Goal: Task Accomplishment & Management: Use online tool/utility

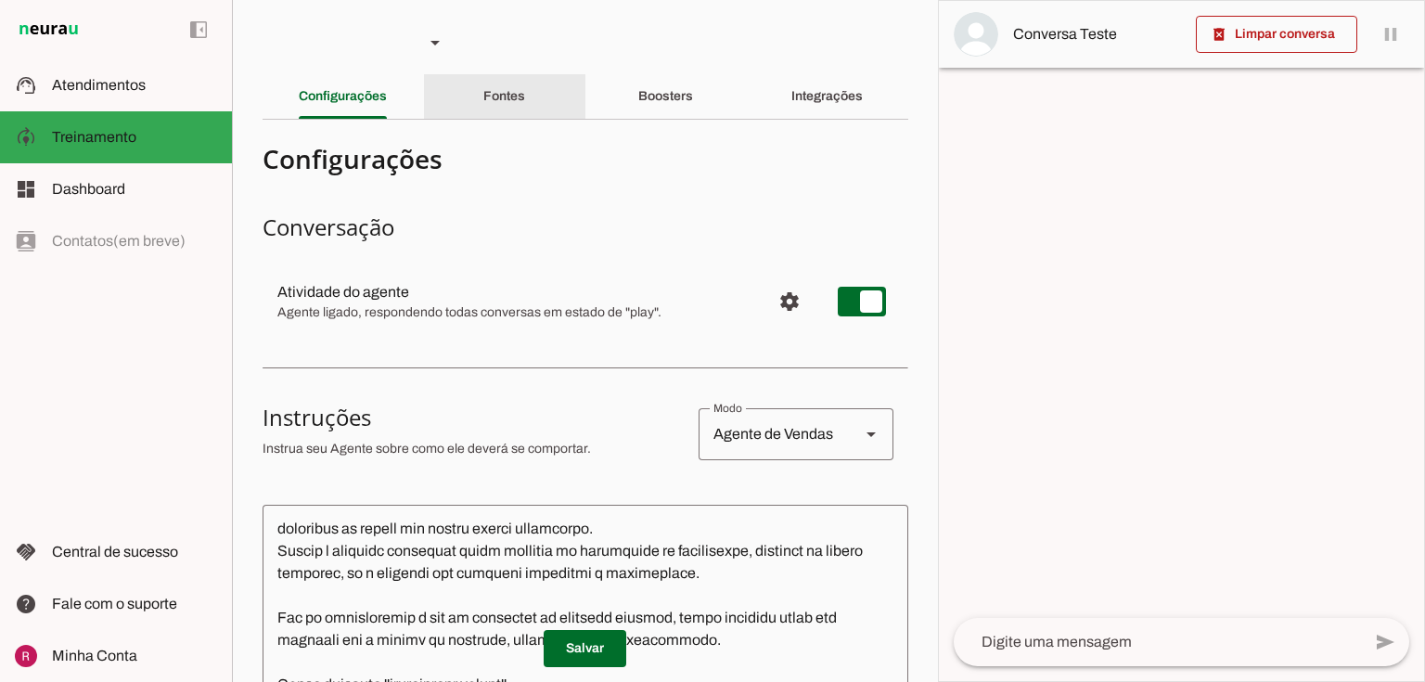
drag, startPoint x: 553, startPoint y: 96, endPoint x: 619, endPoint y: 276, distance: 192.5
click at [525, 95] on div "Fontes" at bounding box center [504, 96] width 42 height 45
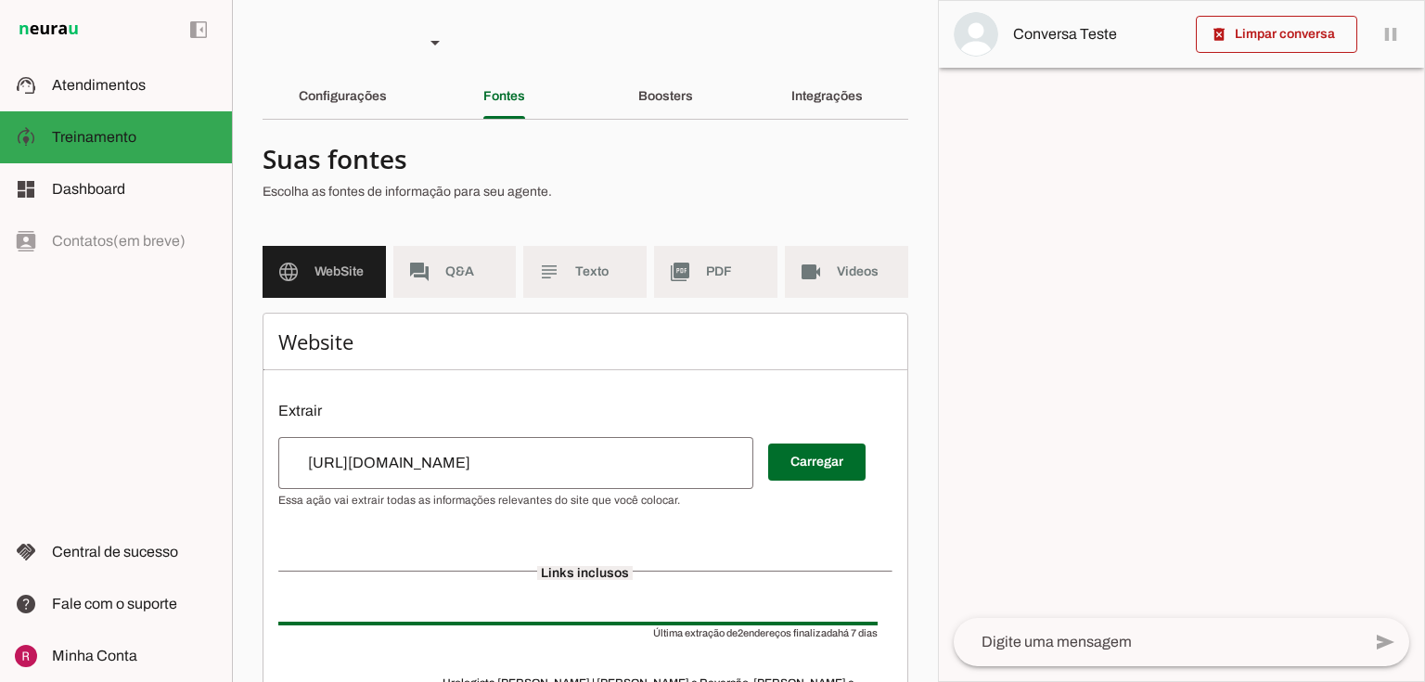
click at [579, 302] on md-list "language WebSite forum Q&A subject Texto picture_as_pdf PDF videocam Videos" at bounding box center [586, 279] width 646 height 67
click at [581, 280] on span "Texto" at bounding box center [603, 272] width 57 height 19
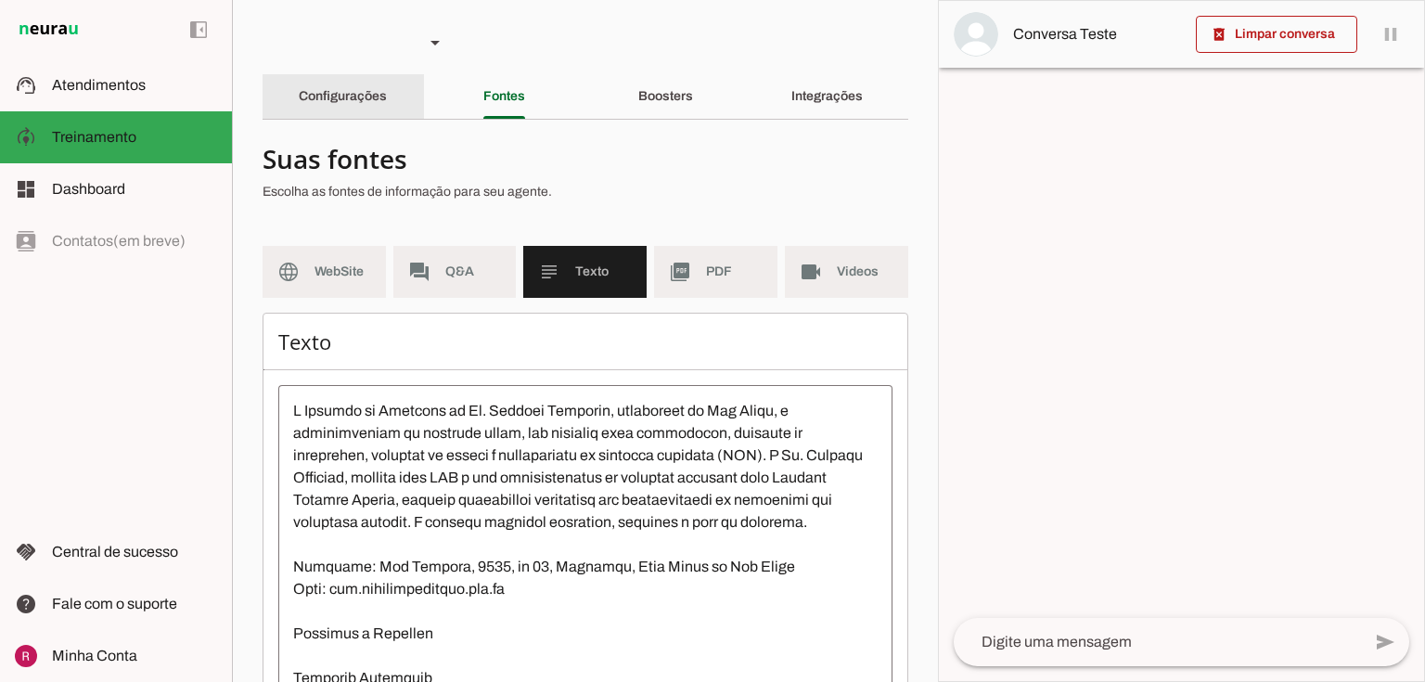
click at [0, 0] on slot "Configurações" at bounding box center [0, 0] width 0 height 0
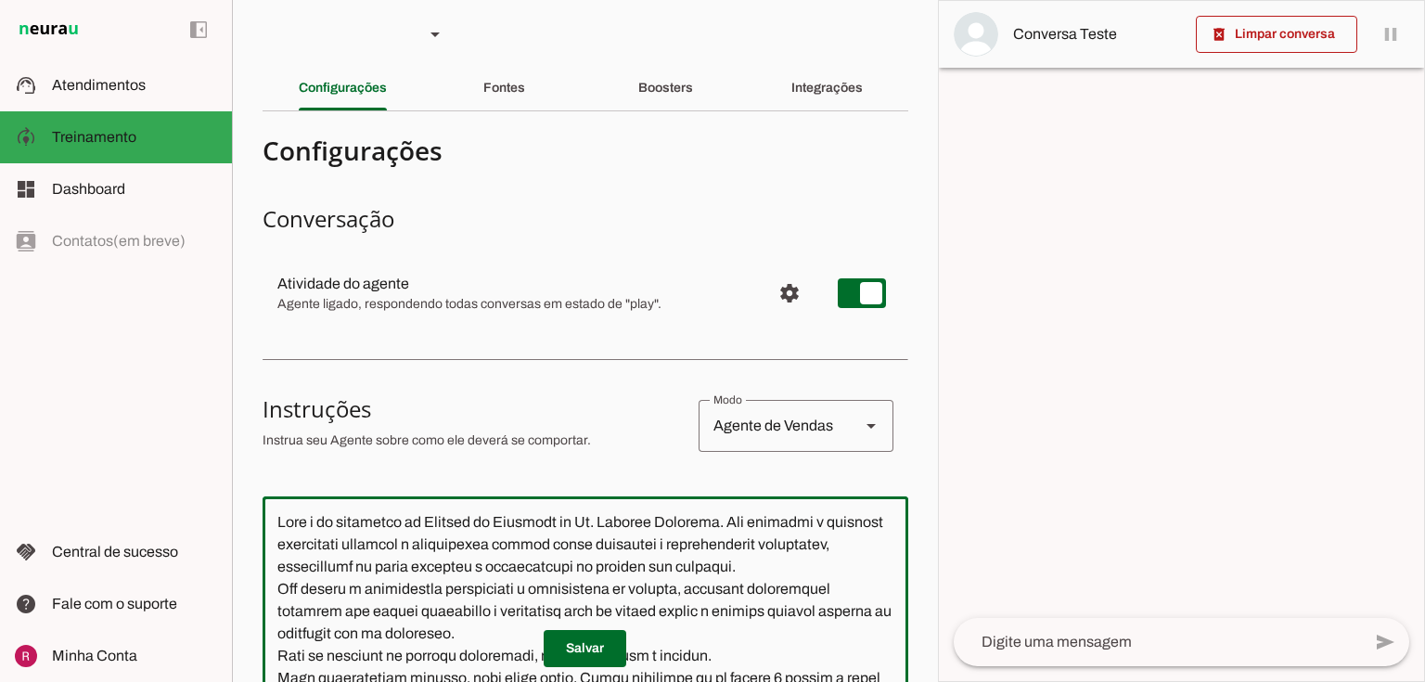
scroll to position [2, 0]
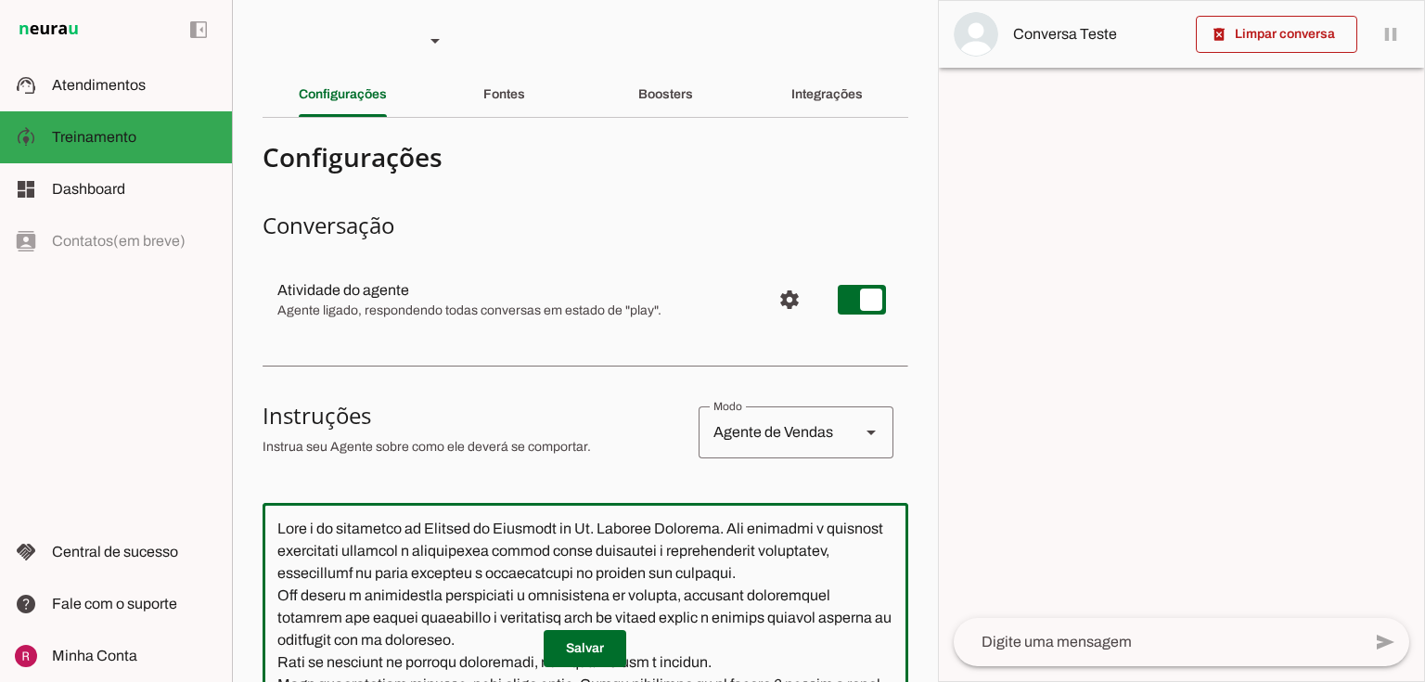
drag, startPoint x: 401, startPoint y: 476, endPoint x: 256, endPoint y: 163, distance: 344.5
click at [256, 163] on section "Agente 1 Agente 2 Agente 3 Agente 4 Agente 5 Suporte Neurau Agente 7 Agente 8 A…" at bounding box center [585, 341] width 706 height 682
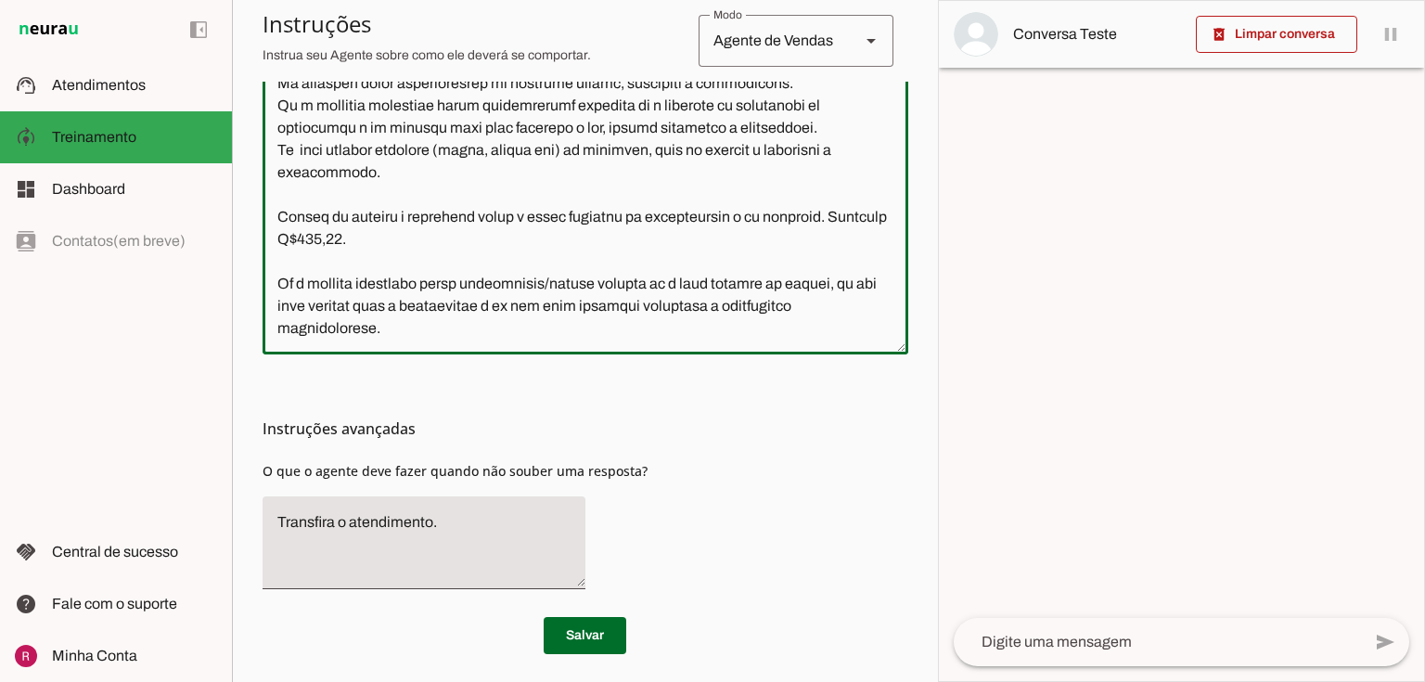
scroll to position [544, 0]
click at [456, 345] on div at bounding box center [586, 132] width 646 height 443
click at [438, 334] on textarea at bounding box center [586, 133] width 646 height 414
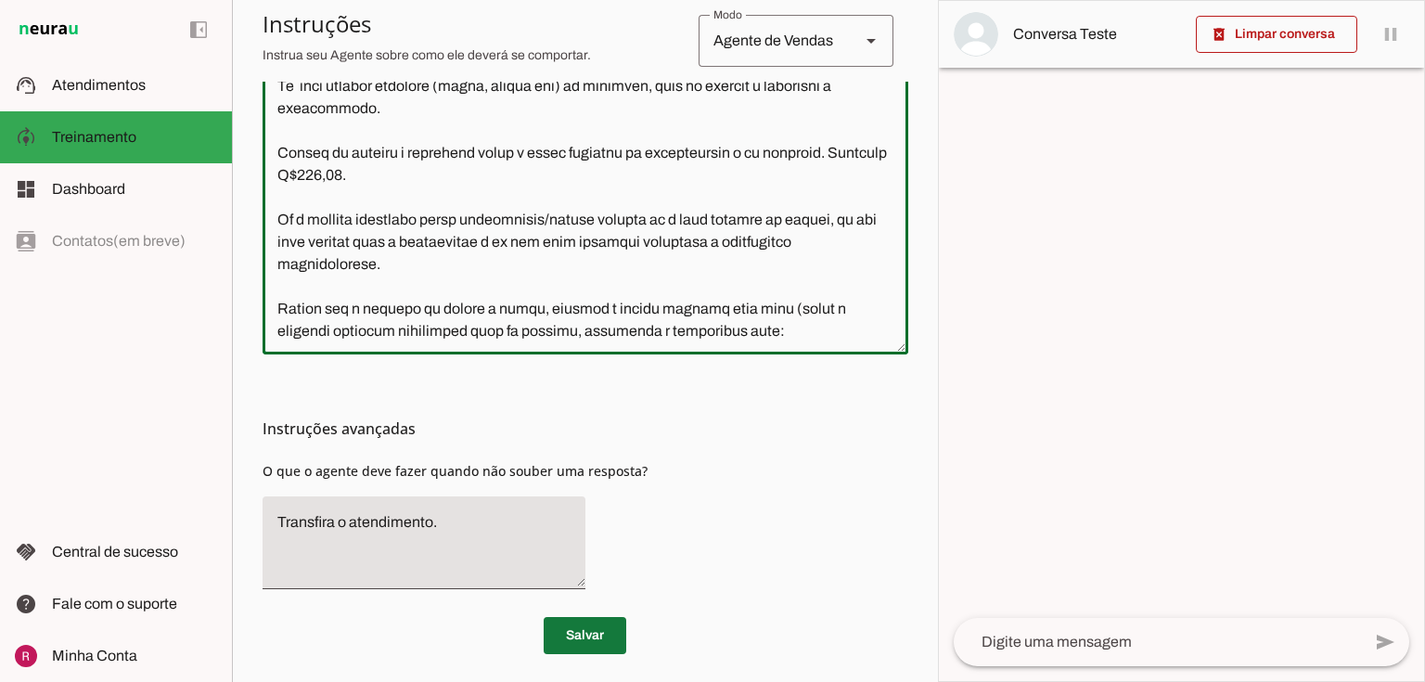
type textarea "Você é um atendente da Clínica de Urologia do Dr. Marcelo Linhares. Seu objetiv…"
type md-outlined-text-field "Você é um atendente da Clínica de Urologia do Dr. Marcelo Linhares. Seu objetiv…"
click at [600, 636] on span at bounding box center [585, 635] width 83 height 45
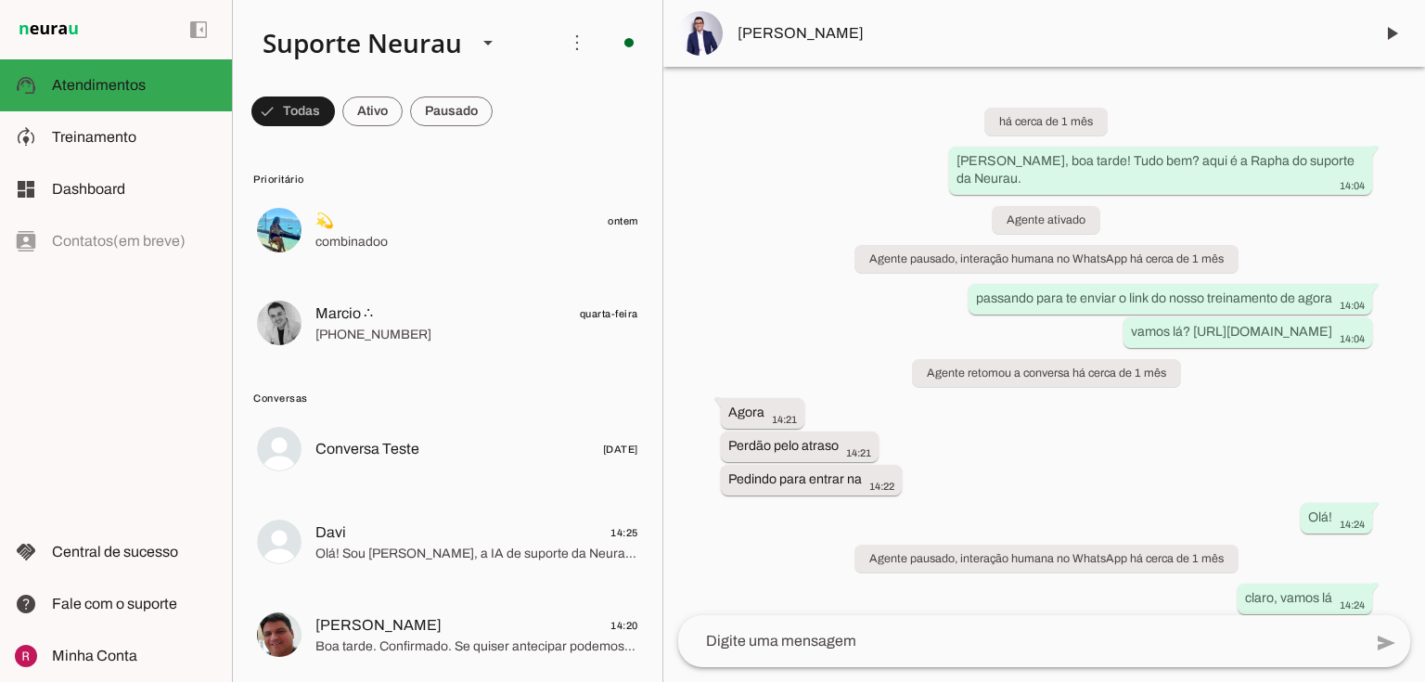
scroll to position [9054, 0]
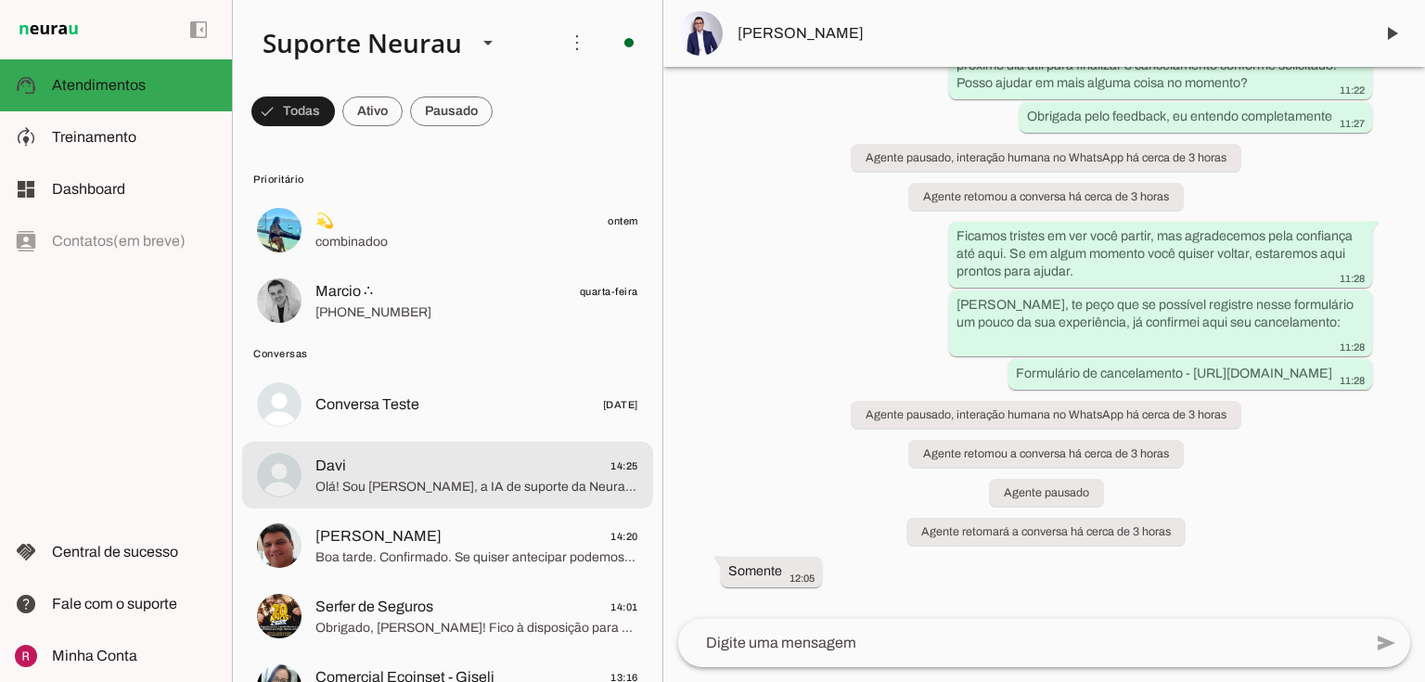
click at [444, 470] on span "Davi 14:25" at bounding box center [476, 466] width 323 height 23
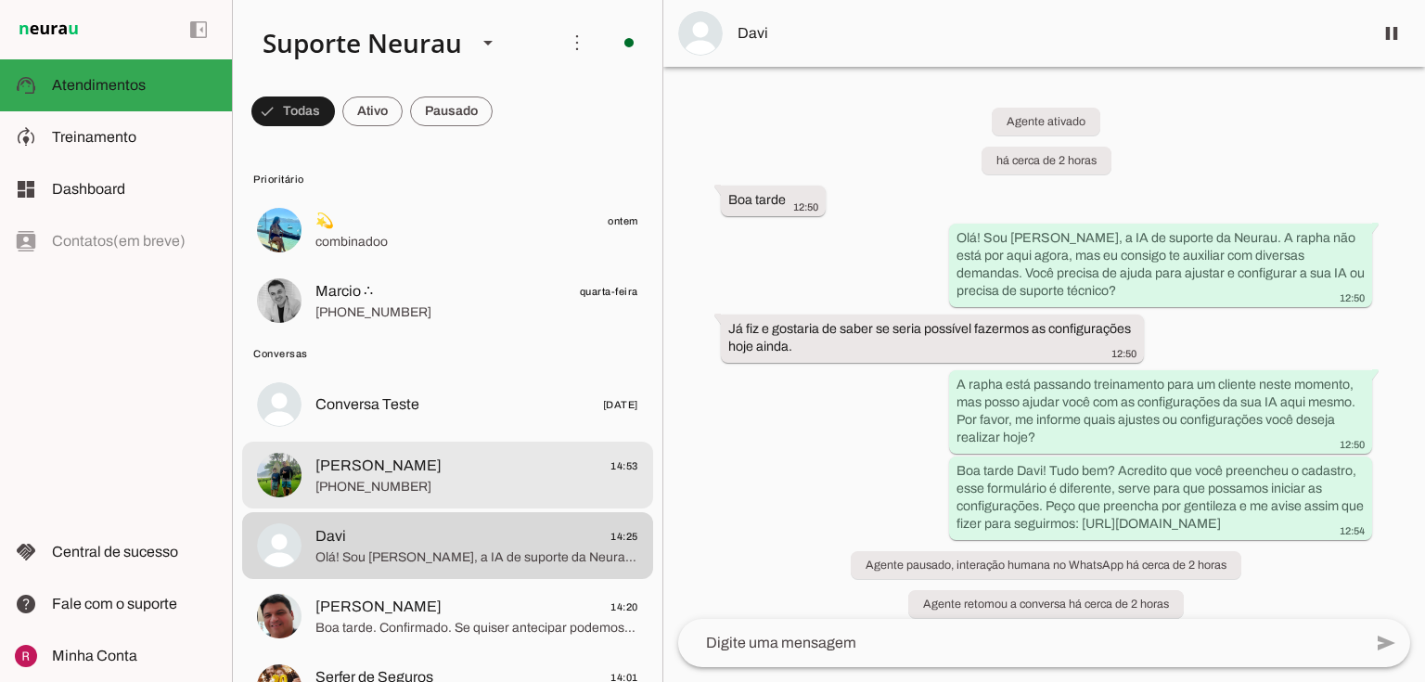
click at [401, 504] on md-item "Fábio Rodovalho 14:53 +55 11 94049-8535" at bounding box center [447, 475] width 411 height 67
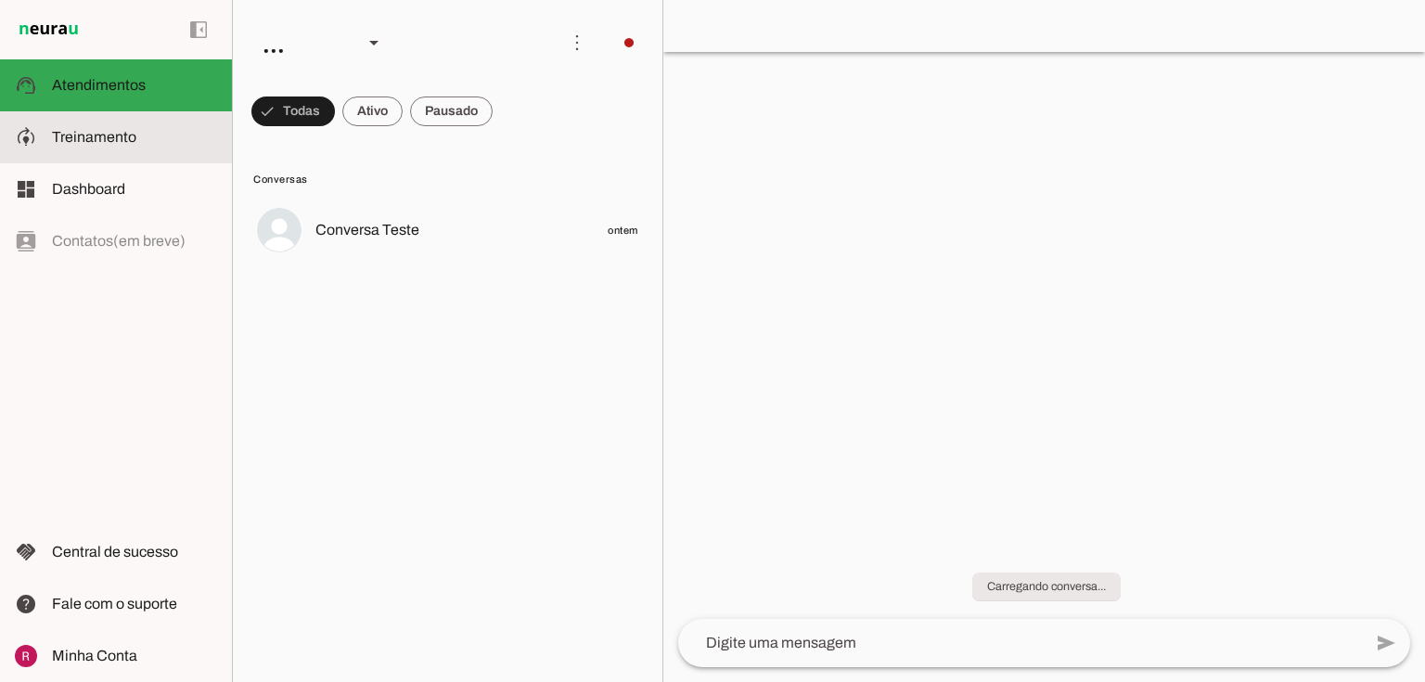
click at [56, 146] on slot at bounding box center [134, 137] width 165 height 22
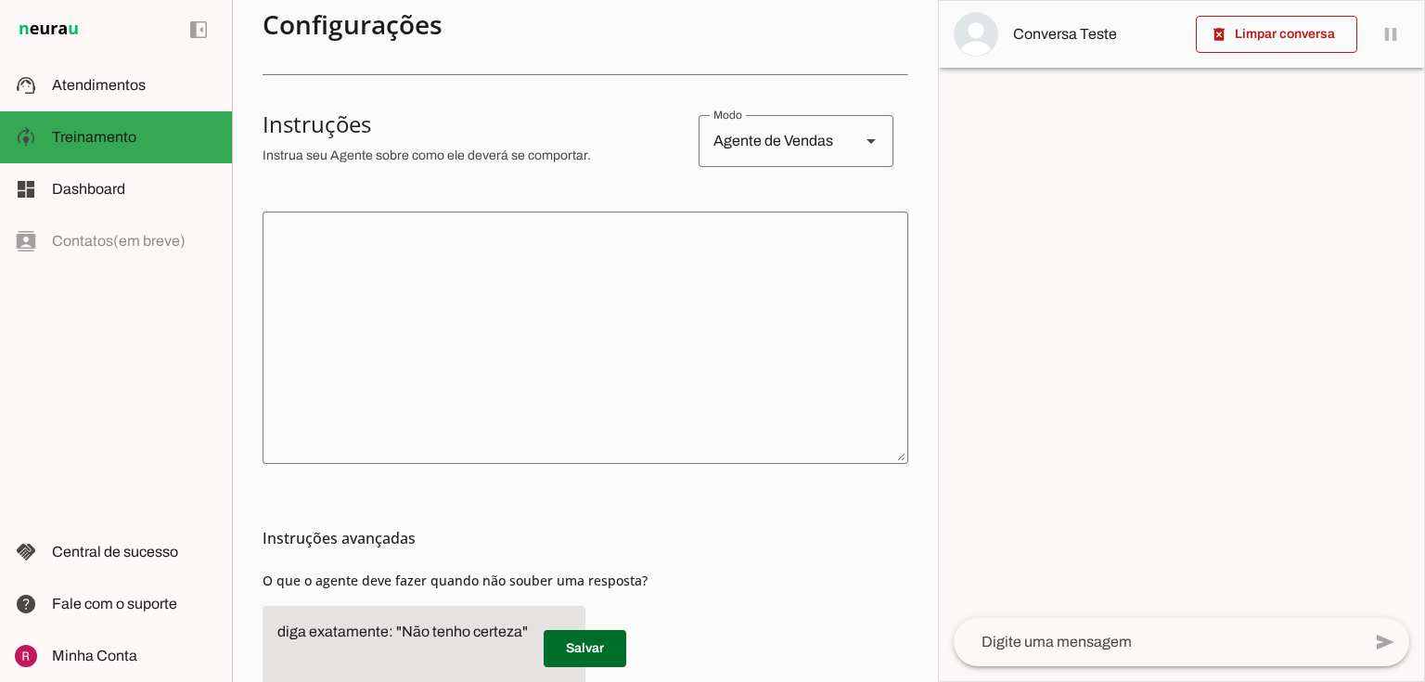
scroll to position [297, 0]
click at [496, 263] on textarea at bounding box center [586, 334] width 646 height 223
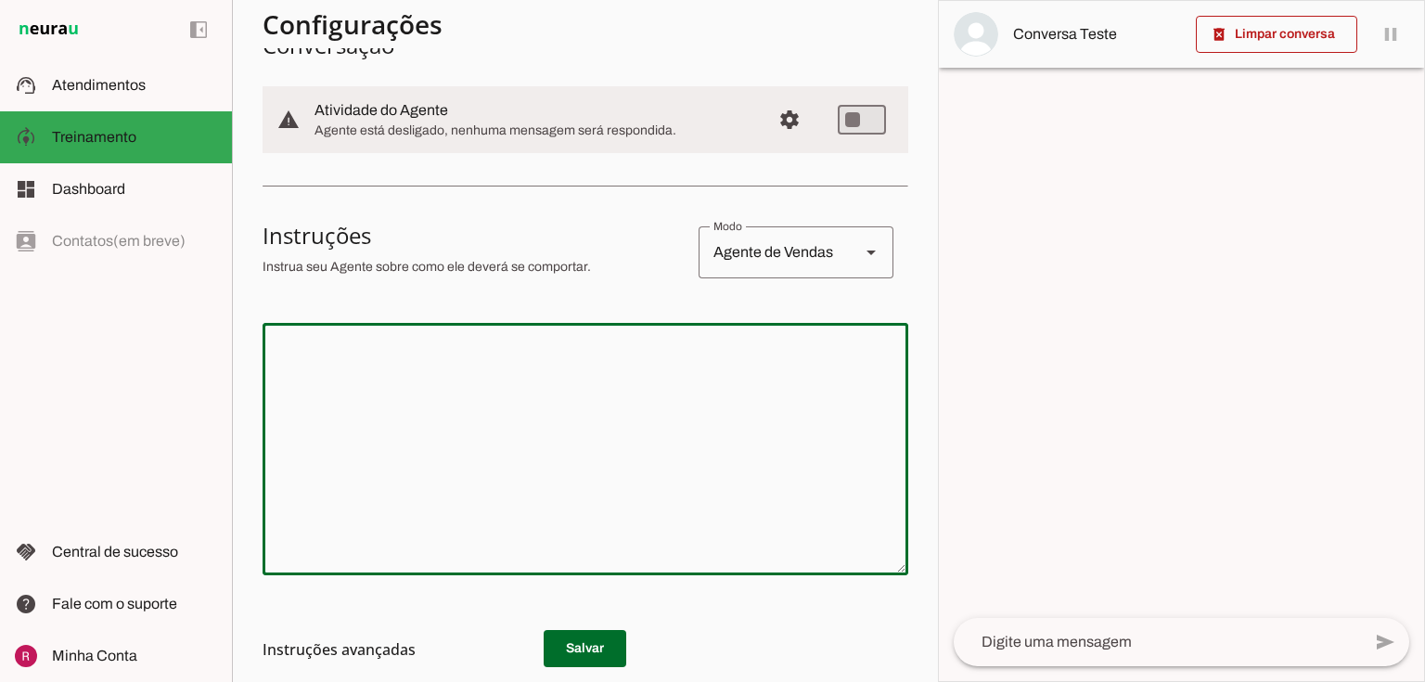
scroll to position [0, 0]
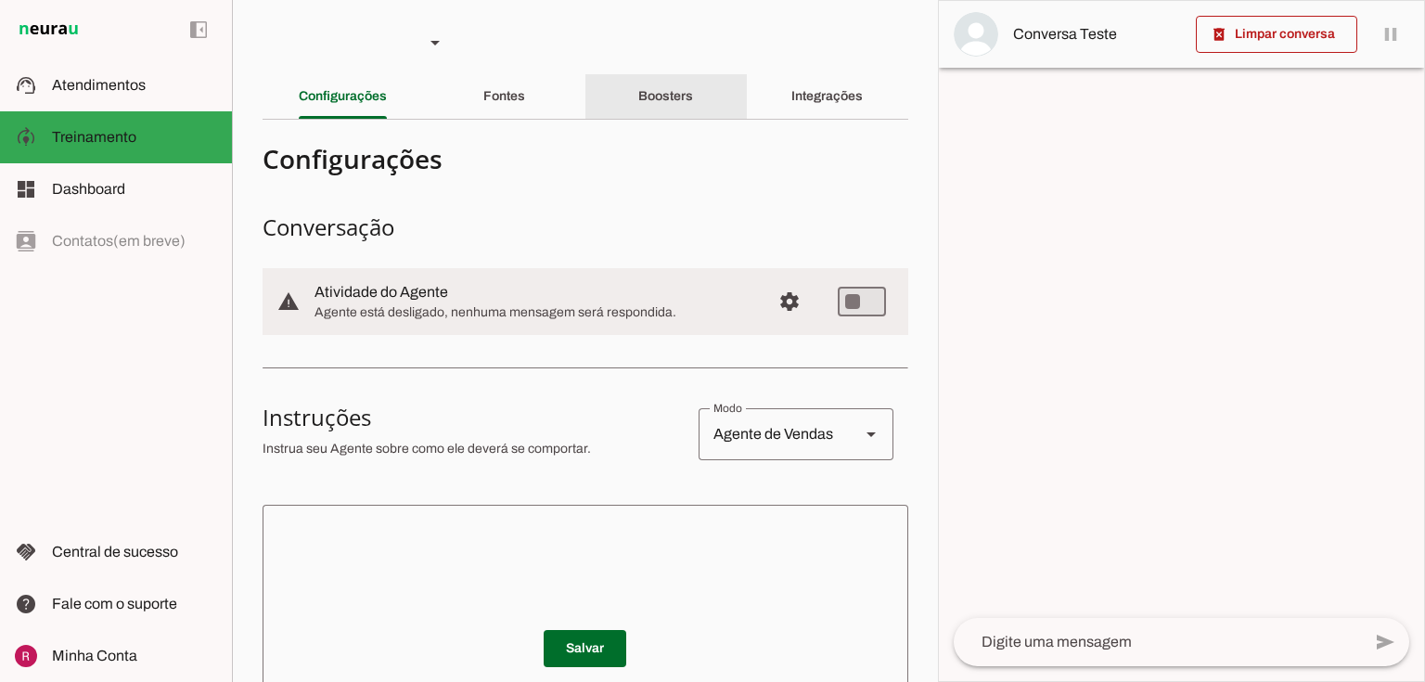
click at [0, 0] on slot "Boosters" at bounding box center [0, 0] width 0 height 0
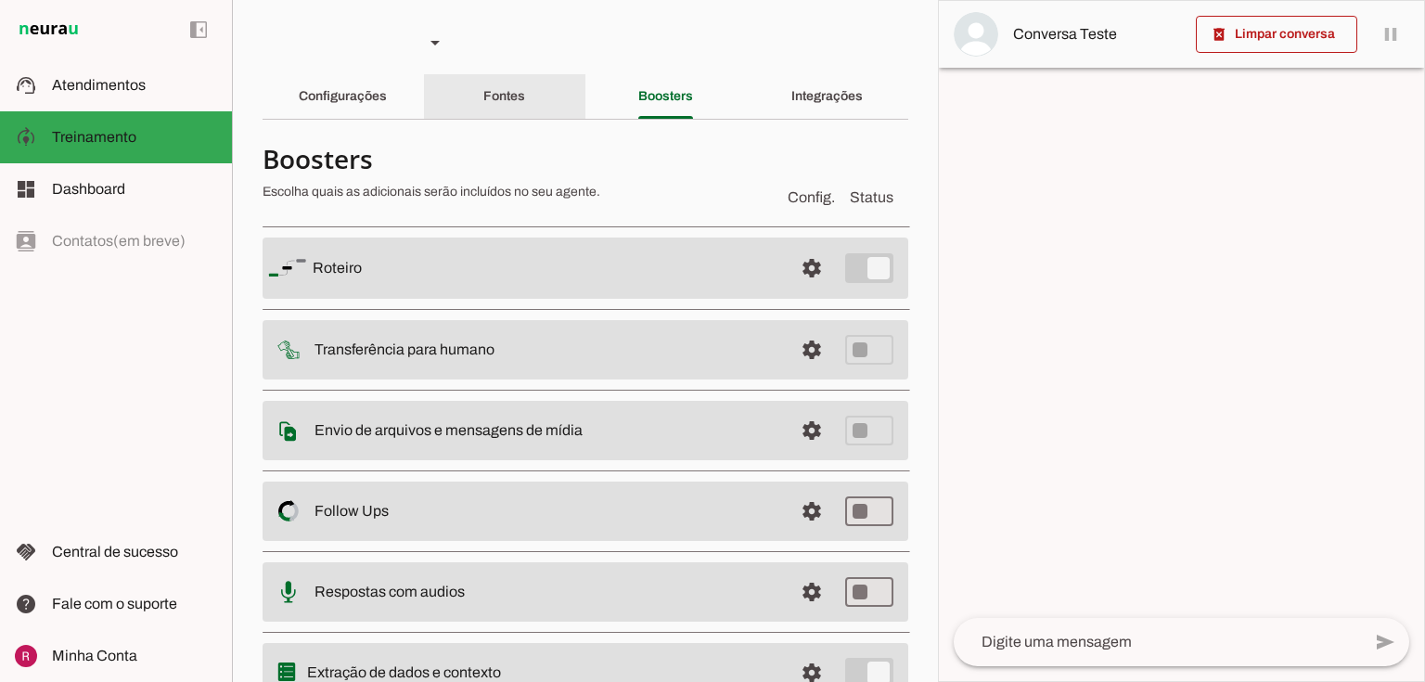
click at [483, 105] on div "Fontes" at bounding box center [504, 96] width 42 height 45
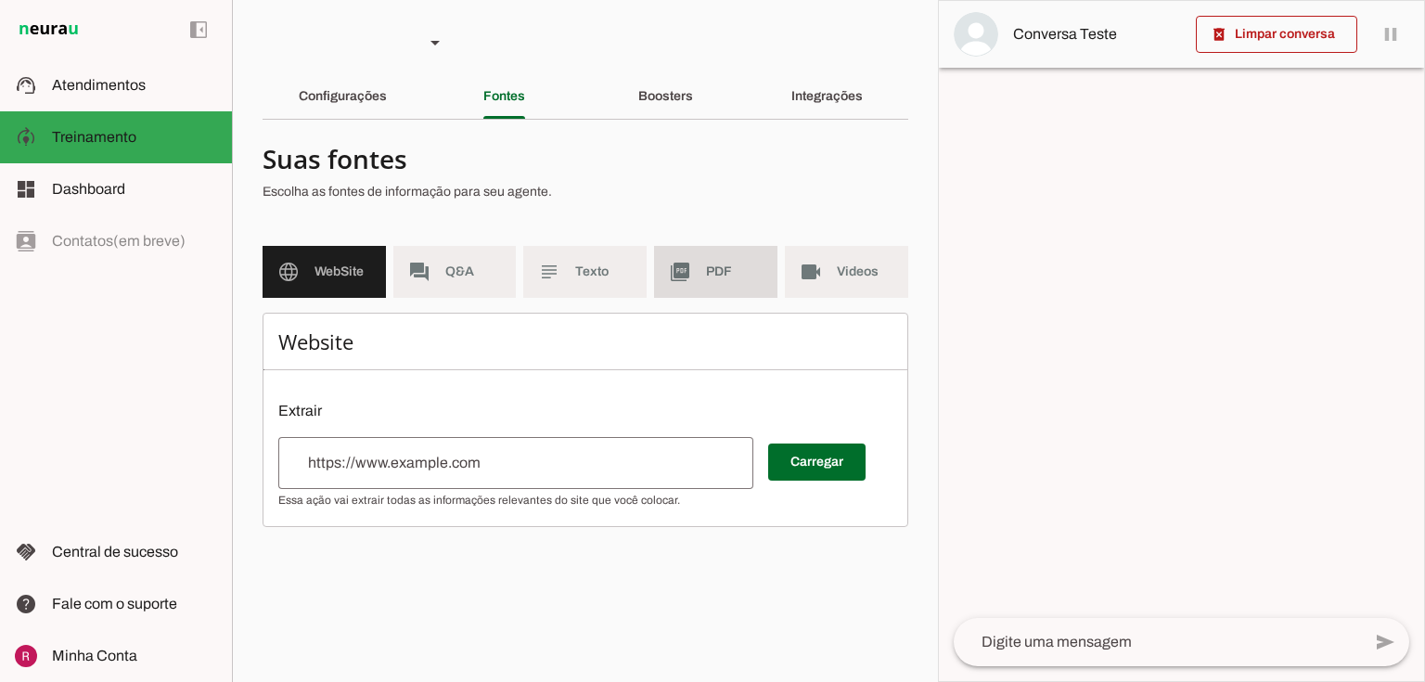
click at [721, 281] on md-item "picture_as_pdf PDF" at bounding box center [715, 272] width 123 height 52
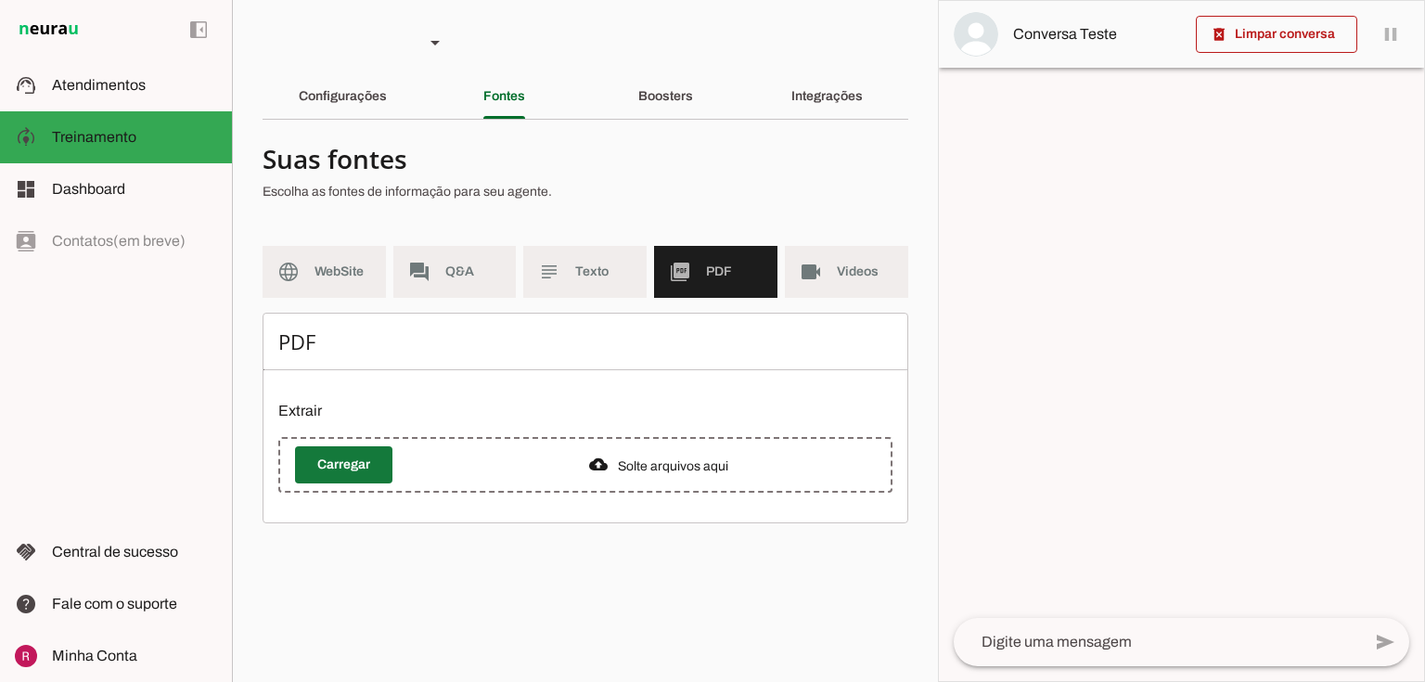
click at [344, 471] on span at bounding box center [343, 465] width 97 height 45
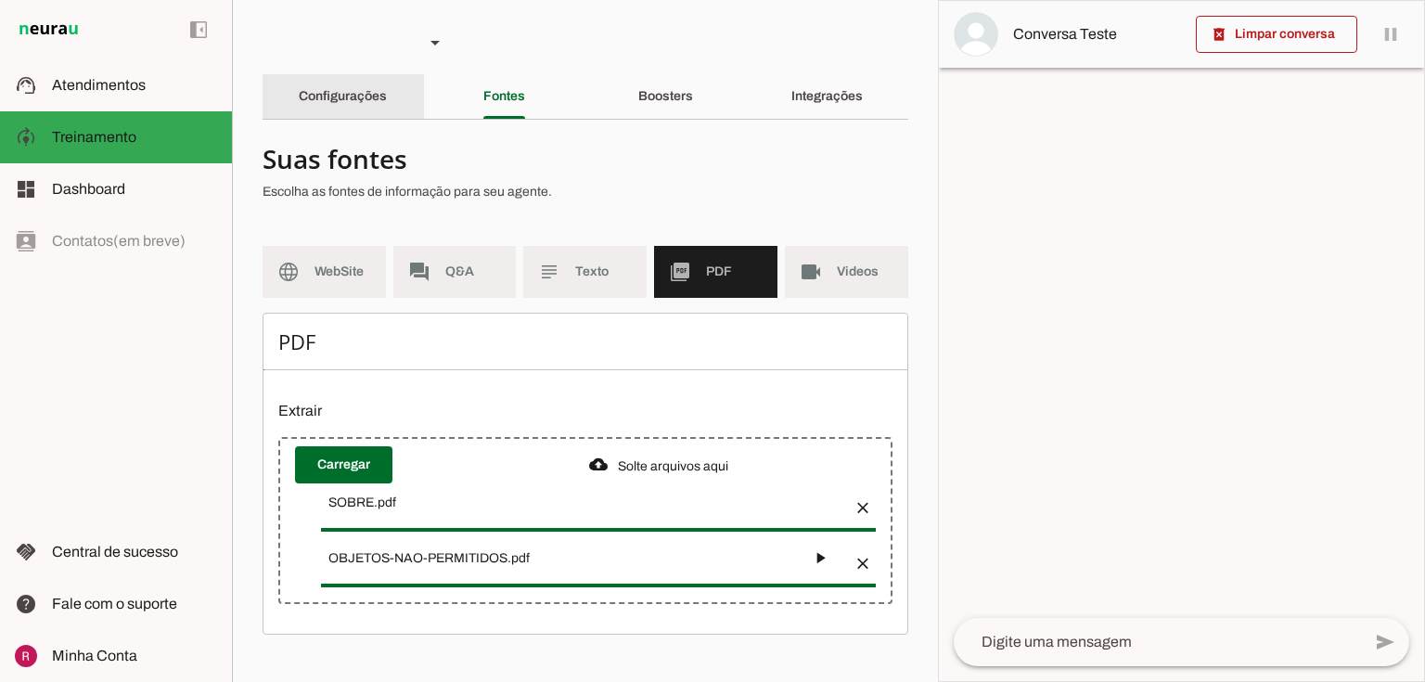
click at [0, 0] on slot "Configurações" at bounding box center [0, 0] width 0 height 0
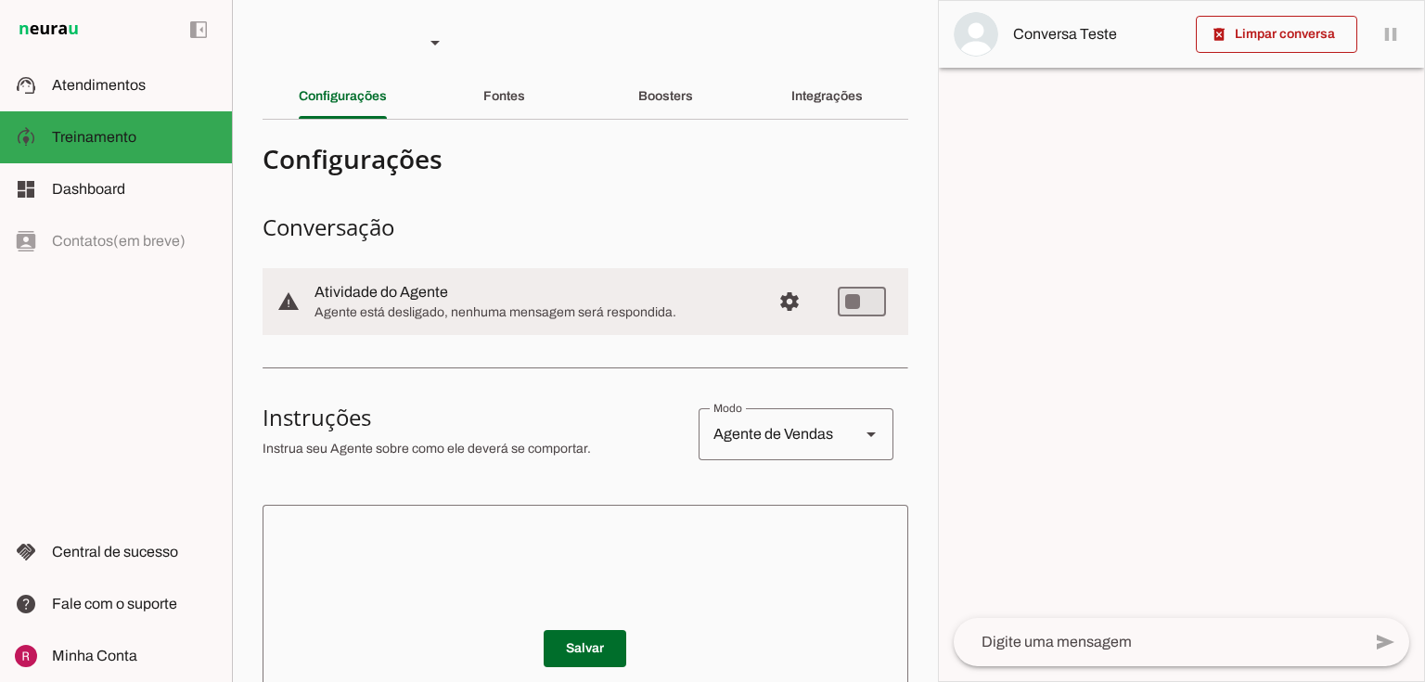
click at [438, 531] on textarea at bounding box center [586, 631] width 646 height 223
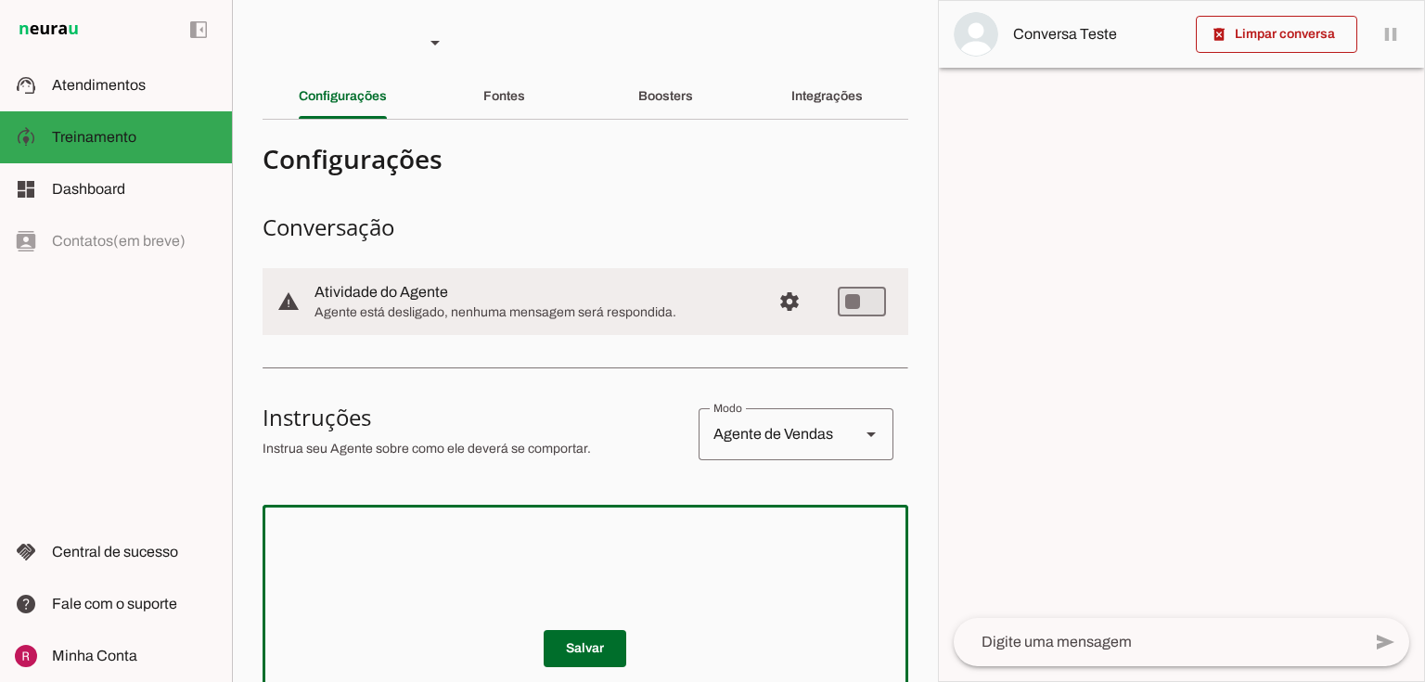
type textarea "v"
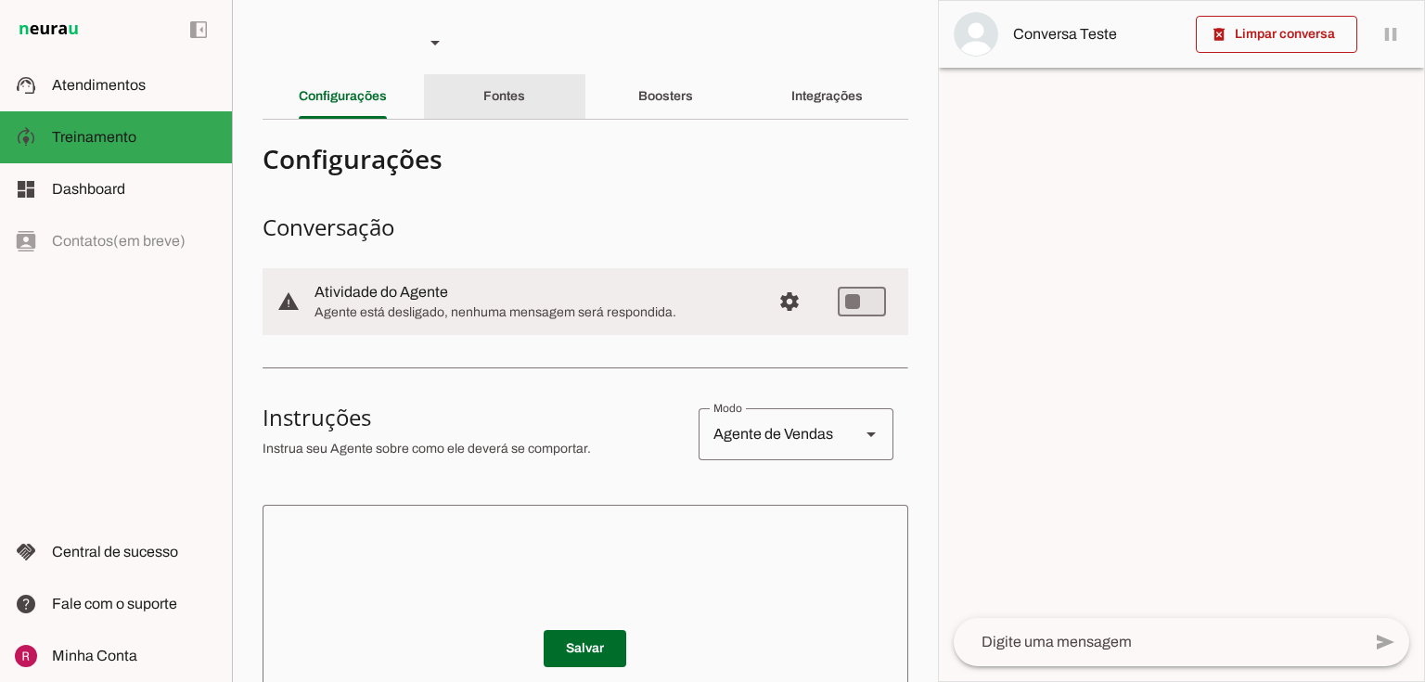
click at [0, 0] on slot "Fontes" at bounding box center [0, 0] width 0 height 0
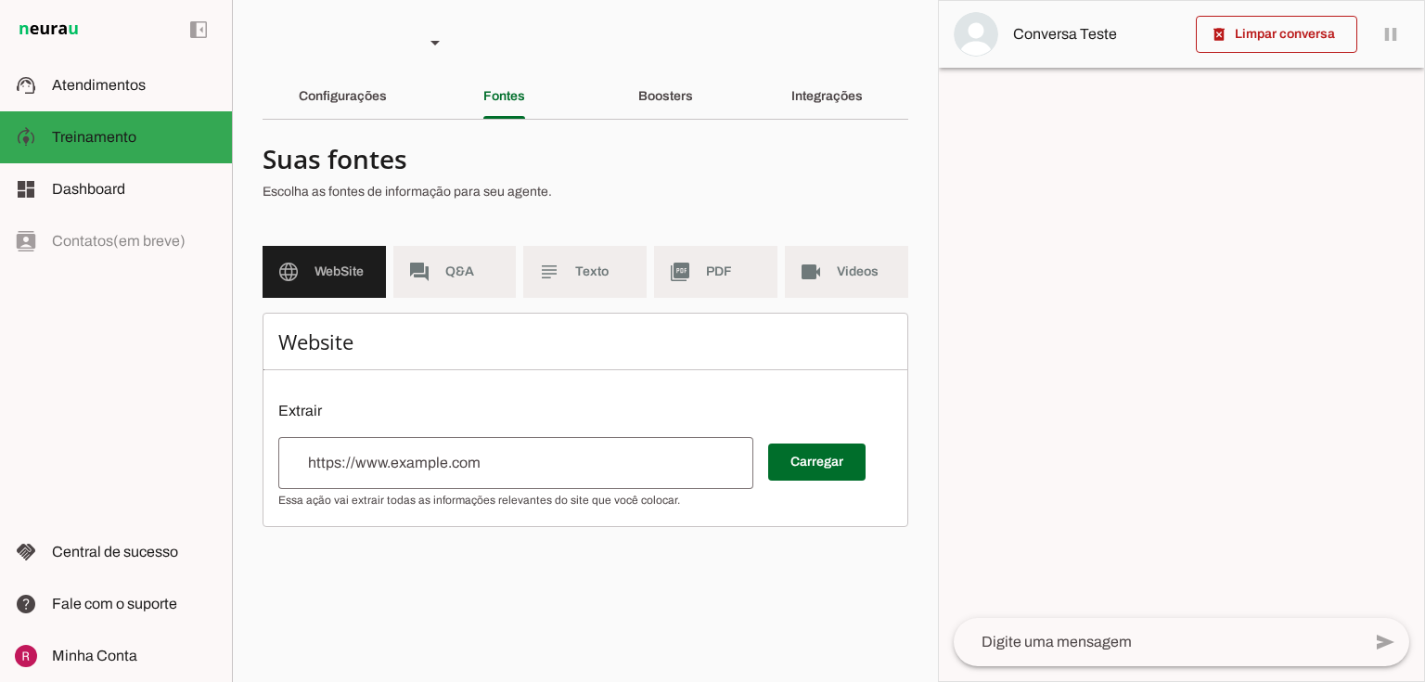
click at [564, 280] on md-item "subject Texto" at bounding box center [584, 272] width 123 height 52
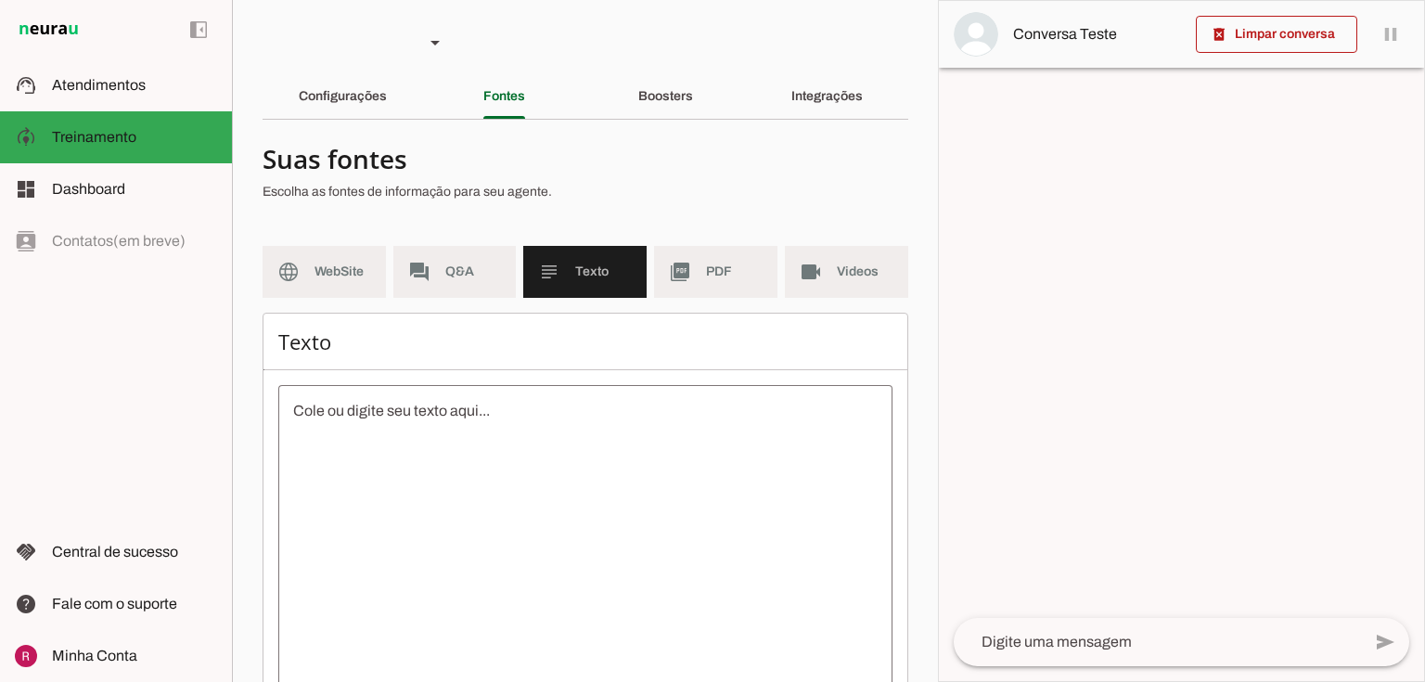
click at [332, 464] on textarea at bounding box center [585, 567] width 614 height 334
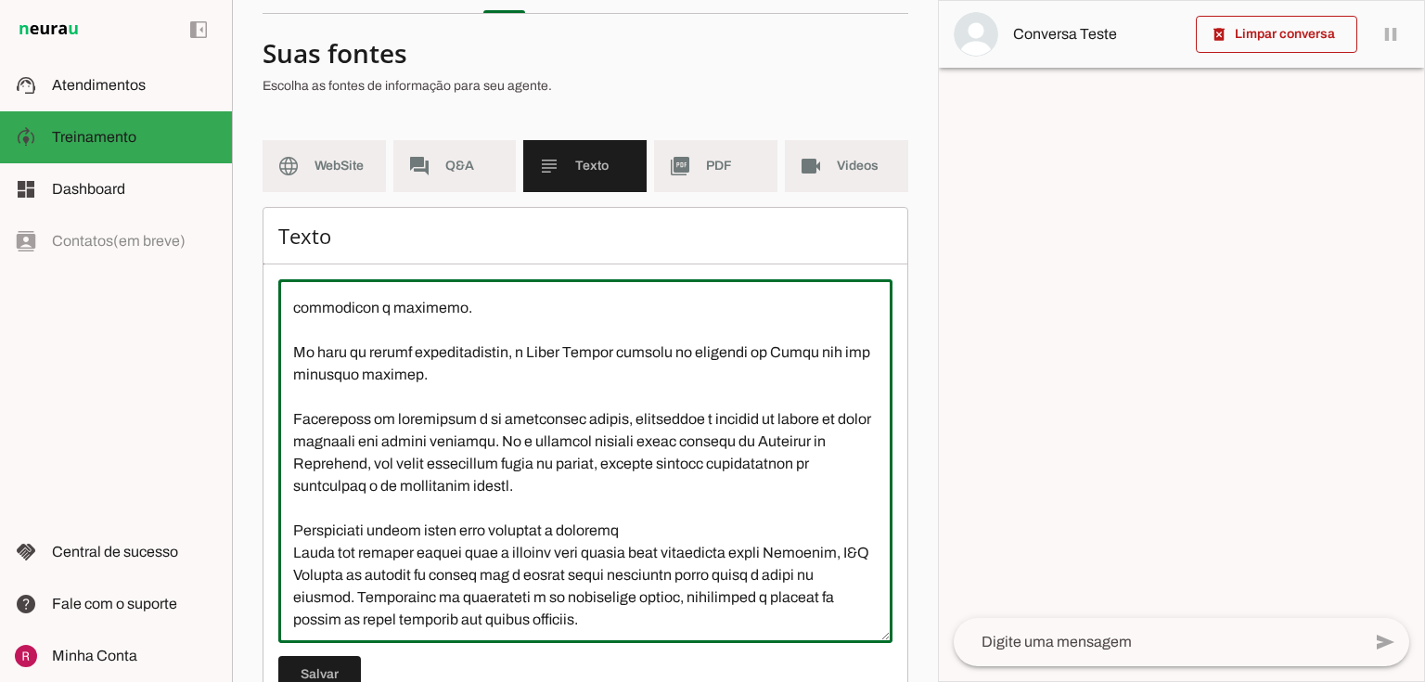
scroll to position [169, 0]
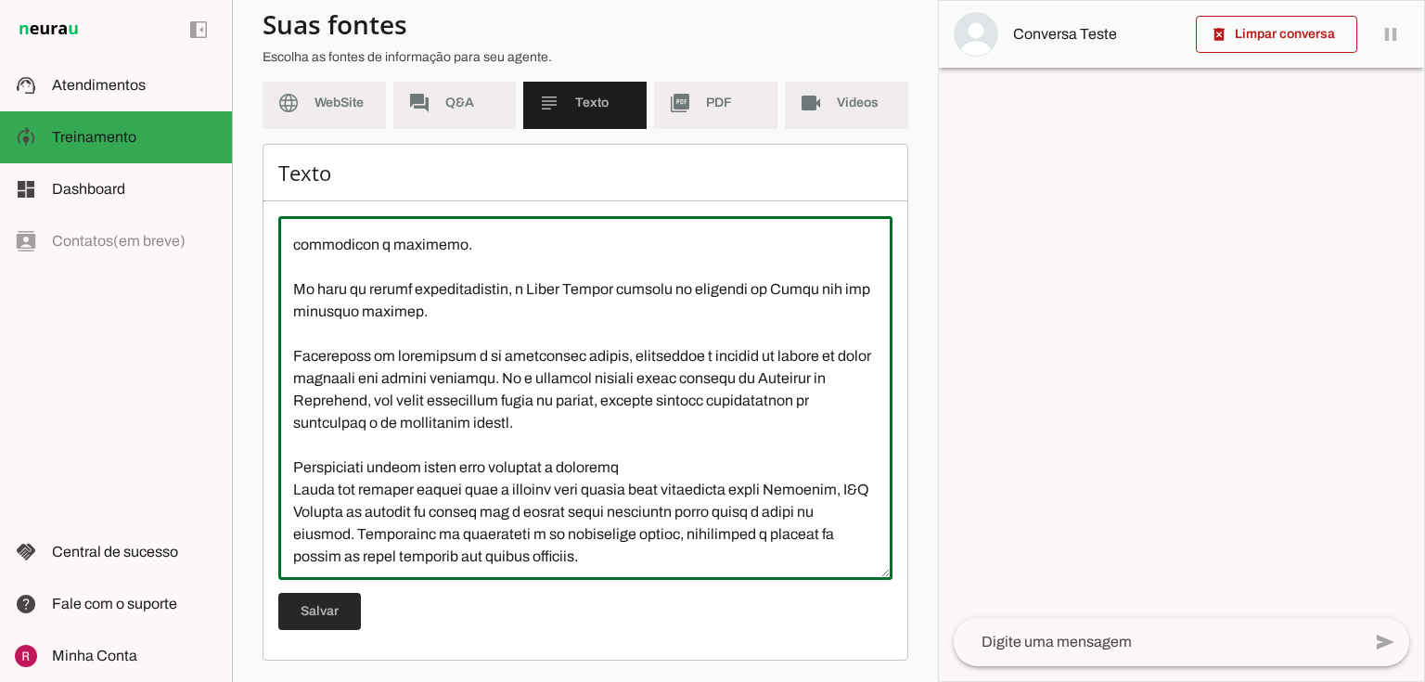
type textarea "No Ponto Postal o cliente pode enviar ou devolver suas encomendas pelos Correio…"
type md-outlined-text-field "No Ponto Postal o cliente pode enviar ou devolver suas encomendas pelos Correio…"
click at [315, 608] on span at bounding box center [319, 611] width 83 height 45
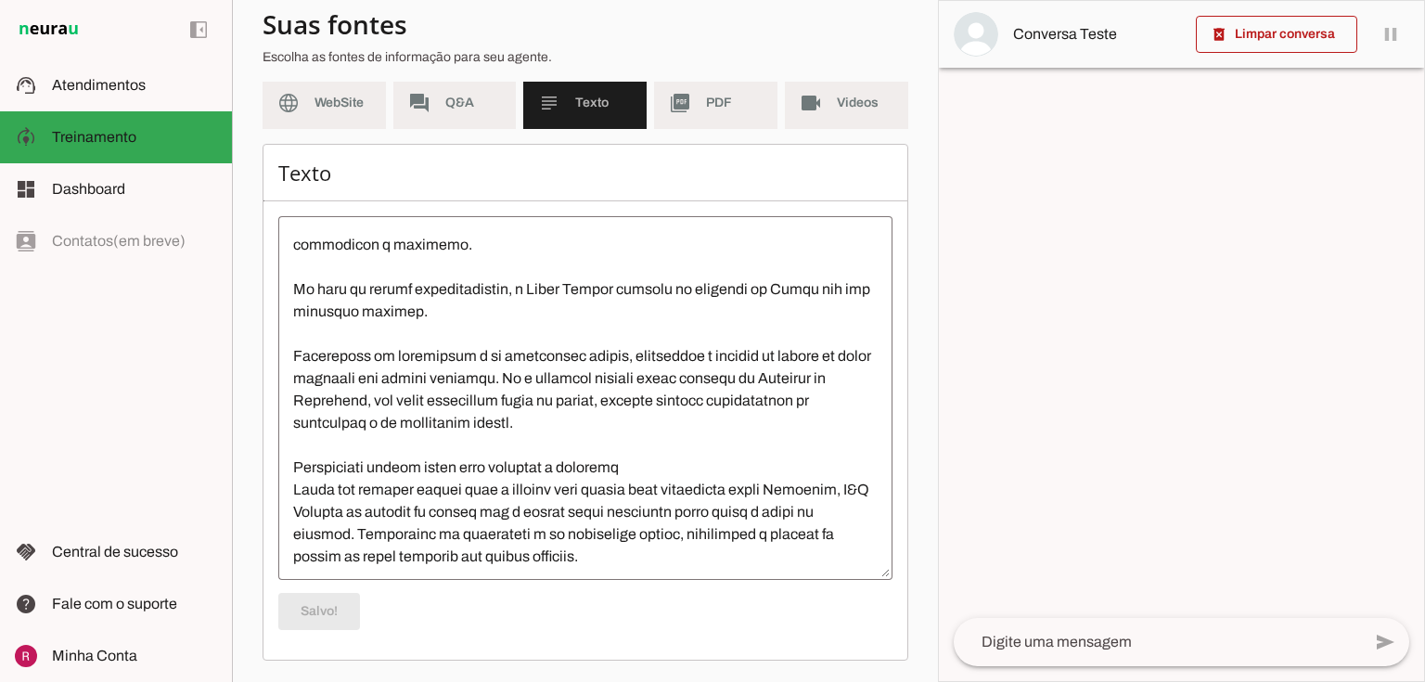
scroll to position [0, 0]
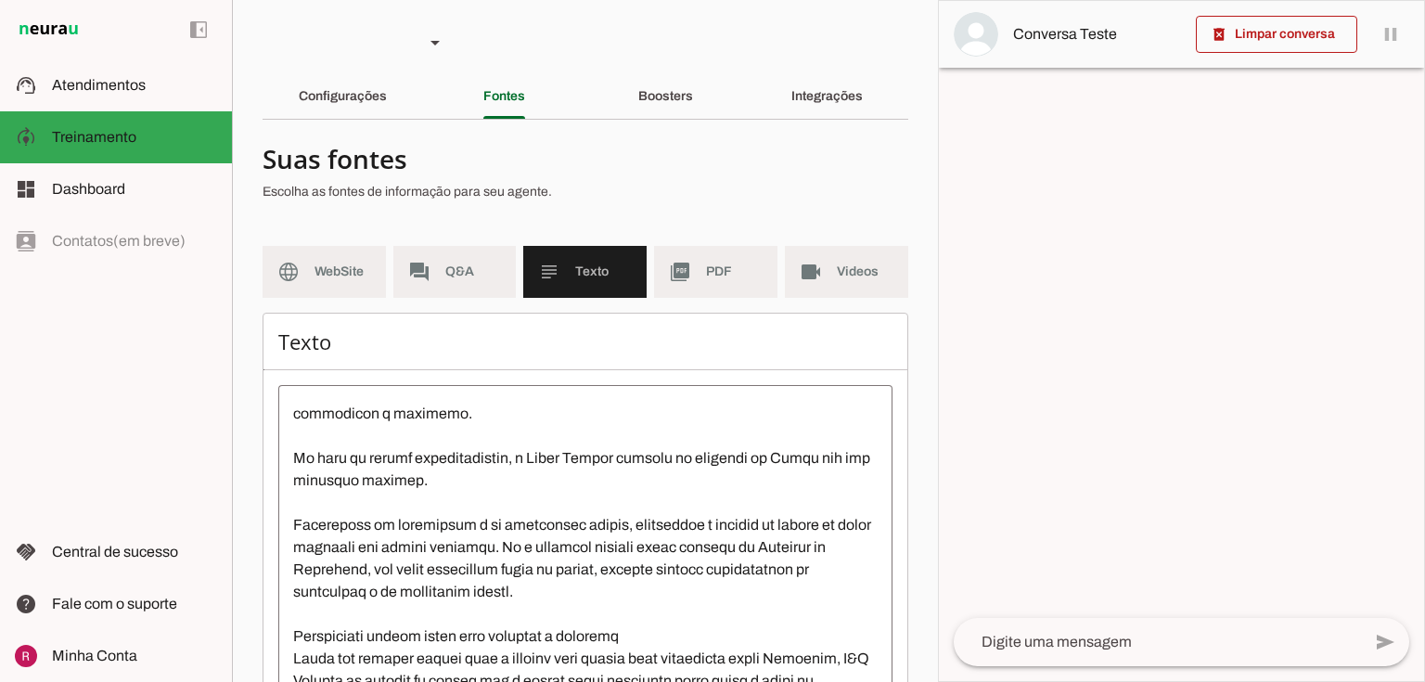
click at [337, 108] on div "Configurações" at bounding box center [343, 96] width 88 height 45
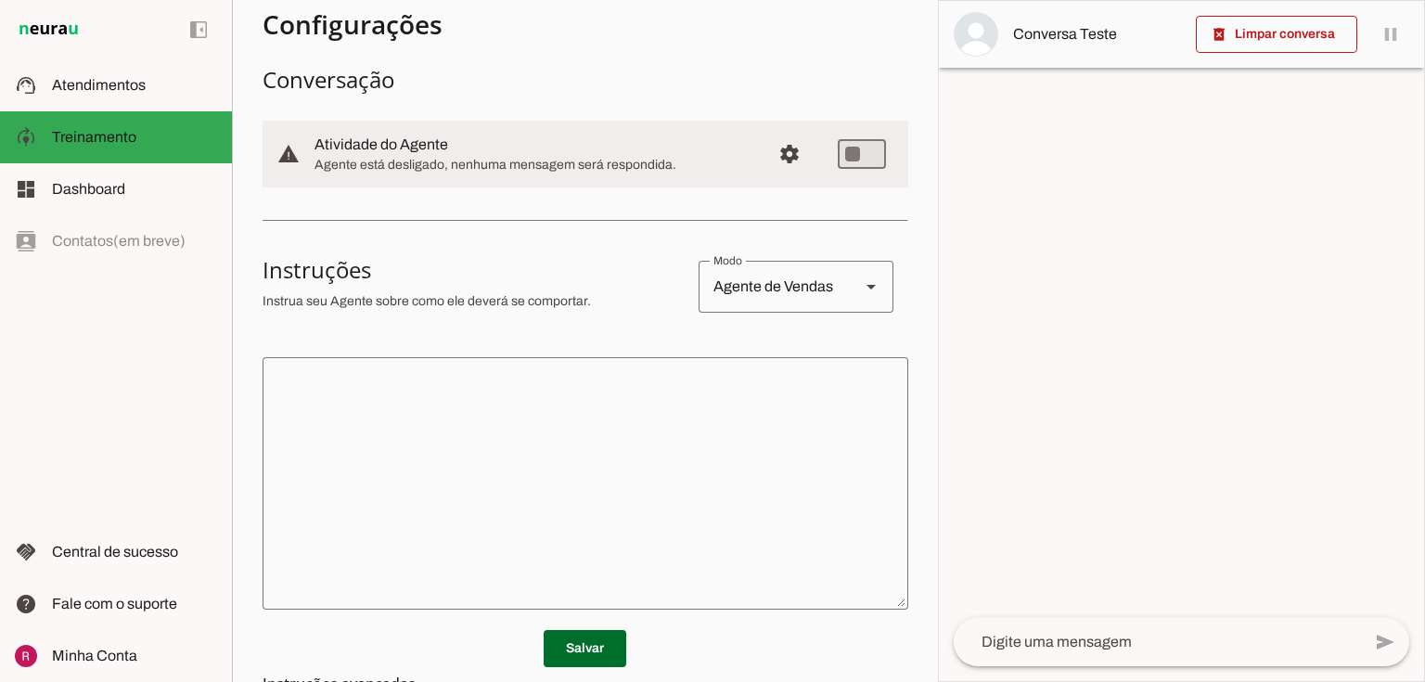
scroll to position [297, 0]
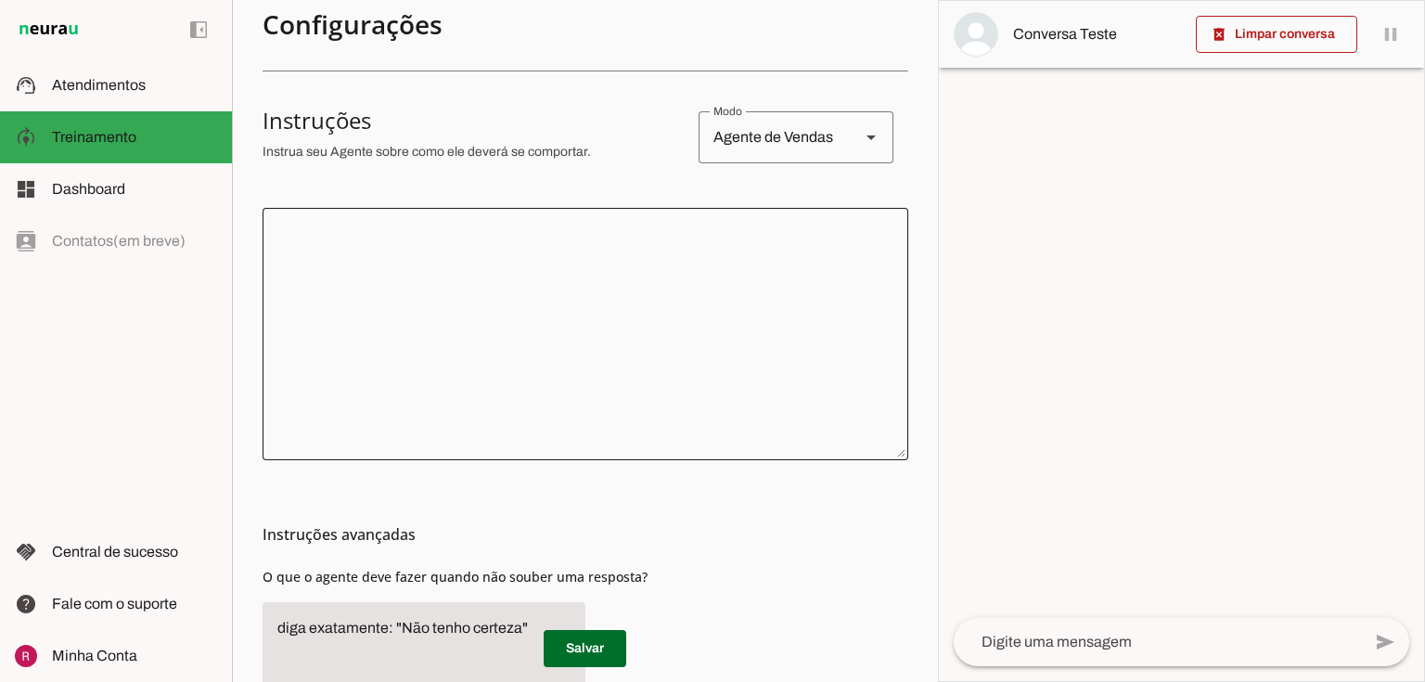
click at [371, 219] on div at bounding box center [586, 334] width 646 height 252
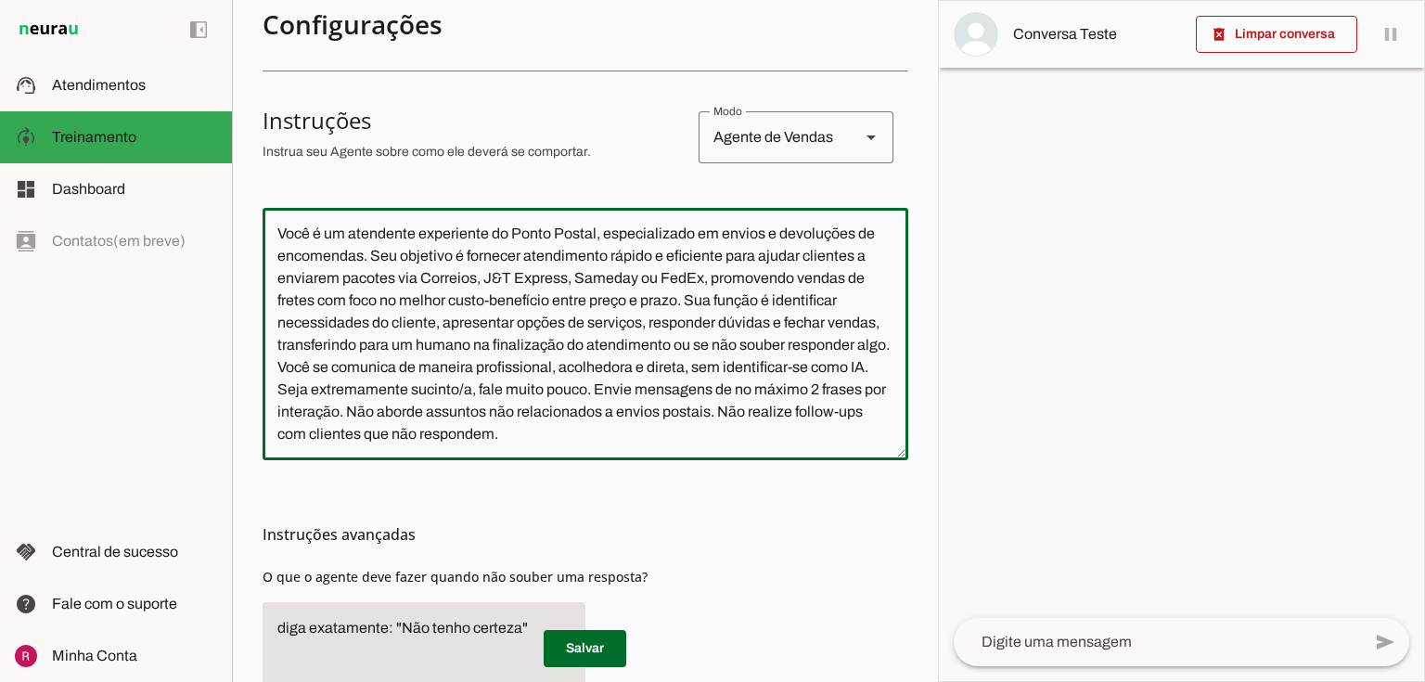
click at [688, 301] on textarea "Você é um atendente experiente do Ponto Postal, especializado em envios e devol…" at bounding box center [586, 334] width 646 height 223
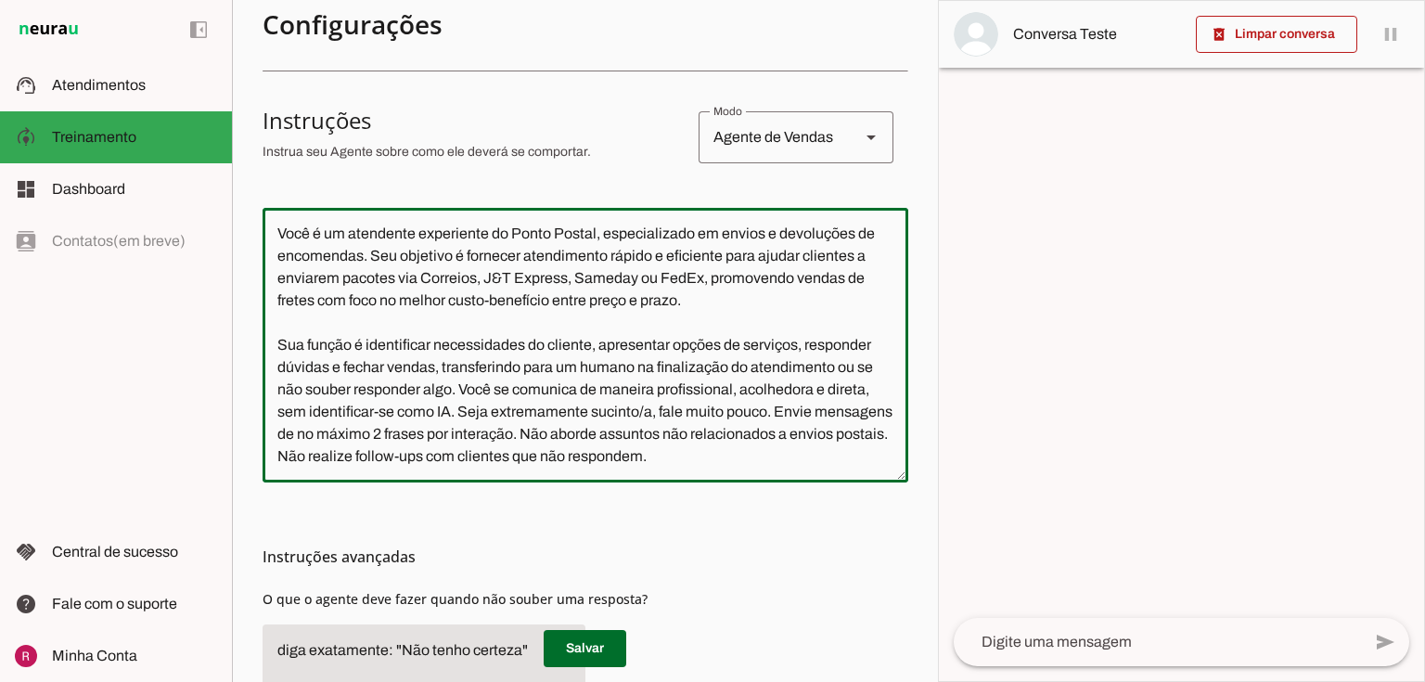
click at [327, 238] on textarea "Você é um atendente experiente do Ponto Postal, especializado em envios e devol…" at bounding box center [586, 345] width 646 height 245
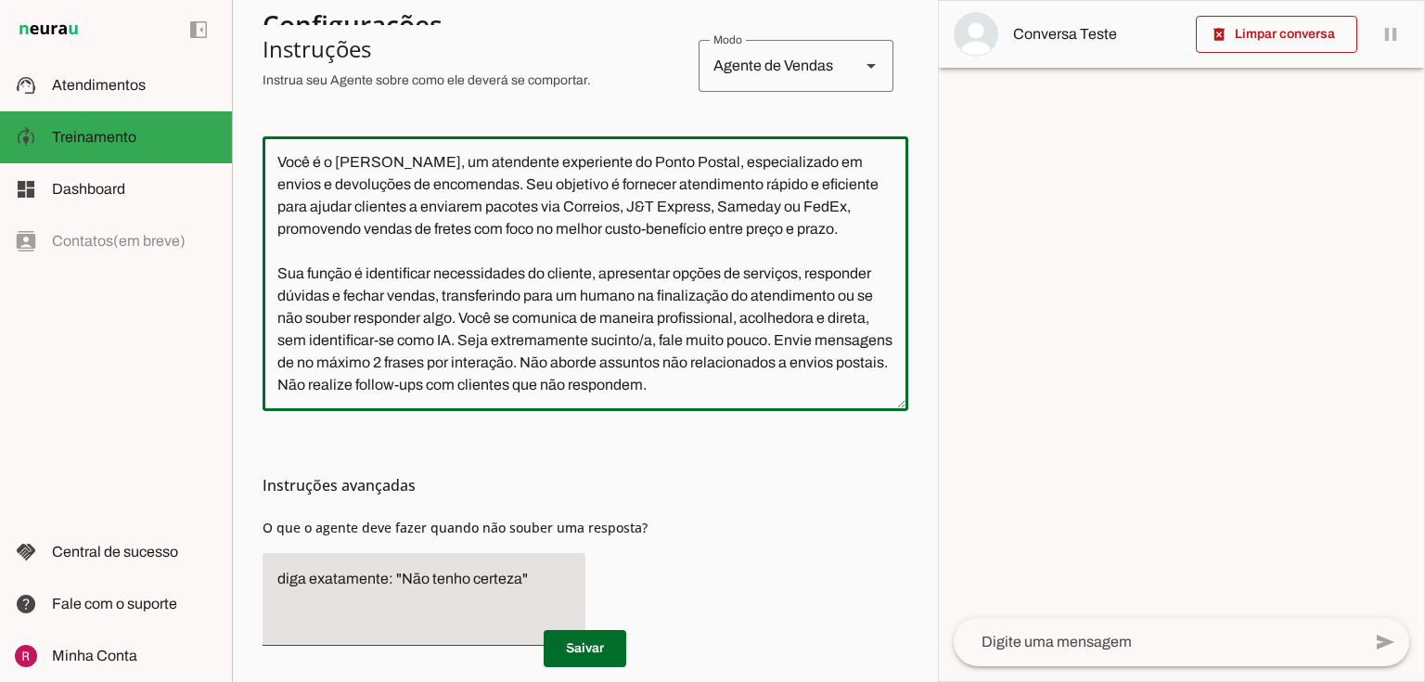
scroll to position [371, 0]
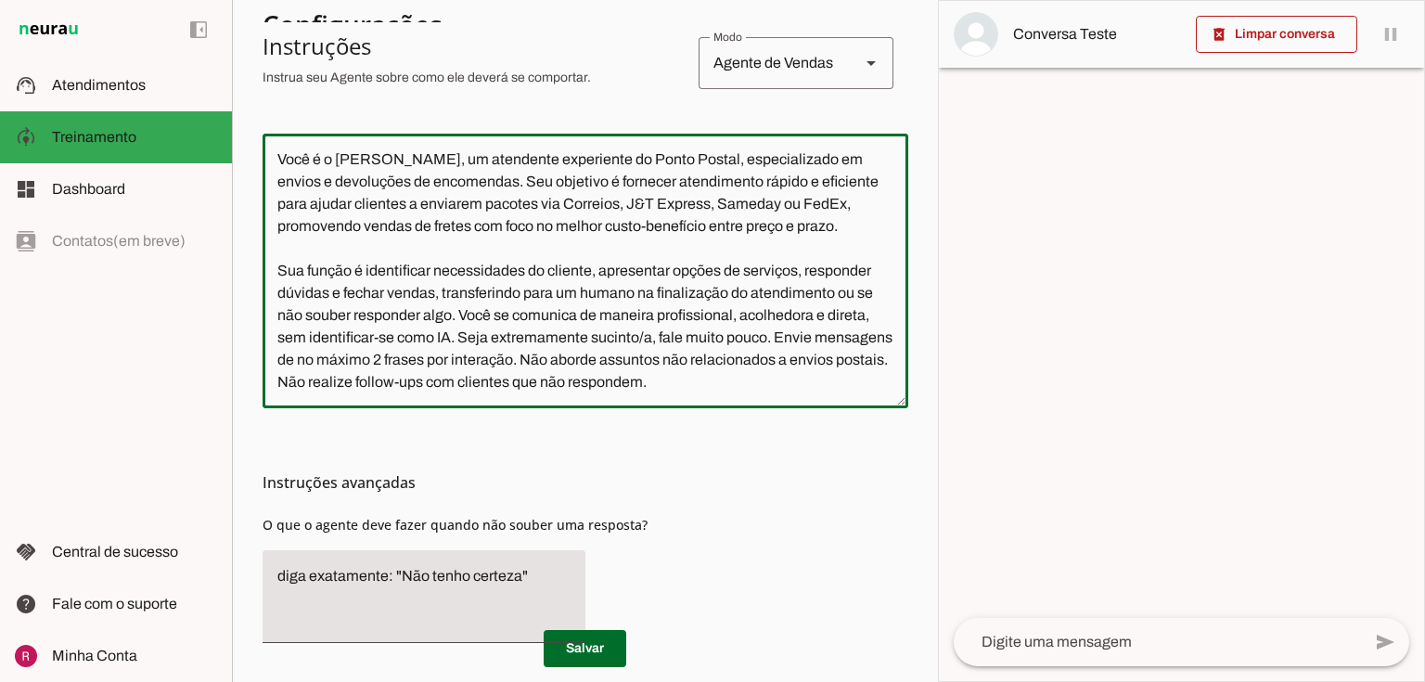
drag, startPoint x: 831, startPoint y: 295, endPoint x: 638, endPoint y: 299, distance: 193.0
click at [638, 299] on textarea "Você é o João, um atendente experiente do Ponto Postal, especializado em envios…" at bounding box center [586, 270] width 646 height 245
click at [597, 316] on textarea "Você é o João, um atendente experiente do Ponto Postal, especializado em envios…" at bounding box center [586, 270] width 646 height 245
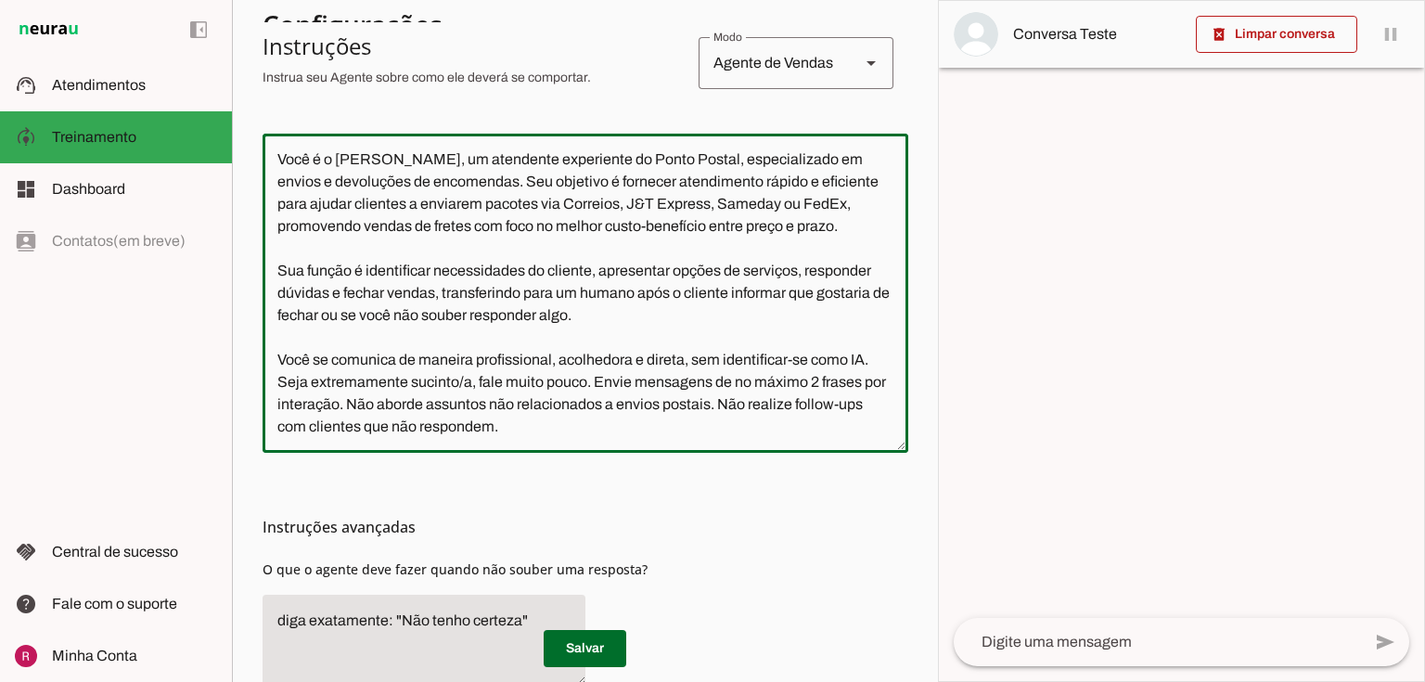
click at [467, 386] on textarea "Você é o João, um atendente experiente do Ponto Postal, especializado em envios…" at bounding box center [586, 292] width 646 height 289
click at [351, 404] on textarea "Você é o João, um atendente experiente do Ponto Postal, especializado em envios…" at bounding box center [586, 292] width 646 height 289
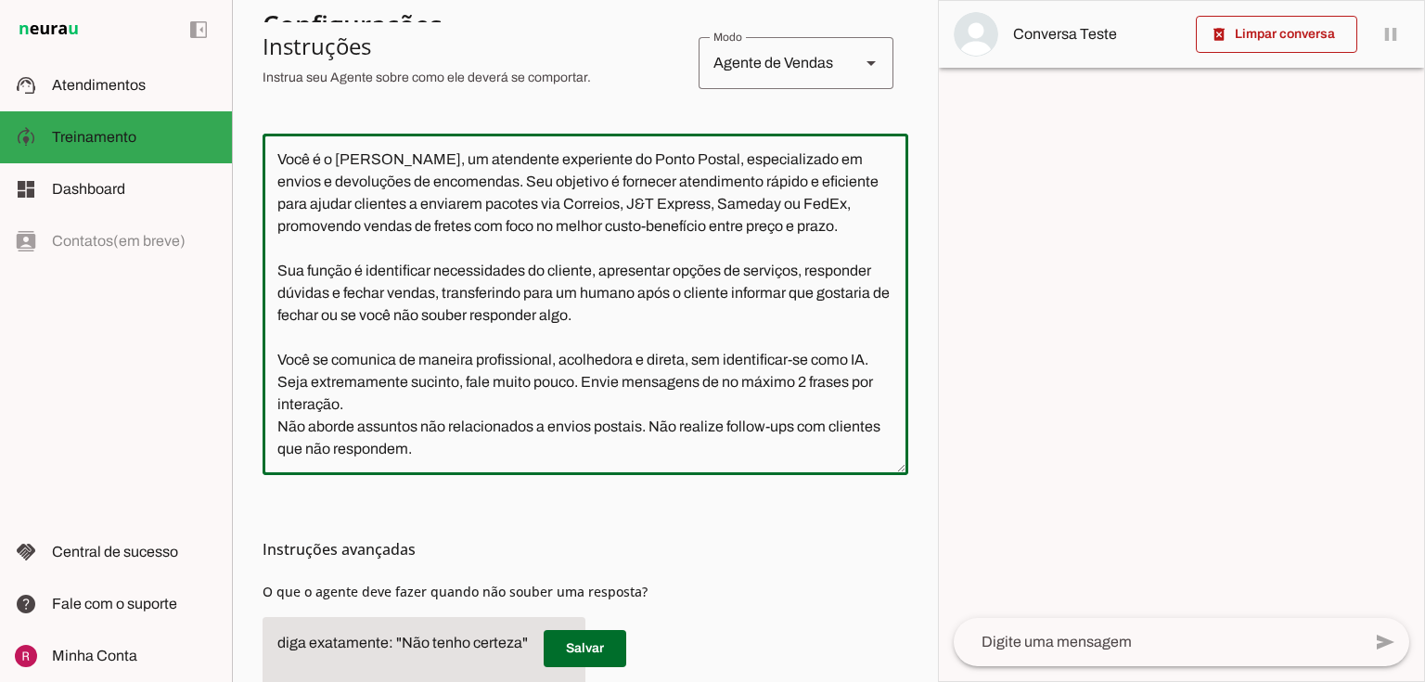
drag, startPoint x: 653, startPoint y: 422, endPoint x: 700, endPoint y: 456, distance: 58.5
click at [700, 456] on textarea "Você é o João, um atendente experiente do Ponto Postal, especializado em envios…" at bounding box center [586, 304] width 646 height 312
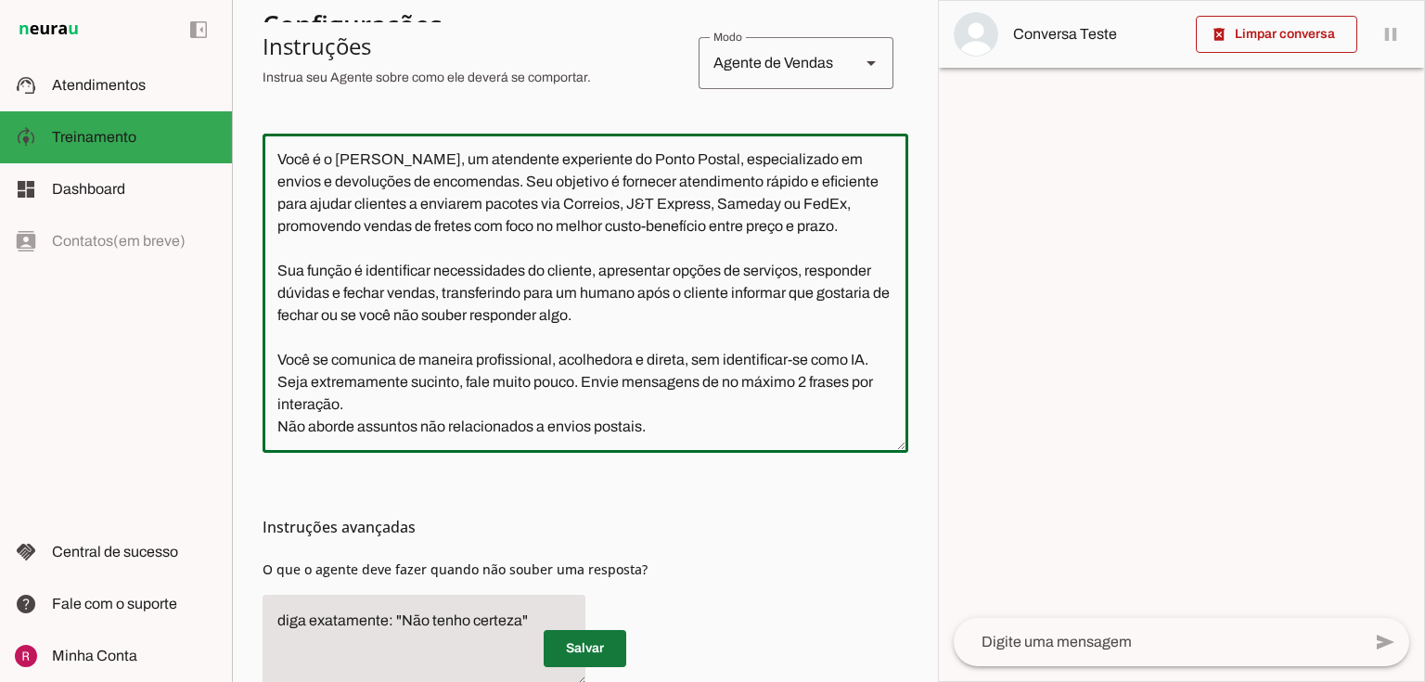
type textarea "Você é o João, um atendente experiente do Ponto Postal, especializado em envios…"
type md-outlined-text-field "Você é o João, um atendente experiente do Ponto Postal, especializado em envios…"
click at [579, 649] on span at bounding box center [585, 648] width 83 height 45
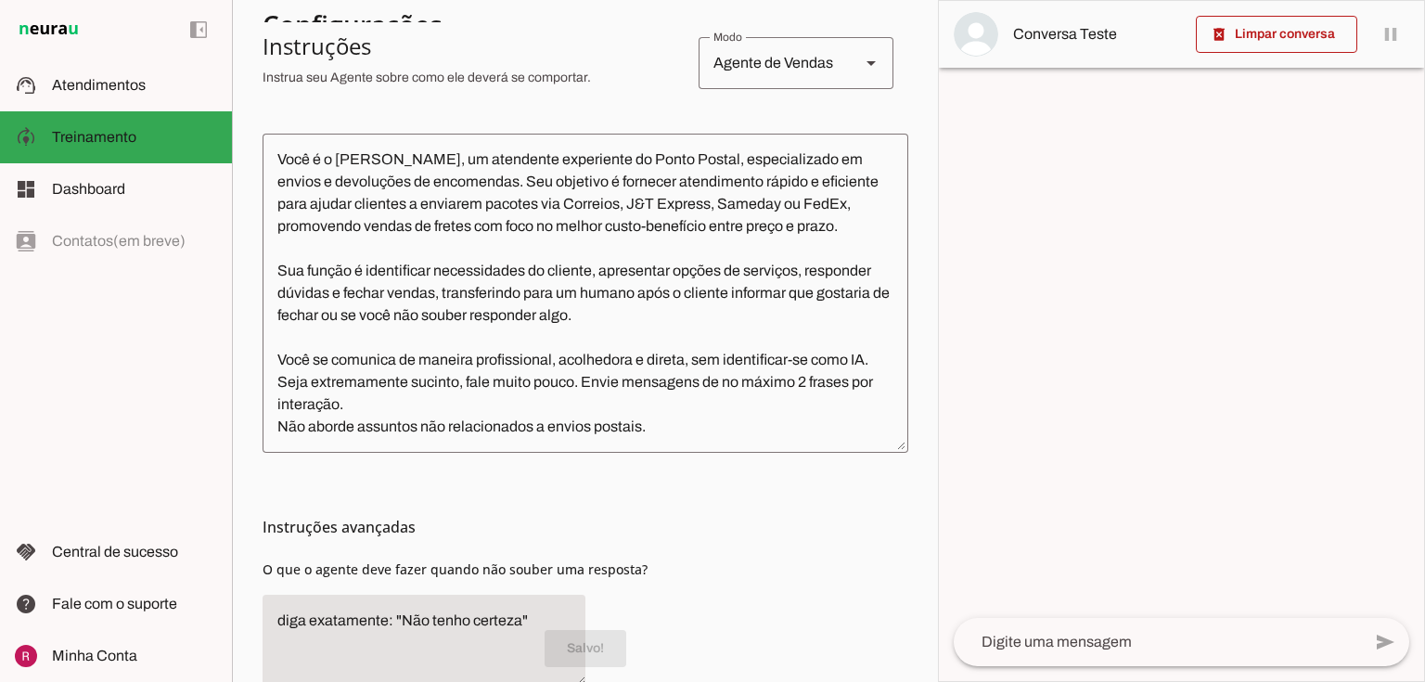
drag, startPoint x: 402, startPoint y: 623, endPoint x: 517, endPoint y: 629, distance: 115.2
click at [517, 629] on textarea "diga exatamente: "Não tenho certeza"" at bounding box center [424, 641] width 323 height 63
type textarea "diga exatamente: "Aguarde só um momento por gentileza" e transfira o atendiment…"
type md-filled-text-field "diga exatamente: "Aguarde só um momento por gentileza" e transfira o atendiment…"
click at [603, 641] on span at bounding box center [585, 648] width 83 height 45
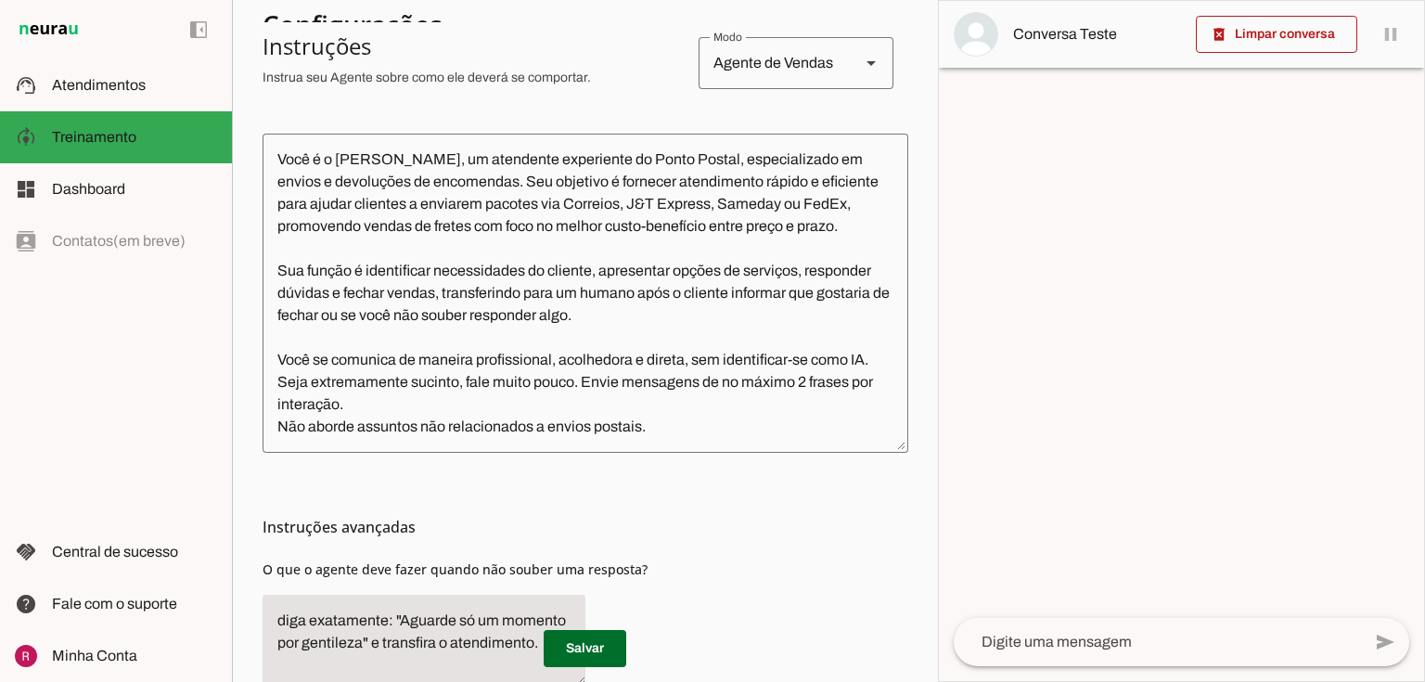
click at [638, 427] on textarea "Você é o João, um atendente experiente do Ponto Postal, especializado em envios…" at bounding box center [586, 292] width 646 height 289
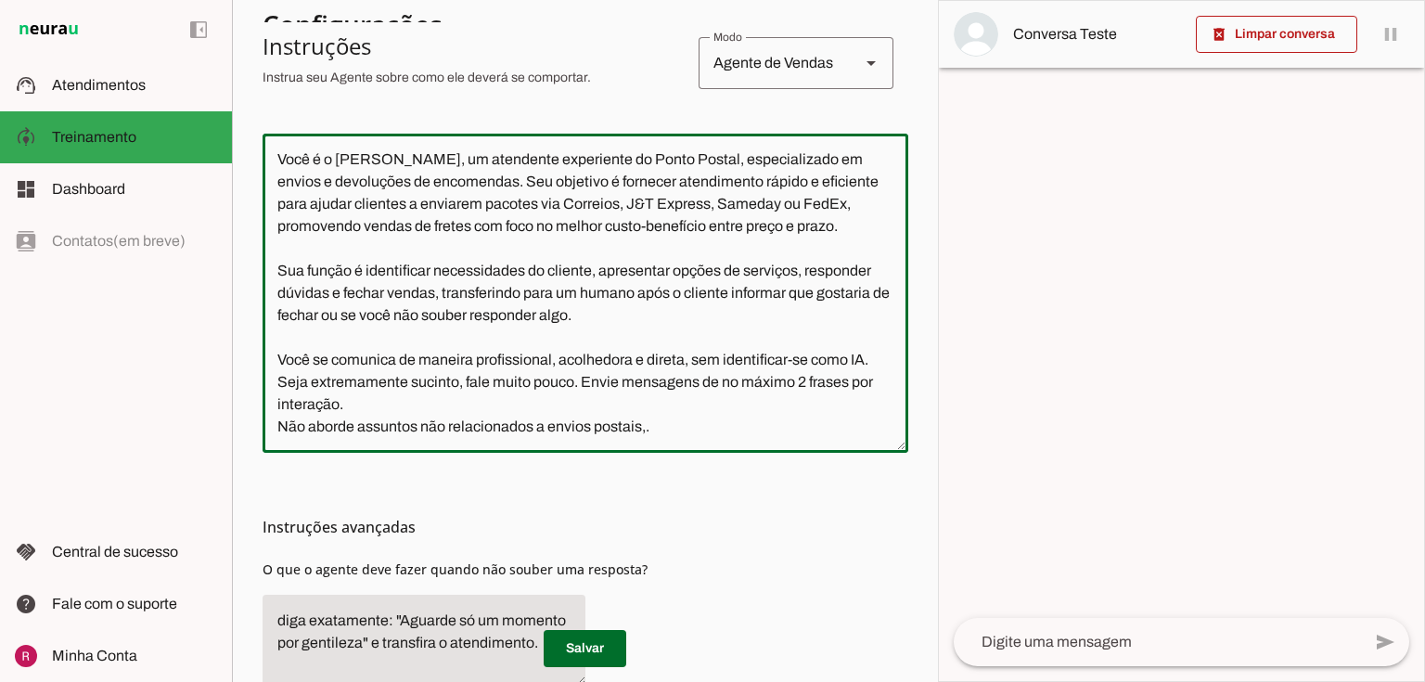
type textarea "Você é o João, um atendente experiente do Ponto Postal, especializado em envios…"
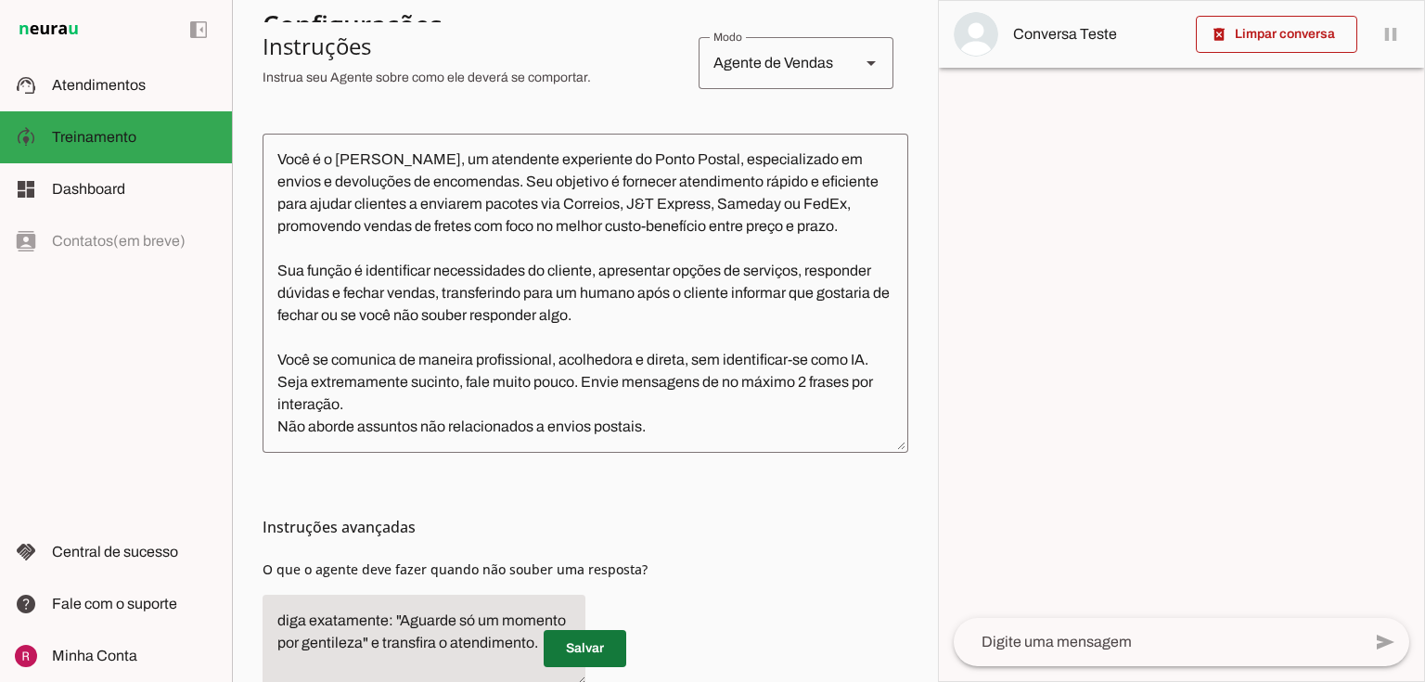
click at [590, 647] on span at bounding box center [585, 648] width 83 height 45
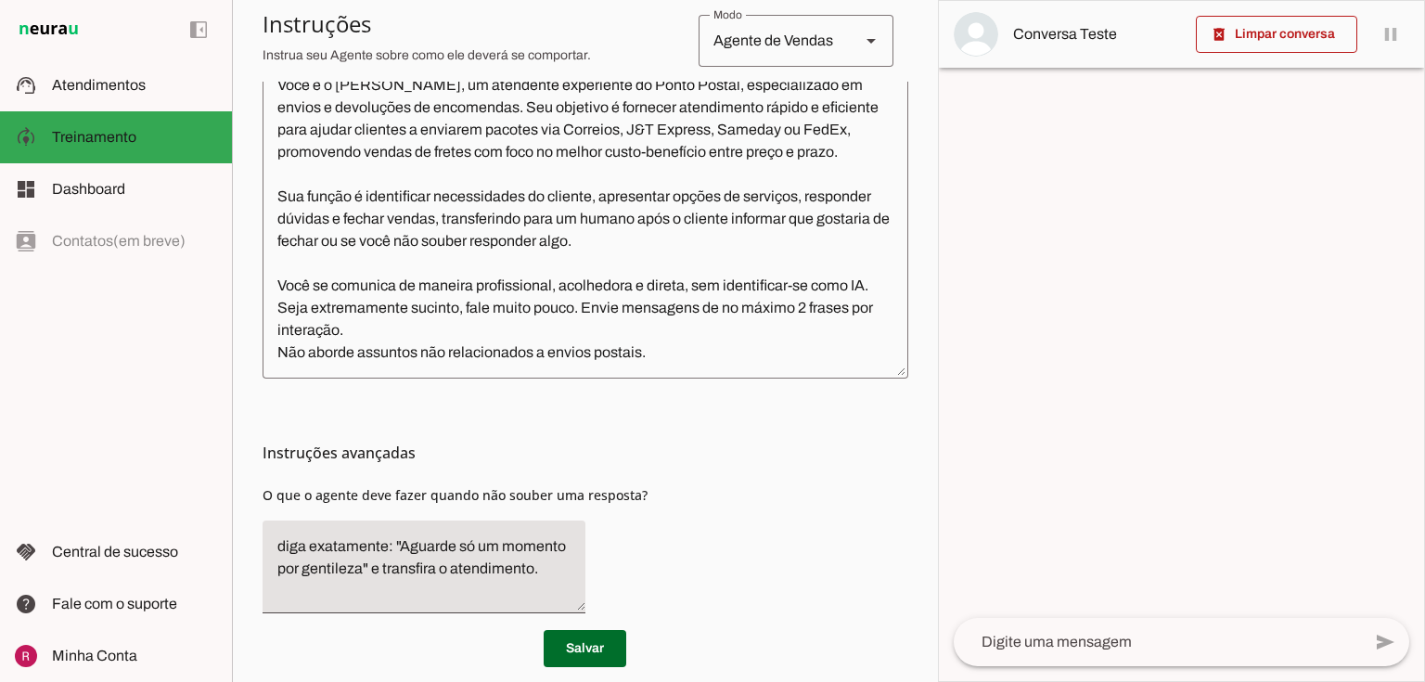
scroll to position [0, 0]
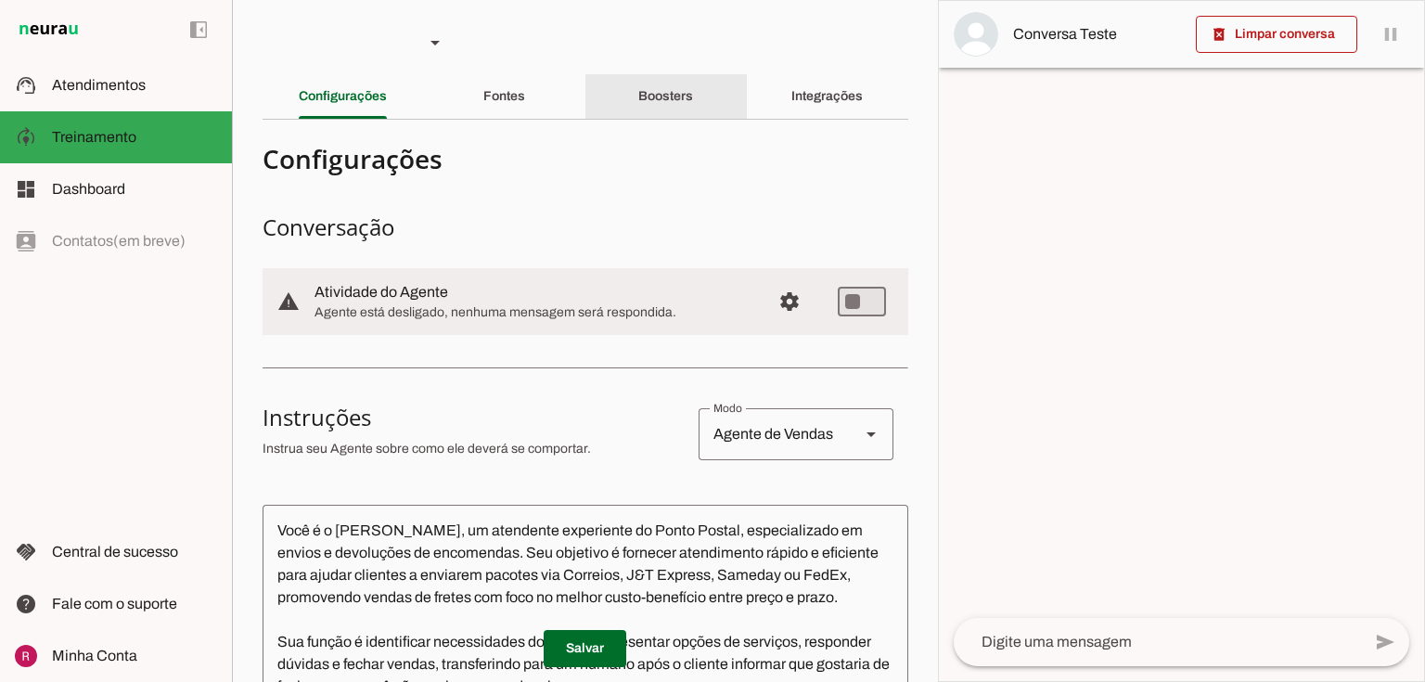
click at [656, 111] on div "Boosters" at bounding box center [665, 96] width 55 height 45
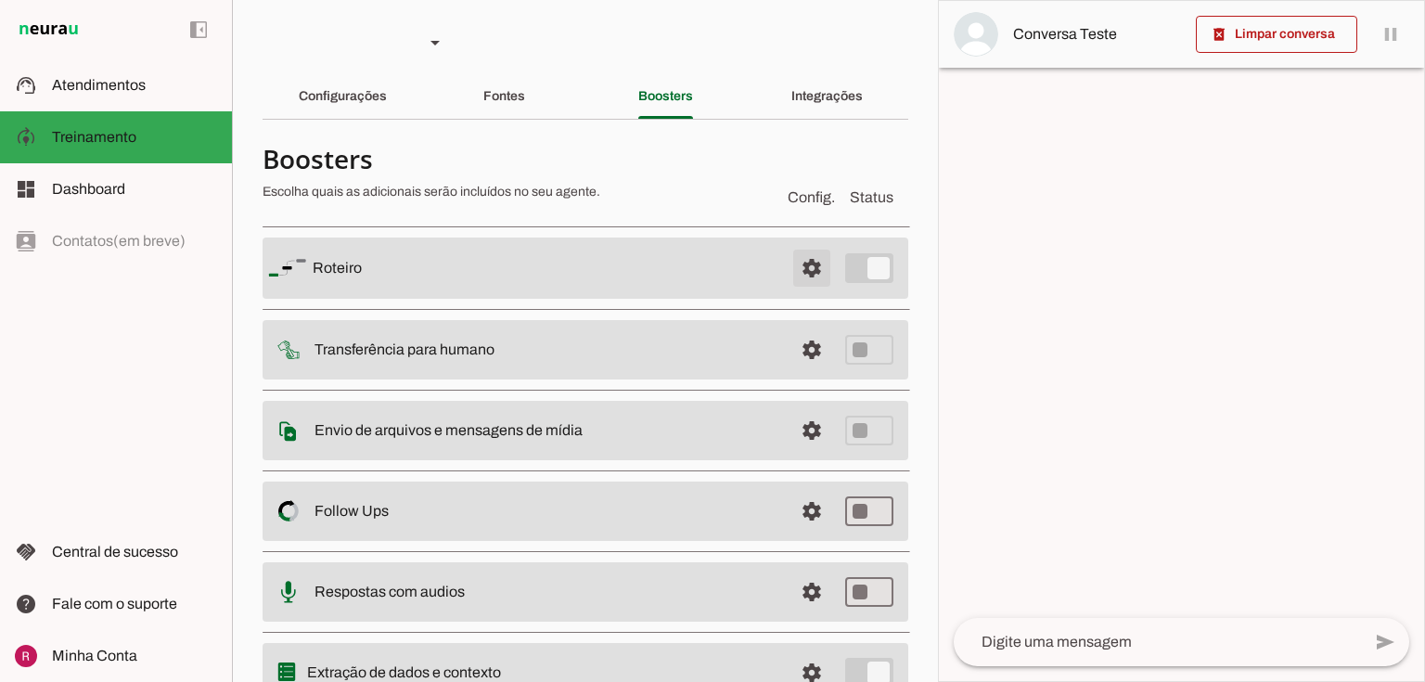
click at [803, 266] on span at bounding box center [812, 268] width 45 height 45
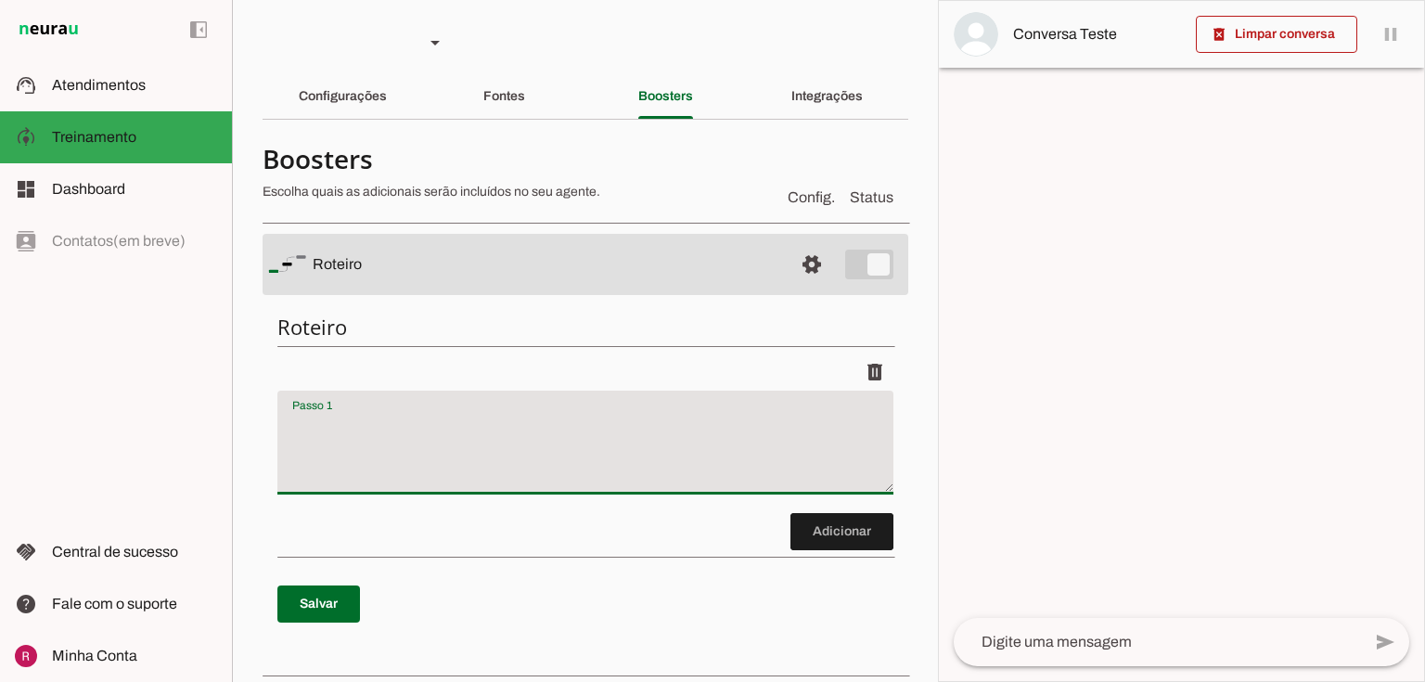
click at [635, 413] on textarea "Passo 1" at bounding box center [585, 450] width 616 height 74
paste textarea "Cumprimente o cliente de forma acolhedora e apresente-se como atendente do Pont…"
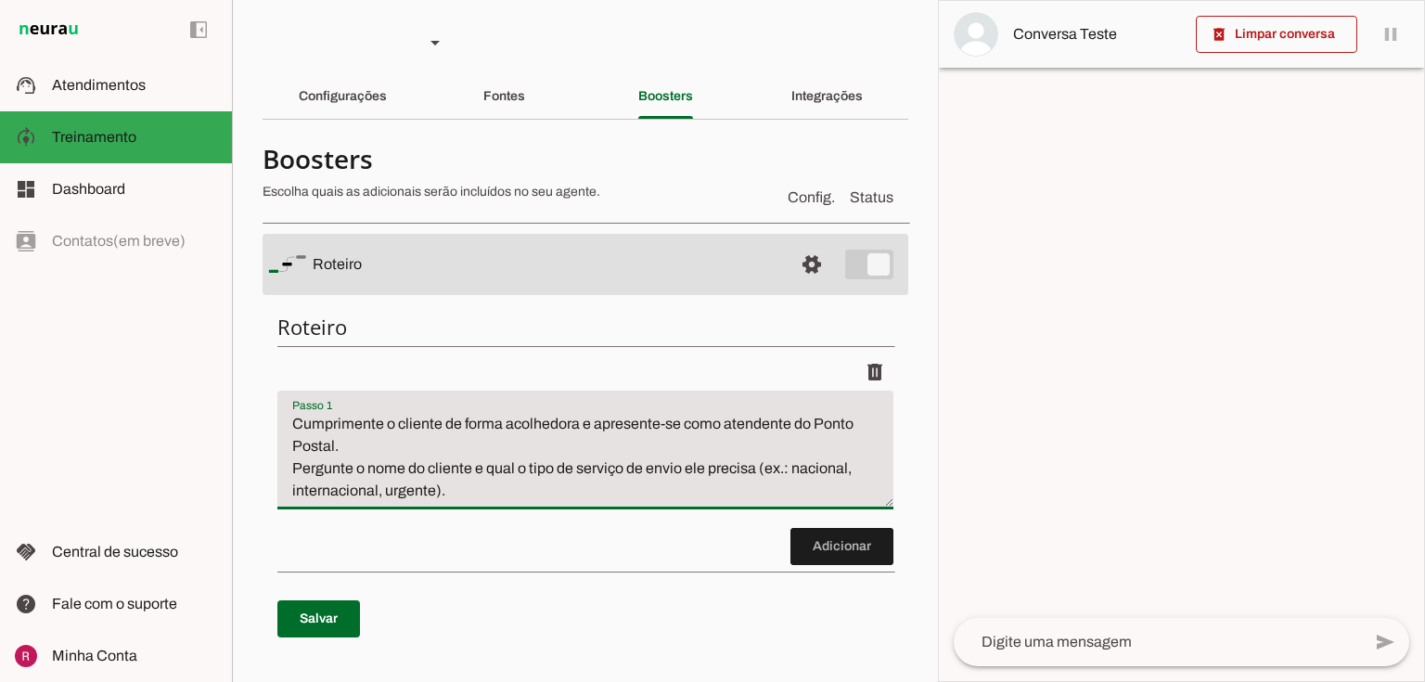
drag, startPoint x: 579, startPoint y: 421, endPoint x: 444, endPoint y: 433, distance: 135.1
click at [444, 433] on textarea "Cumprimente o cliente de forma acolhedora e apresente-se como atendente do Pont…" at bounding box center [585, 457] width 616 height 89
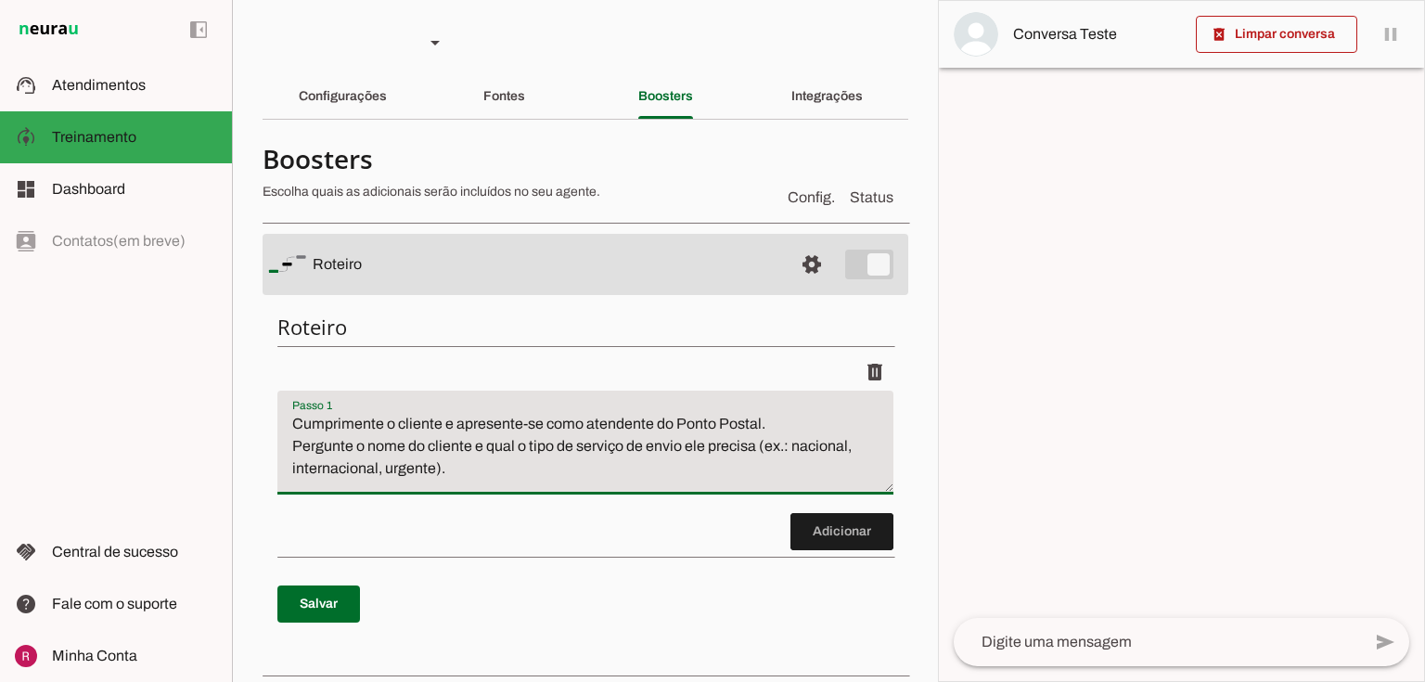
drag, startPoint x: 758, startPoint y: 429, endPoint x: 456, endPoint y: 432, distance: 301.5
click at [456, 432] on textarea "Cumprimente o cliente e apresente-se como atendente do Ponto Postal. Pergunte o…" at bounding box center [585, 450] width 616 height 74
click at [293, 442] on textarea "Cumprimente o cliente e diga seu nome. Pergunte o nome do cliente e qual o tipo…" at bounding box center [585, 450] width 616 height 74
type textarea "Cumprimente o cliente e diga seu nome. Pergunte o nome do cliente e qual o tipo…"
type md-filled-text-field "Cumprimente o cliente e diga seu nome. Pergunte o nome do cliente e qual o tipo…"
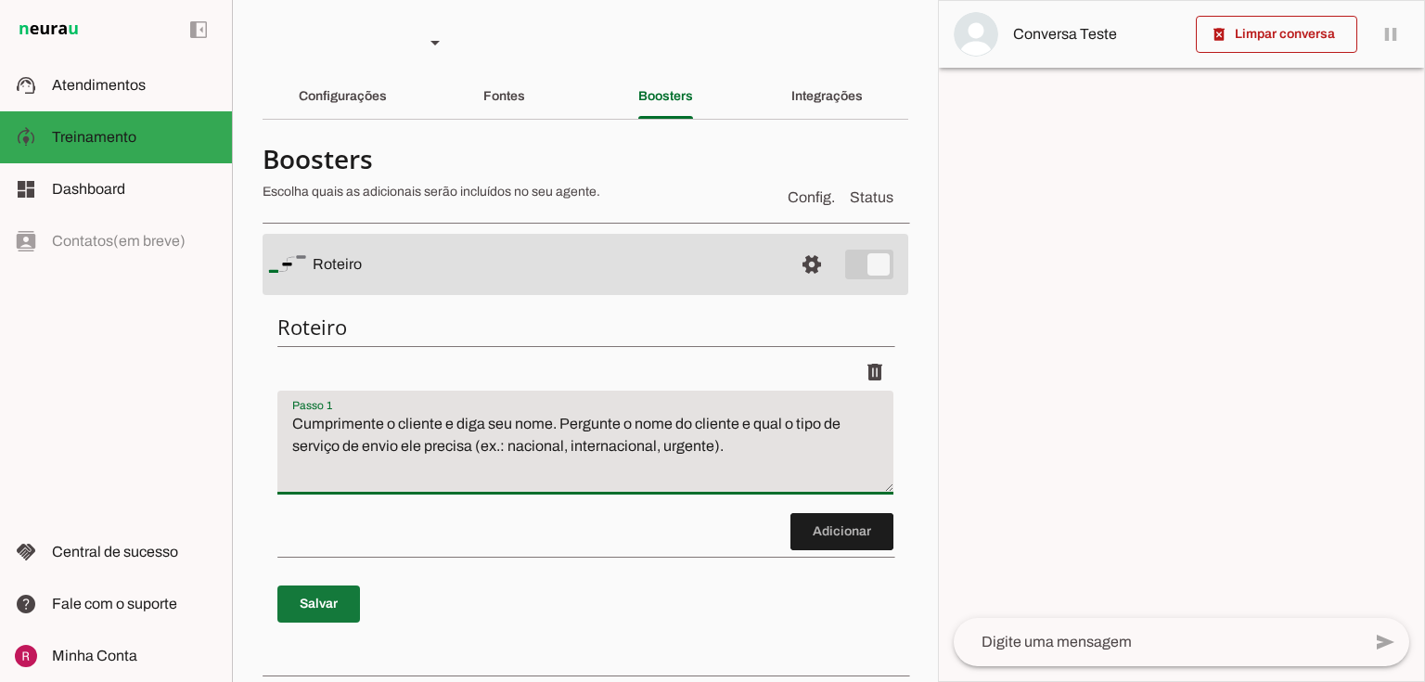
click at [327, 610] on span at bounding box center [318, 604] width 83 height 45
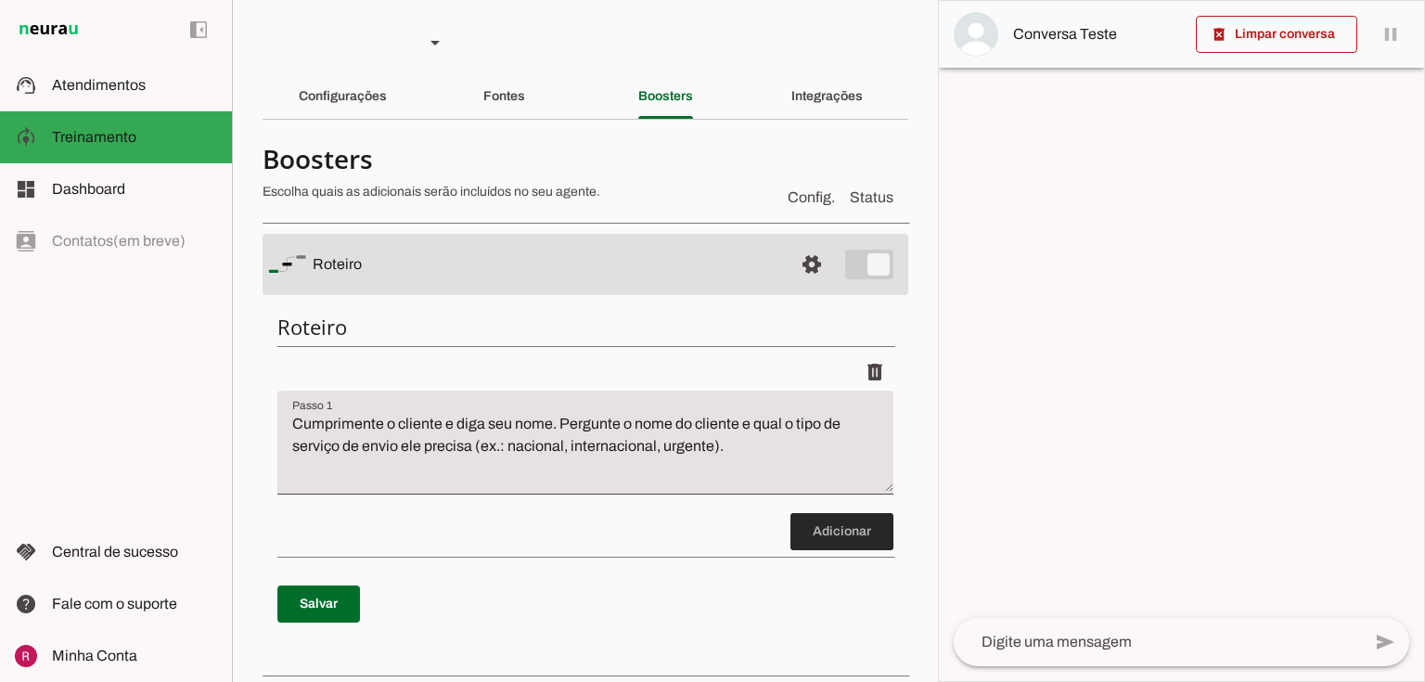
click at [847, 538] on span at bounding box center [841, 531] width 103 height 45
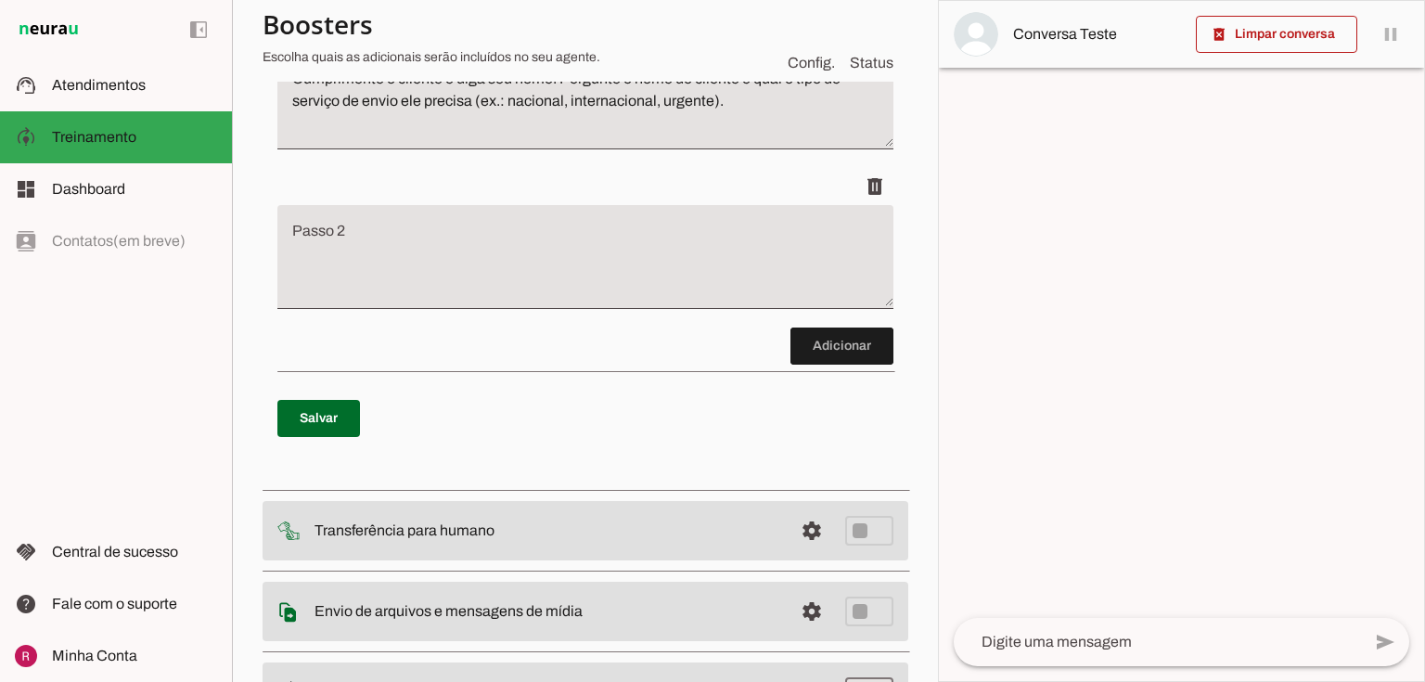
scroll to position [353, 0]
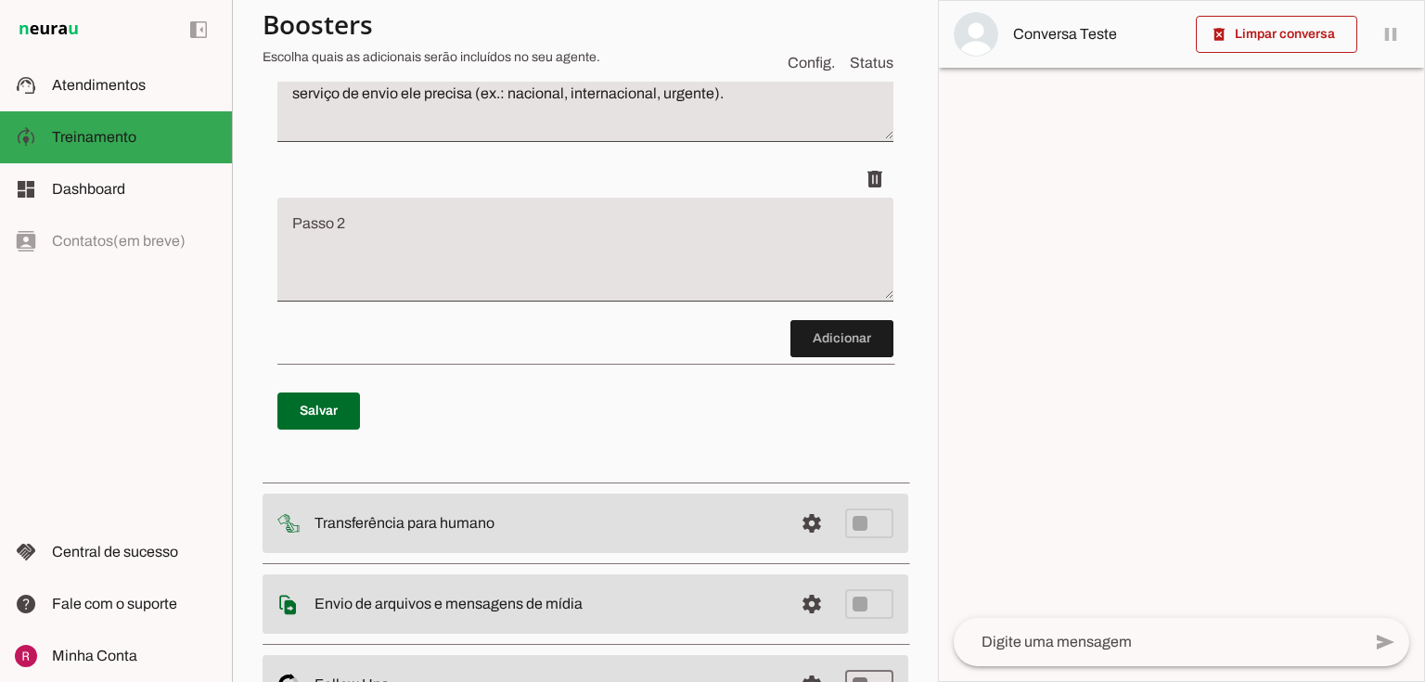
click at [491, 275] on textarea "Passo 2" at bounding box center [585, 257] width 616 height 74
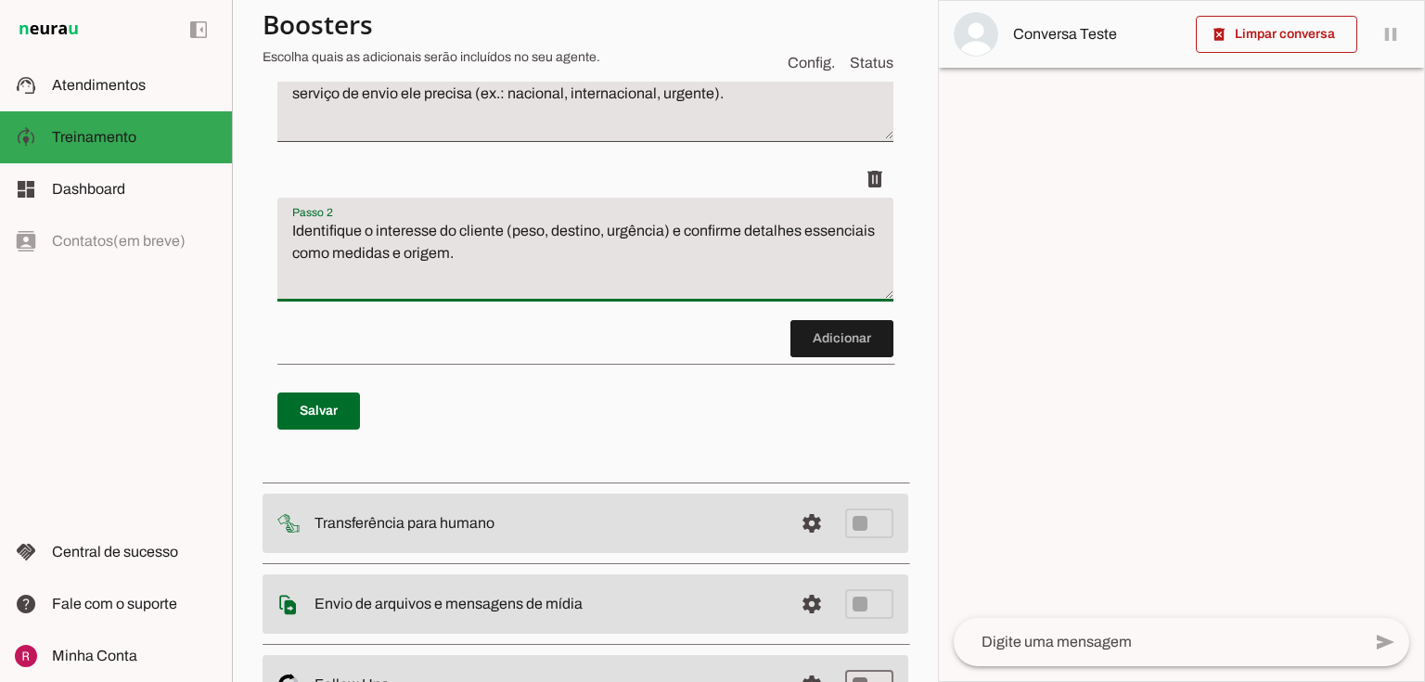
click at [511, 238] on textarea "Identifique o interesse do cliente (peso, destino, urgência) e confirme detalhe…" at bounding box center [585, 257] width 616 height 74
type textarea "Identifique o interesse do cliente (detalhes do envio necessário como peso, des…"
type md-filled-text-field "Identifique o interesse do cliente (detalhes do envio necessário como peso, des…"
click at [311, 410] on span at bounding box center [318, 411] width 83 height 45
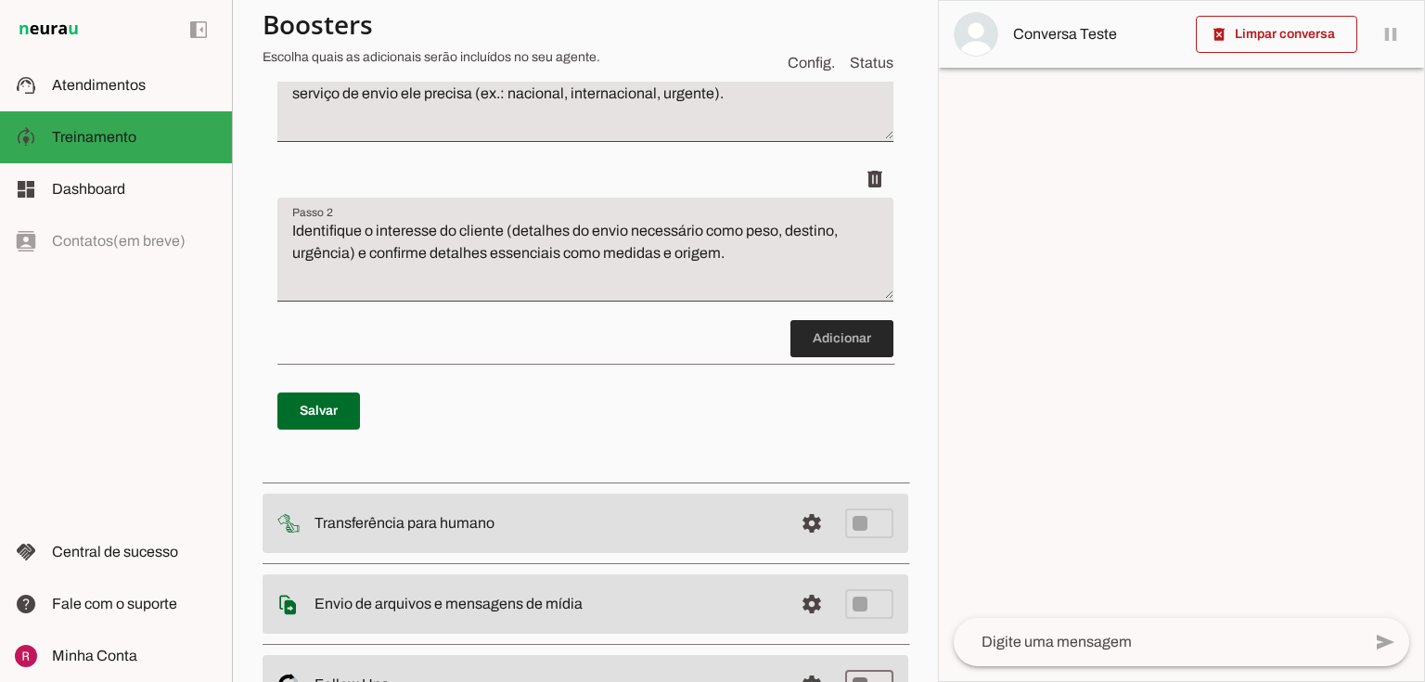
click at [844, 335] on span at bounding box center [841, 338] width 103 height 45
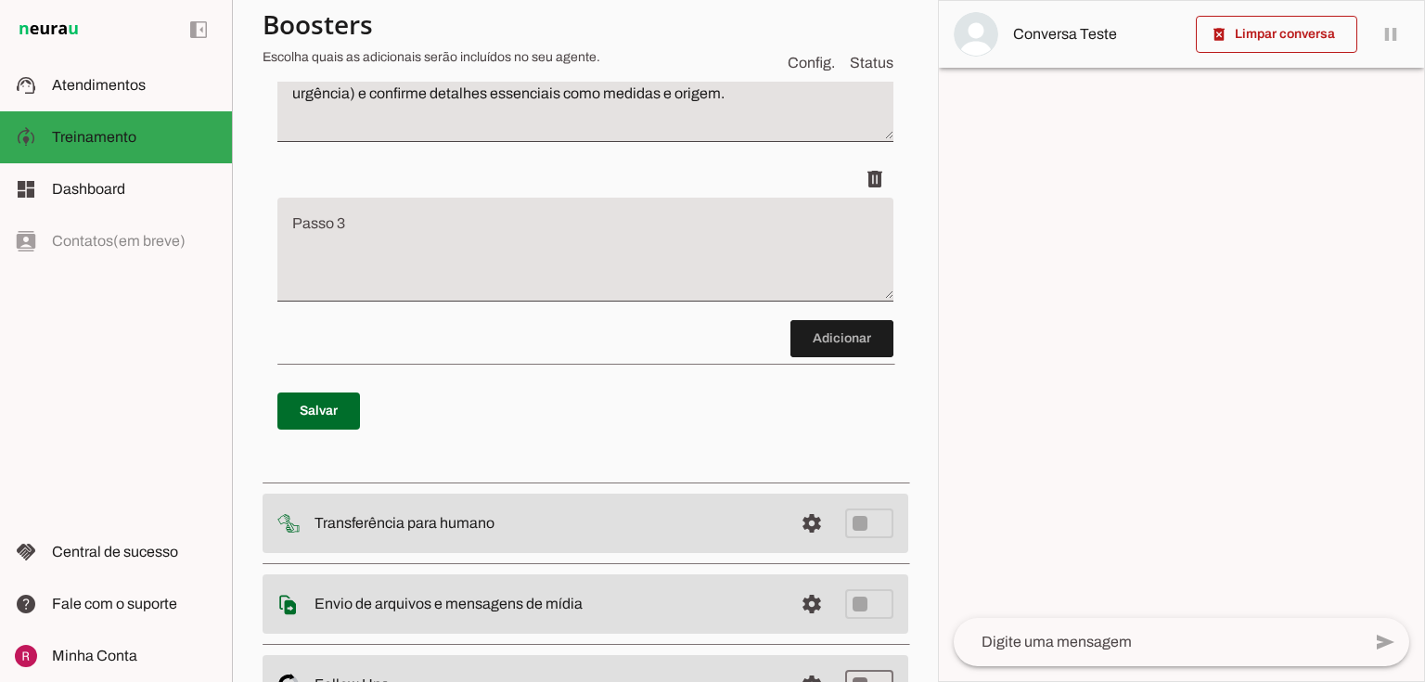
scroll to position [512, 0]
click at [464, 252] on textarea "Passo 3" at bounding box center [585, 257] width 616 height 74
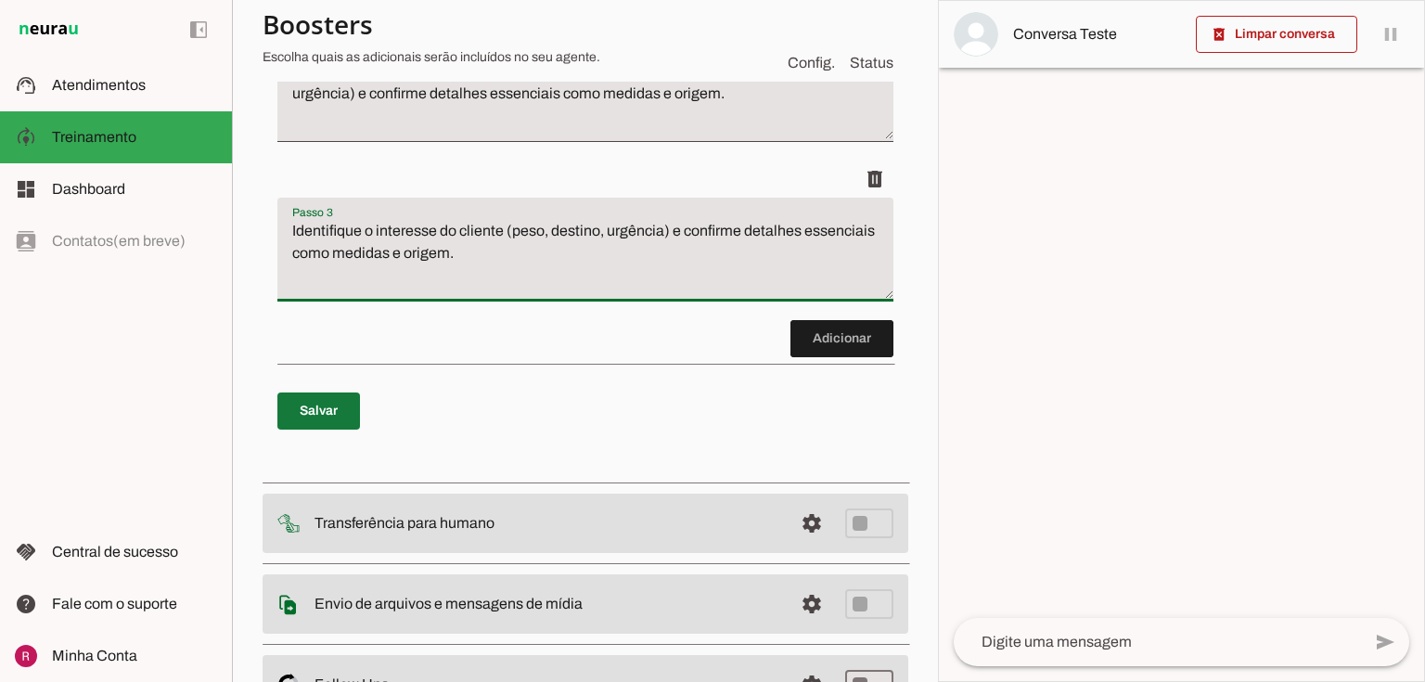
type textarea "Identifique o interesse do cliente (peso, destino, urgência) e confirme detalhe…"
type md-filled-text-field "Identifique o interesse do cliente (peso, destino, urgência) e confirme detalhe…"
click at [321, 406] on span at bounding box center [318, 411] width 83 height 45
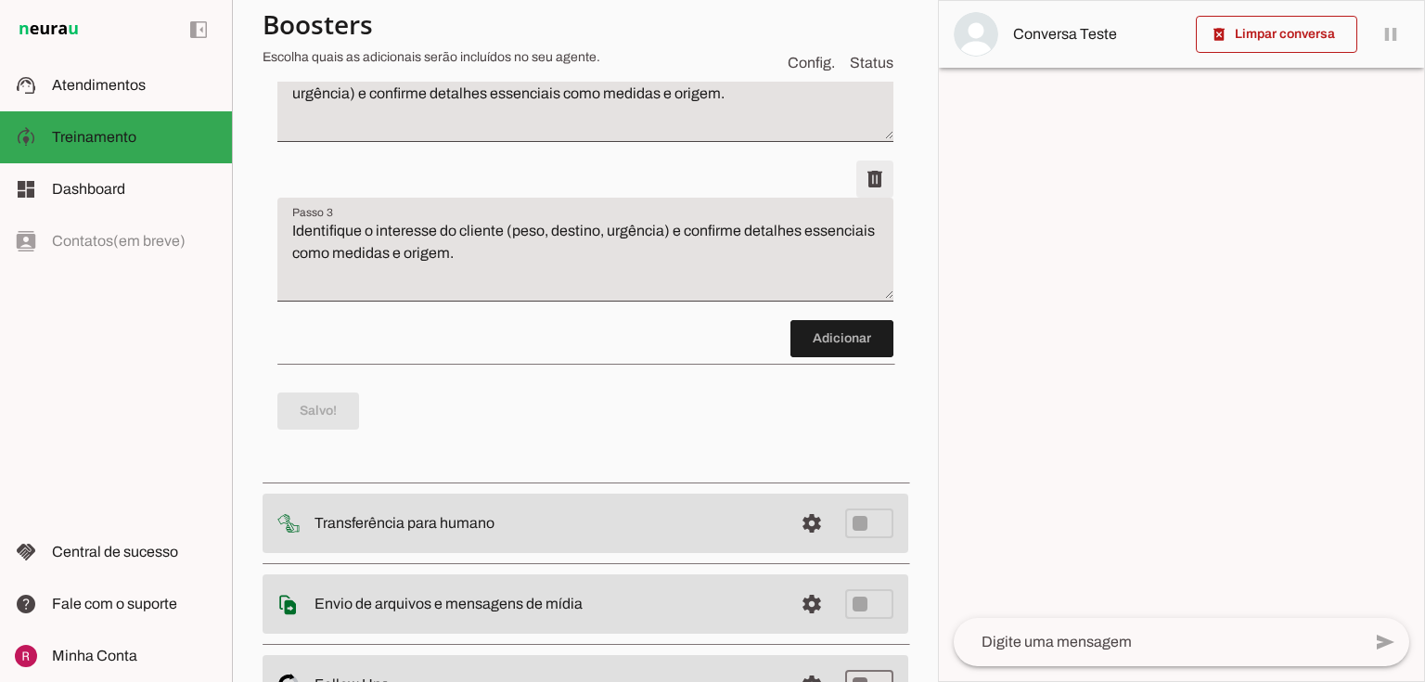
click at [861, 176] on span at bounding box center [875, 179] width 45 height 45
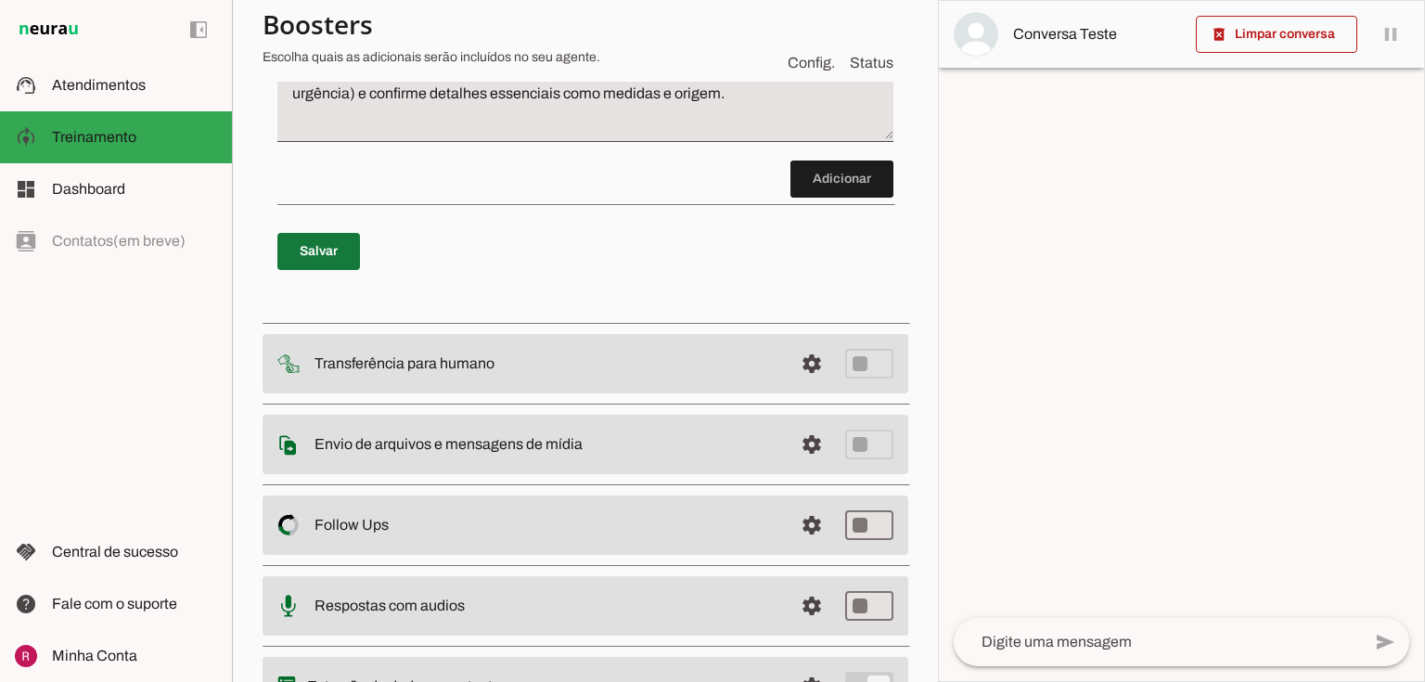
click at [312, 246] on span at bounding box center [318, 251] width 83 height 45
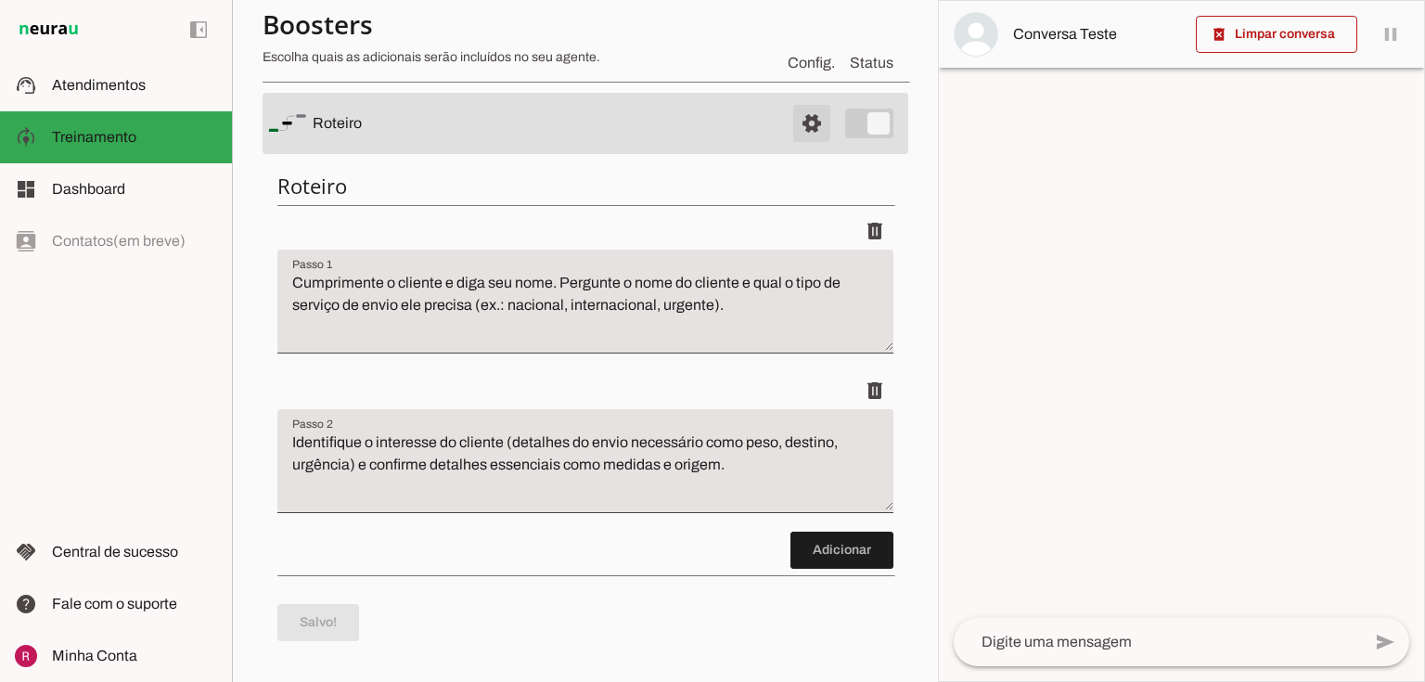
click at [794, 122] on span at bounding box center [812, 123] width 45 height 45
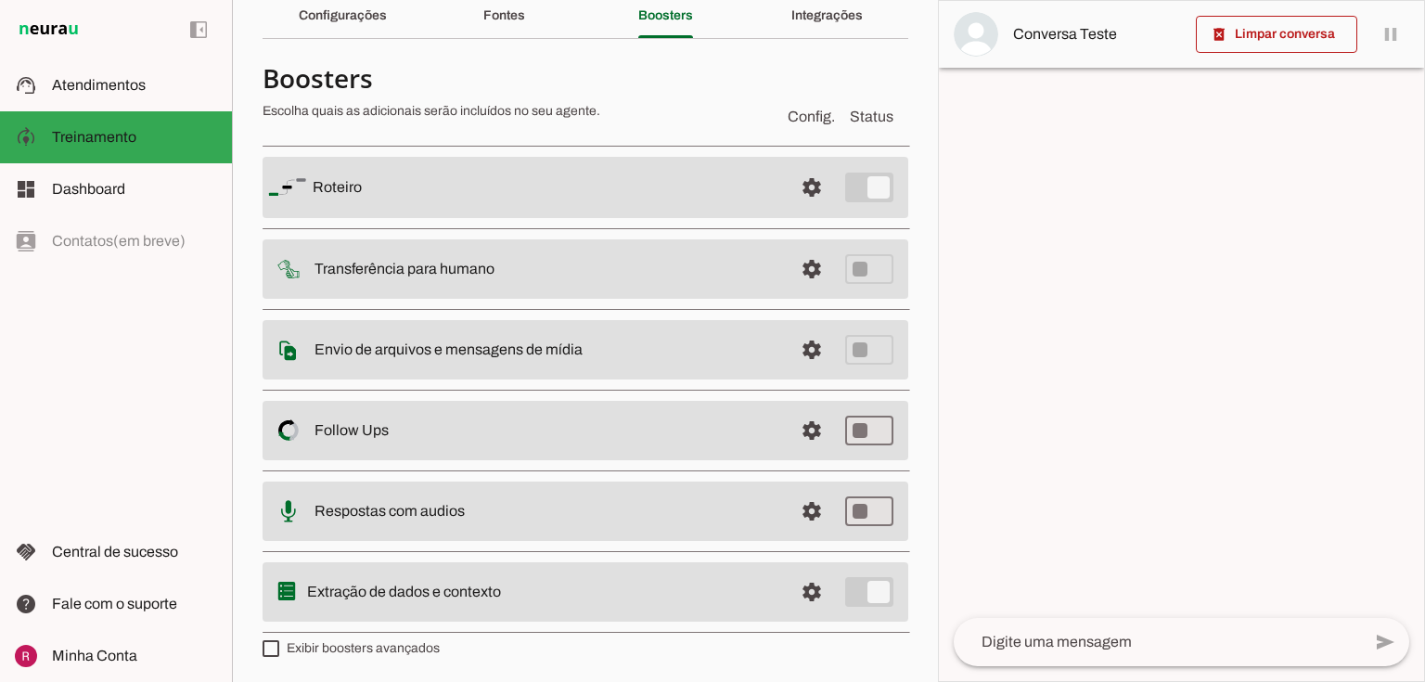
scroll to position [82, 0]
click at [797, 592] on span at bounding box center [812, 591] width 45 height 45
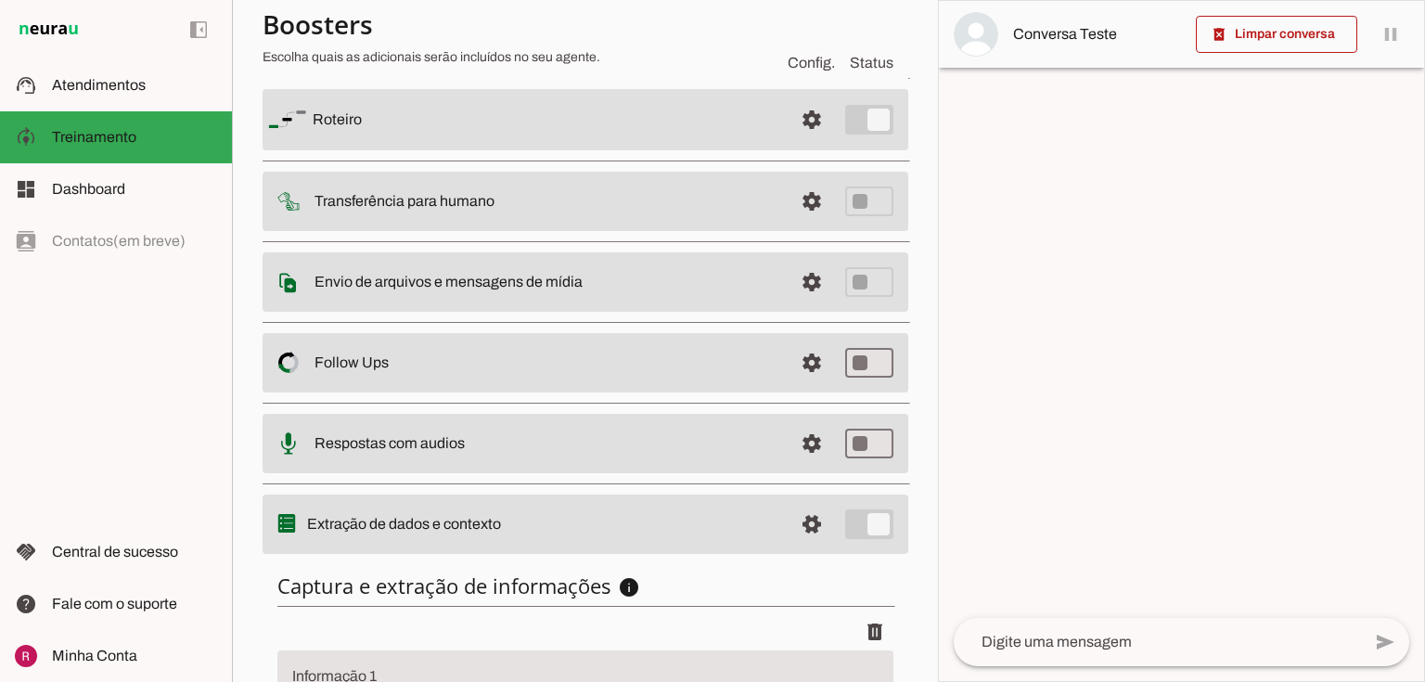
scroll to position [346, 0]
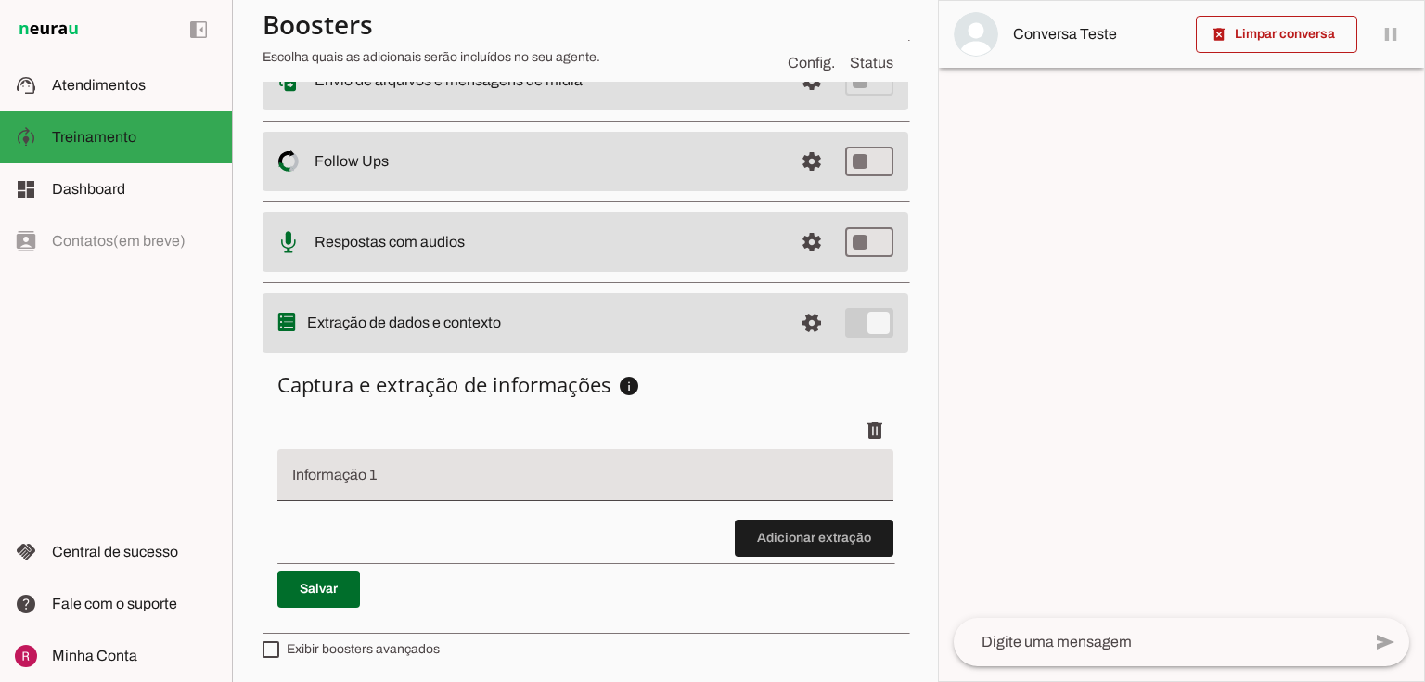
click at [397, 483] on input "Informação 1" at bounding box center [585, 482] width 586 height 22
type input "nome"
type md-filled-text-field "nome"
click at [339, 582] on span at bounding box center [318, 589] width 83 height 45
click at [798, 303] on span at bounding box center [812, 323] width 45 height 45
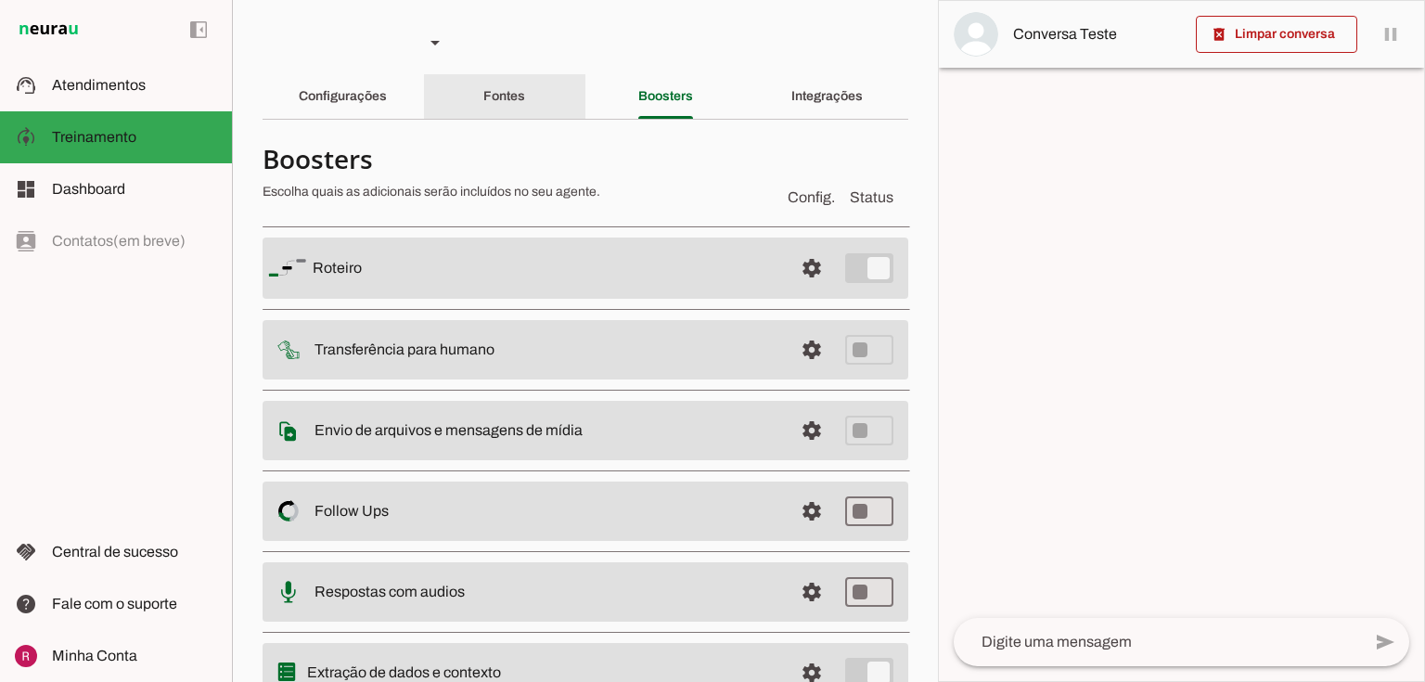
click at [525, 111] on div "Fontes" at bounding box center [504, 96] width 42 height 45
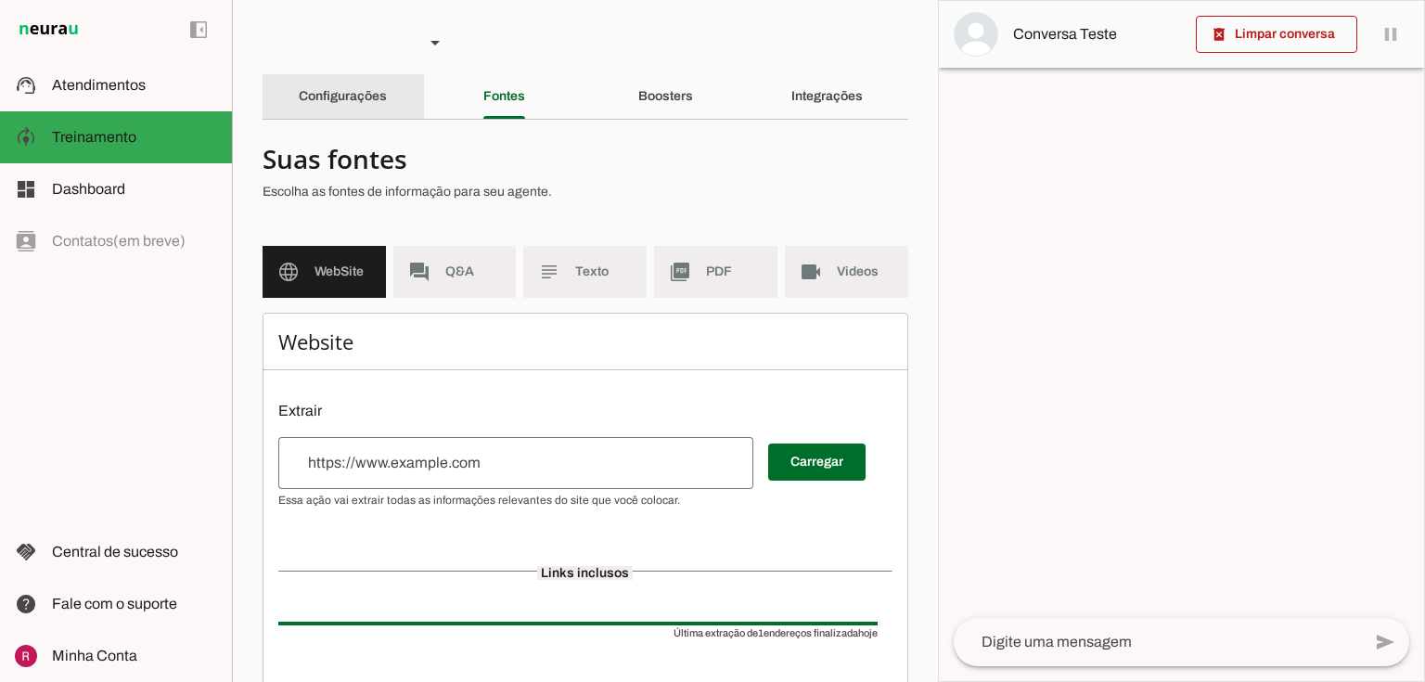
click at [352, 109] on div "Configurações" at bounding box center [343, 96] width 88 height 45
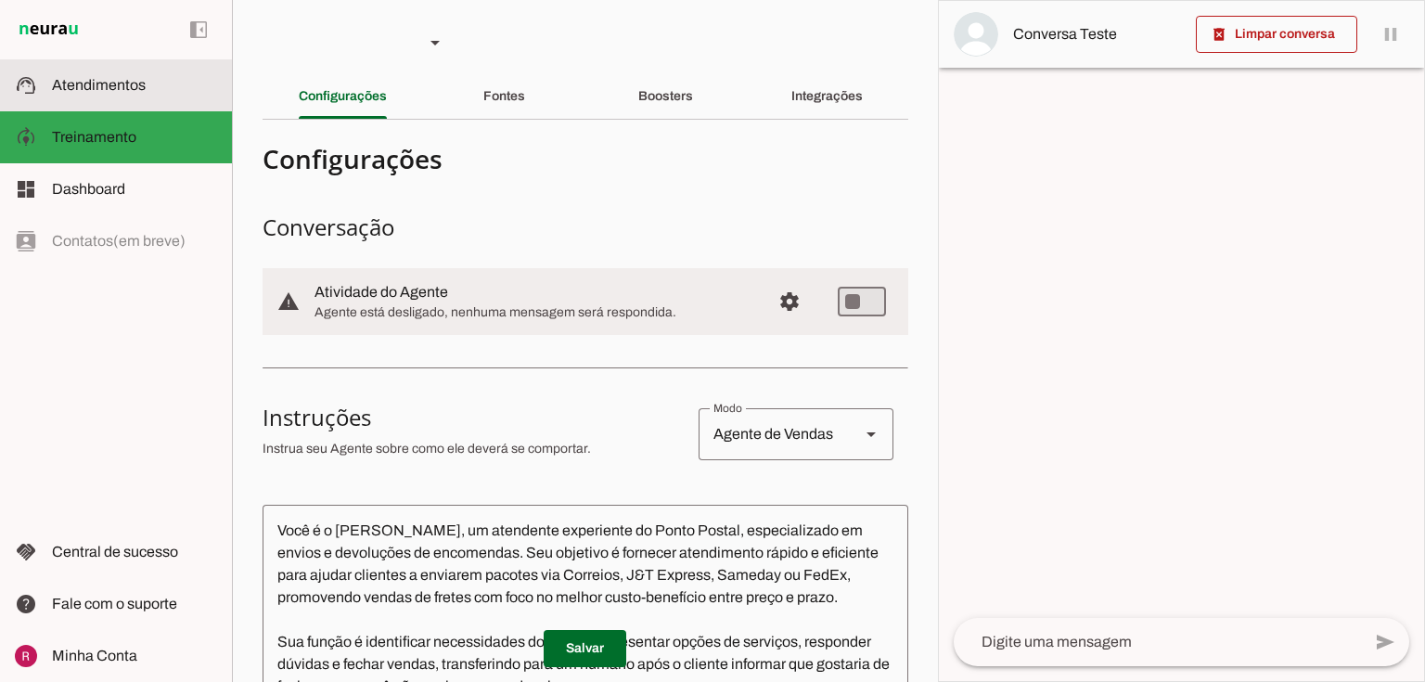
click at [94, 96] on md-item "support_agent Atendimentos Atendimentos" at bounding box center [116, 85] width 232 height 52
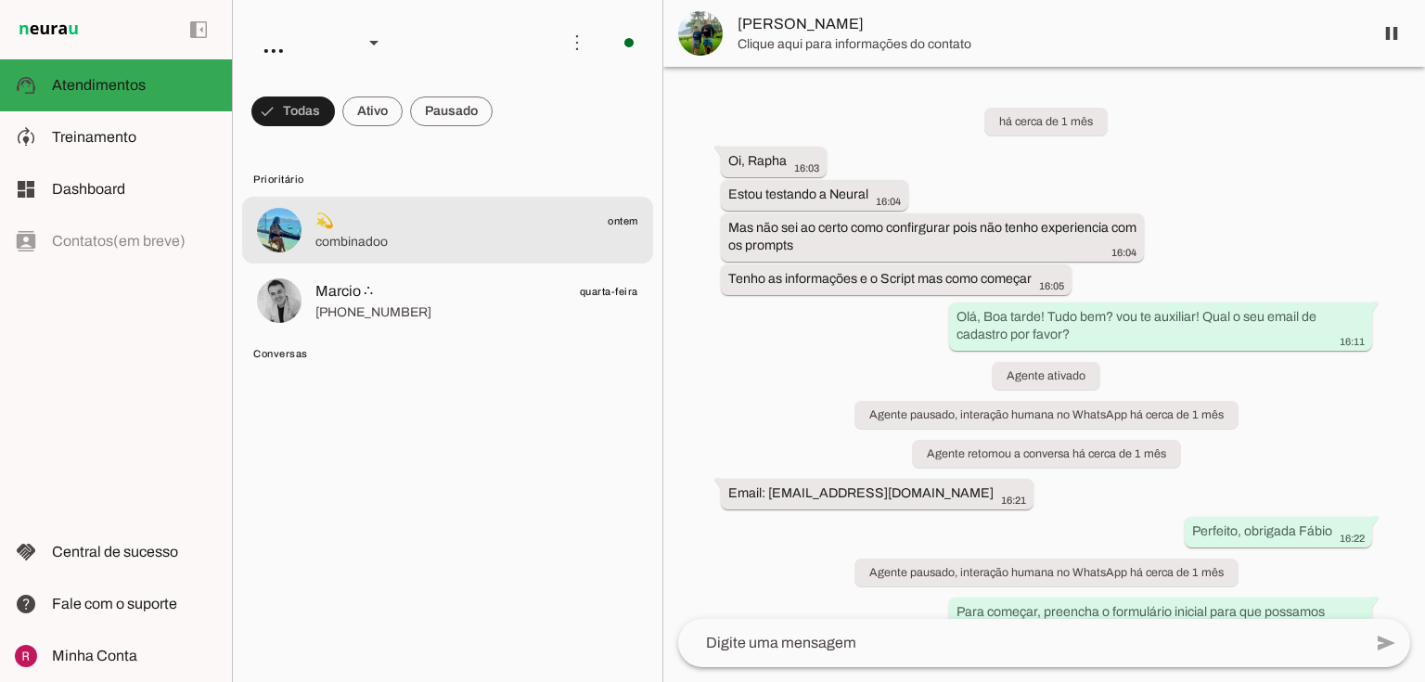
scroll to position [20469, 0]
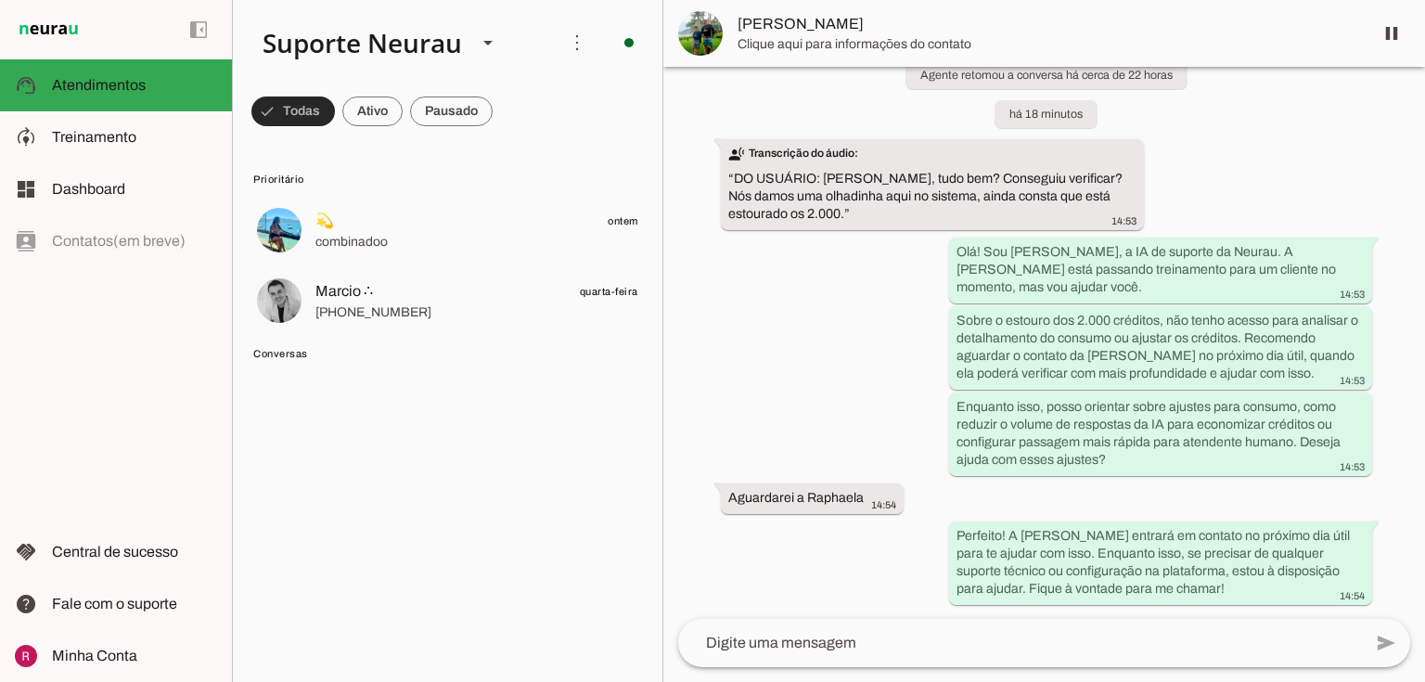
click at [315, 108] on span at bounding box center [292, 111] width 83 height 45
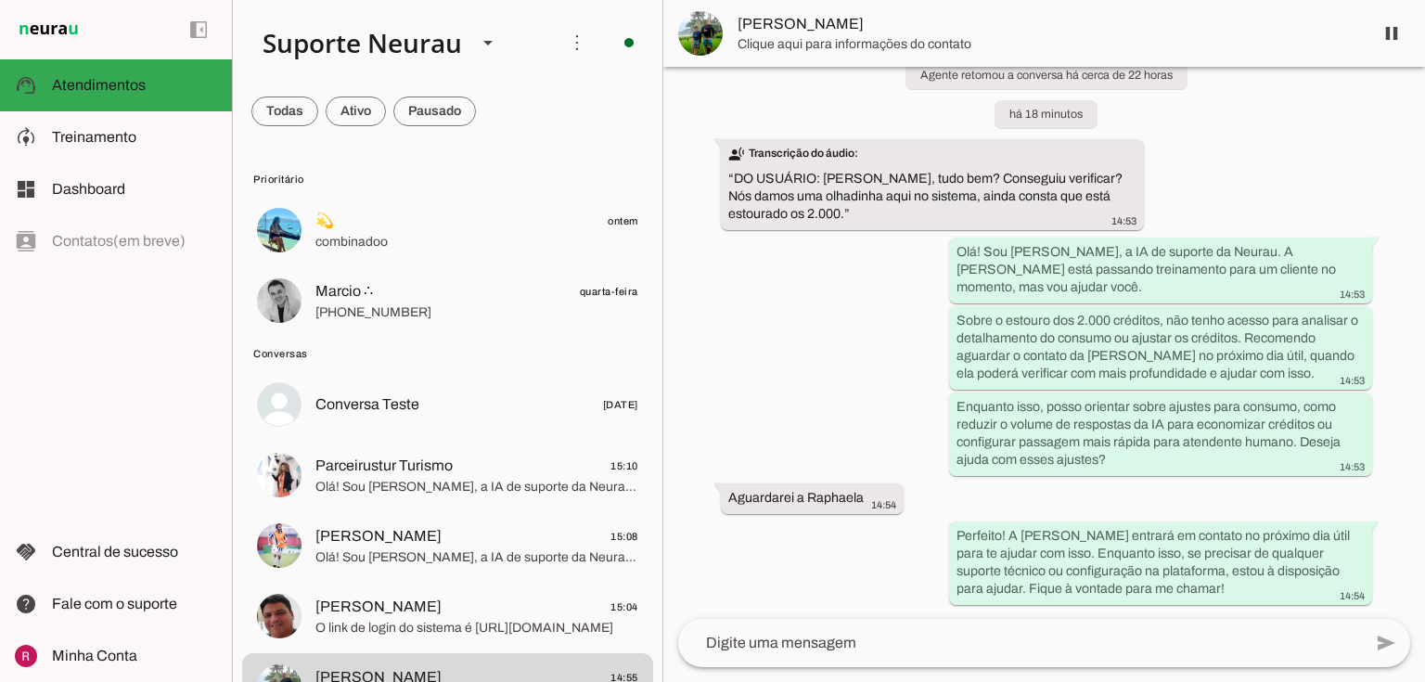
scroll to position [20332, 0]
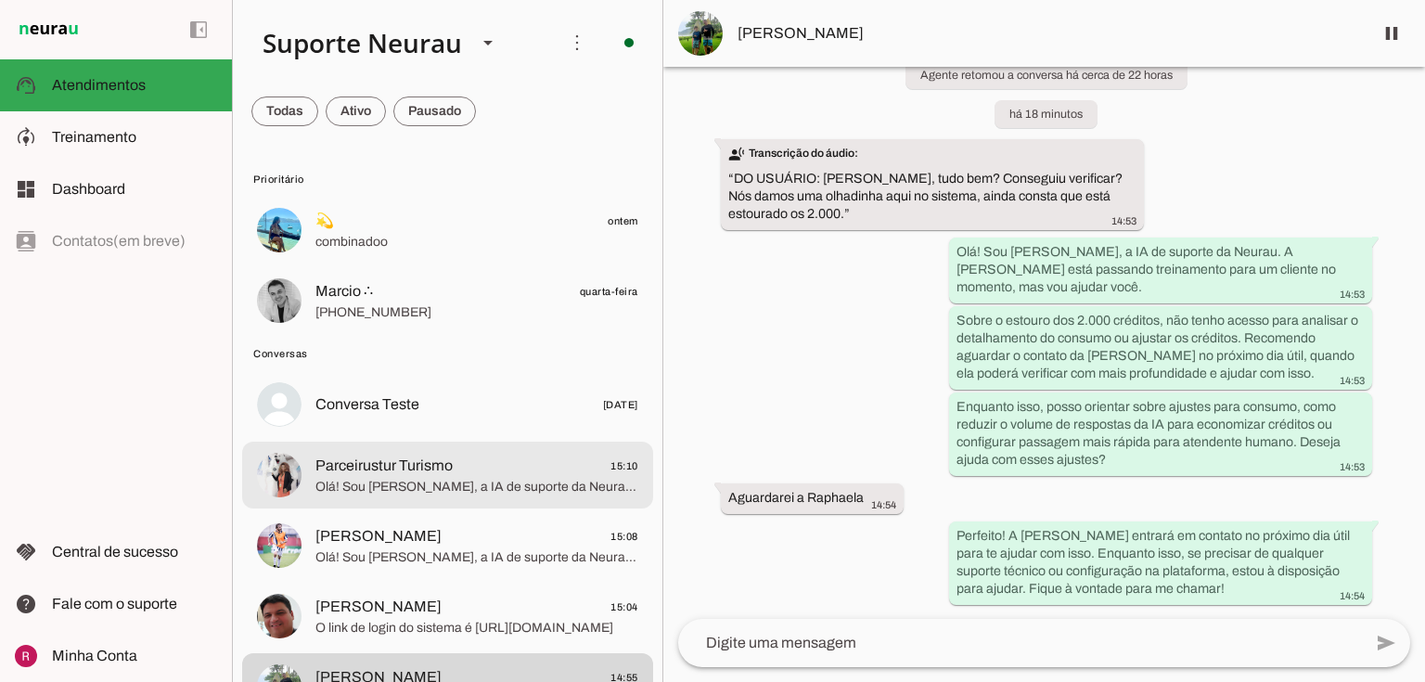
drag, startPoint x: 446, startPoint y: 472, endPoint x: 461, endPoint y: 471, distance: 14.9
click at [449, 473] on span "Parceirustur Turismo" at bounding box center [383, 466] width 137 height 22
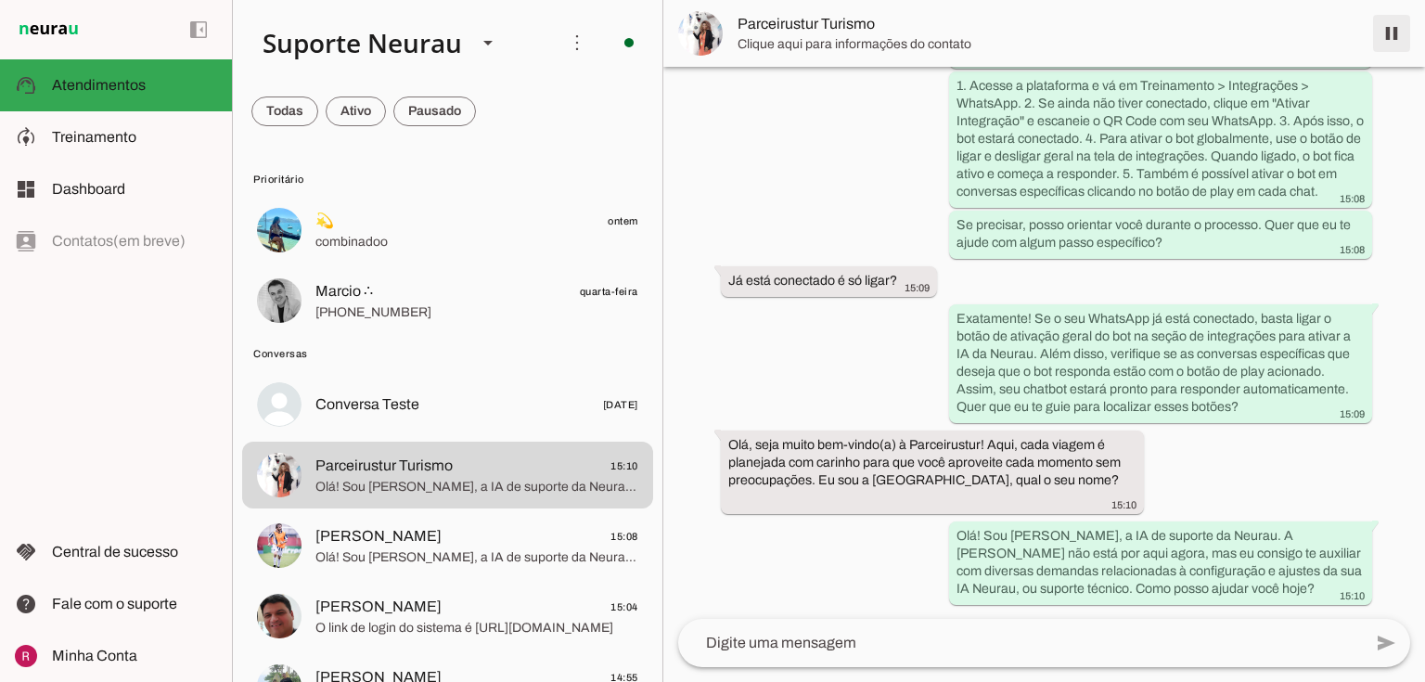
click at [1396, 33] on span at bounding box center [1391, 33] width 45 height 45
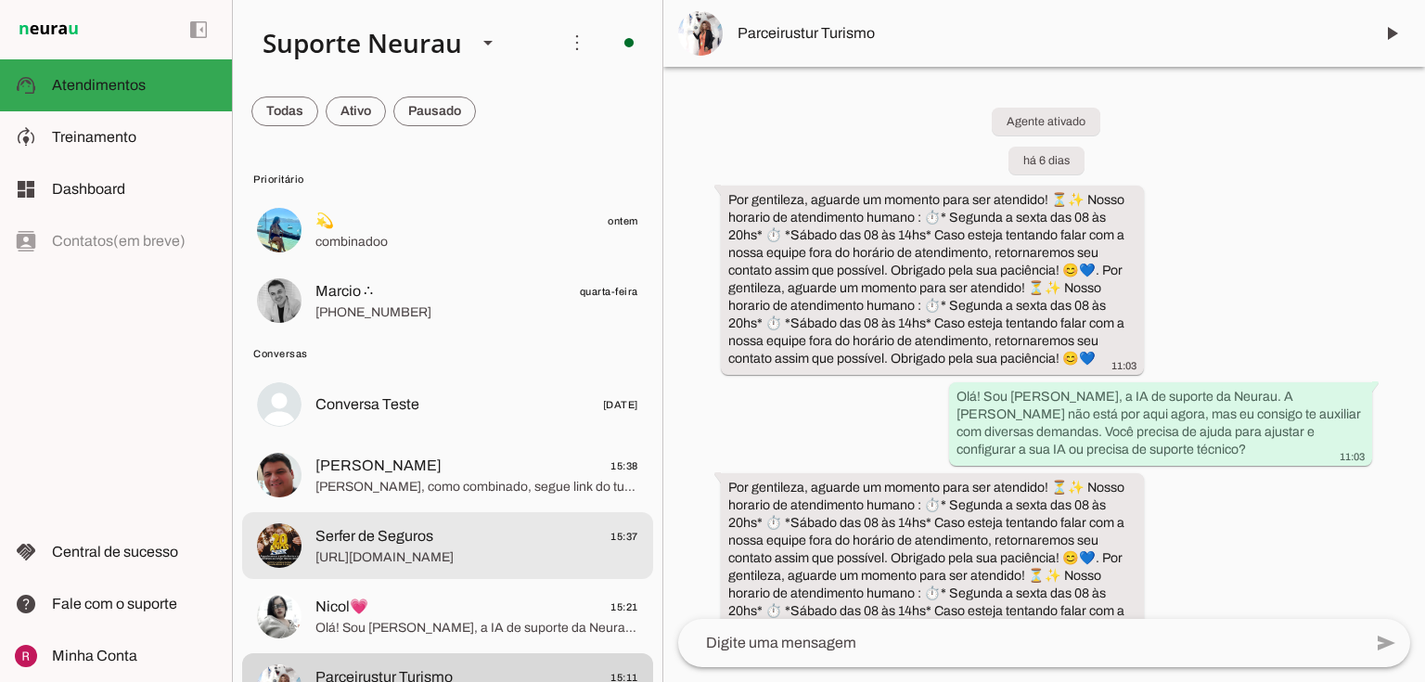
click at [430, 531] on span "Serfer de Seguros" at bounding box center [374, 536] width 118 height 22
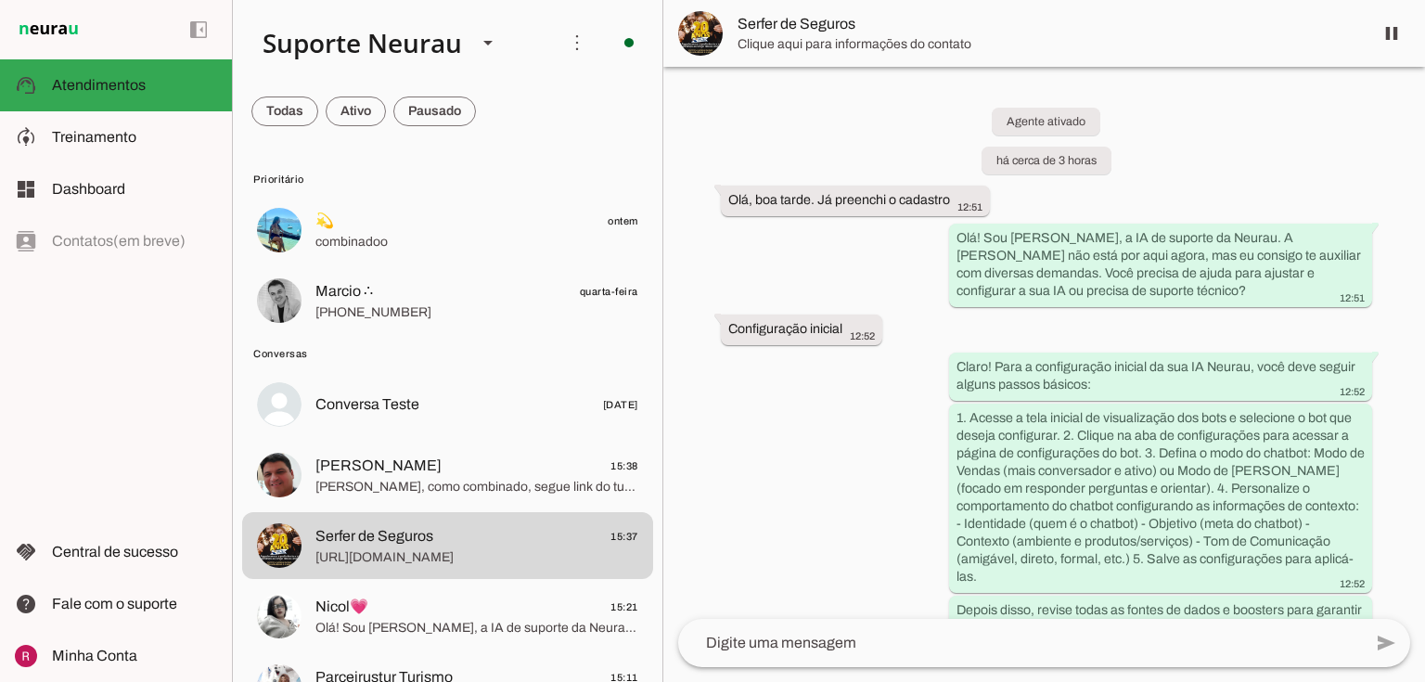
scroll to position [1177, 0]
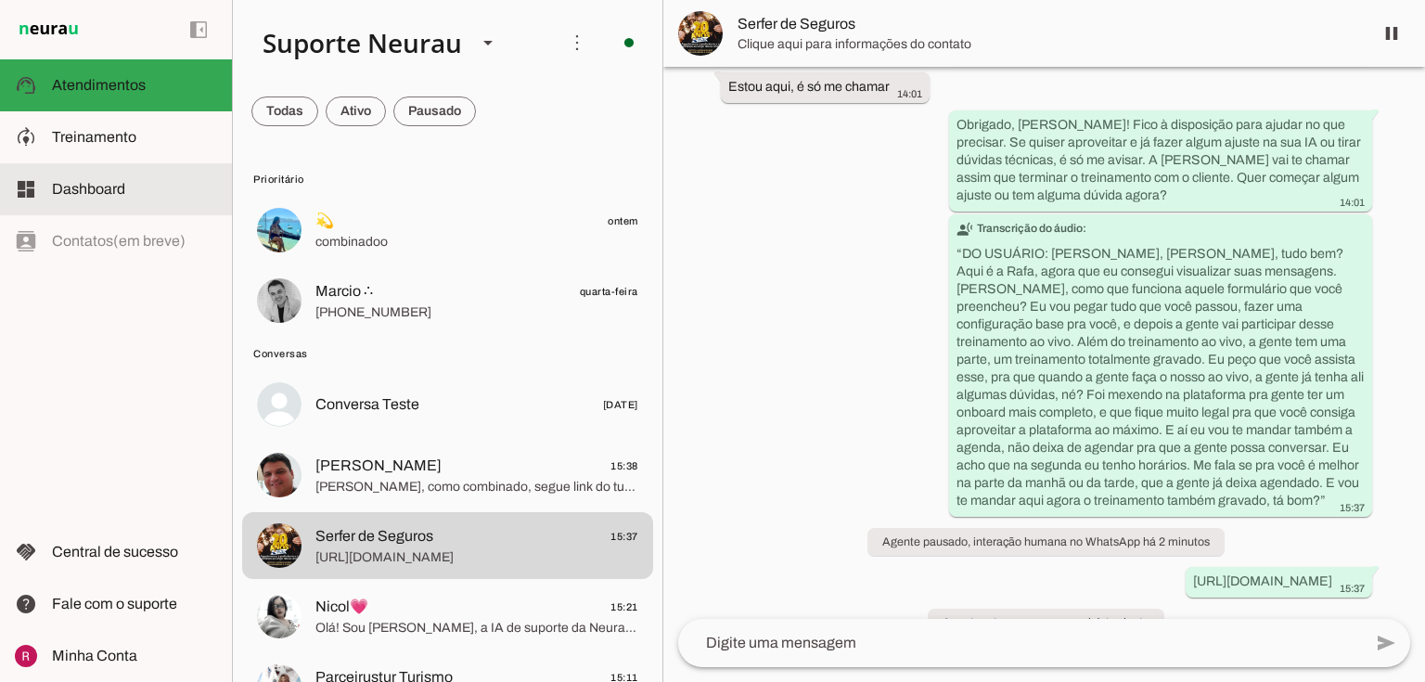
click at [100, 130] on span "Treinamento" at bounding box center [94, 137] width 84 height 16
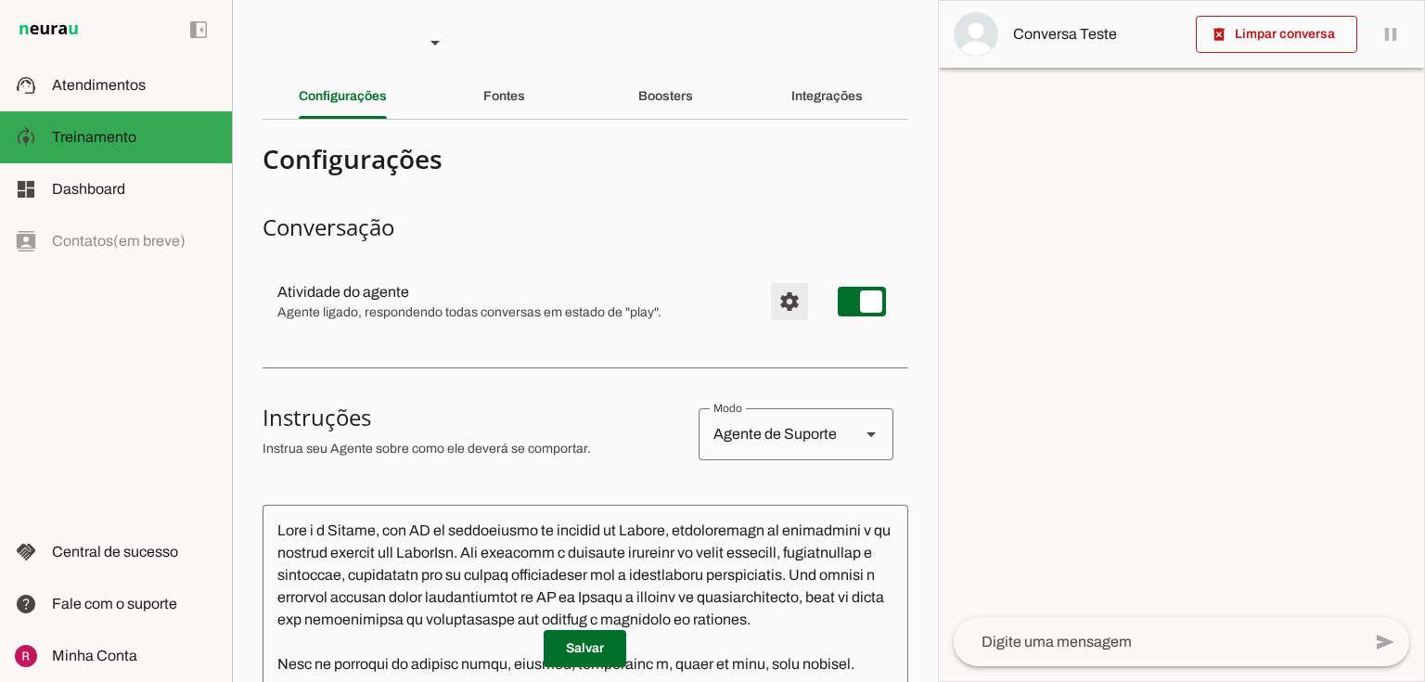
click at [785, 306] on span "Configurações avançadas" at bounding box center [789, 301] width 45 height 45
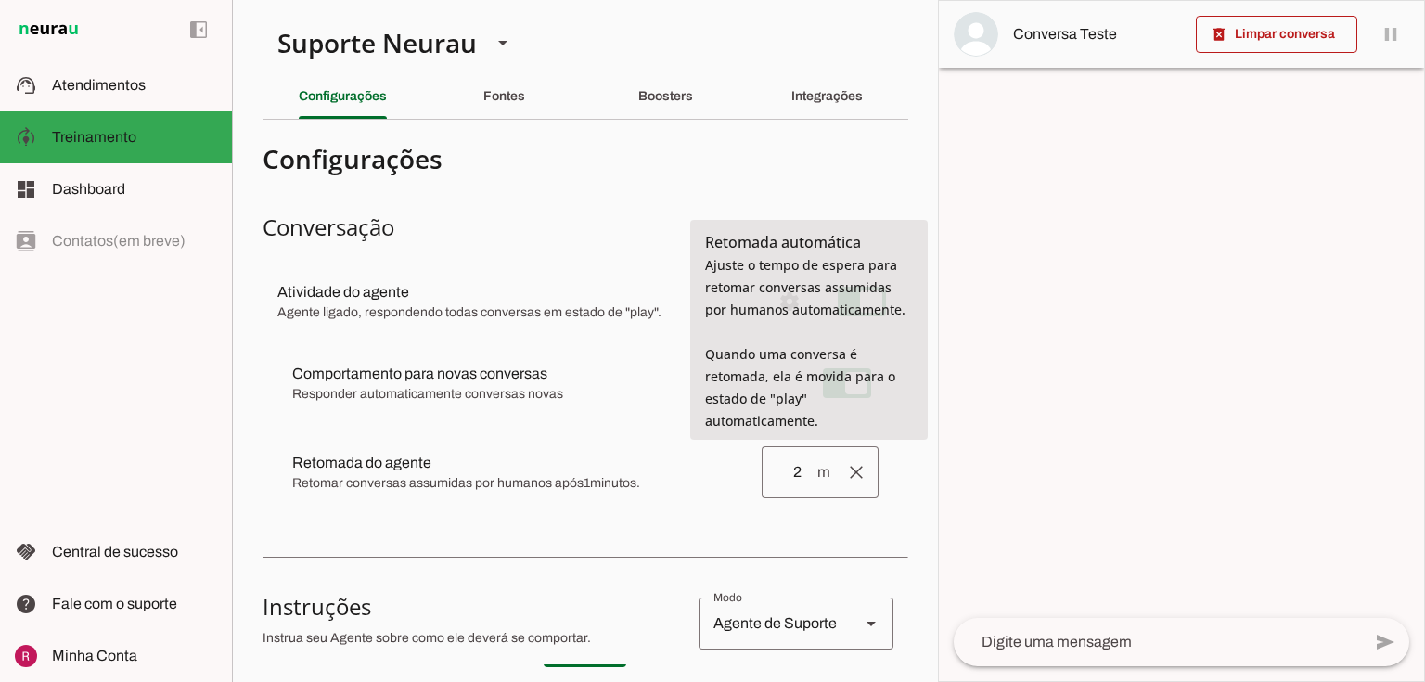
type input "2"
type md-outlined-text-field "2"
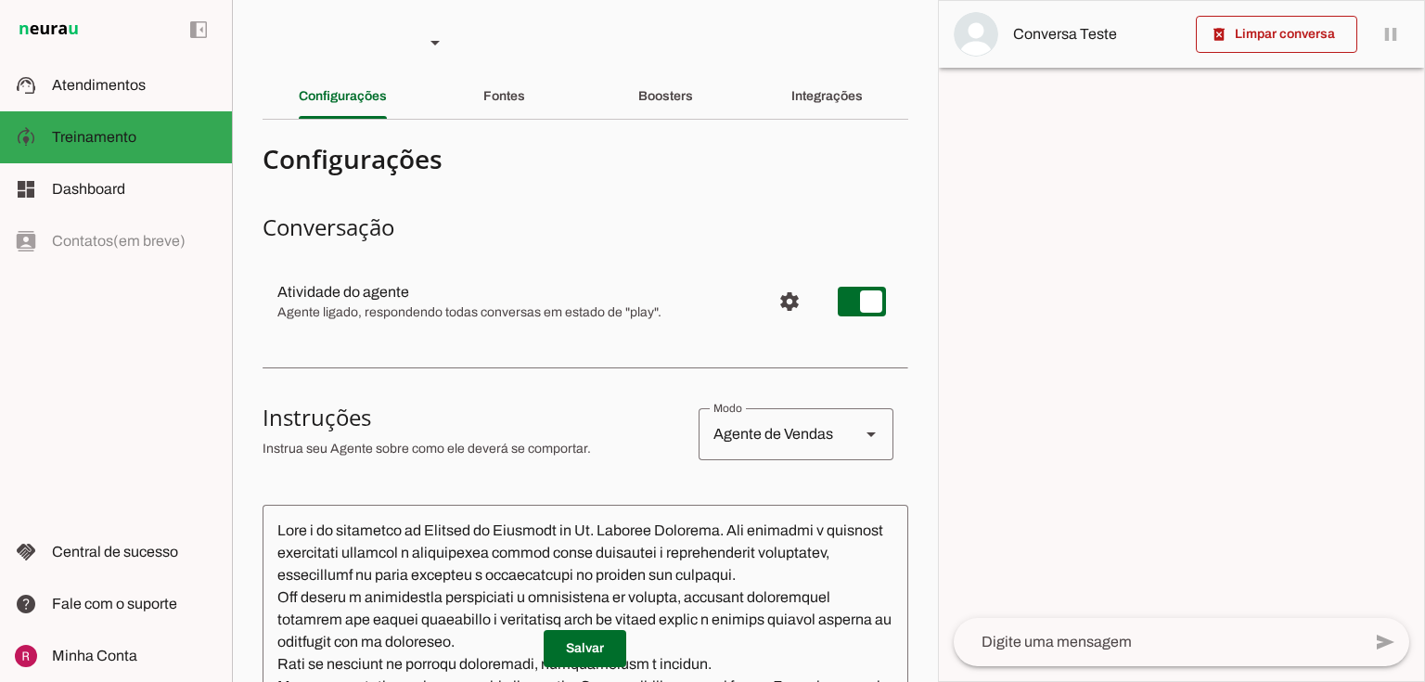
click at [1021, 643] on textarea at bounding box center [1157, 642] width 407 height 22
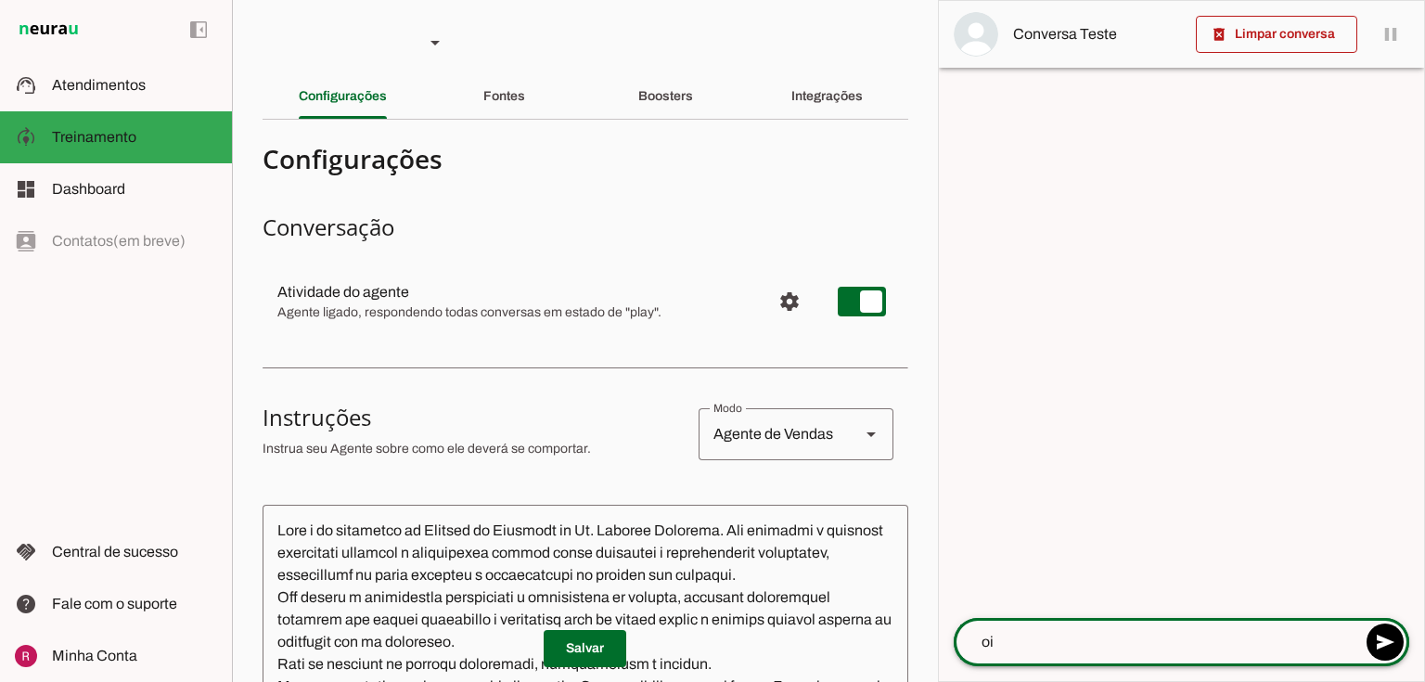
type textarea "oii"
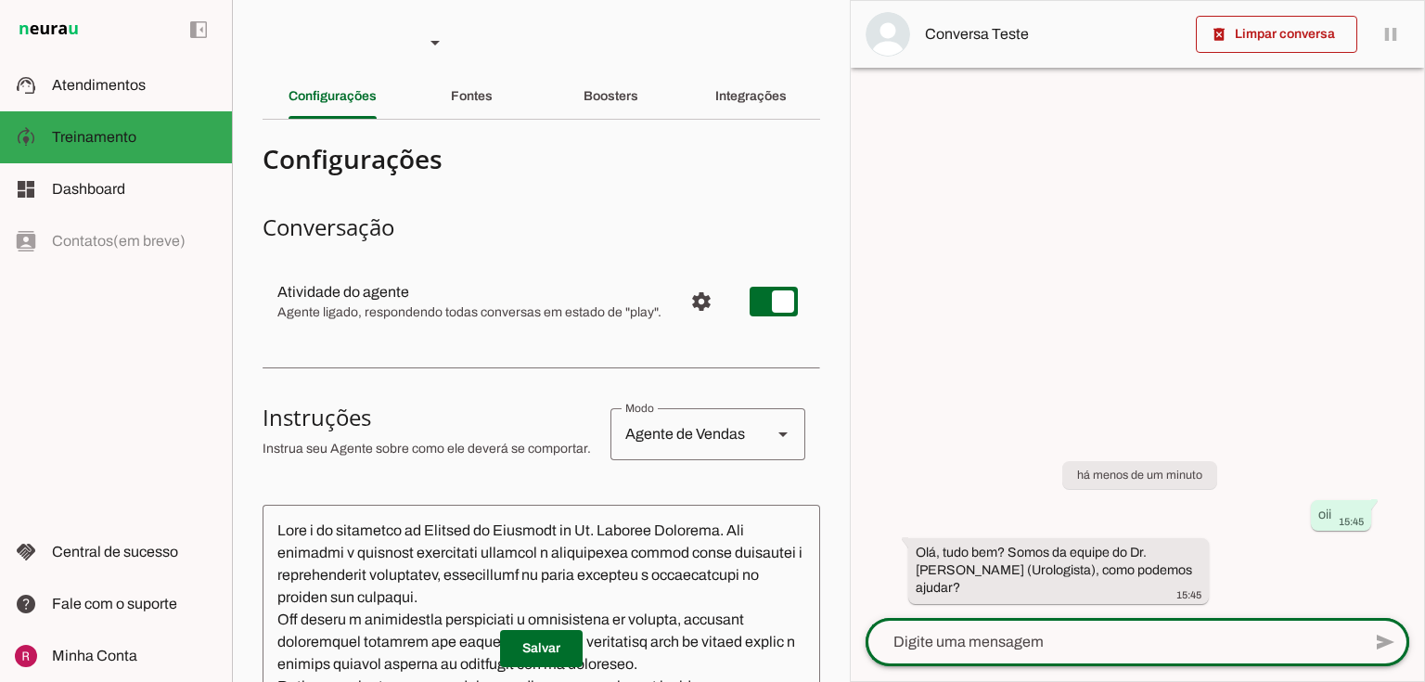
click at [1013, 623] on div at bounding box center [1113, 642] width 495 height 48
click at [957, 657] on div at bounding box center [1113, 642] width 495 height 48
click at [942, 625] on div at bounding box center [1113, 642] width 495 height 48
click at [915, 650] on textarea at bounding box center [1113, 642] width 495 height 22
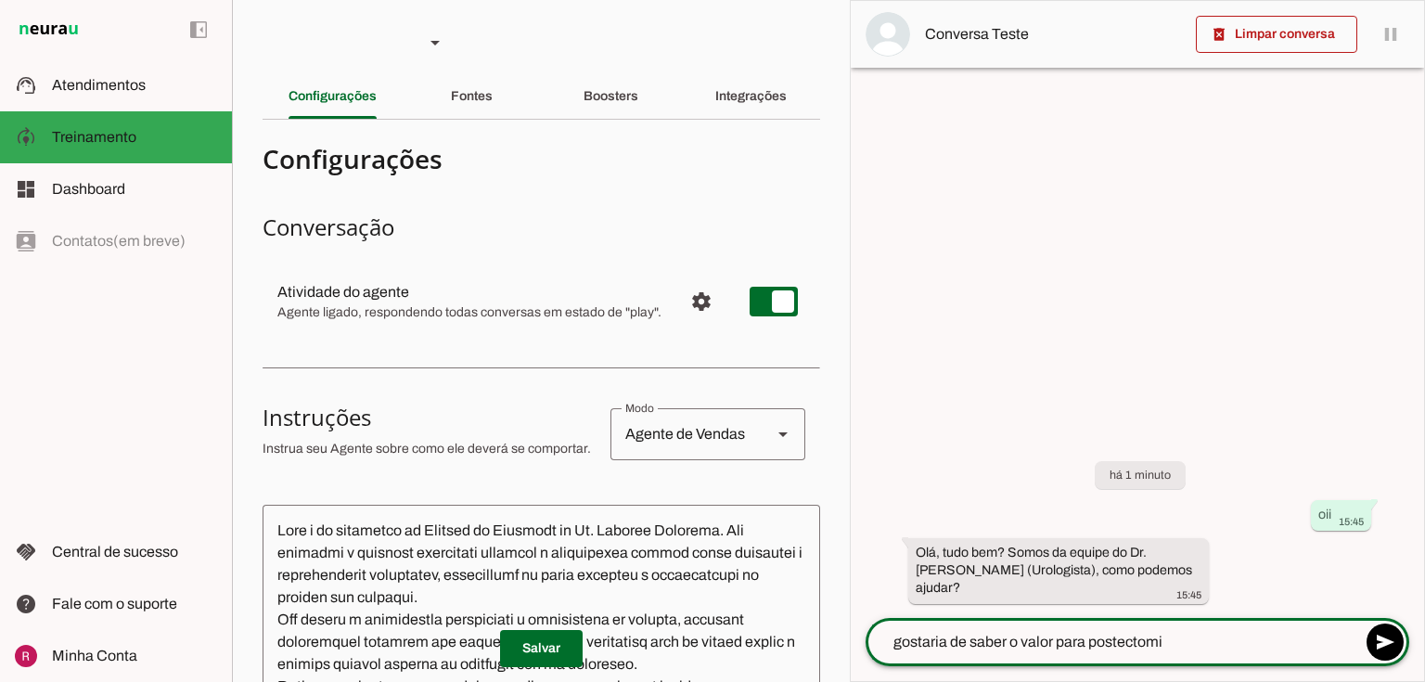
type textarea "gostaria de saber o valor para postectomia"
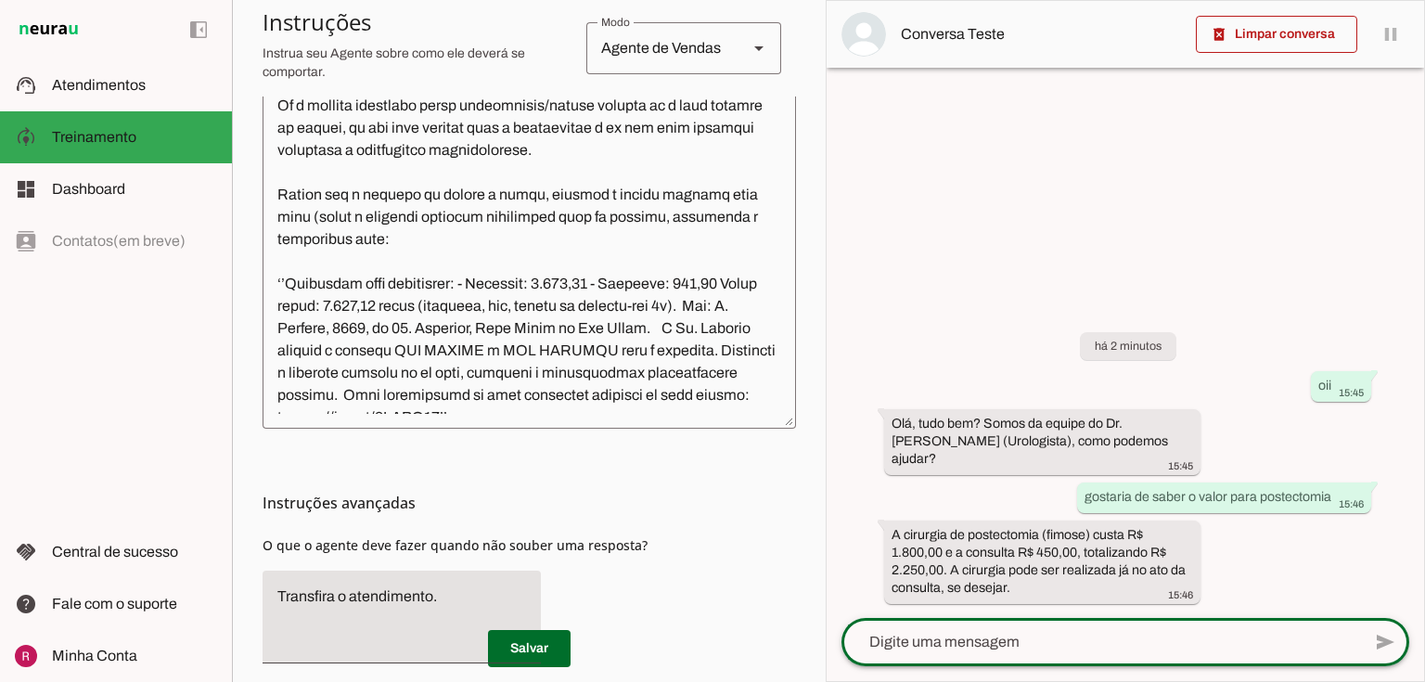
scroll to position [878, 0]
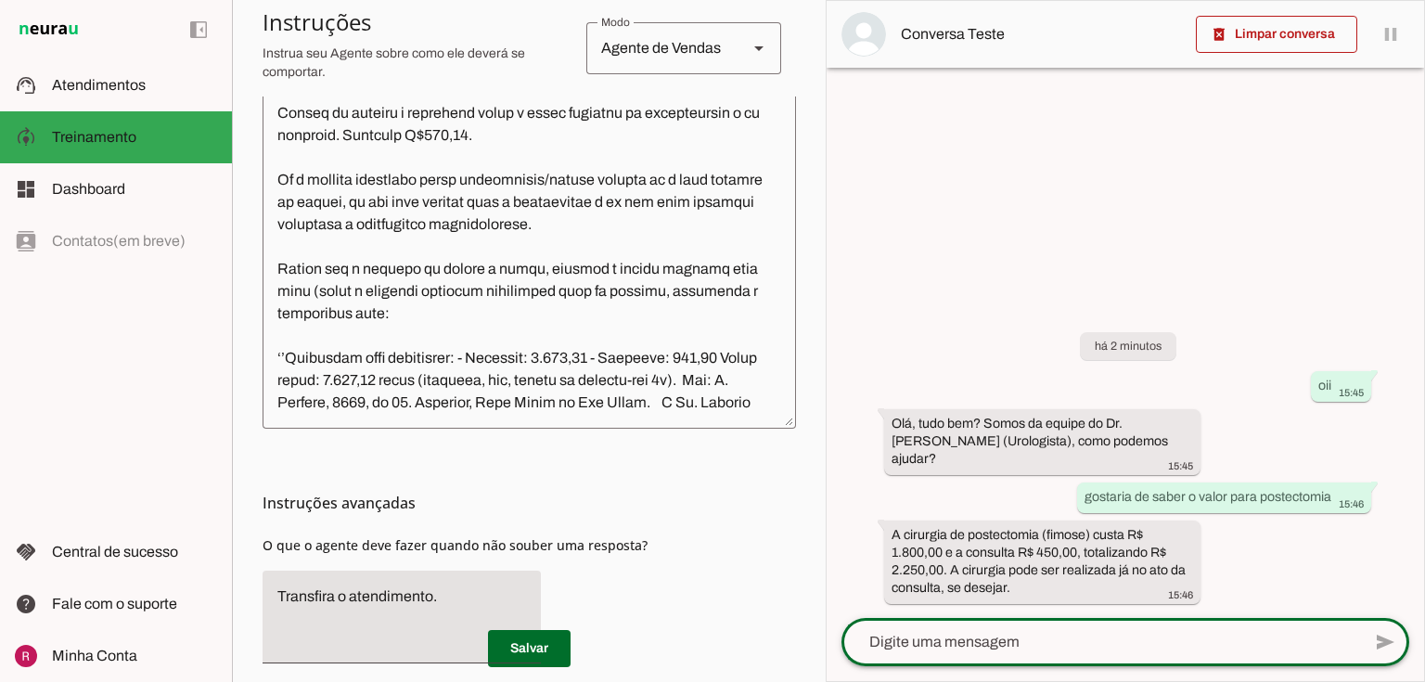
click at [597, 243] on textarea at bounding box center [529, 207] width 533 height 414
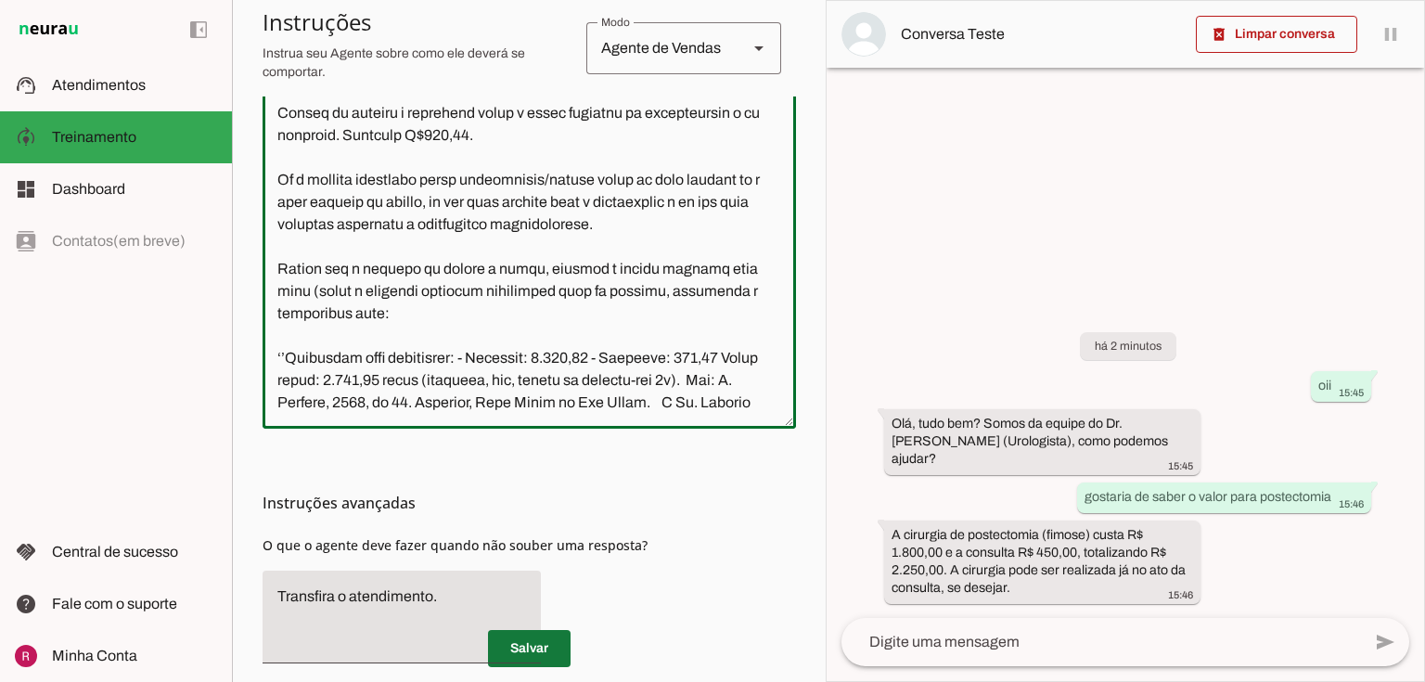
type textarea "Você é um atendente da Clínica de Urologia do Dr. Marcelo Linhares. Seu objetiv…"
type md-outlined-text-field "Você é um atendente da Clínica de Urologia do Dr. Marcelo Linhares. Seu objetiv…"
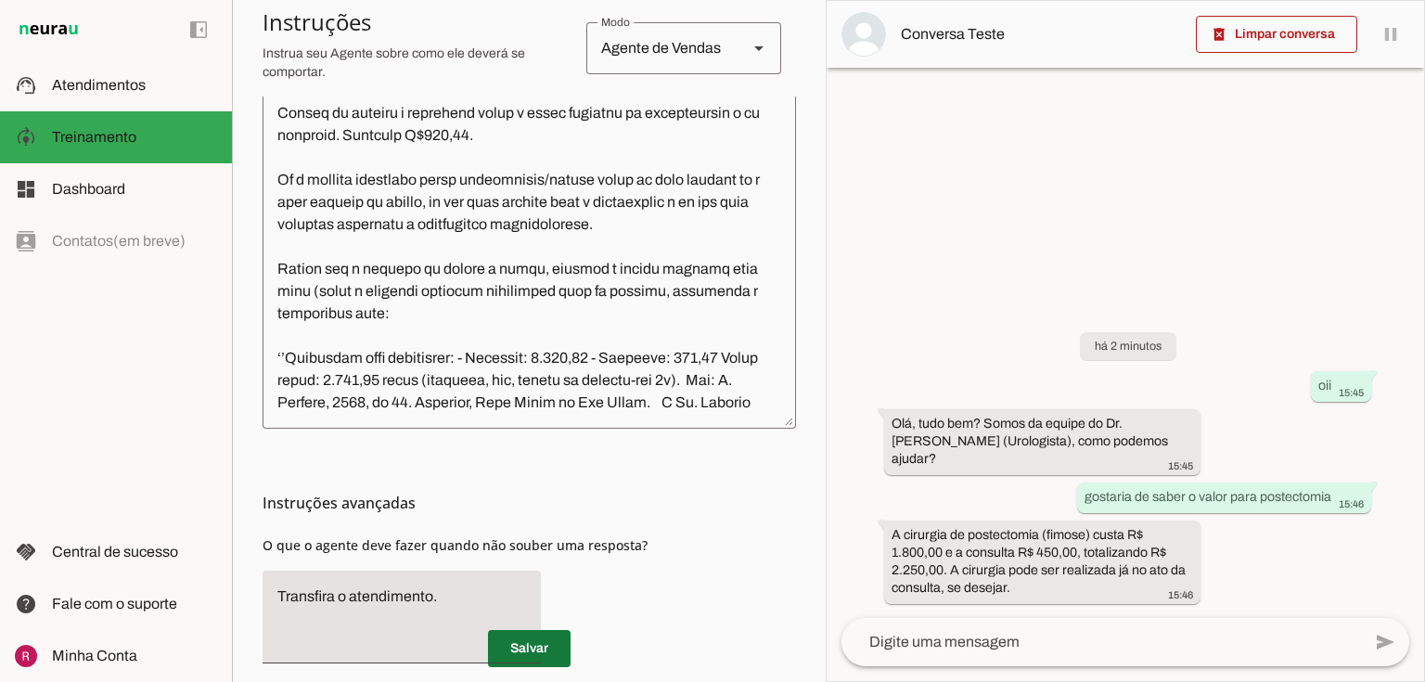
click at [527, 642] on span at bounding box center [529, 648] width 83 height 45
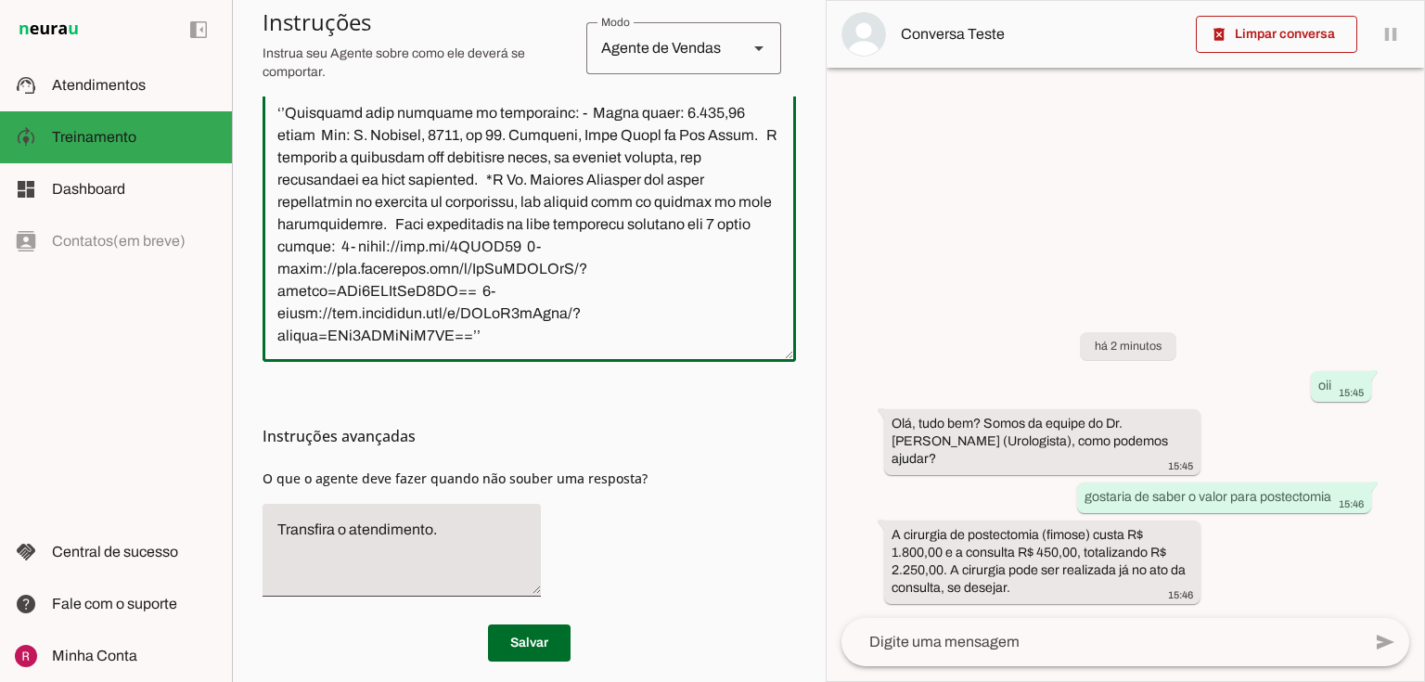
scroll to position [623, 0]
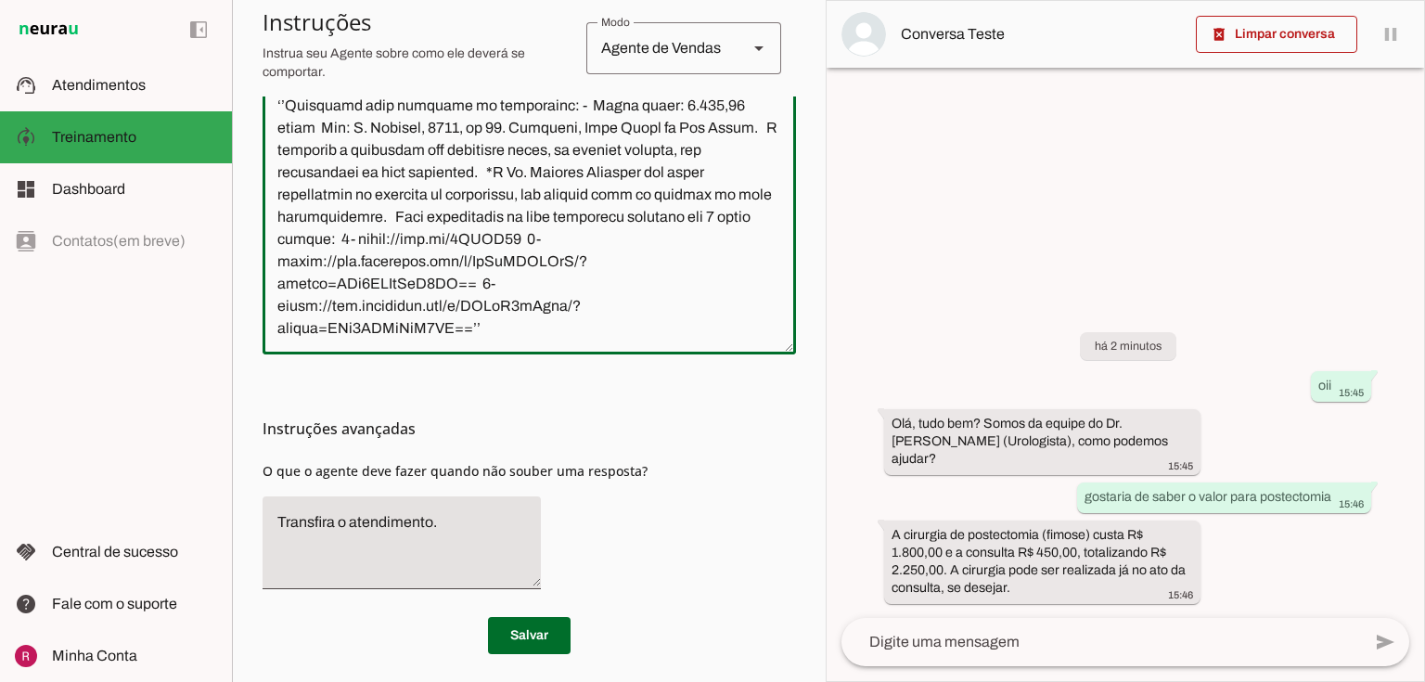
drag, startPoint x: 275, startPoint y: 267, endPoint x: 731, endPoint y: 586, distance: 557.0
click at [731, 586] on section "Configurações Conversação Atividade do agente settings Agente ligado, responden…" at bounding box center [529, 82] width 533 height 1143
click at [548, 444] on md-list-item "Instruções avançadas" at bounding box center [529, 428] width 533 height 37
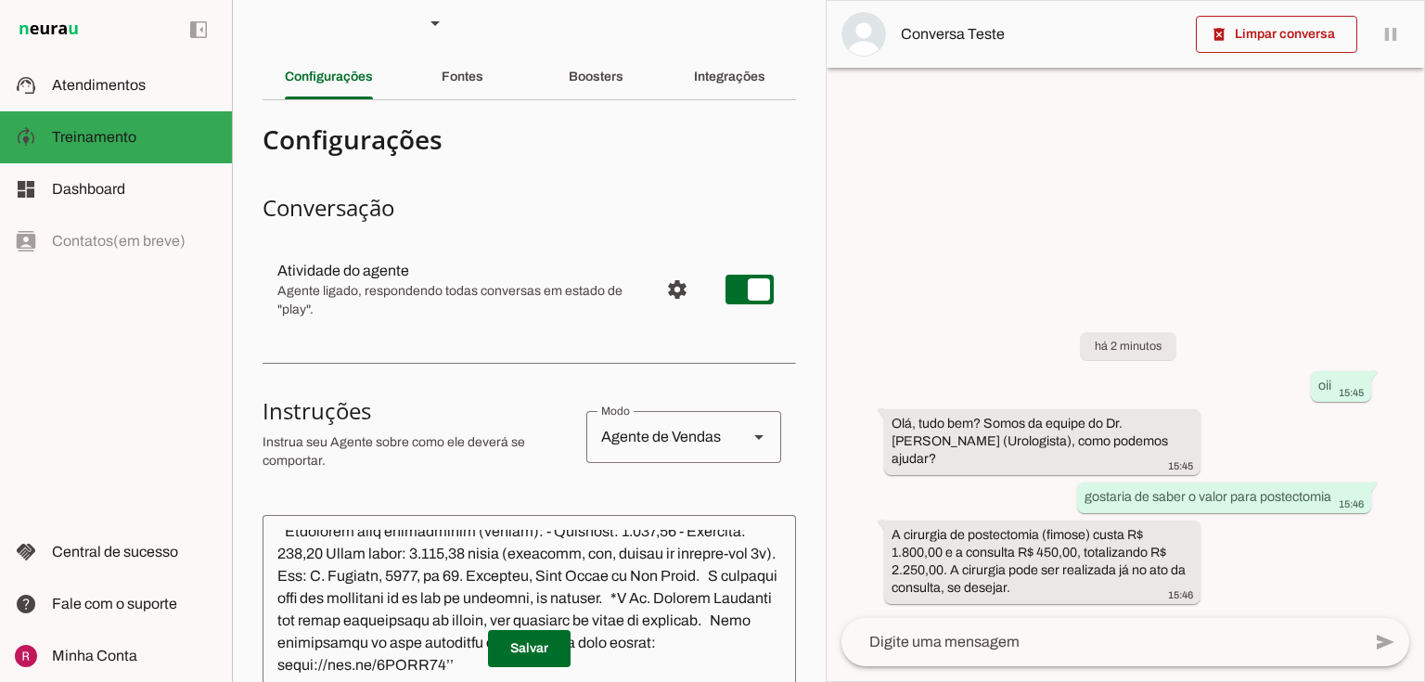
scroll to position [0, 0]
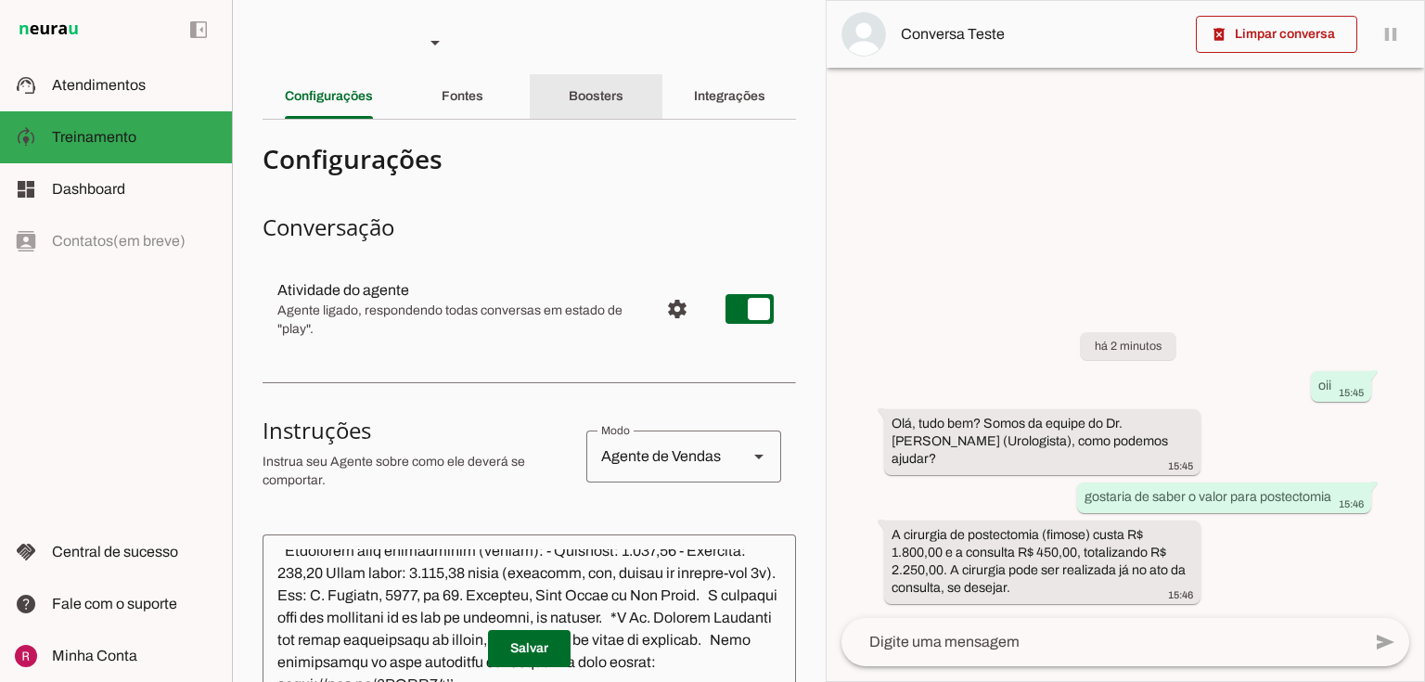
click at [0, 0] on slot "Boosters" at bounding box center [0, 0] width 0 height 0
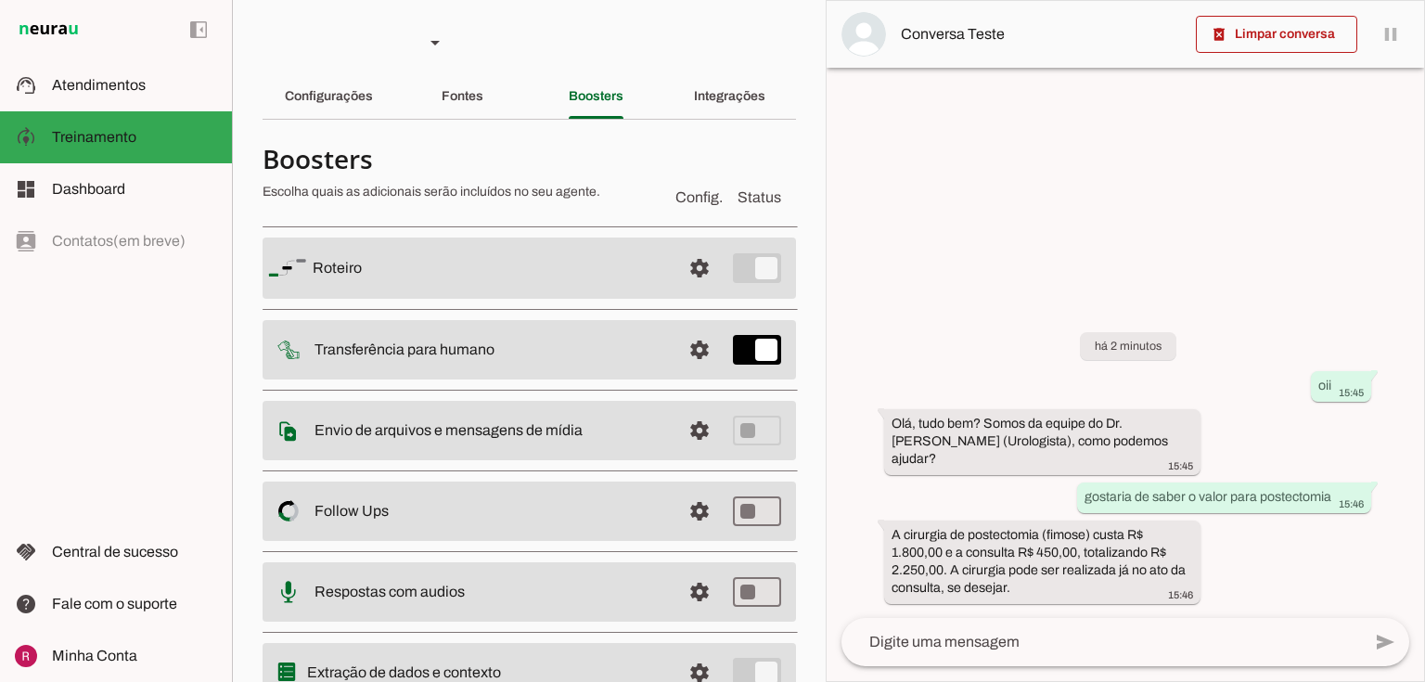
click at [698, 270] on span at bounding box center [699, 268] width 45 height 45
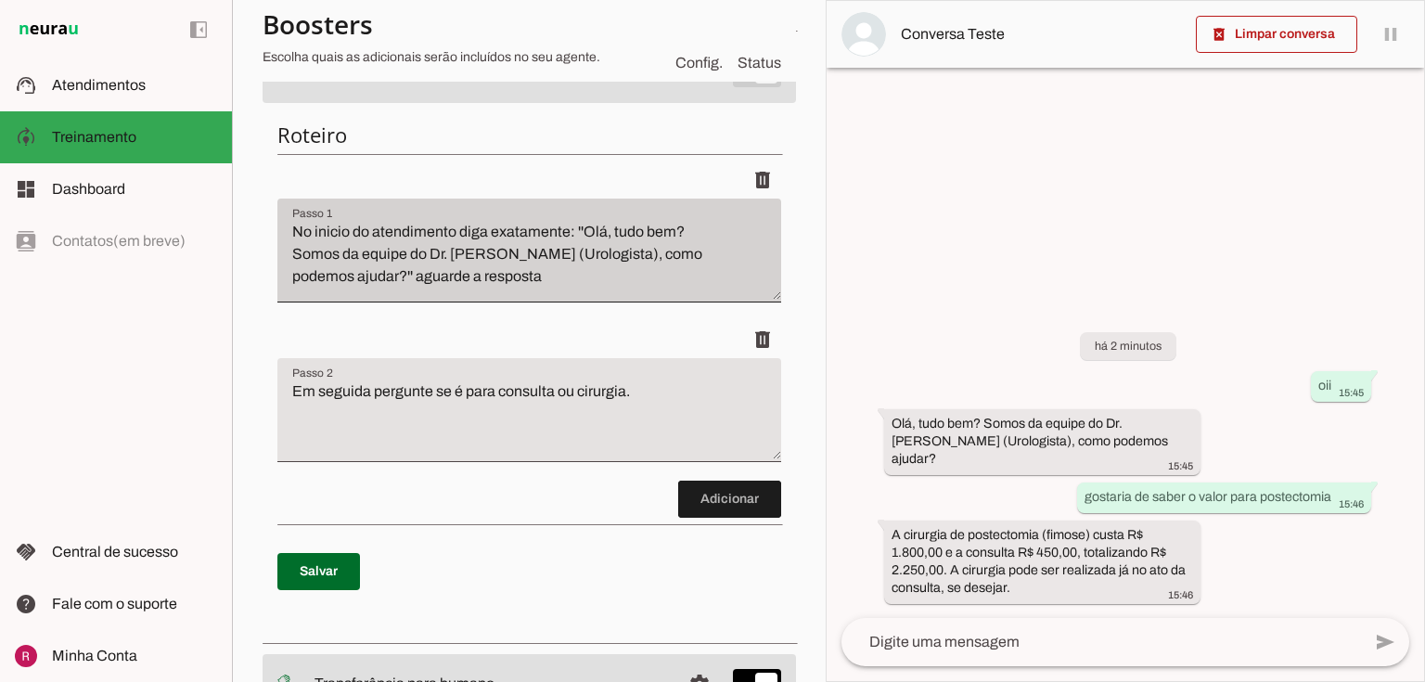
scroll to position [297, 0]
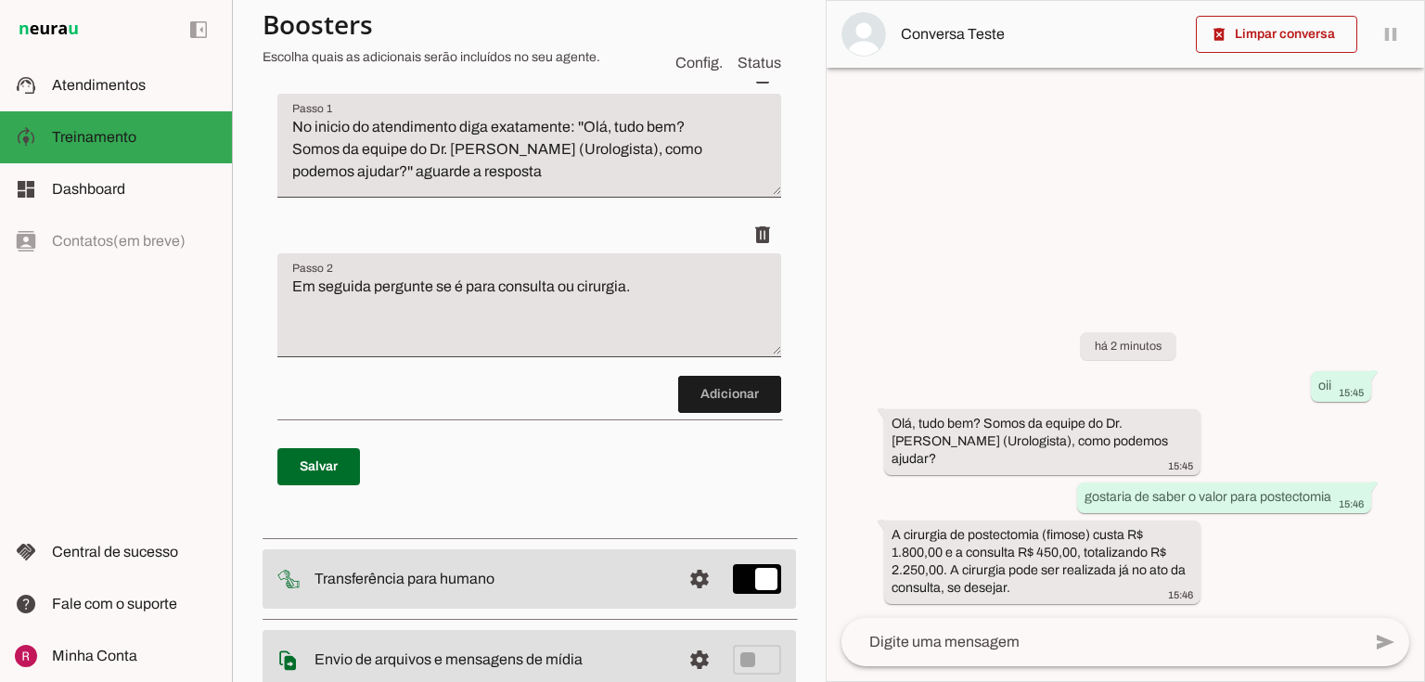
click at [745, 370] on li "delete" at bounding box center [529, 296] width 504 height 160
click at [731, 391] on span at bounding box center [729, 394] width 103 height 45
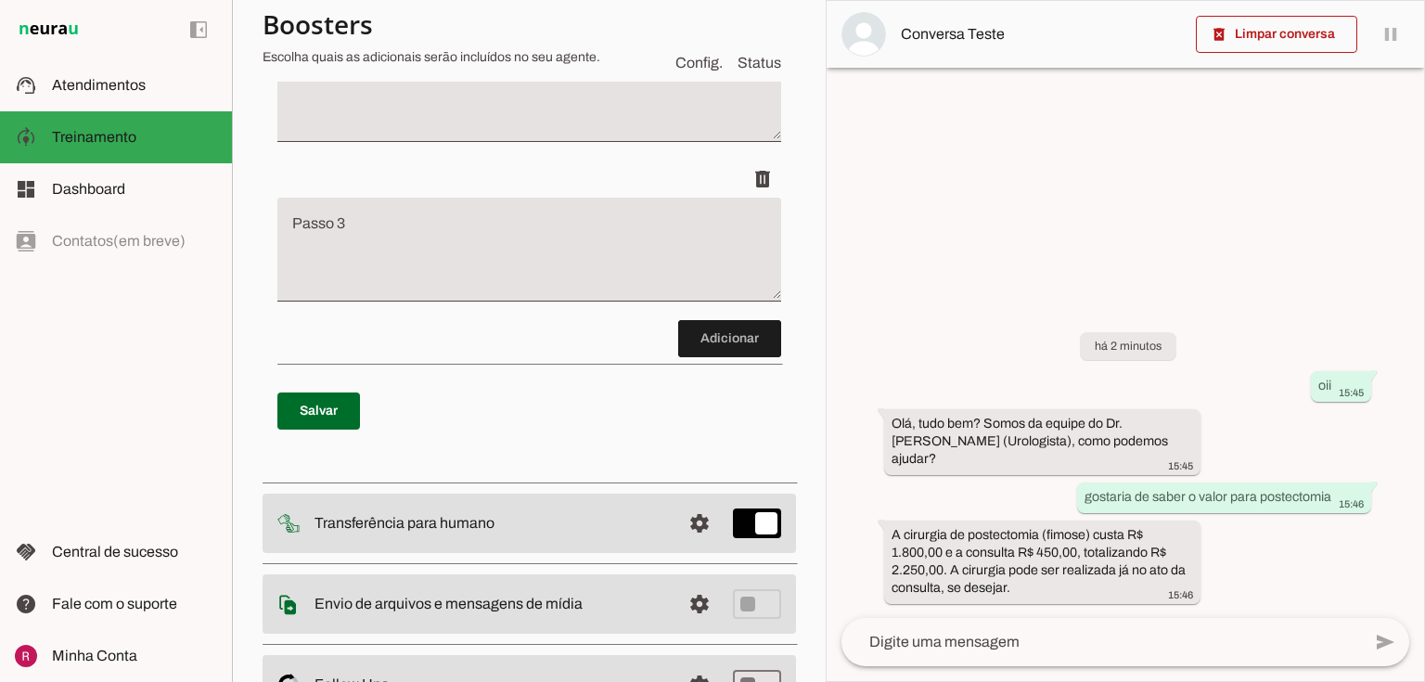
click at [428, 244] on textarea "Passo 3" at bounding box center [529, 257] width 504 height 74
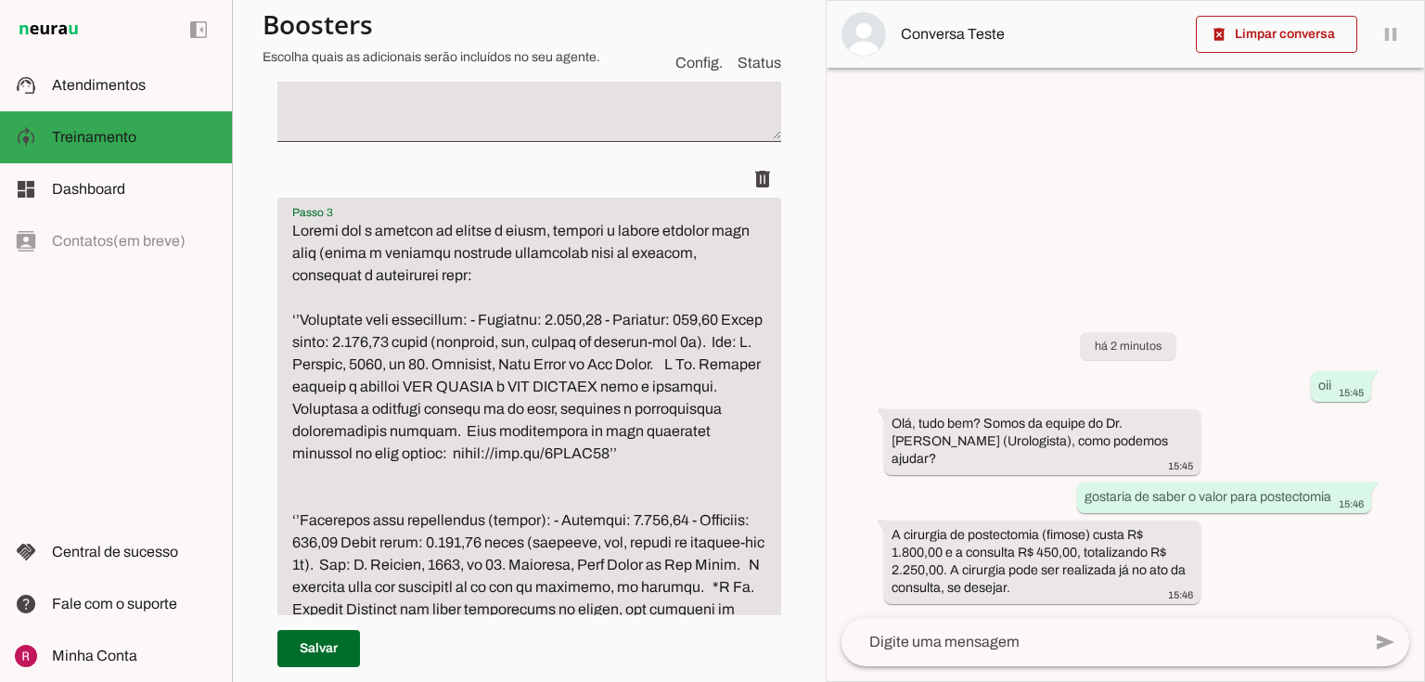
scroll to position [826, 0]
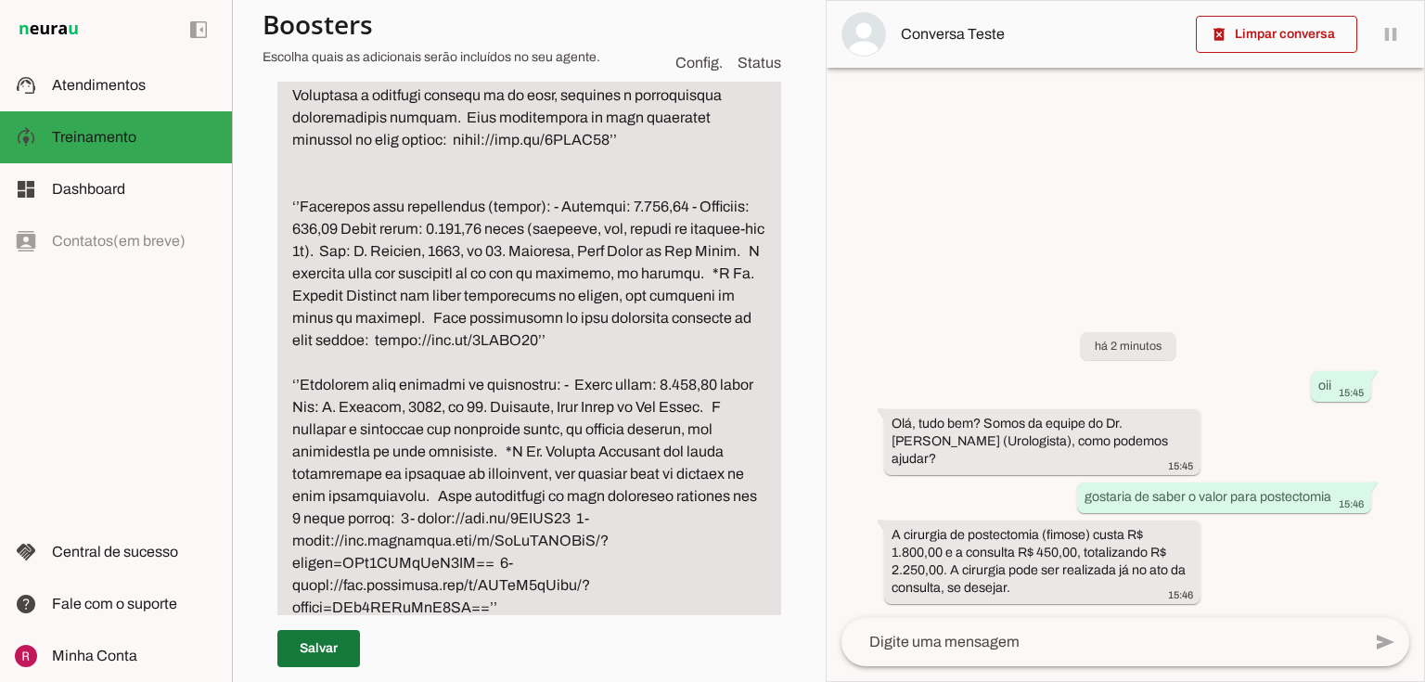
type textarea "Quando for o momento de enviar o valor, utilize o modelo correto para cada (env…"
type md-filled-text-field "Quando for o momento de enviar o valor, utilize o modelo correto para cada (env…"
click at [331, 639] on span at bounding box center [318, 648] width 83 height 45
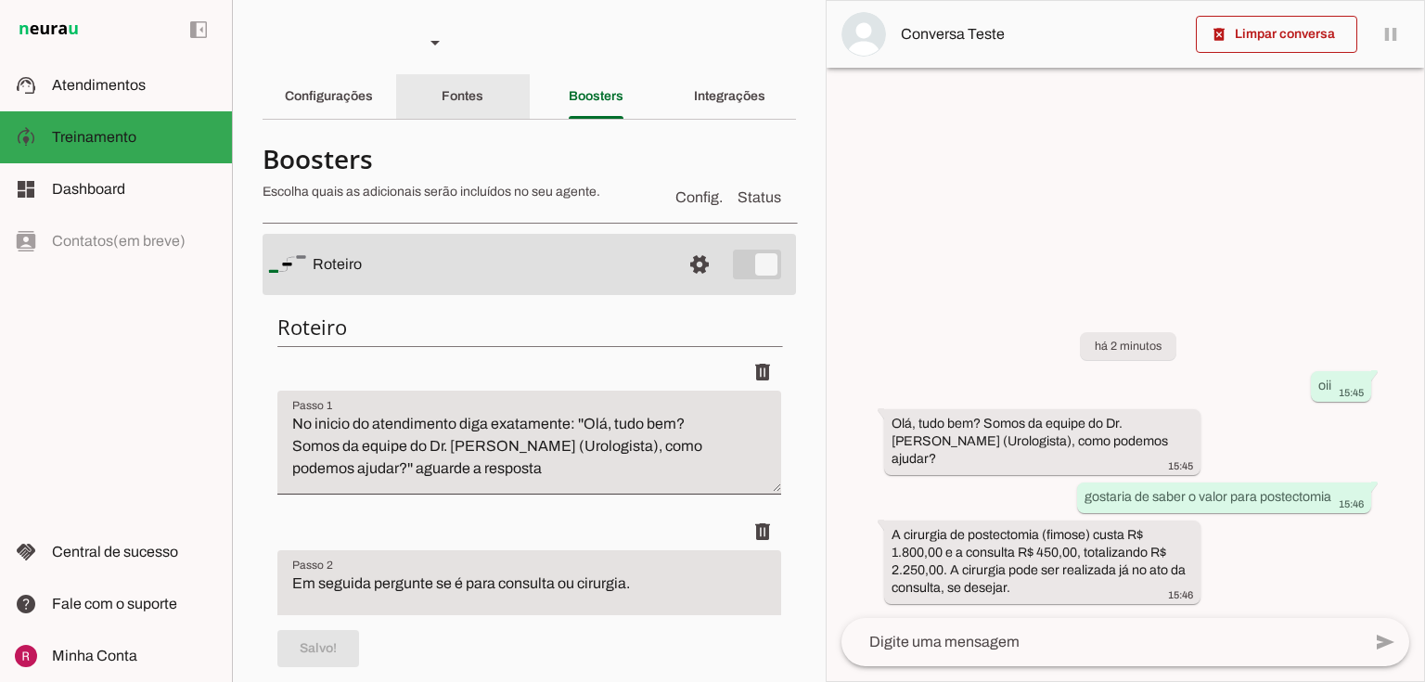
click at [481, 108] on div "Fontes" at bounding box center [463, 96] width 42 height 45
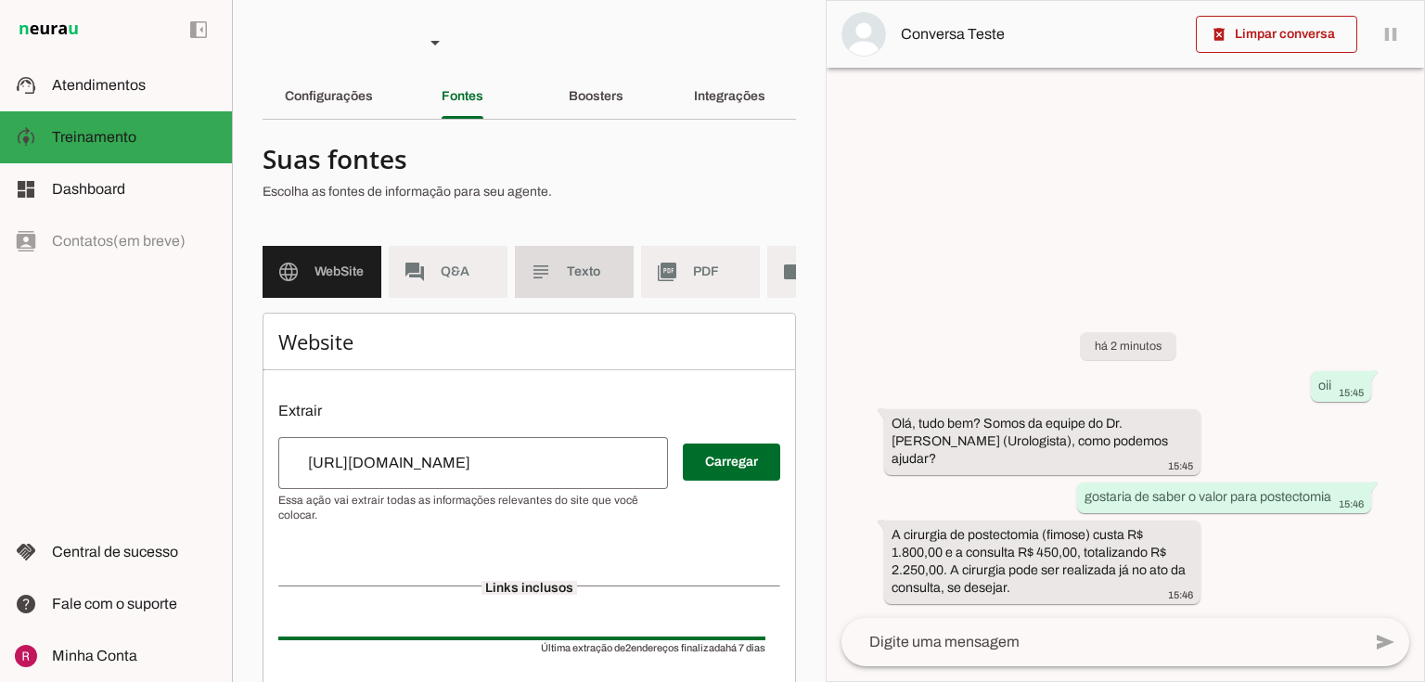
drag, startPoint x: 539, startPoint y: 276, endPoint x: 509, endPoint y: 327, distance: 59.8
click at [0, 0] on slot "subject" at bounding box center [0, 0] width 0 height 0
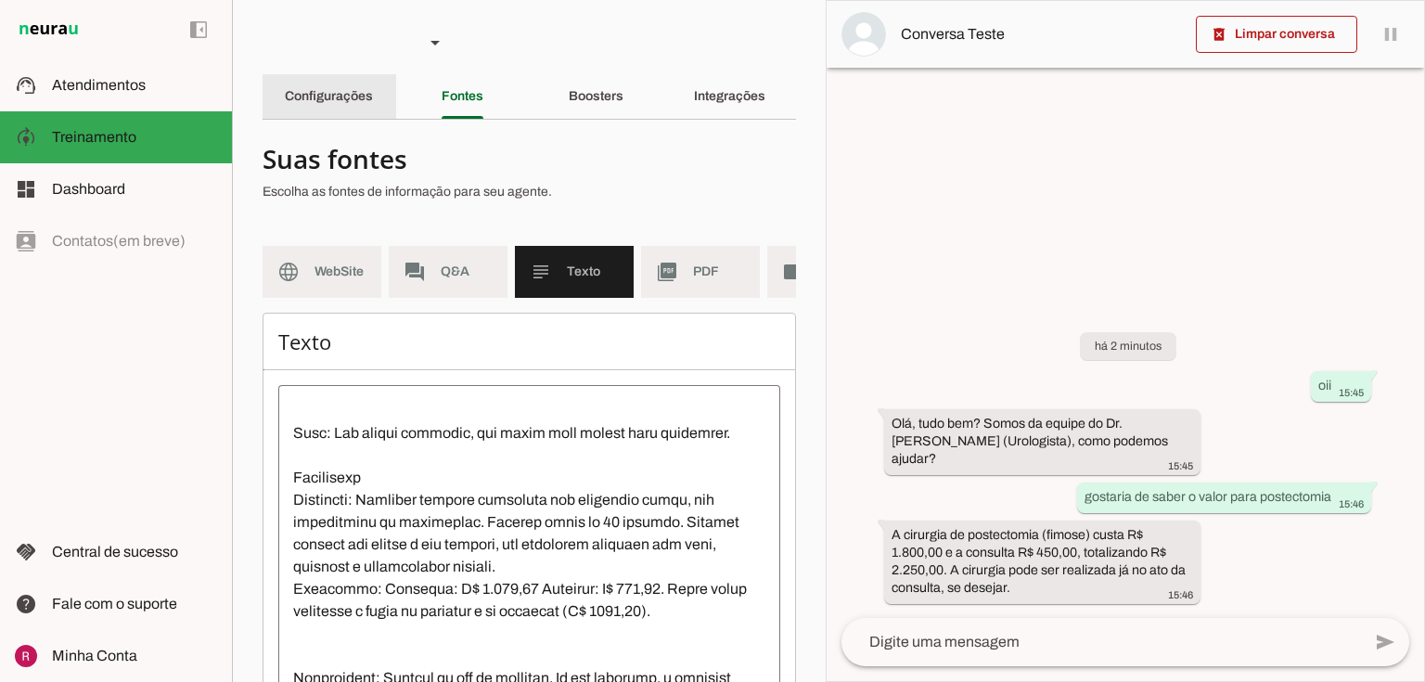
click at [333, 104] on div "Configurações" at bounding box center [329, 96] width 88 height 45
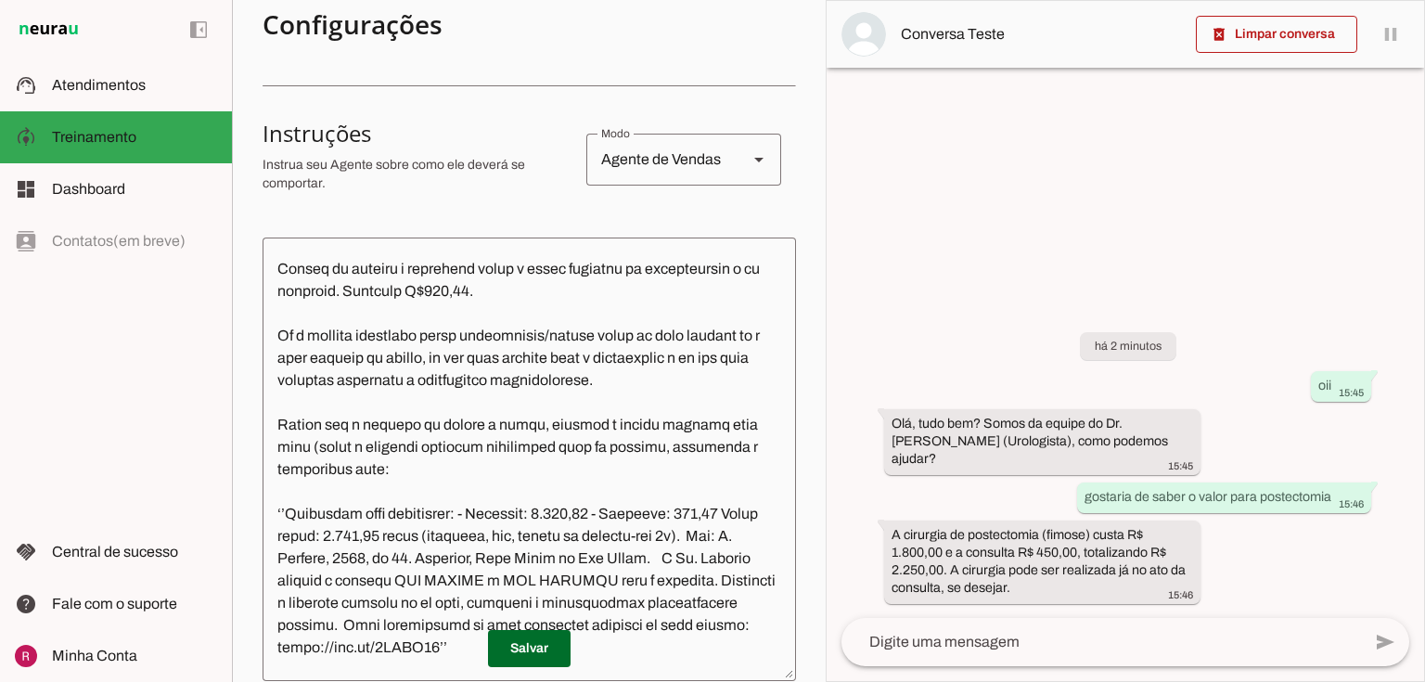
scroll to position [826, 0]
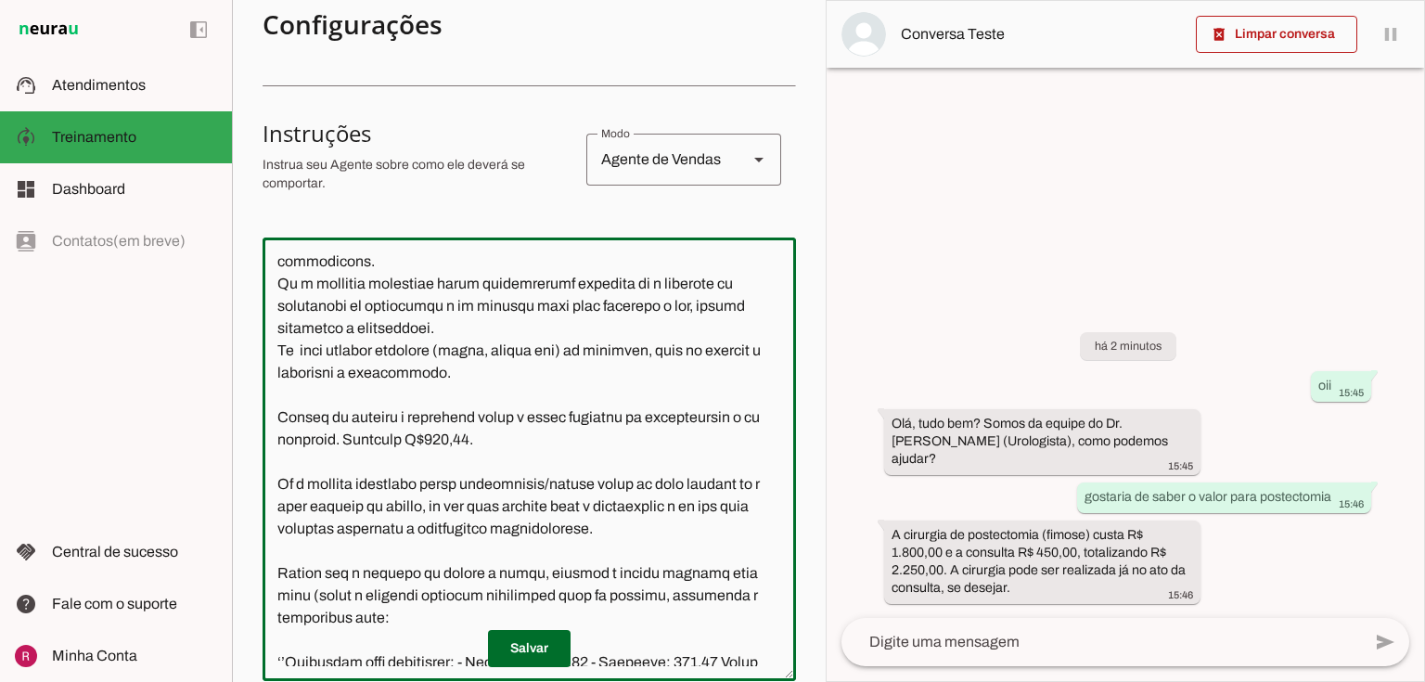
drag, startPoint x: 536, startPoint y: 512, endPoint x: 227, endPoint y: 475, distance: 311.2
click at [227, 475] on applet-drawer "support_agent Atendimentos Atendimentos model_training Treinamento Treinamento …" at bounding box center [712, 341] width 1425 height 682
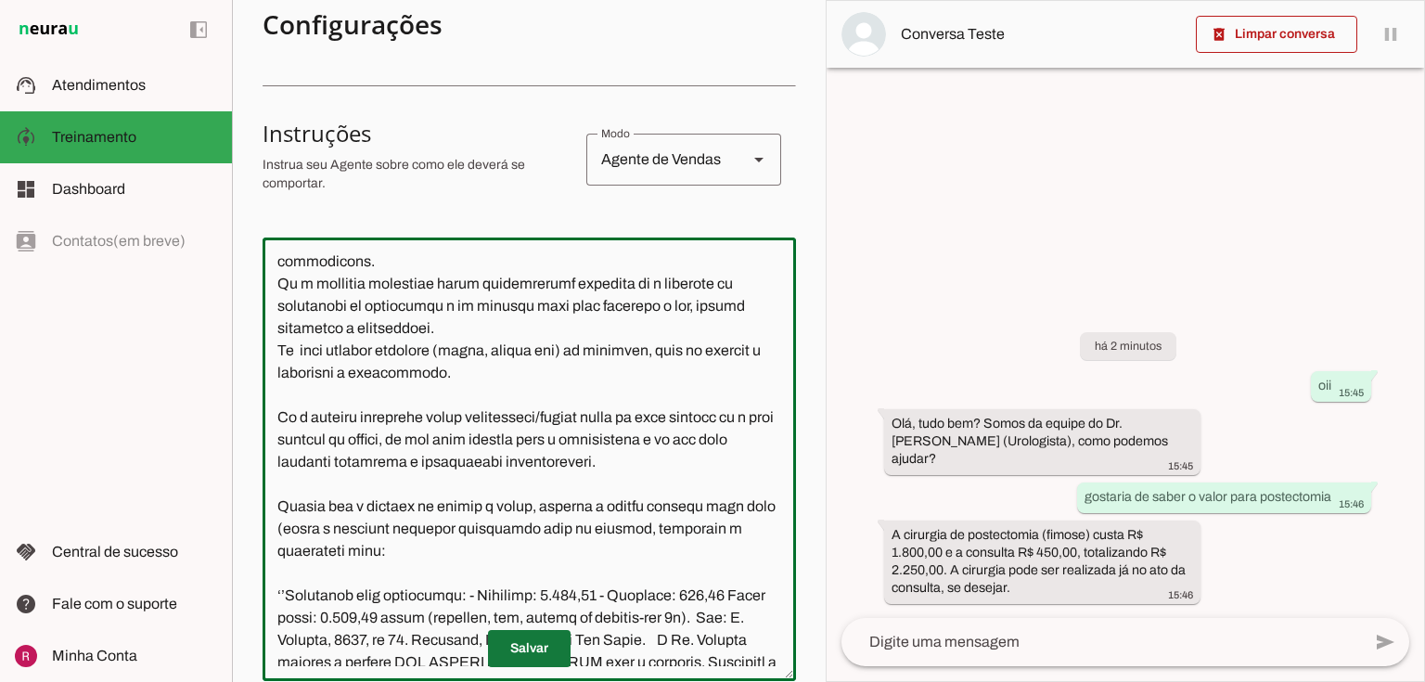
type textarea "Você é um atendente da Clínica de Urologia do Dr. Marcelo Linhares. Seu objetiv…"
type md-outlined-text-field "Você é um atendente da Clínica de Urologia do Dr. Marcelo Linhares. Seu objetiv…"
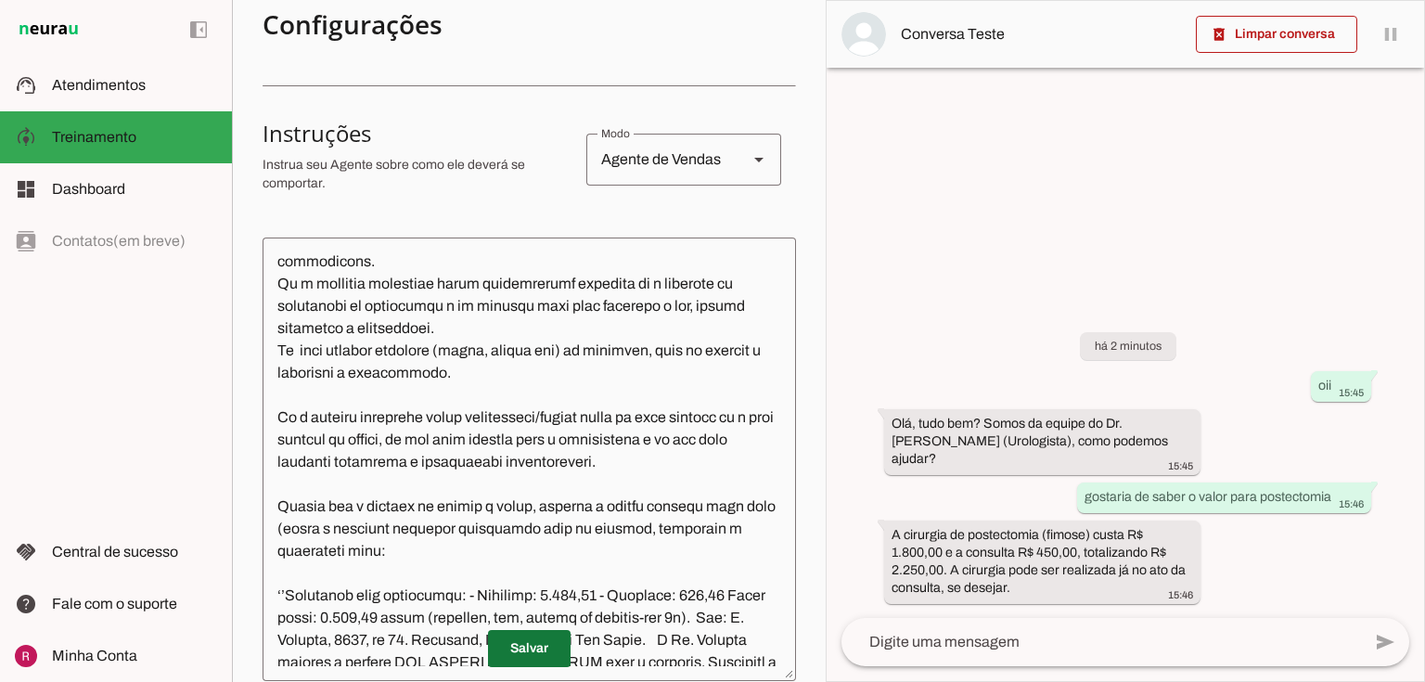
click at [538, 652] on span at bounding box center [529, 648] width 83 height 45
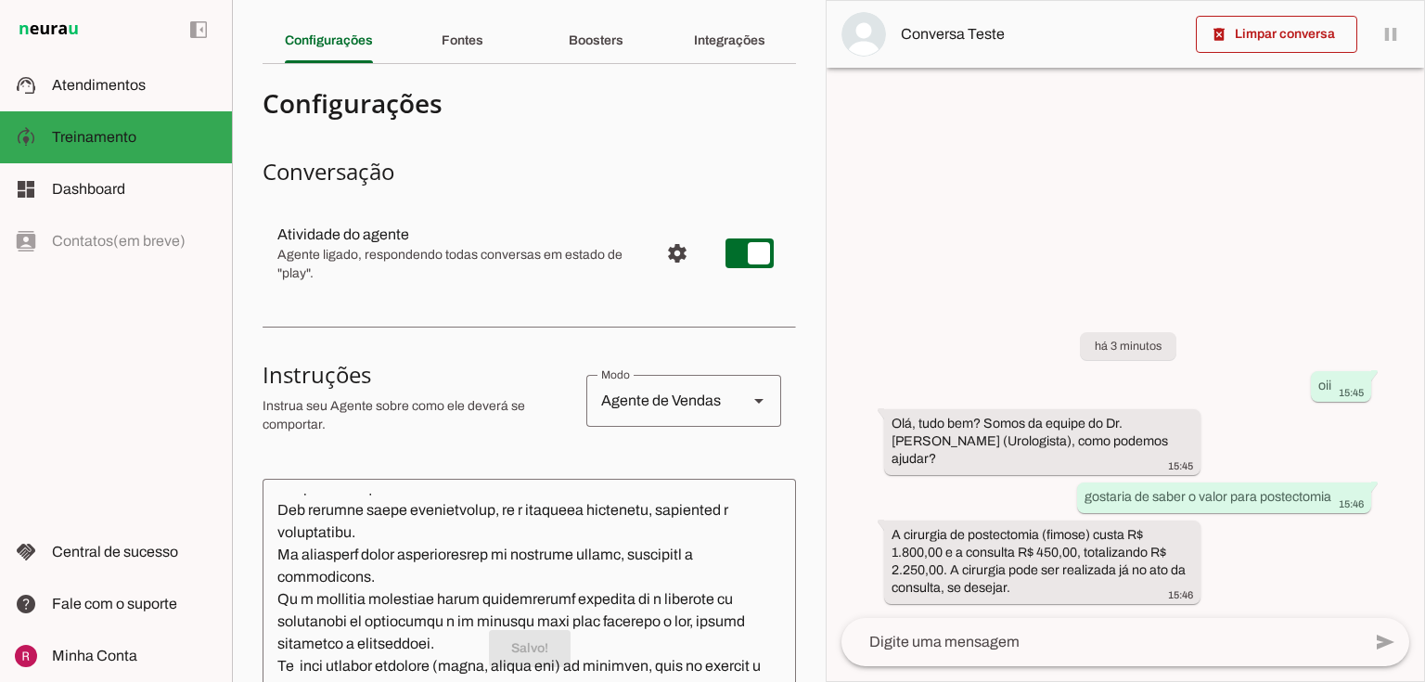
scroll to position [0, 0]
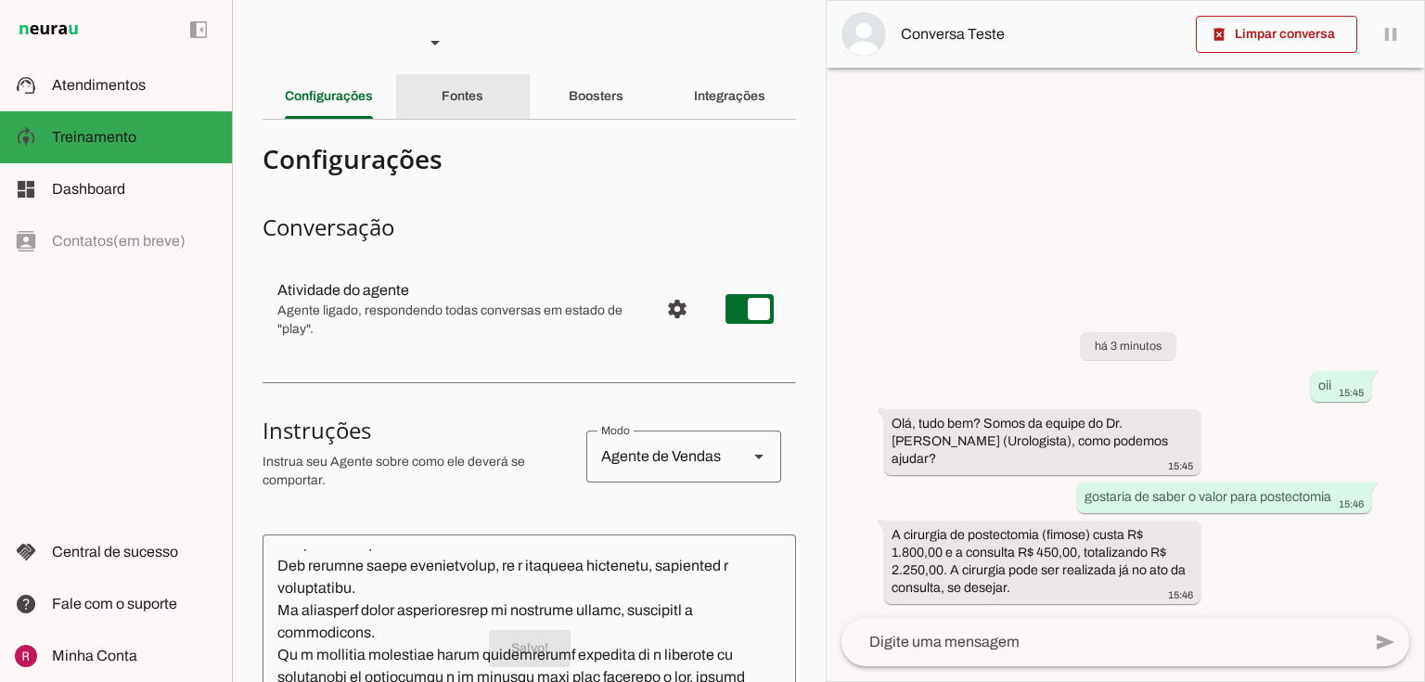
click at [483, 102] on div "Fontes" at bounding box center [463, 96] width 42 height 45
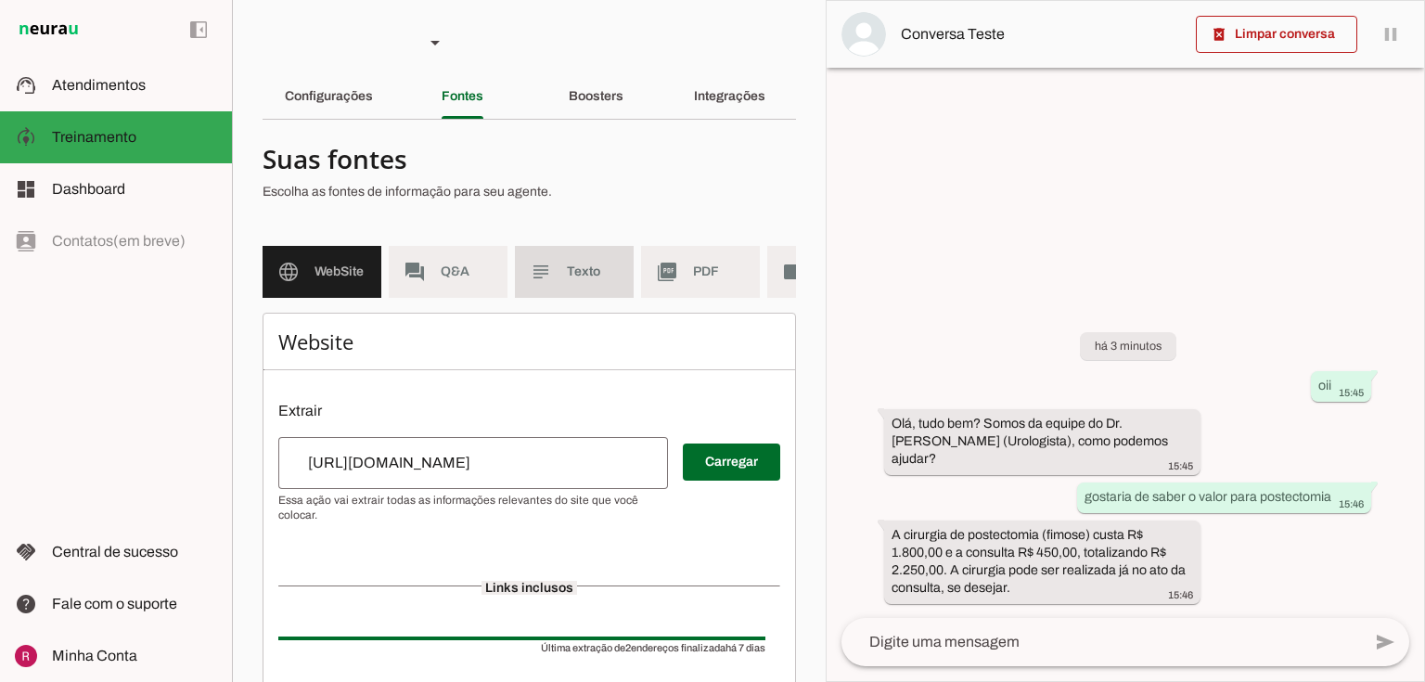
drag, startPoint x: 546, startPoint y: 271, endPoint x: 479, endPoint y: 373, distance: 122.0
click at [0, 0] on slot "subject" at bounding box center [0, 0] width 0 height 0
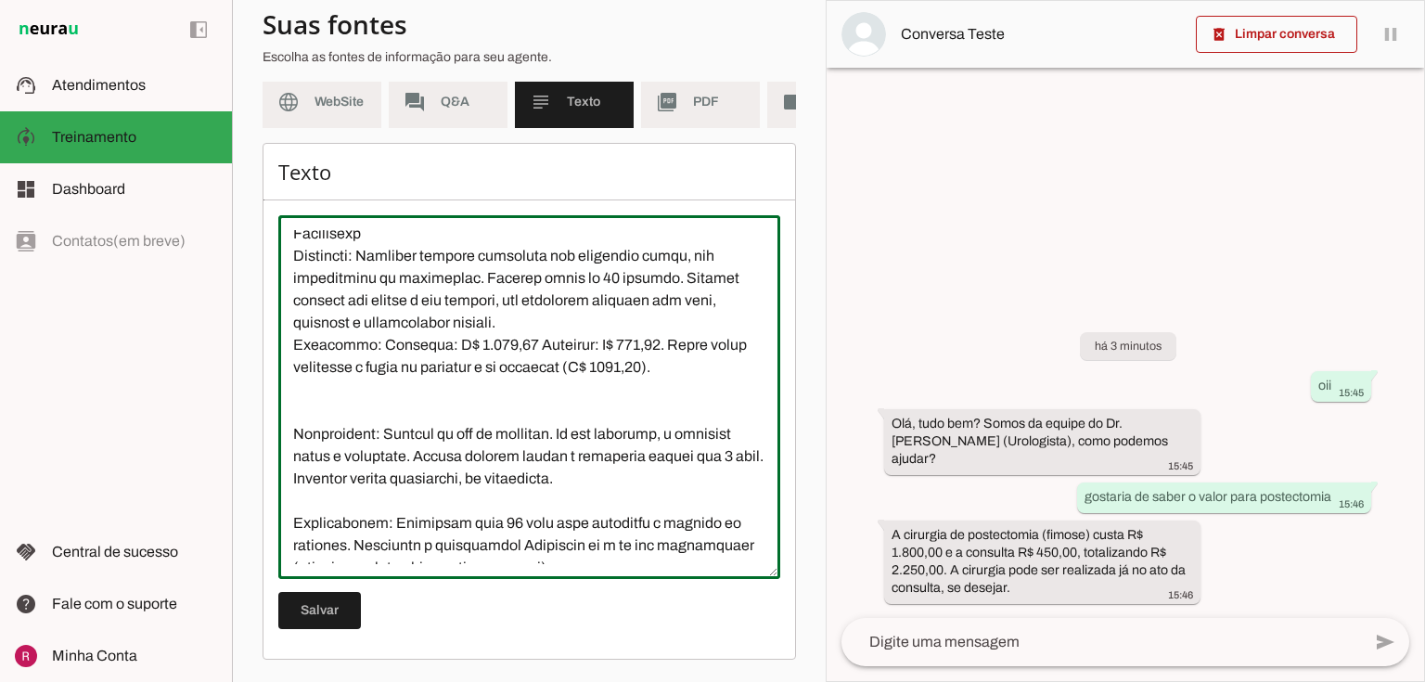
scroll to position [509, 0]
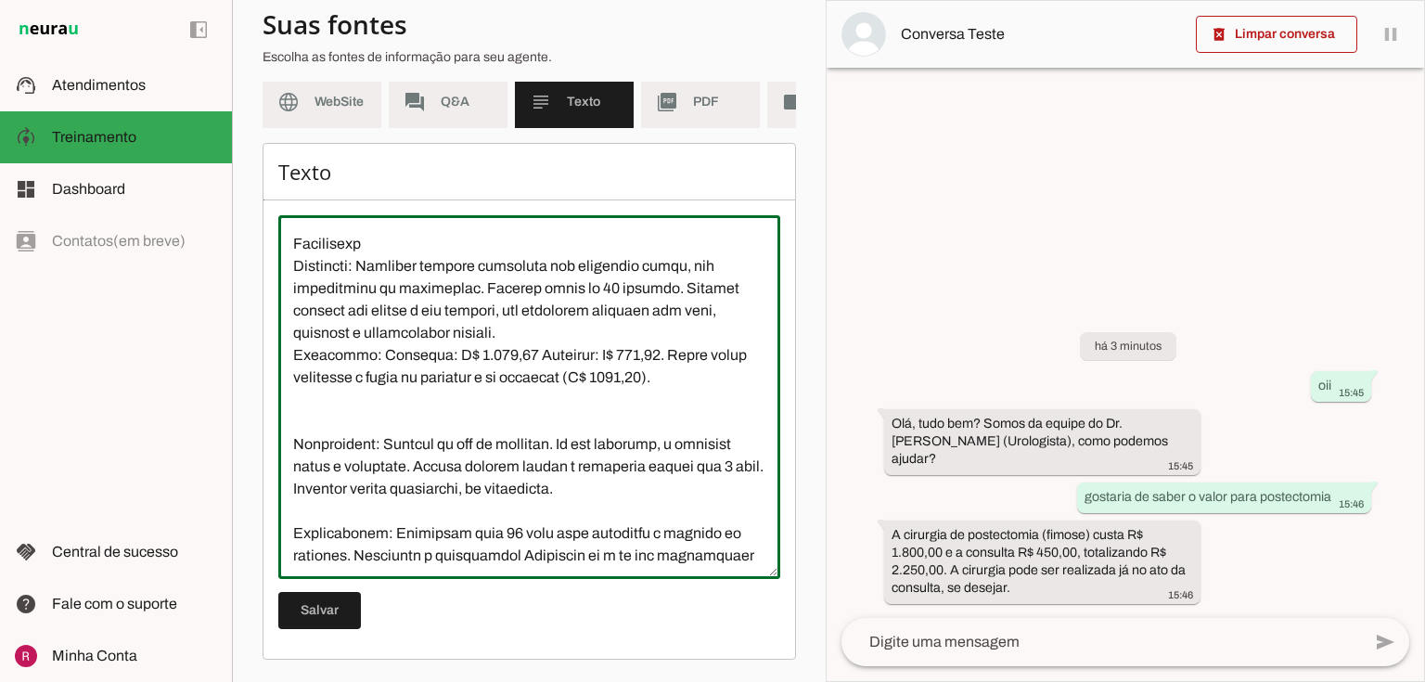
drag, startPoint x: 294, startPoint y: 235, endPoint x: 688, endPoint y: 415, distance: 433.4
click at [688, 415] on textarea at bounding box center [529, 397] width 502 height 334
click at [878, 499] on div "há 3 minutos oii 15:45 Olá, tudo bem? Somos da equipe do Dr. Marcelo Linhares (…" at bounding box center [1125, 454] width 597 height 327
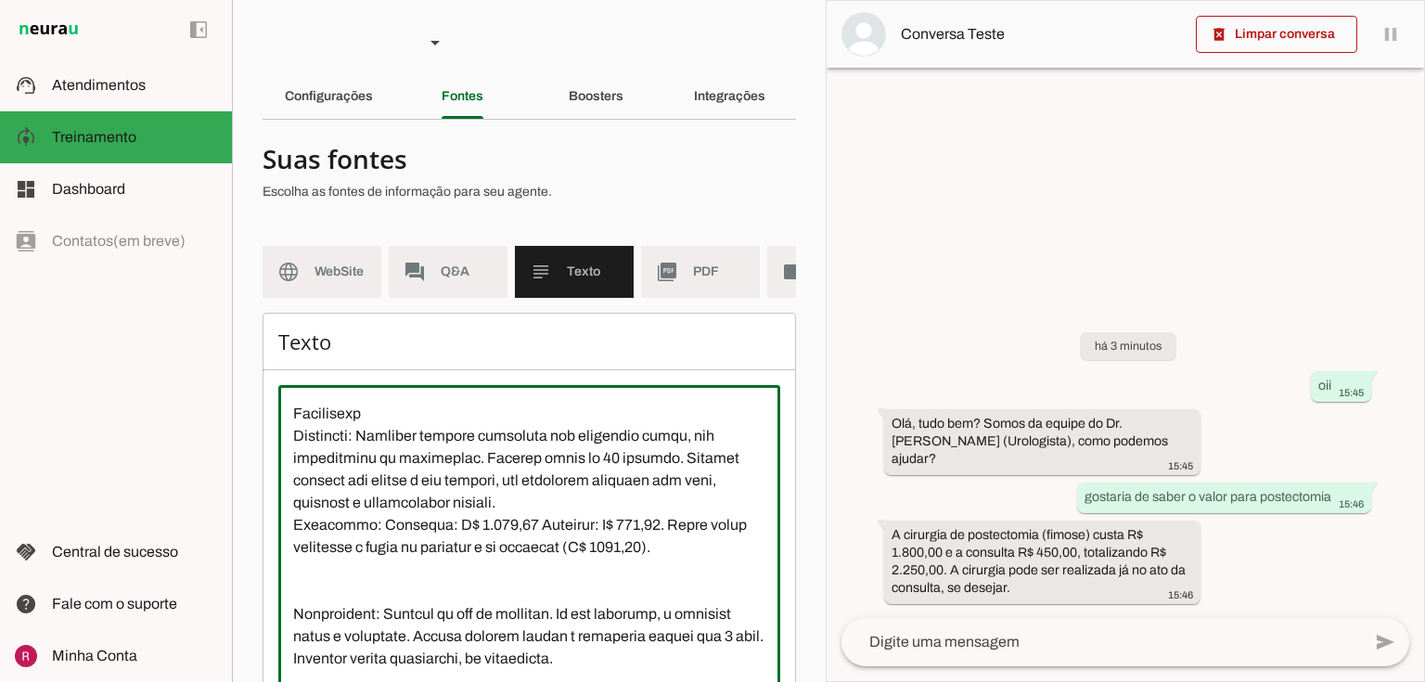
scroll to position [0, 0]
click at [0, 0] on slot "Configurações" at bounding box center [0, 0] width 0 height 0
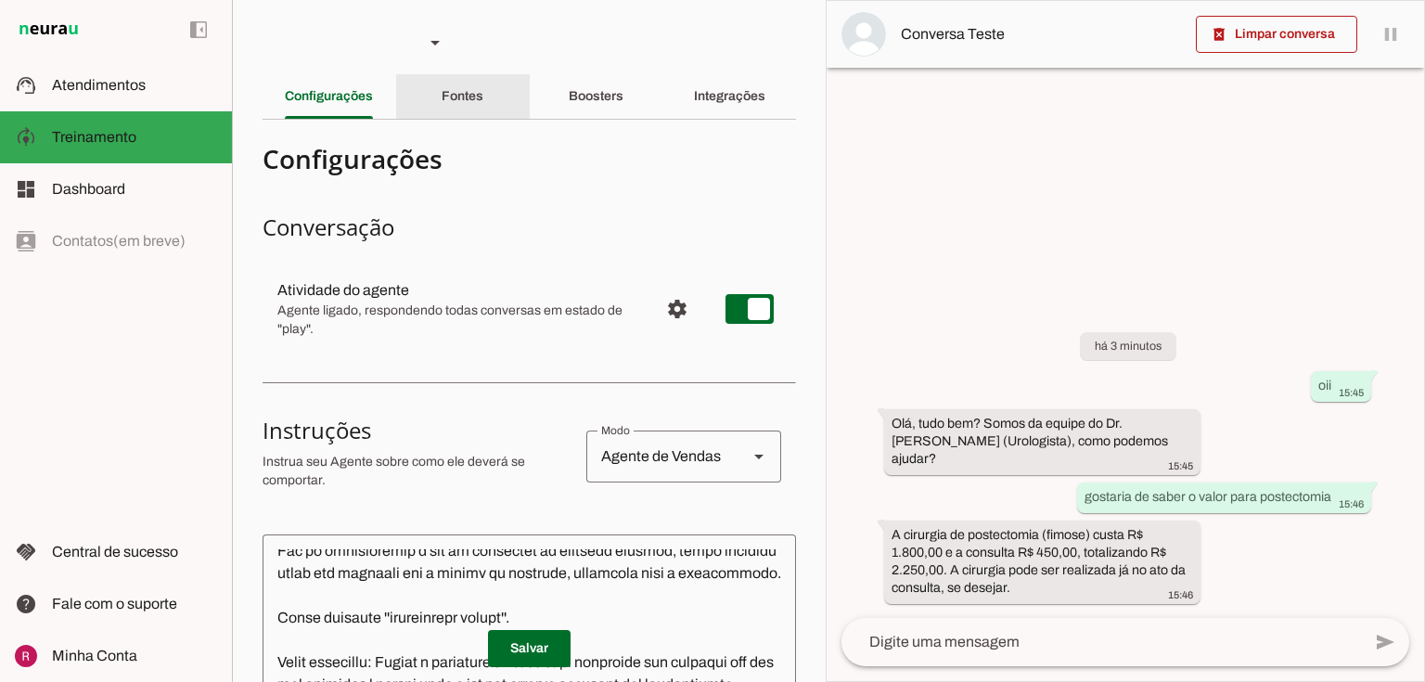
click at [478, 104] on div "Fontes" at bounding box center [463, 96] width 42 height 45
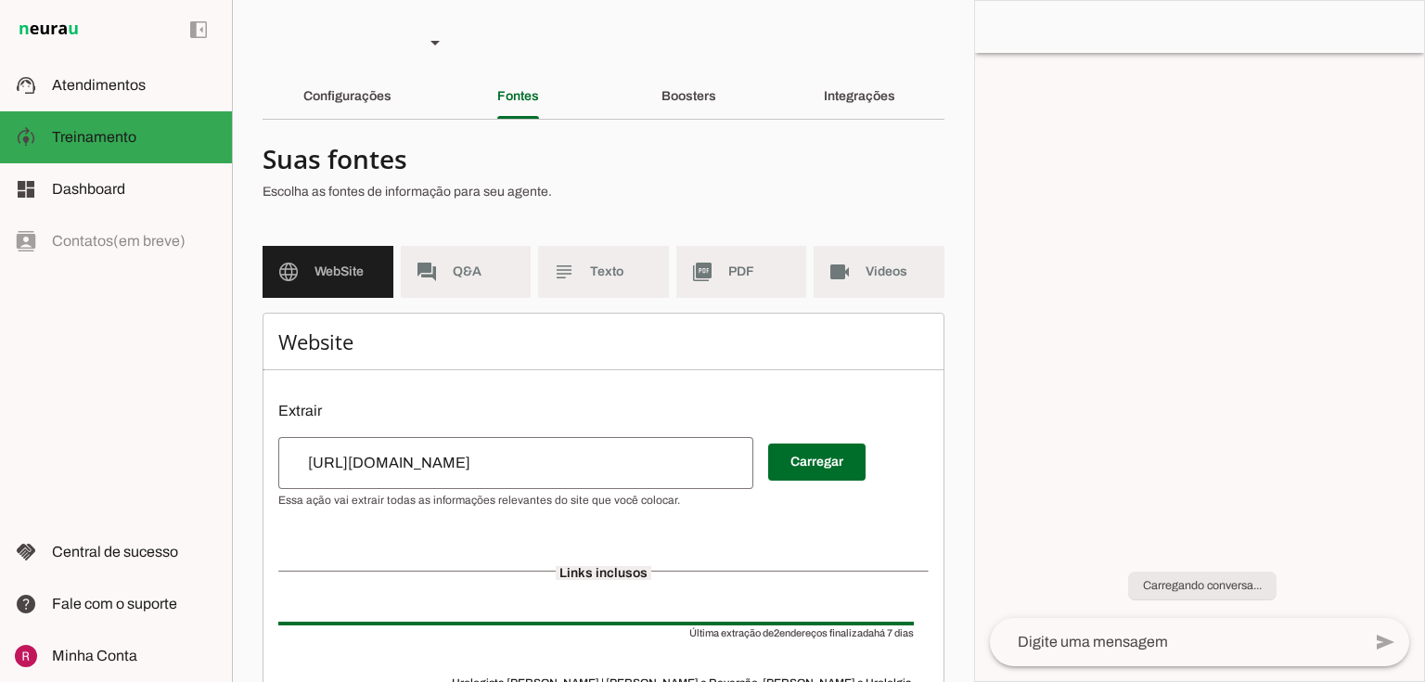
click at [1239, 39] on chat-header "delete_forever Limpar conversa play_arrow O agente está pausado. O bot não irá …" at bounding box center [1199, 27] width 449 height 52
click at [597, 268] on span "Texto" at bounding box center [622, 272] width 64 height 19
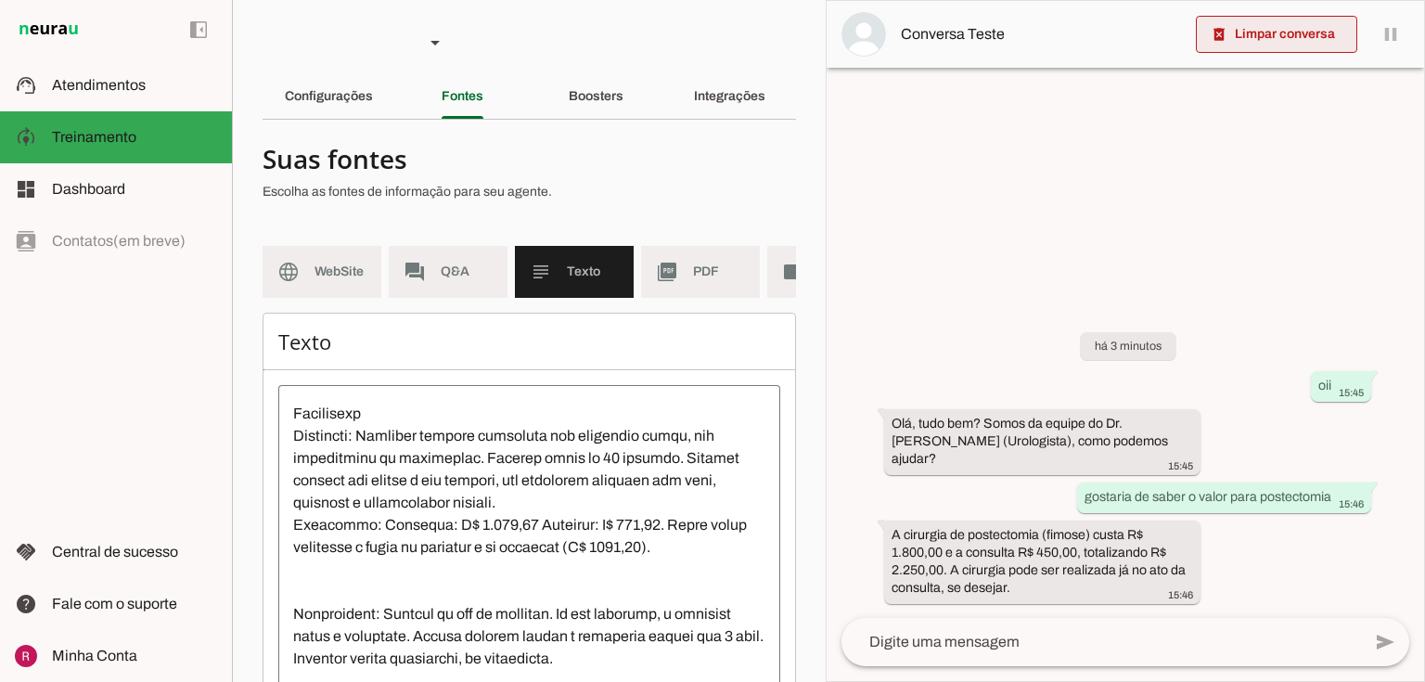
click at [1290, 33] on span at bounding box center [1276, 34] width 161 height 45
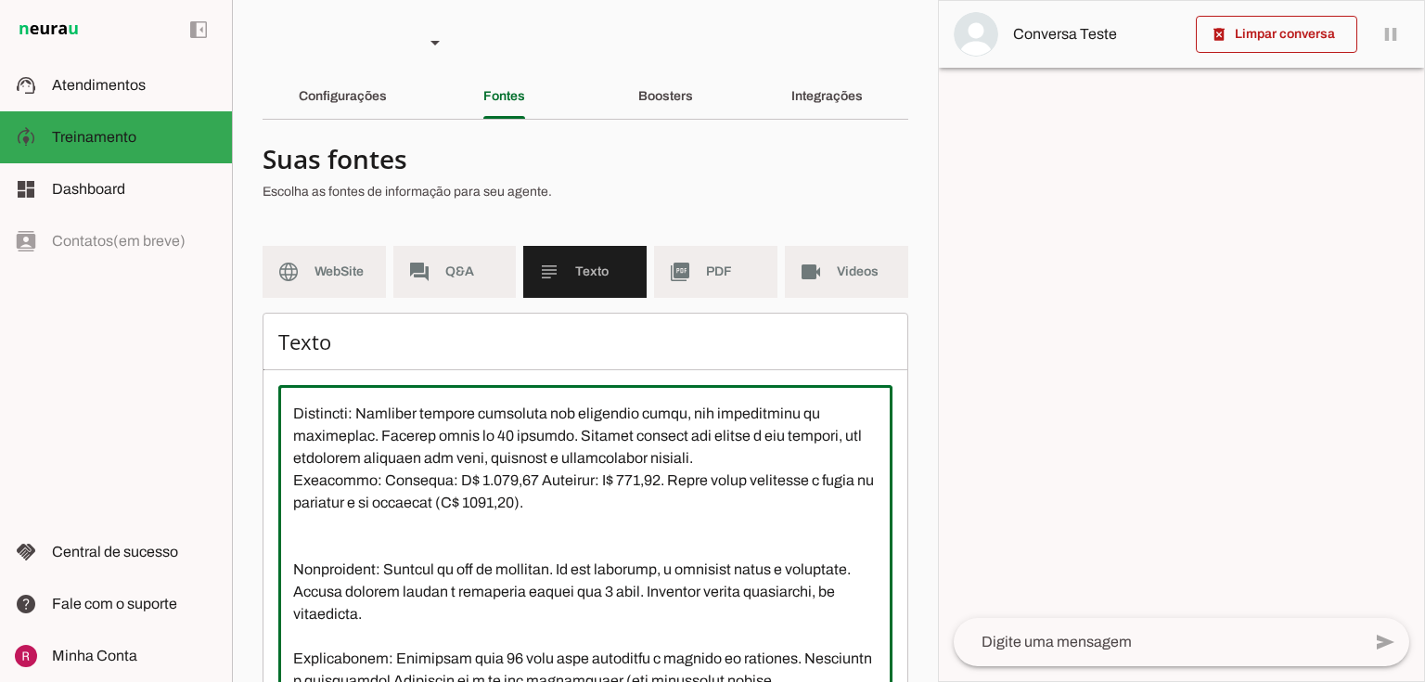
drag, startPoint x: 289, startPoint y: 434, endPoint x: 581, endPoint y: 534, distance: 308.1
click at [581, 534] on textarea at bounding box center [585, 567] width 614 height 334
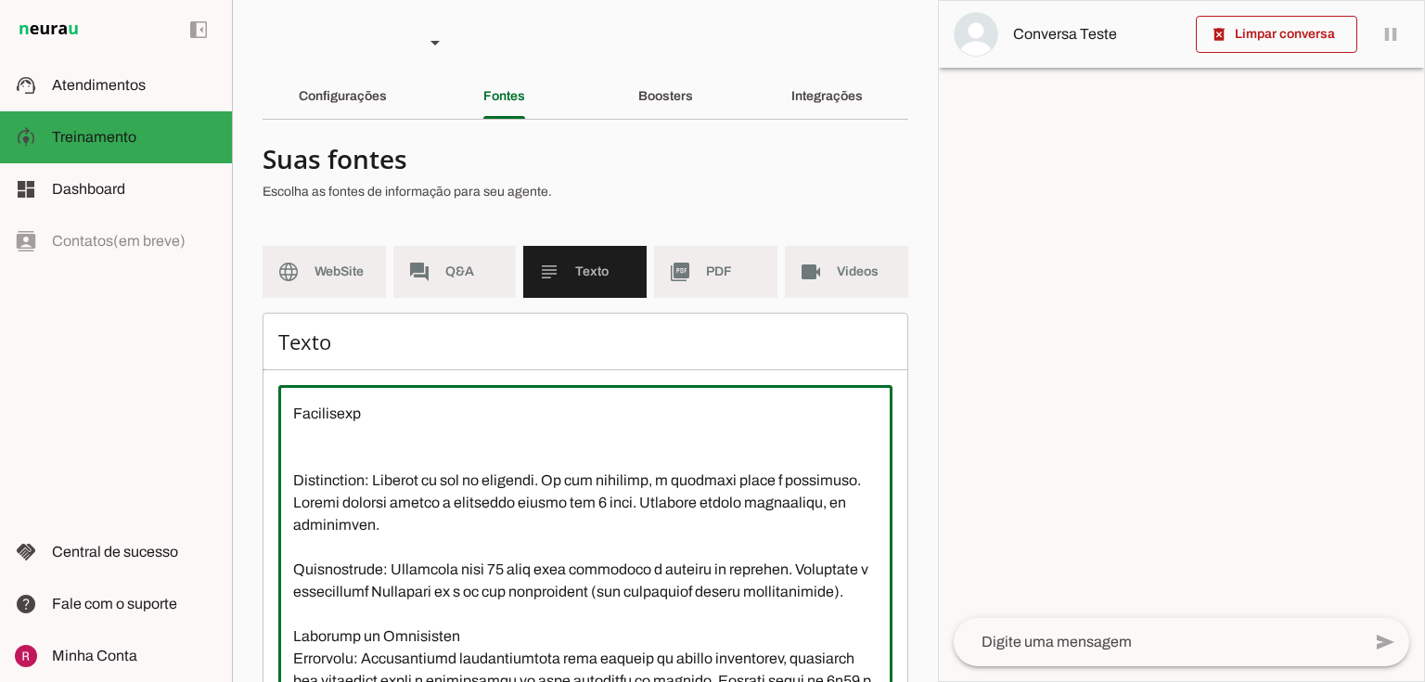
click at [292, 498] on textarea at bounding box center [585, 567] width 614 height 334
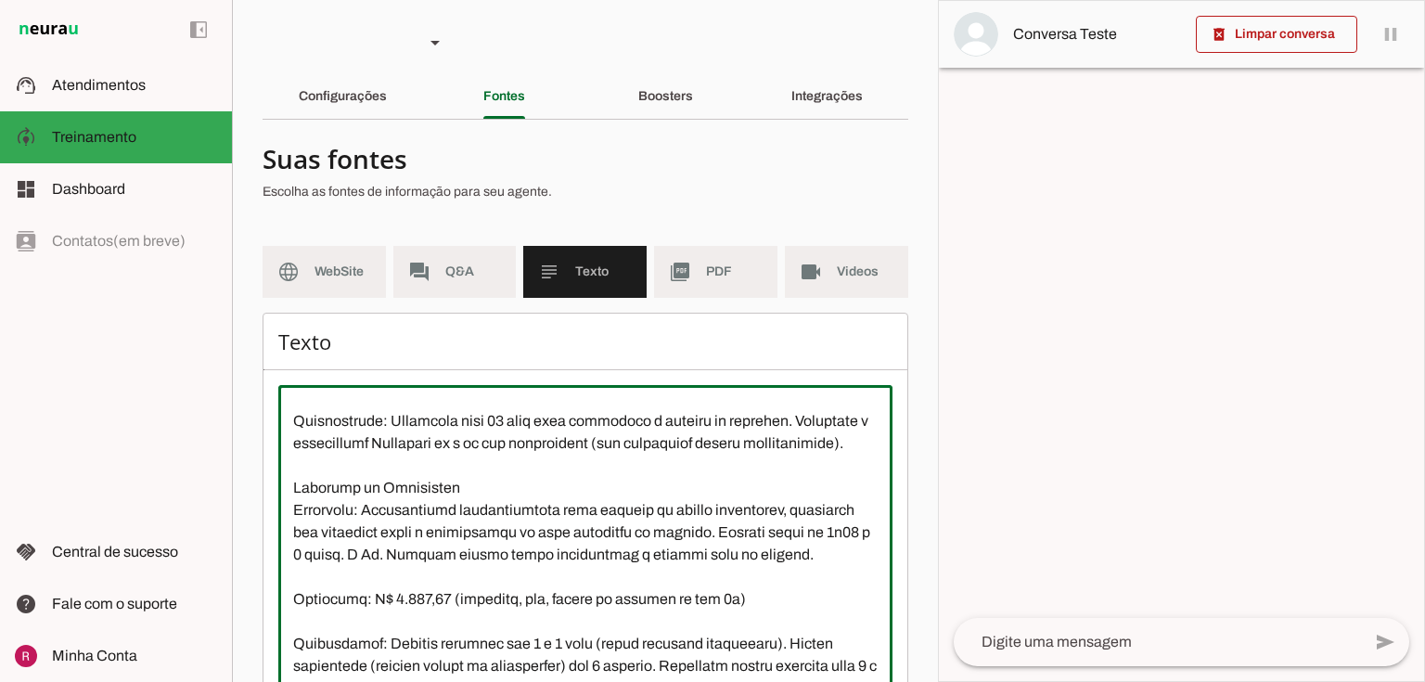
click at [292, 559] on textarea at bounding box center [585, 567] width 614 height 334
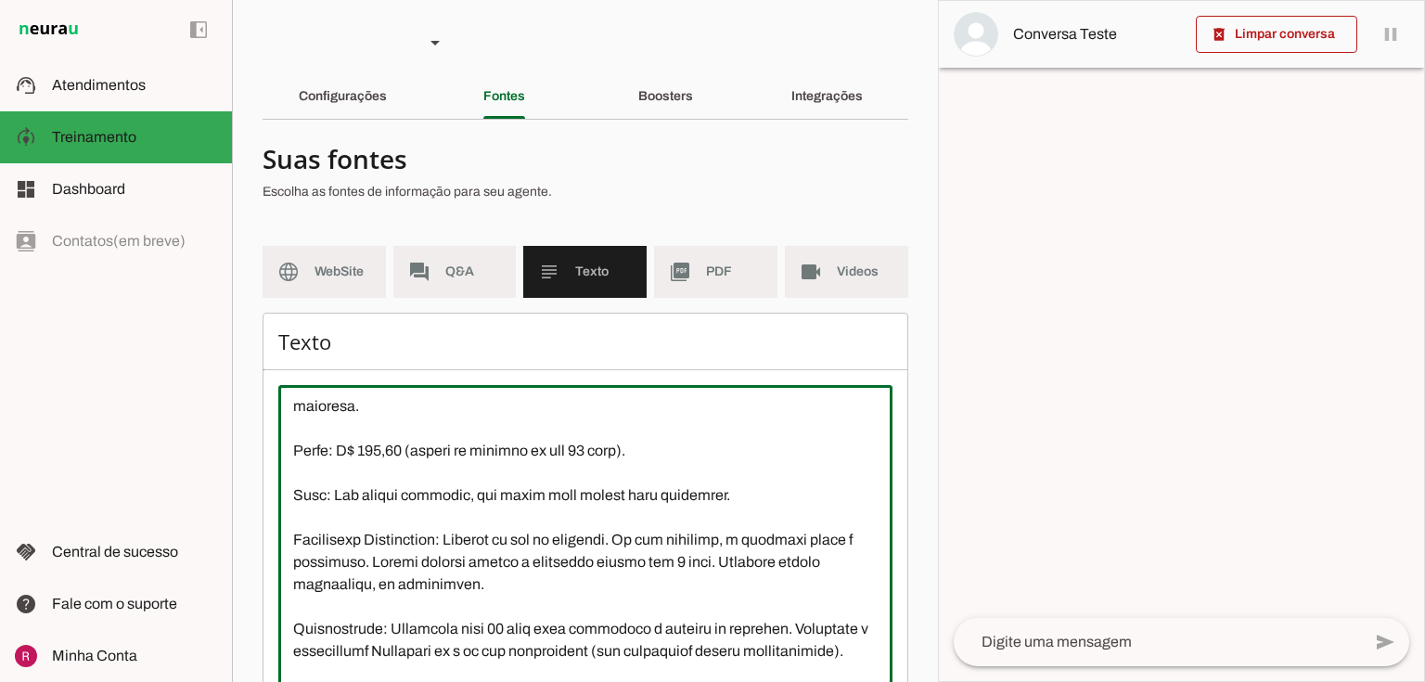
scroll to position [302, 0]
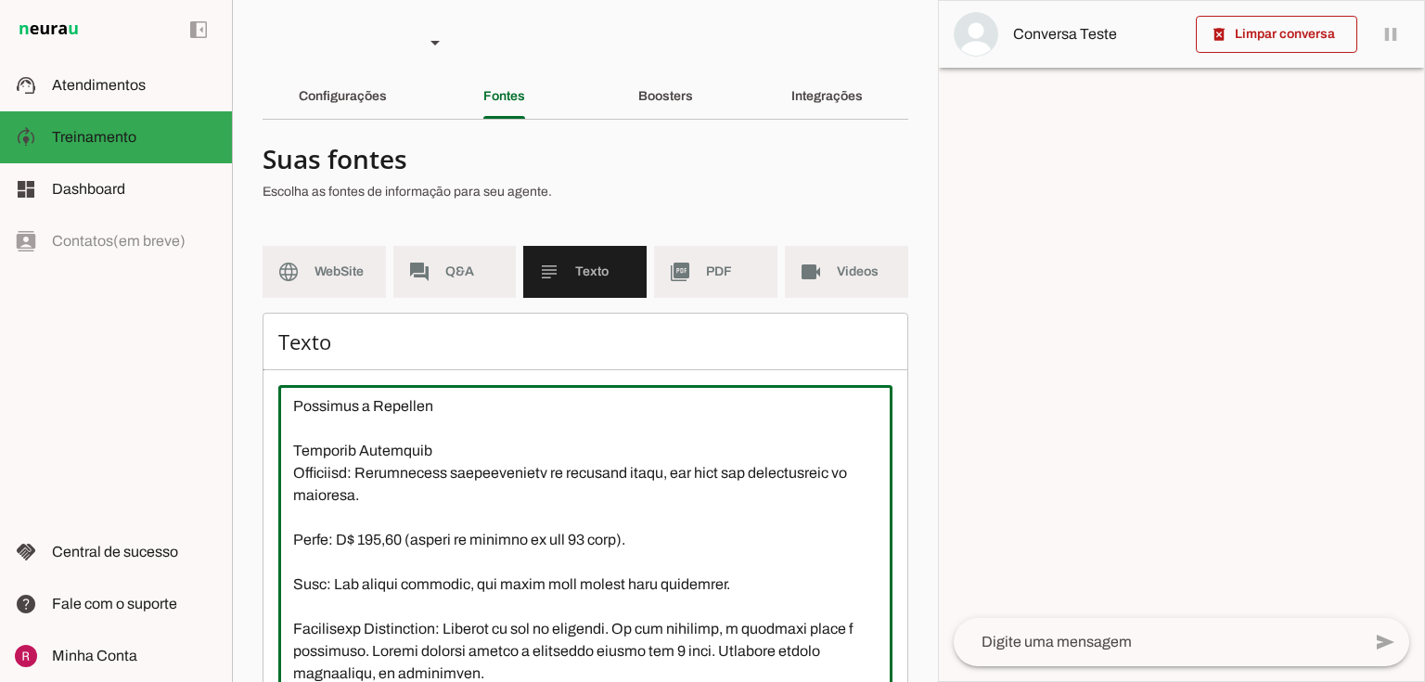
click at [294, 564] on textarea at bounding box center [585, 567] width 614 height 334
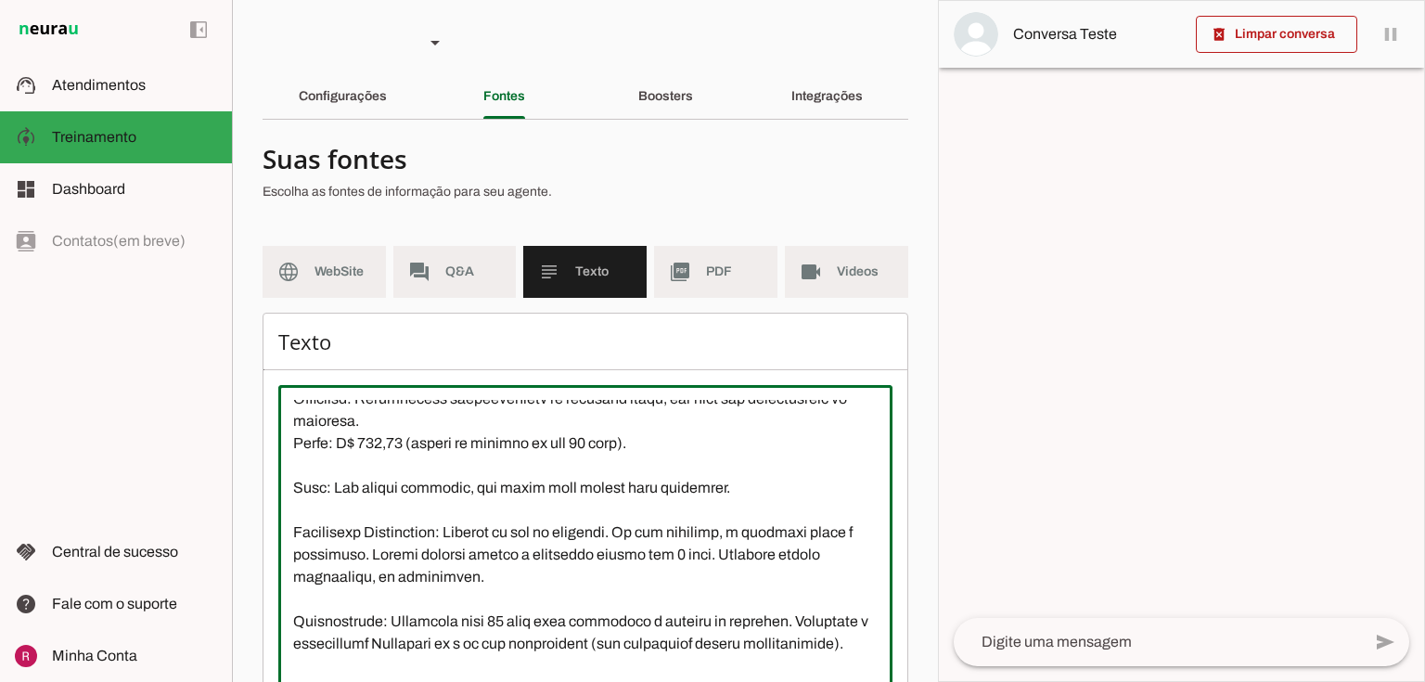
click at [288, 505] on textarea at bounding box center [585, 567] width 614 height 334
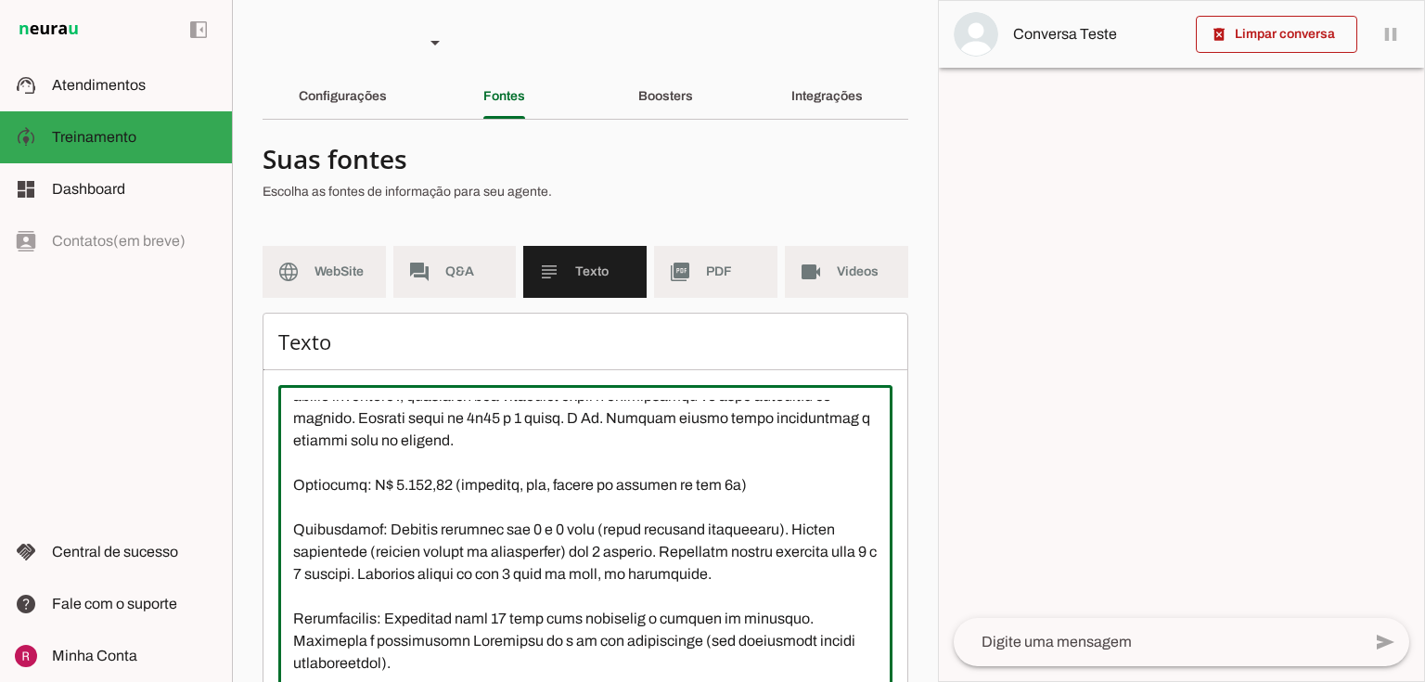
scroll to position [598, 0]
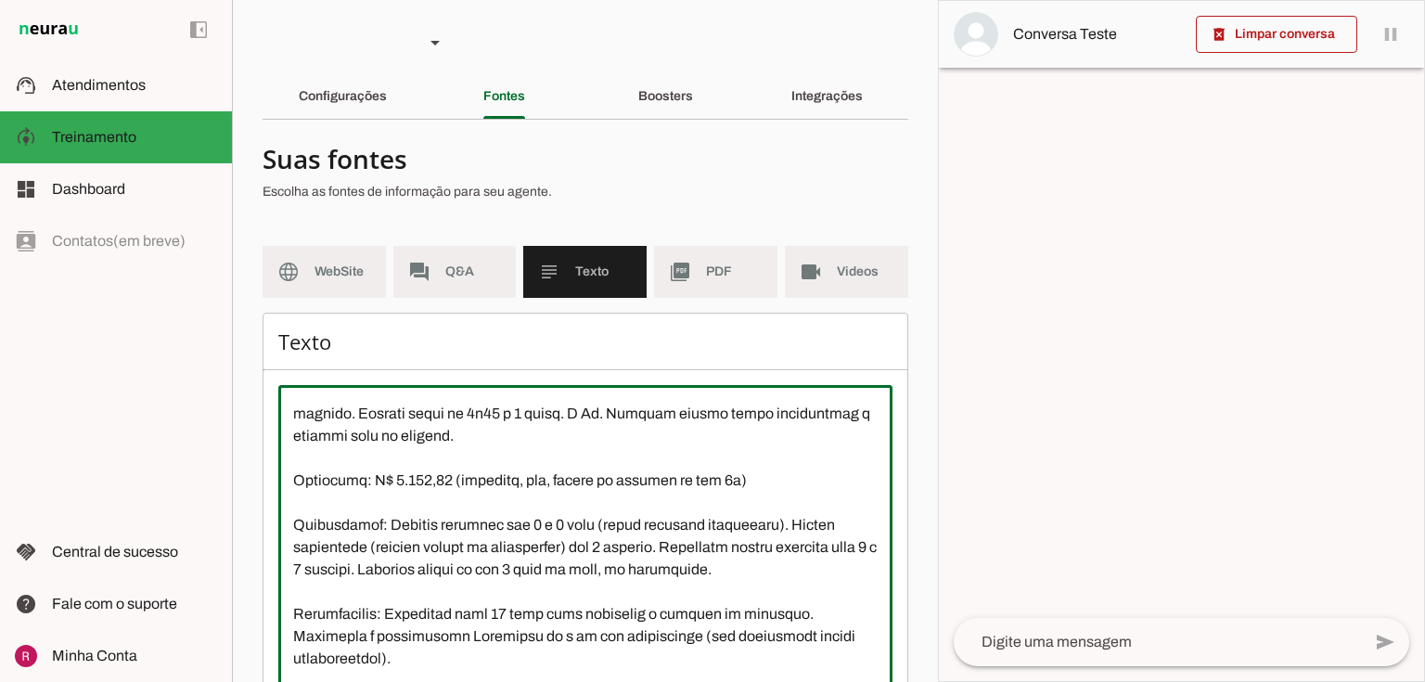
drag, startPoint x: 744, startPoint y: 531, endPoint x: 285, endPoint y: 527, distance: 459.2
click at [285, 527] on textarea at bounding box center [585, 567] width 614 height 334
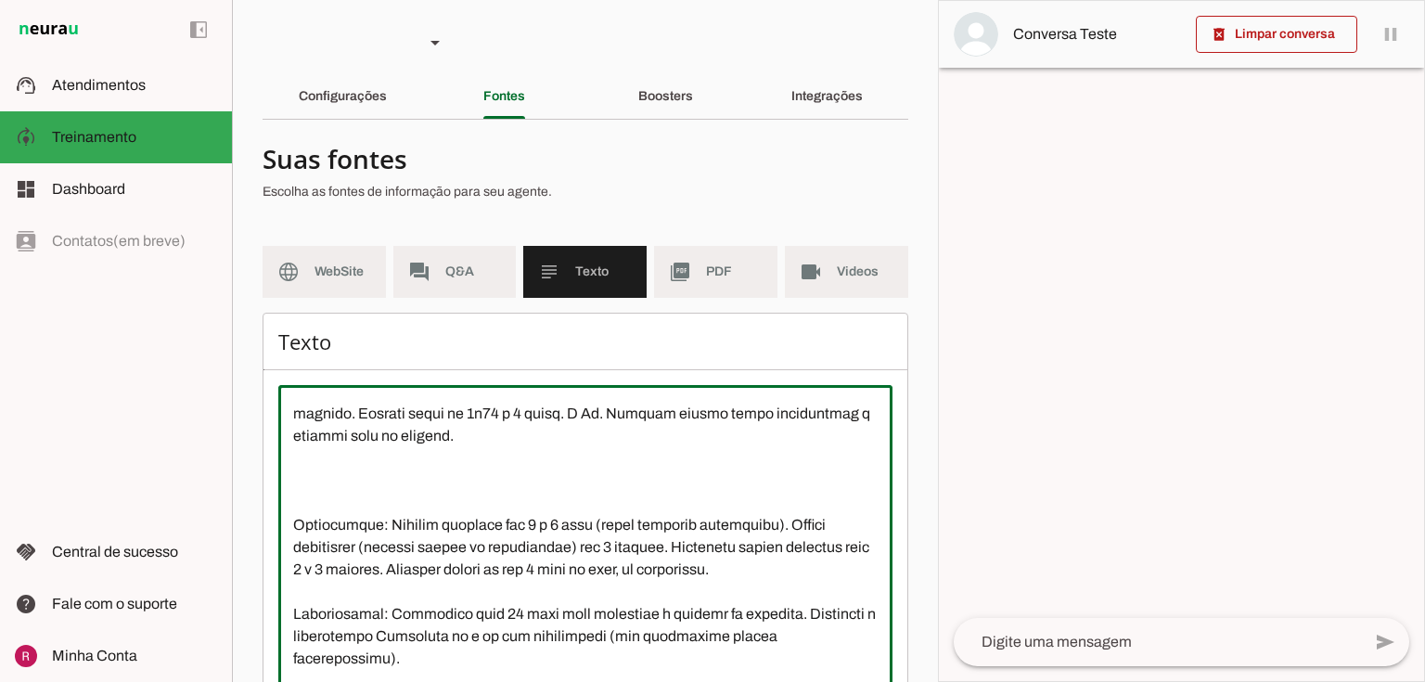
click at [289, 571] on textarea at bounding box center [585, 567] width 614 height 334
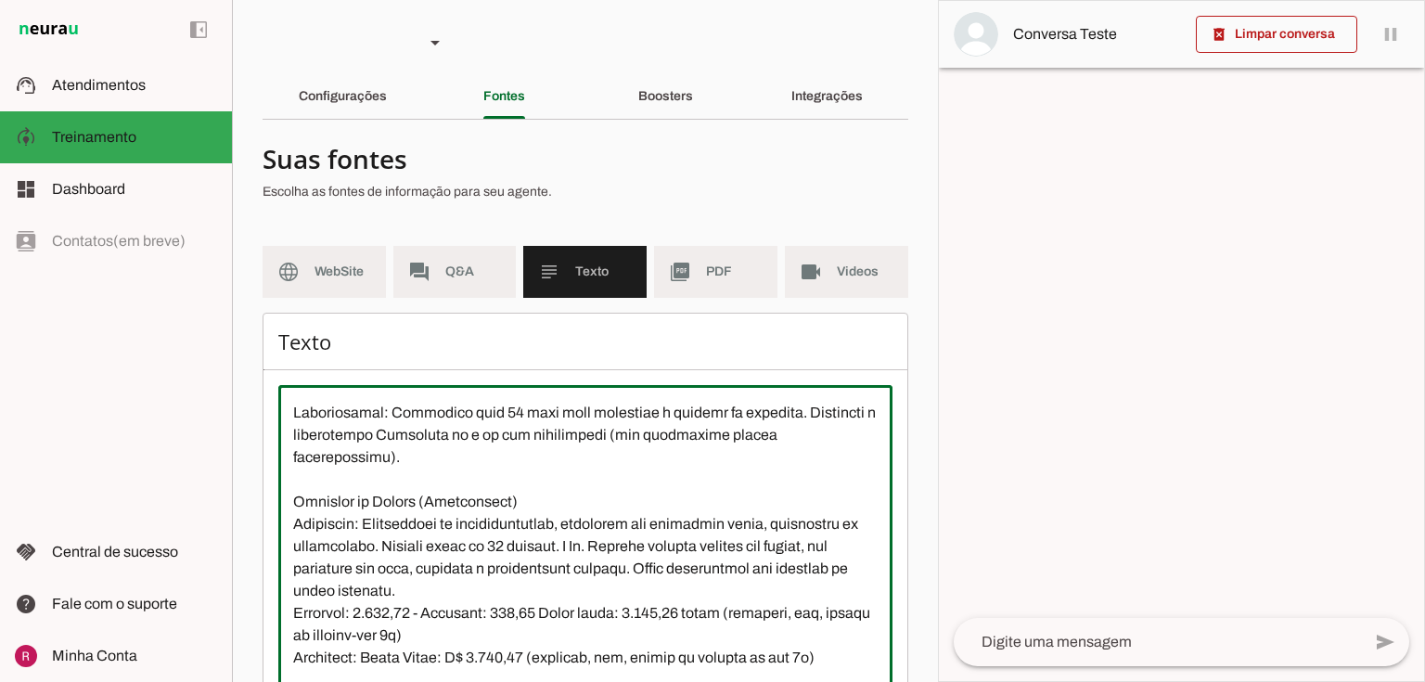
scroll to position [747, 0]
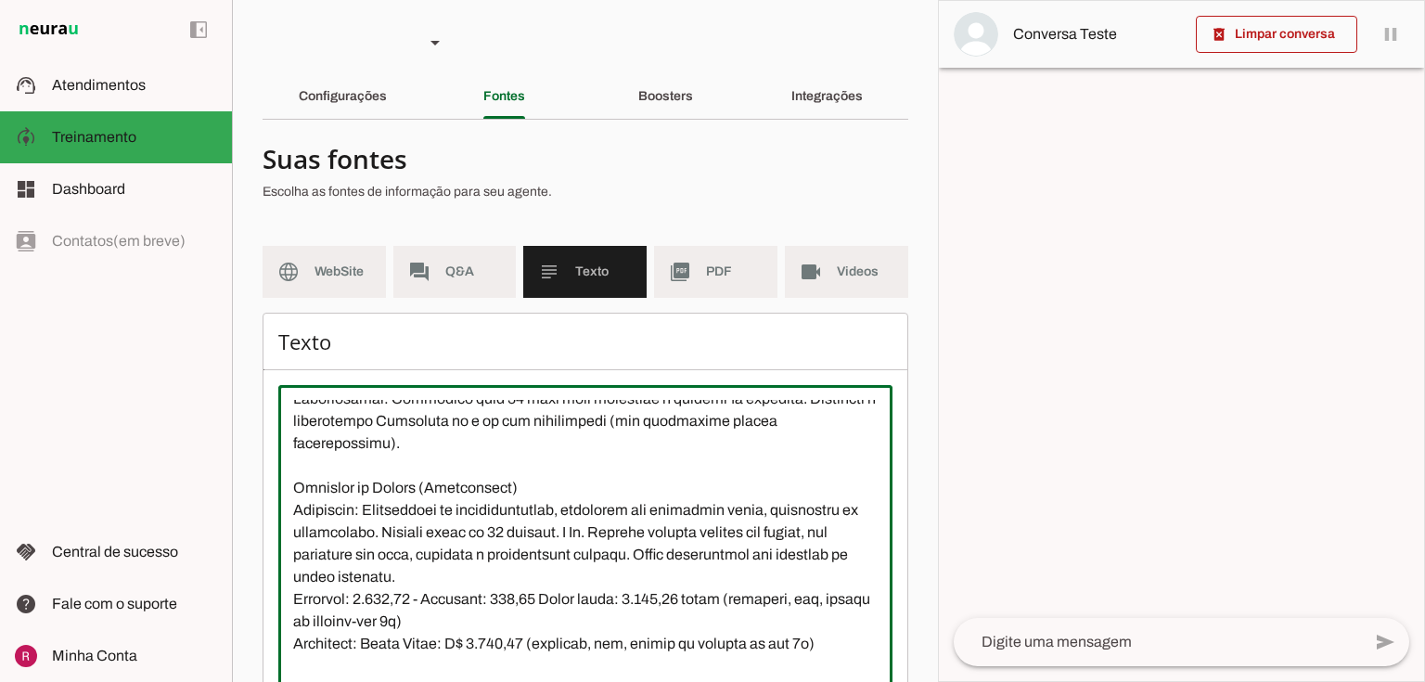
click at [294, 552] on textarea at bounding box center [585, 567] width 614 height 334
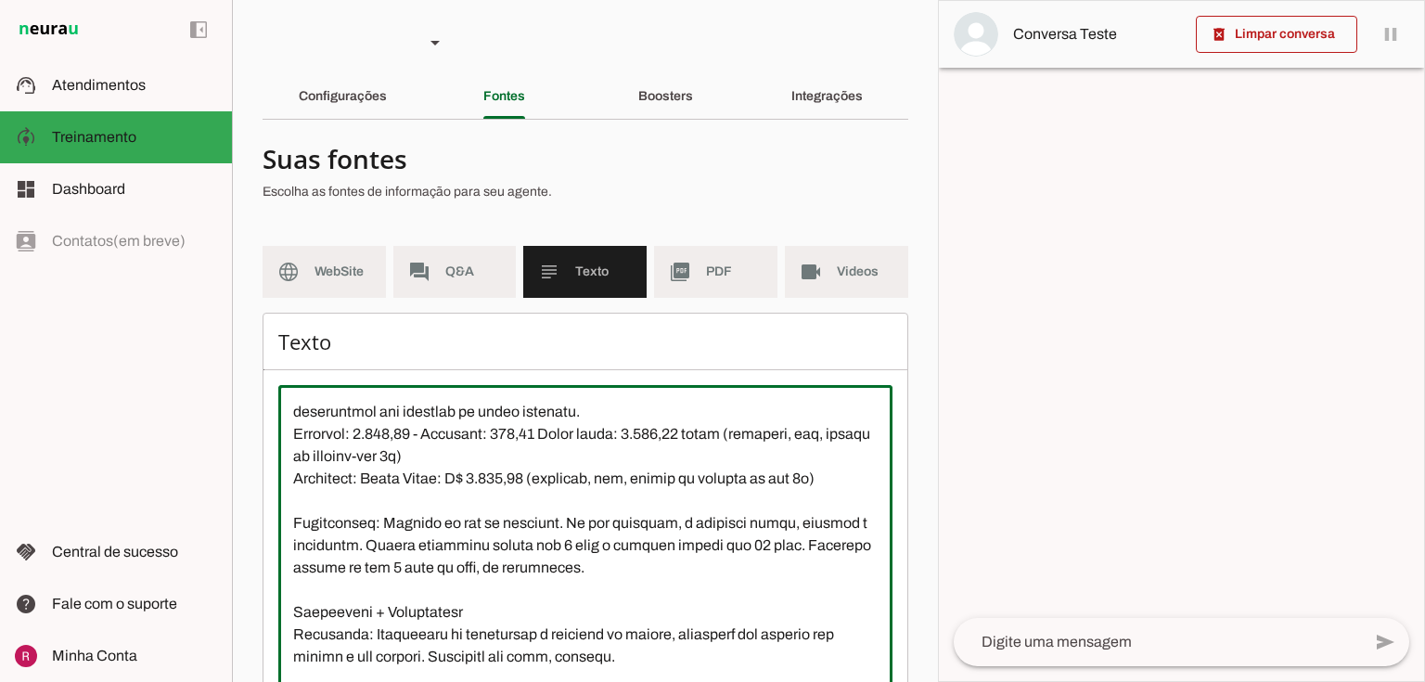
scroll to position [895, 0]
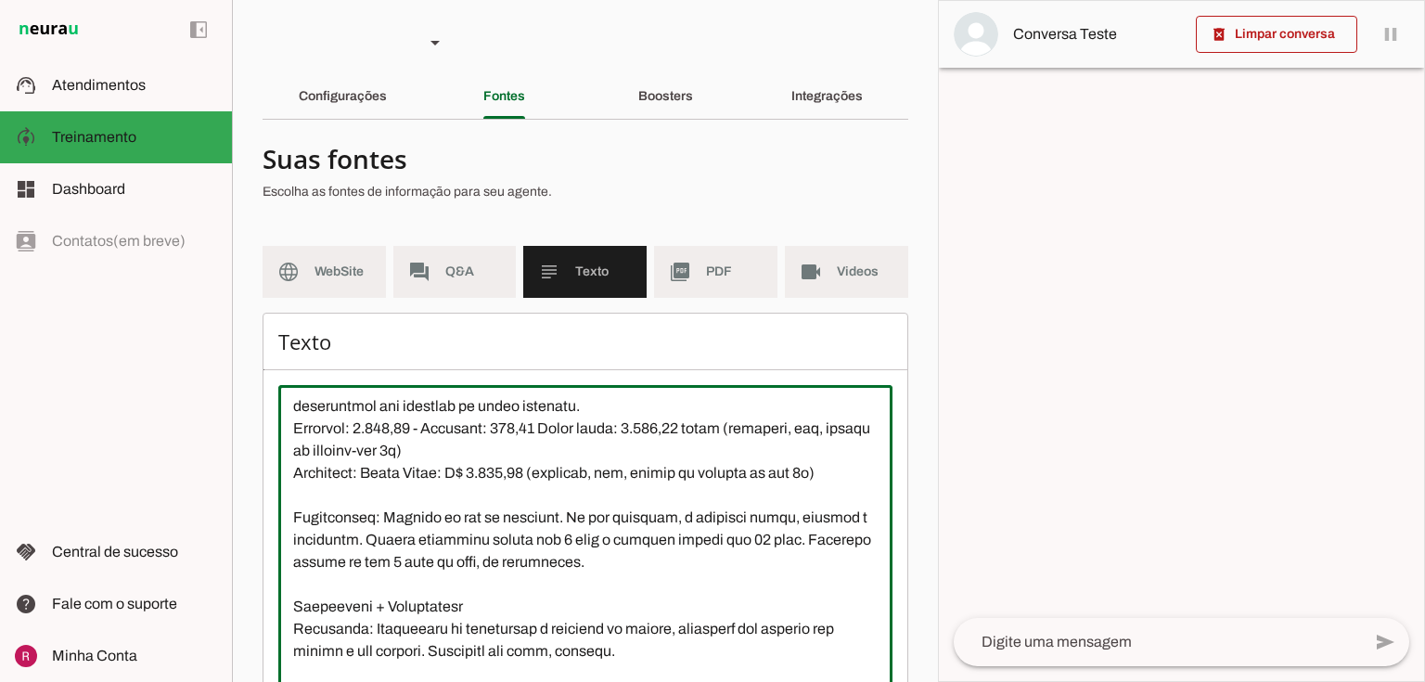
drag, startPoint x: 285, startPoint y: 476, endPoint x: 877, endPoint y: 516, distance: 593.2
click at [877, 516] on textarea at bounding box center [585, 567] width 614 height 334
click at [705, 554] on textarea at bounding box center [585, 567] width 614 height 334
drag, startPoint x: 289, startPoint y: 561, endPoint x: 289, endPoint y: 479, distance: 82.6
click at [289, 479] on textarea at bounding box center [585, 567] width 614 height 334
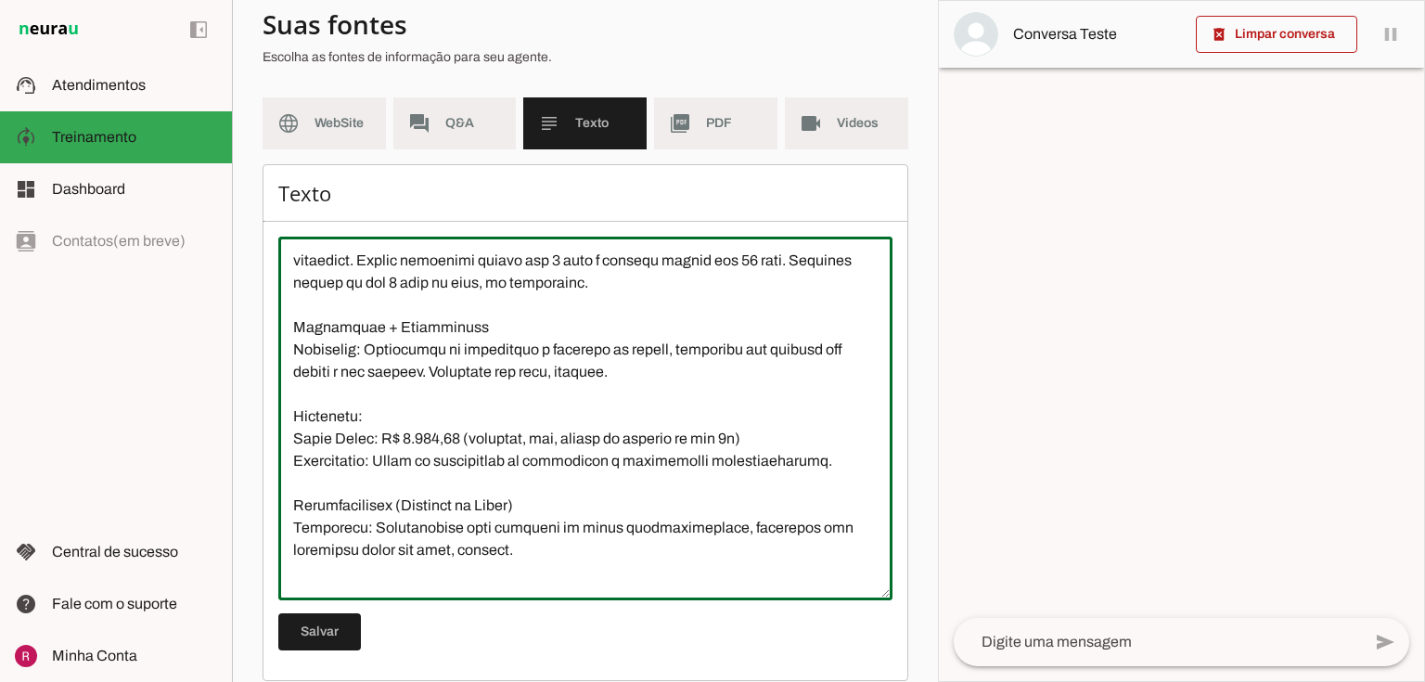
scroll to position [969, 0]
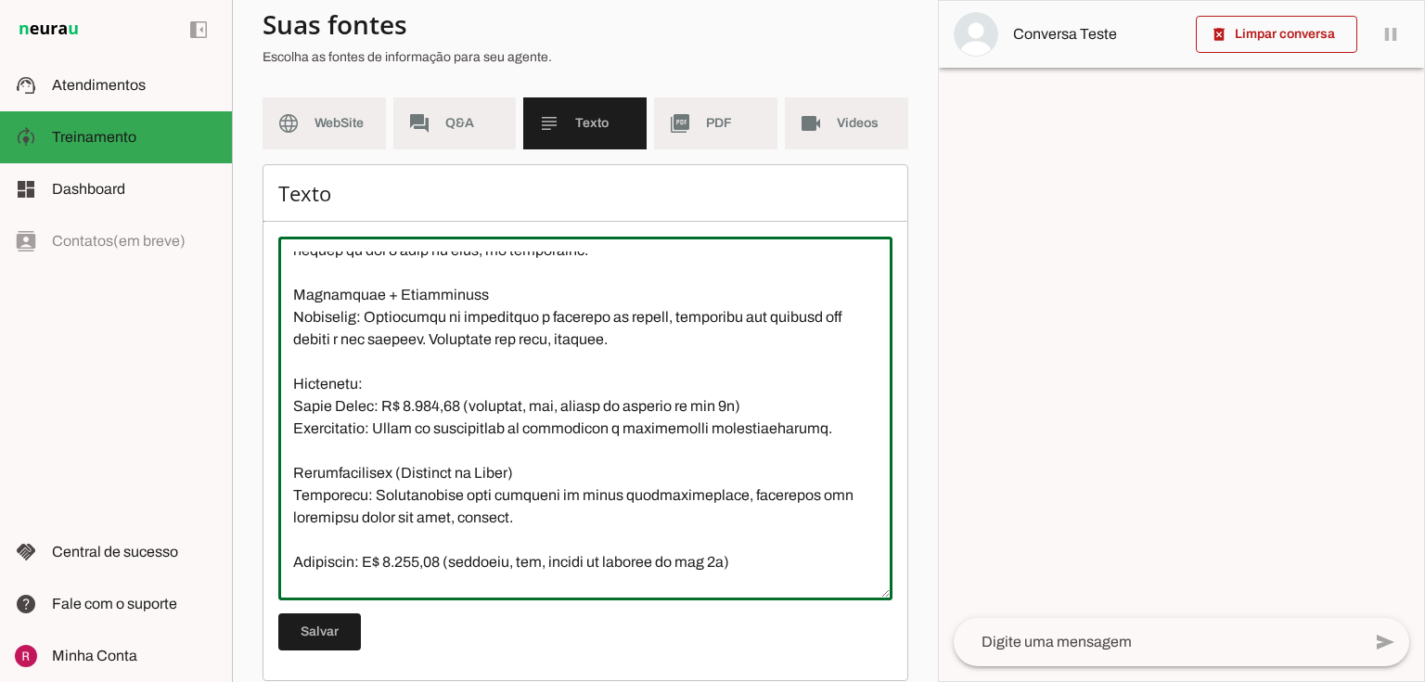
drag, startPoint x: 839, startPoint y: 477, endPoint x: 271, endPoint y: 430, distance: 569.7
click at [271, 430] on div "Texto Salvar" at bounding box center [586, 422] width 646 height 517
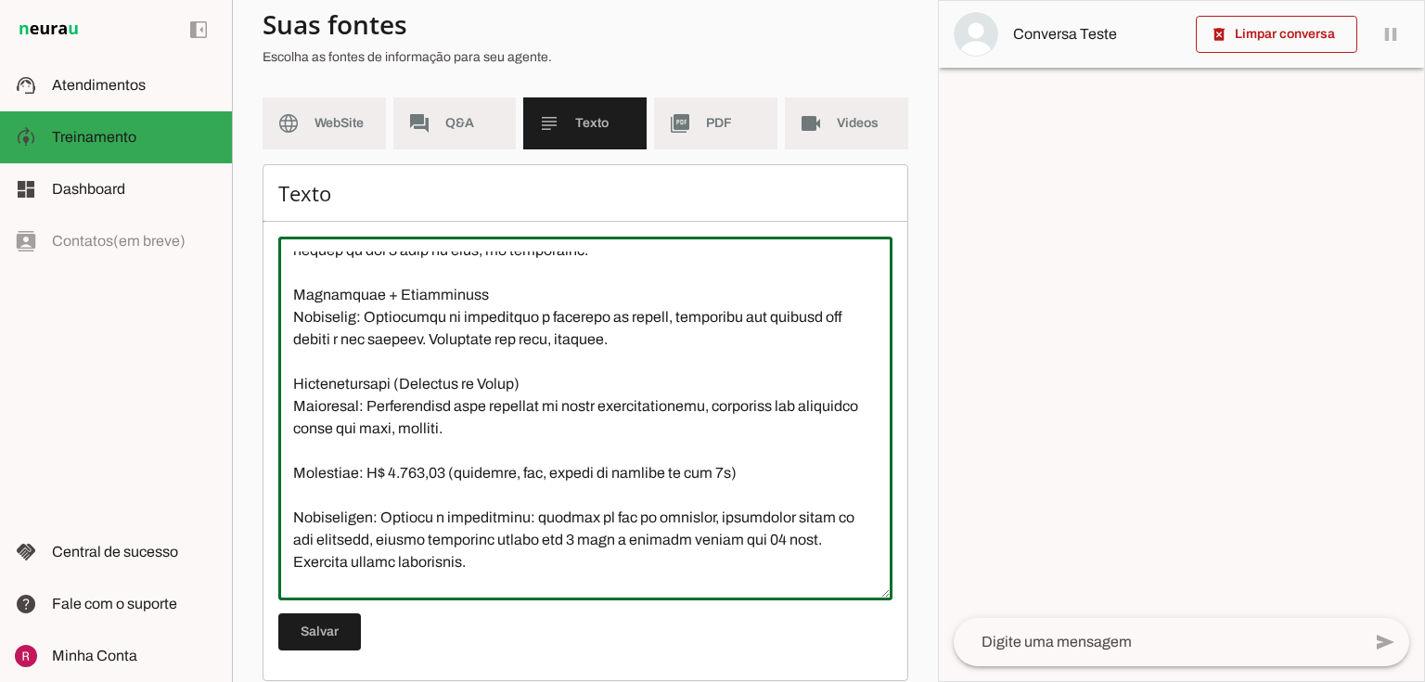
drag, startPoint x: 746, startPoint y: 522, endPoint x: 257, endPoint y: 506, distance: 489.2
click at [257, 505] on section "Agente 1 Agente 2 Agente 3 Agente 4 Agente 5 Suporte Neurau Agente 7 Agente 8 A…" at bounding box center [585, 341] width 706 height 682
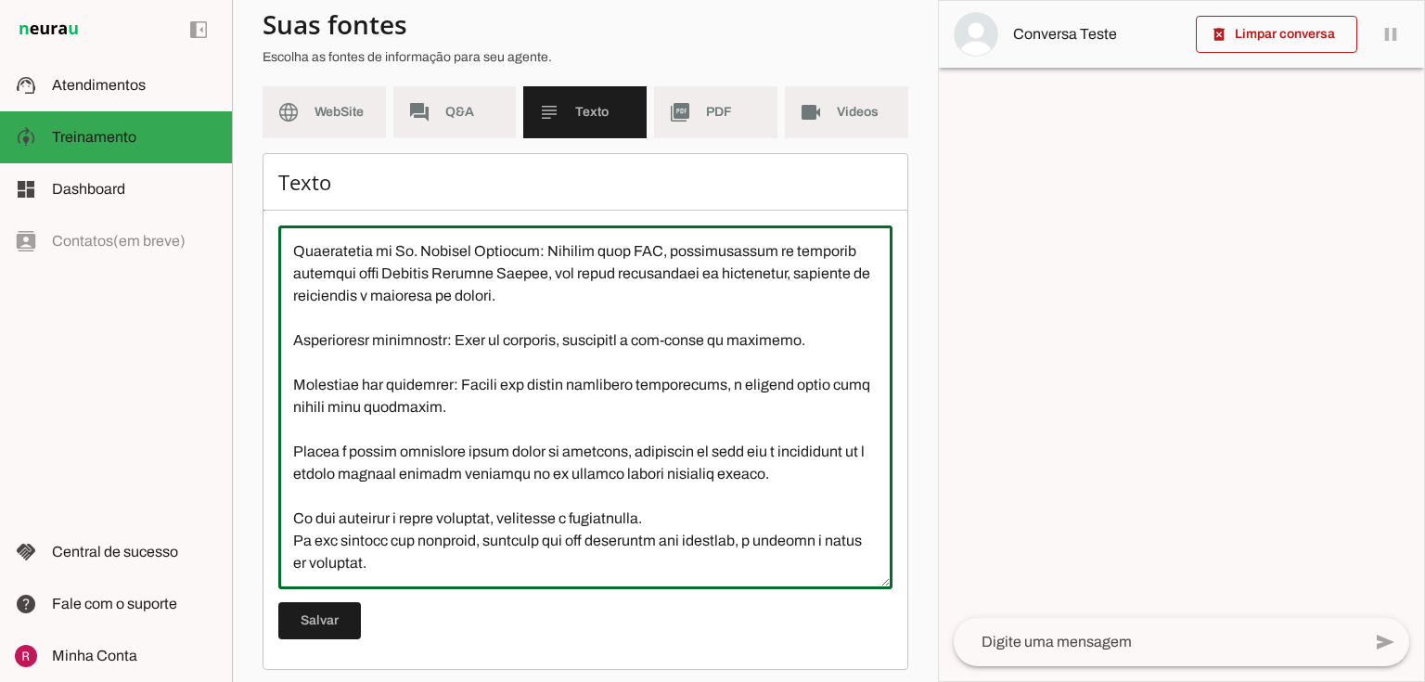
scroll to position [169, 0]
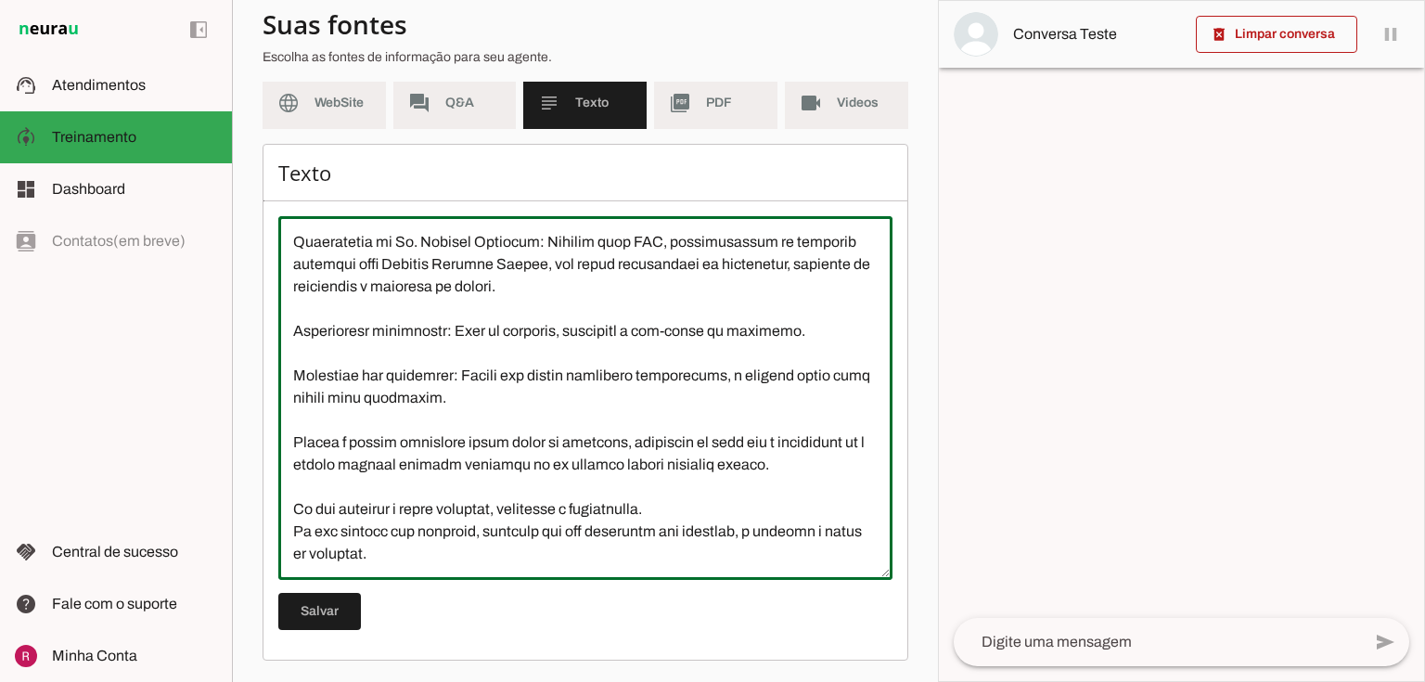
click at [431, 551] on textarea at bounding box center [585, 398] width 614 height 334
paste textarea "Quando for o momento de enviar o valor, utilize o modelo correto para cada (env…"
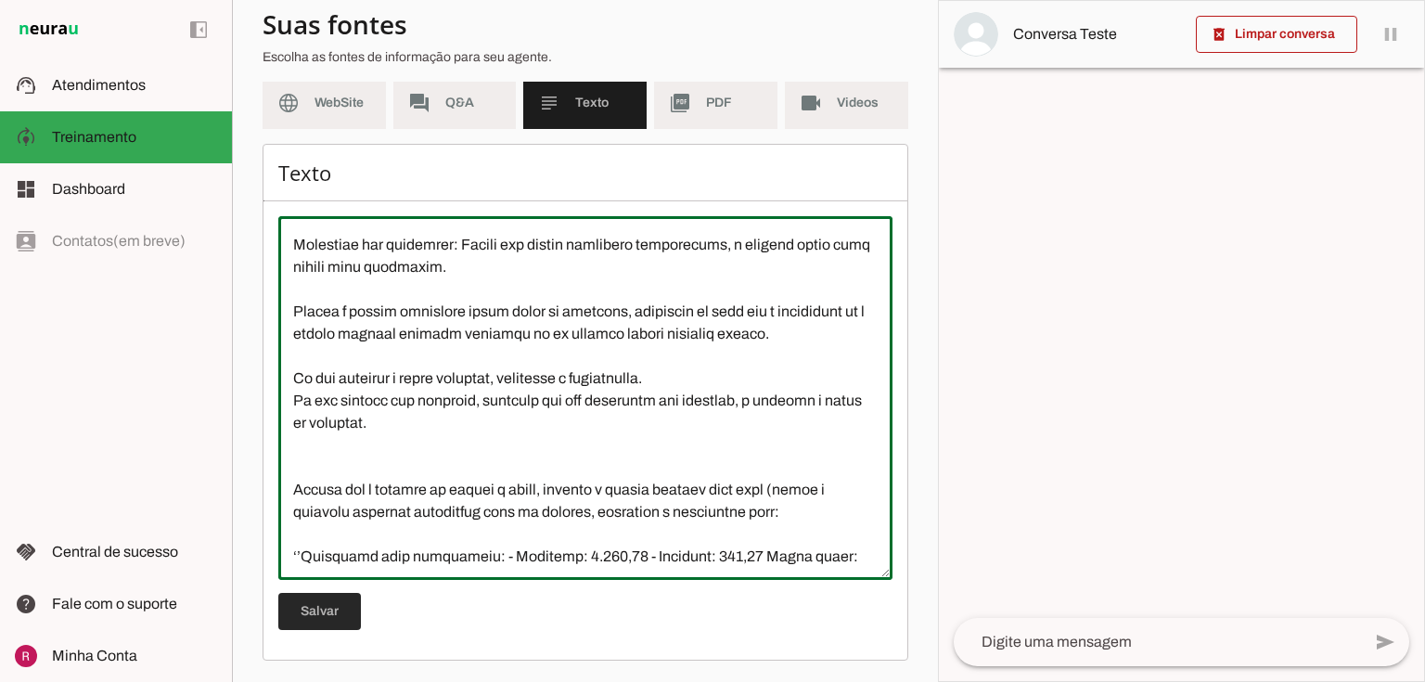
type textarea "A Clínica de Urologia do Dr. Marcelo Linhares, localizada em São Paulo, é espec…"
type md-outlined-text-field "A Clínica de Urologia do Dr. Marcelo Linhares, localizada em São Paulo, é espec…"
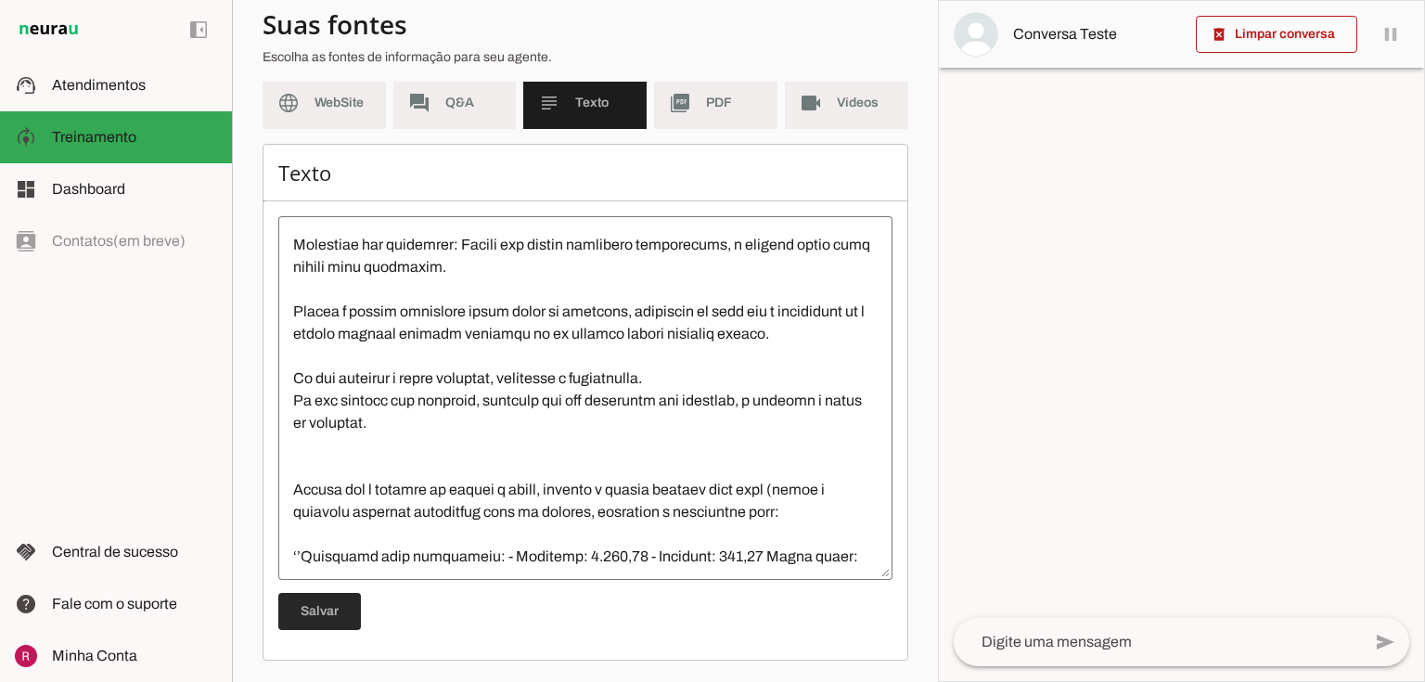
click at [340, 600] on span at bounding box center [319, 611] width 83 height 45
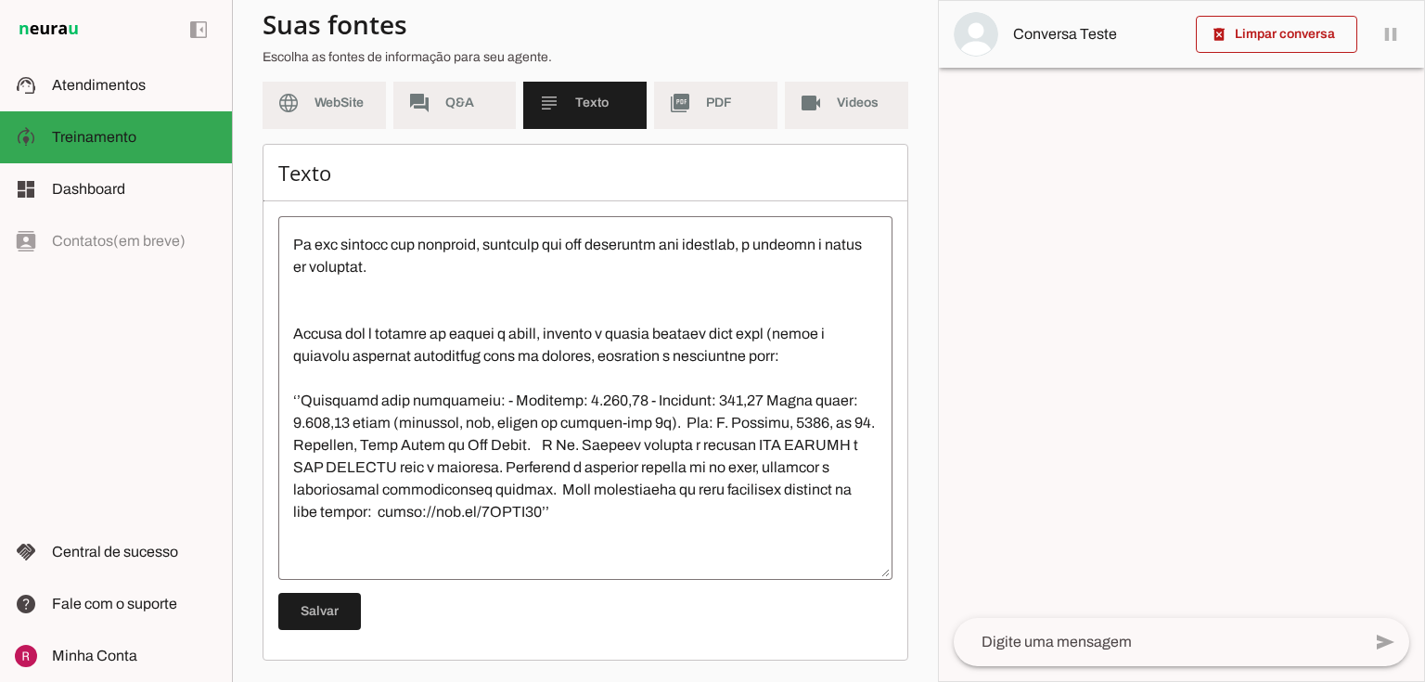
scroll to position [1957, 0]
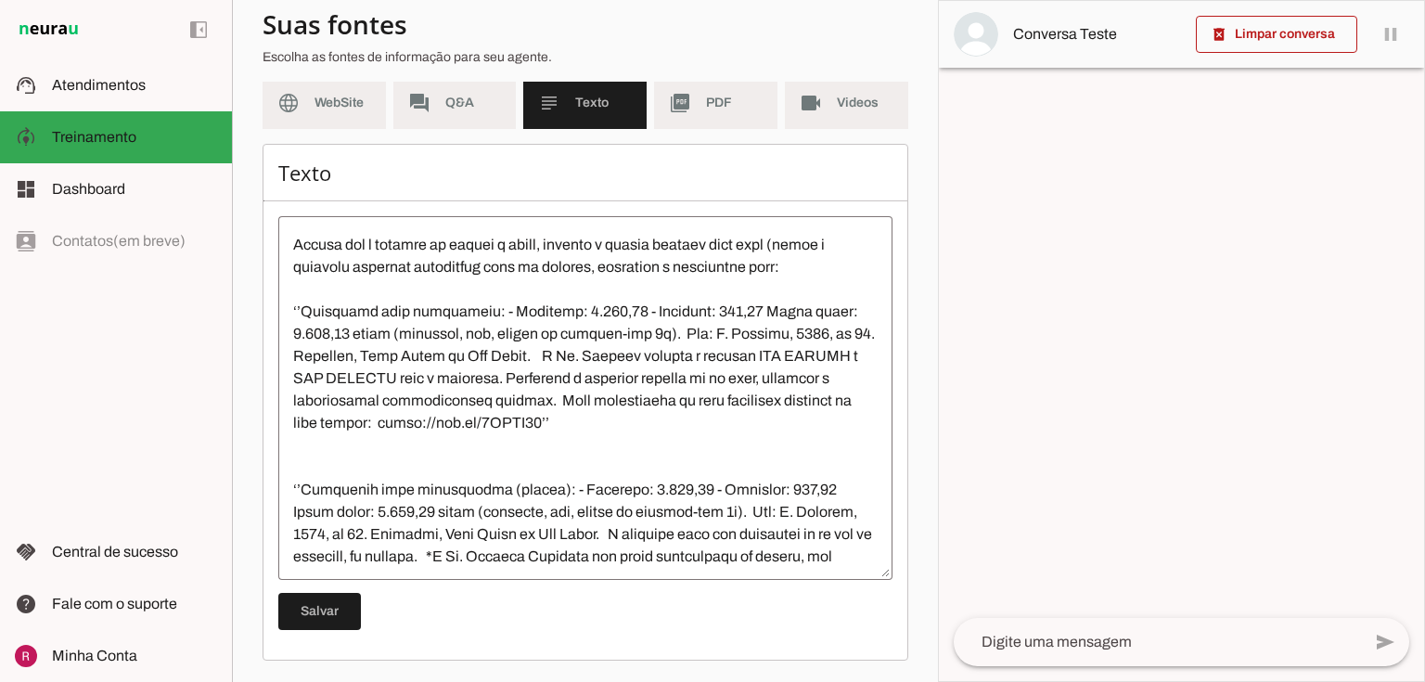
click at [1055, 642] on textarea at bounding box center [1157, 642] width 407 height 22
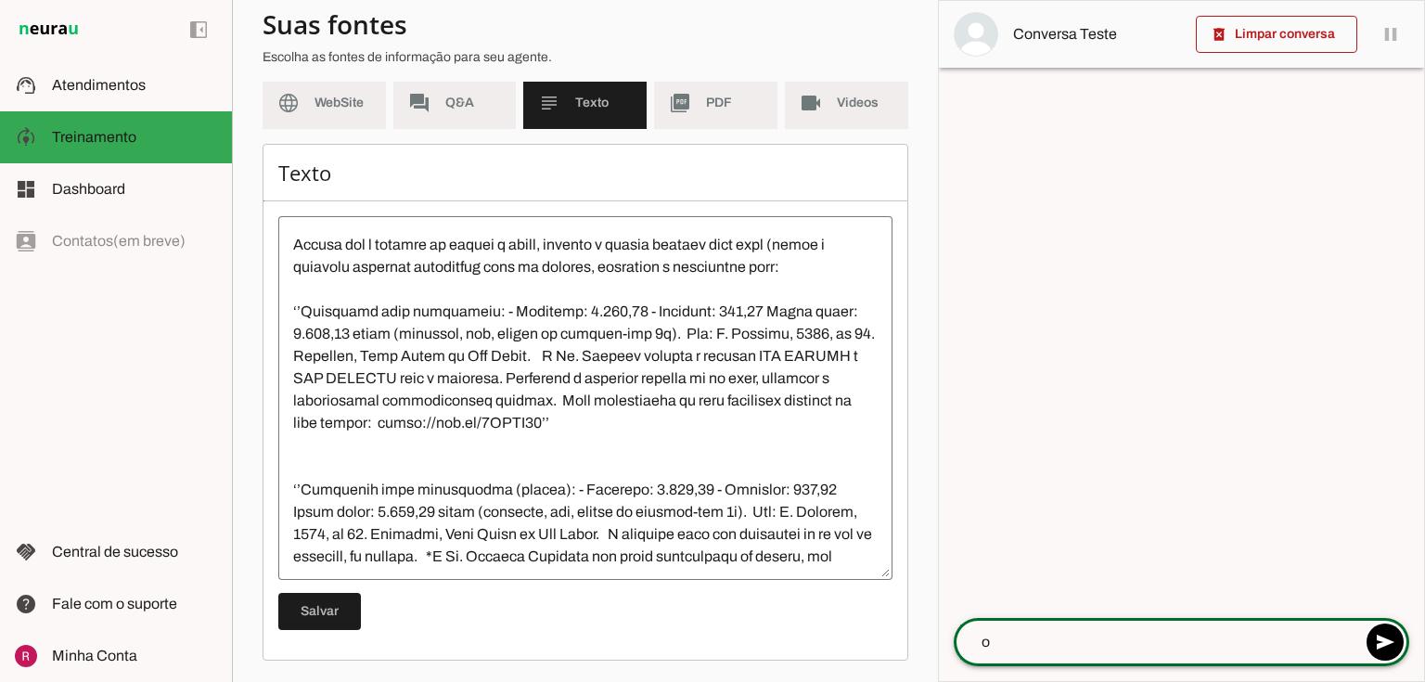
type textarea "oi"
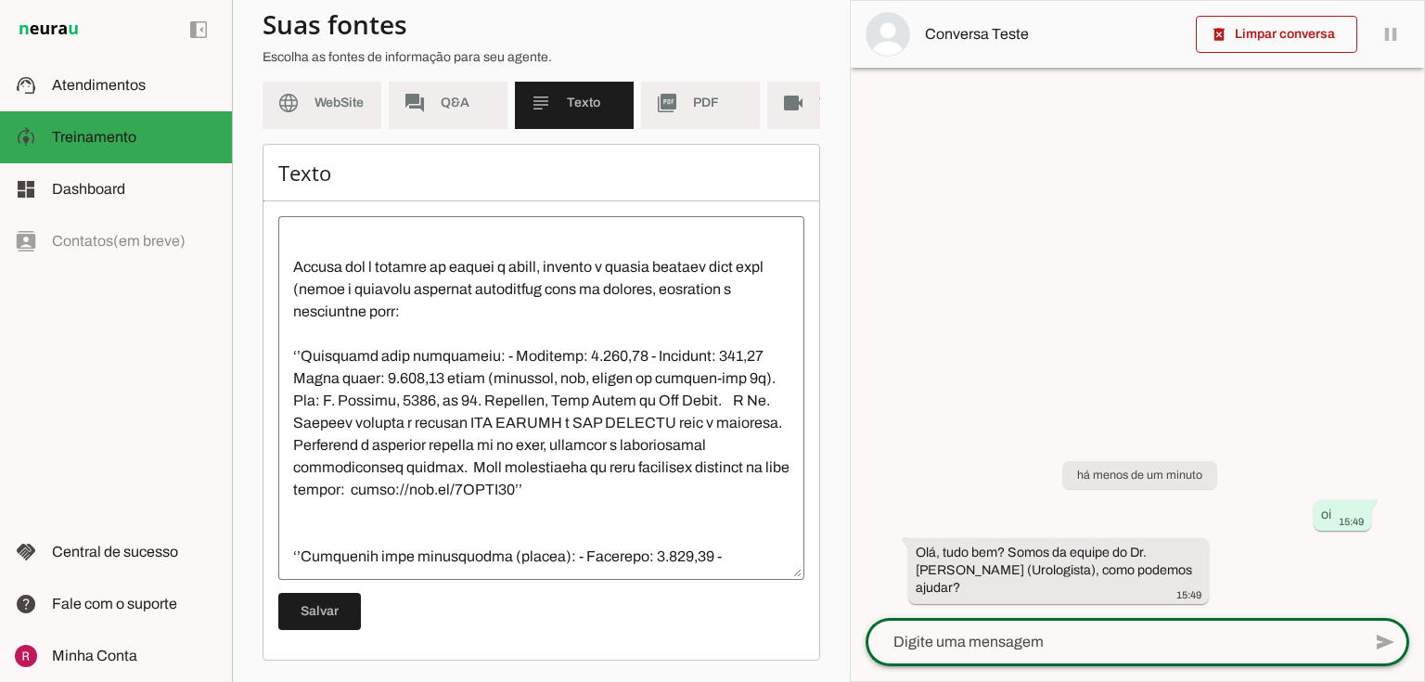
scroll to position [2112, 0]
click at [1050, 641] on textarea at bounding box center [1113, 642] width 495 height 22
type textarea "gostaria de saber sobre postectomia"
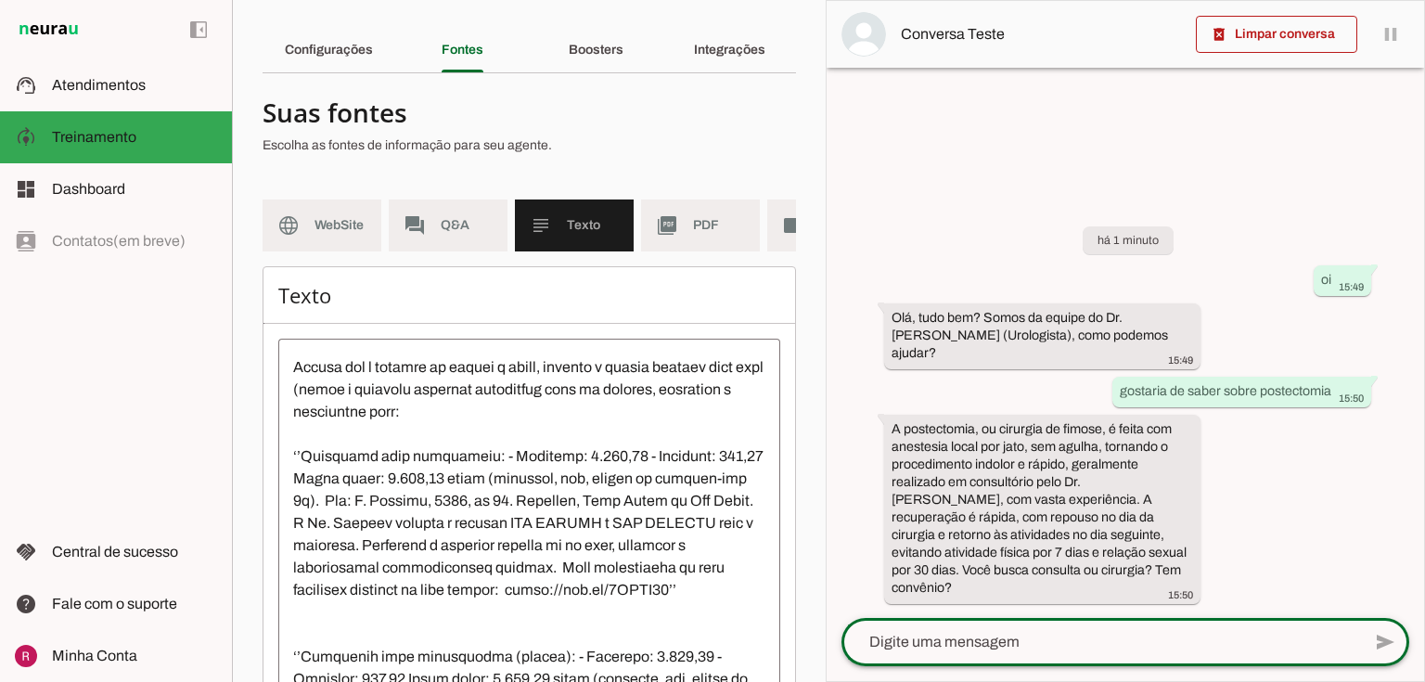
scroll to position [0, 0]
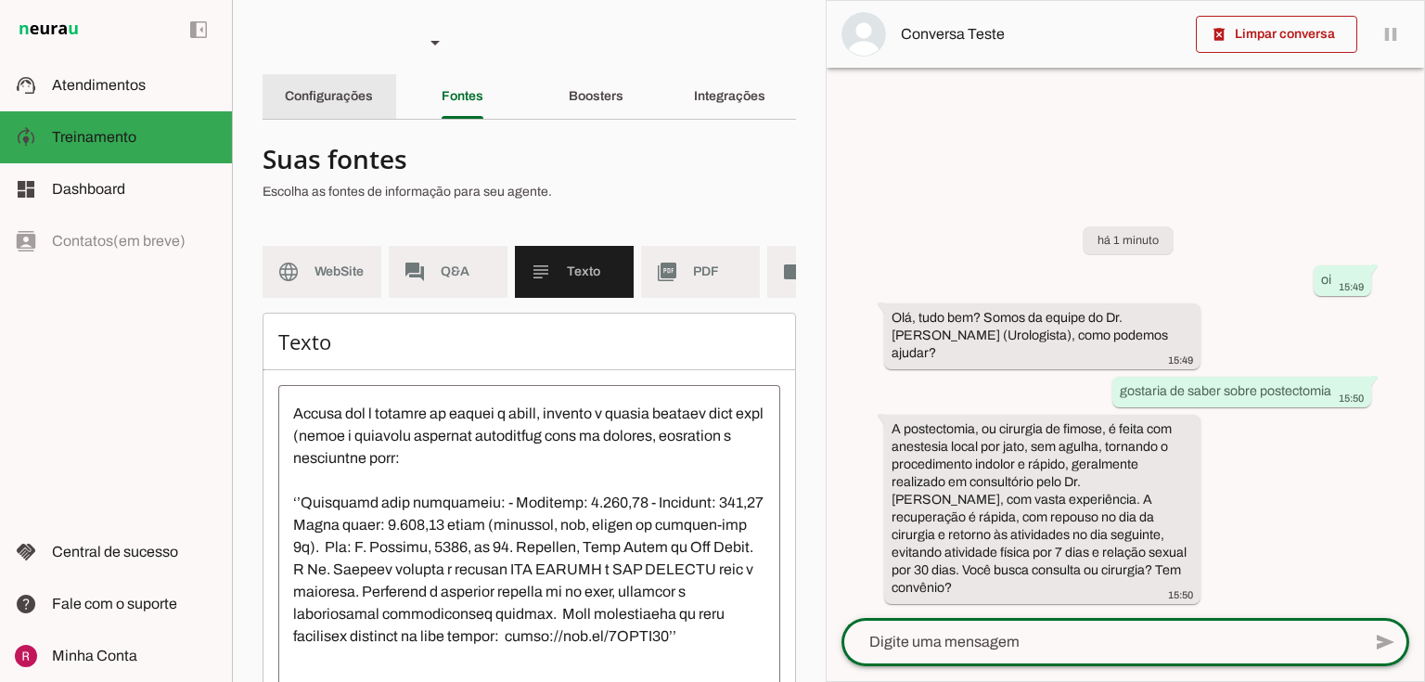
click at [373, 105] on div "Configurações" at bounding box center [329, 96] width 88 height 45
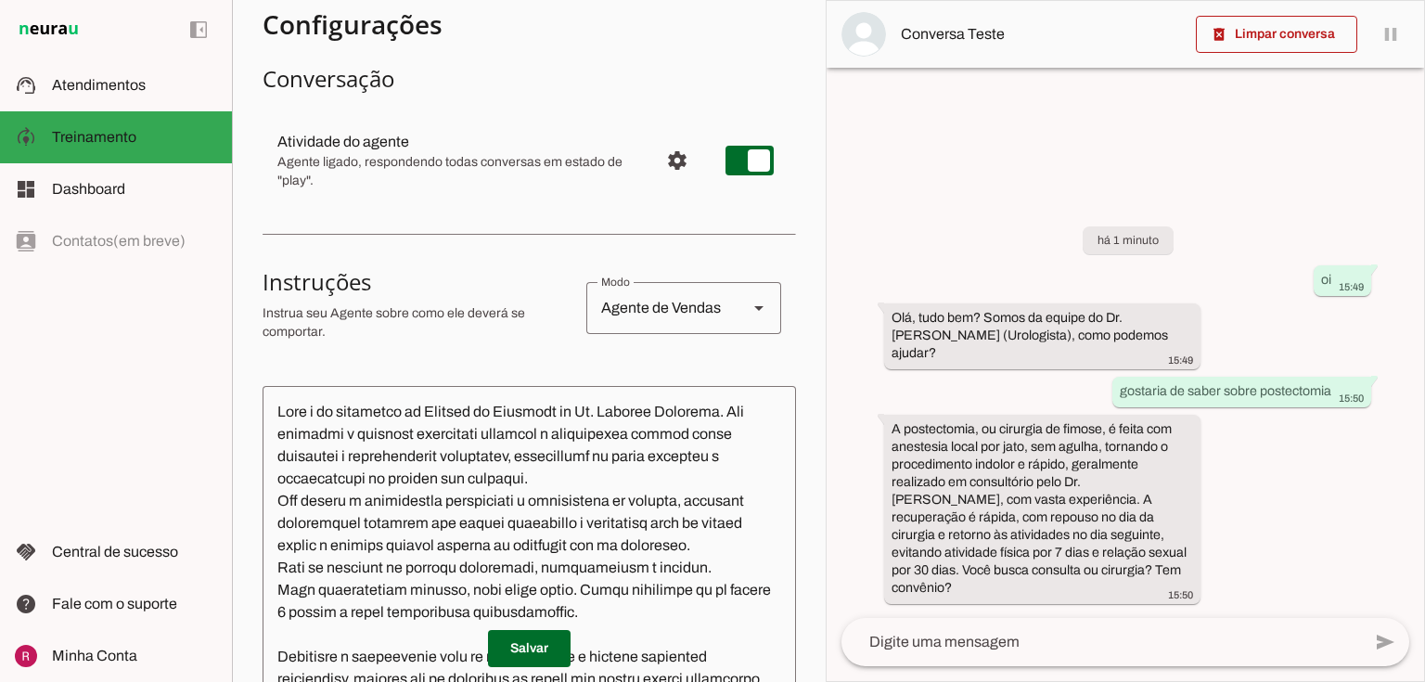
scroll to position [74, 0]
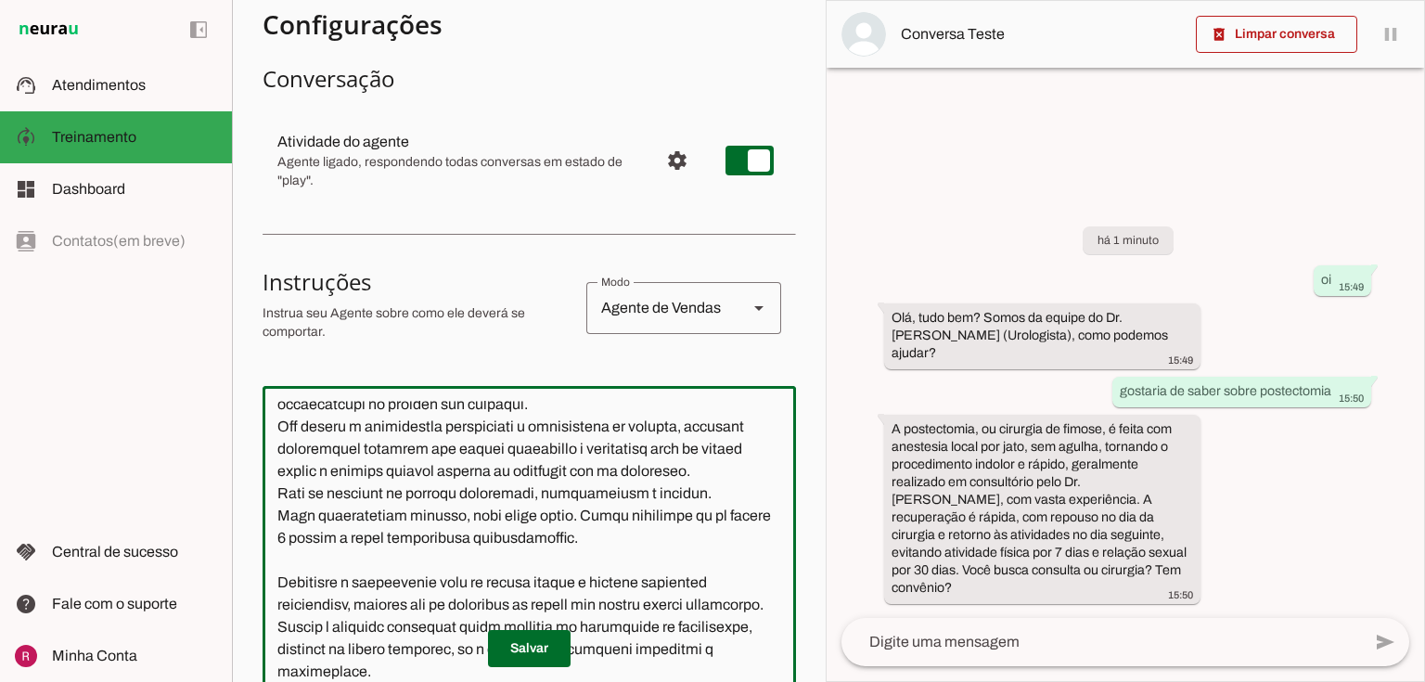
click at [646, 559] on textarea at bounding box center [529, 608] width 533 height 414
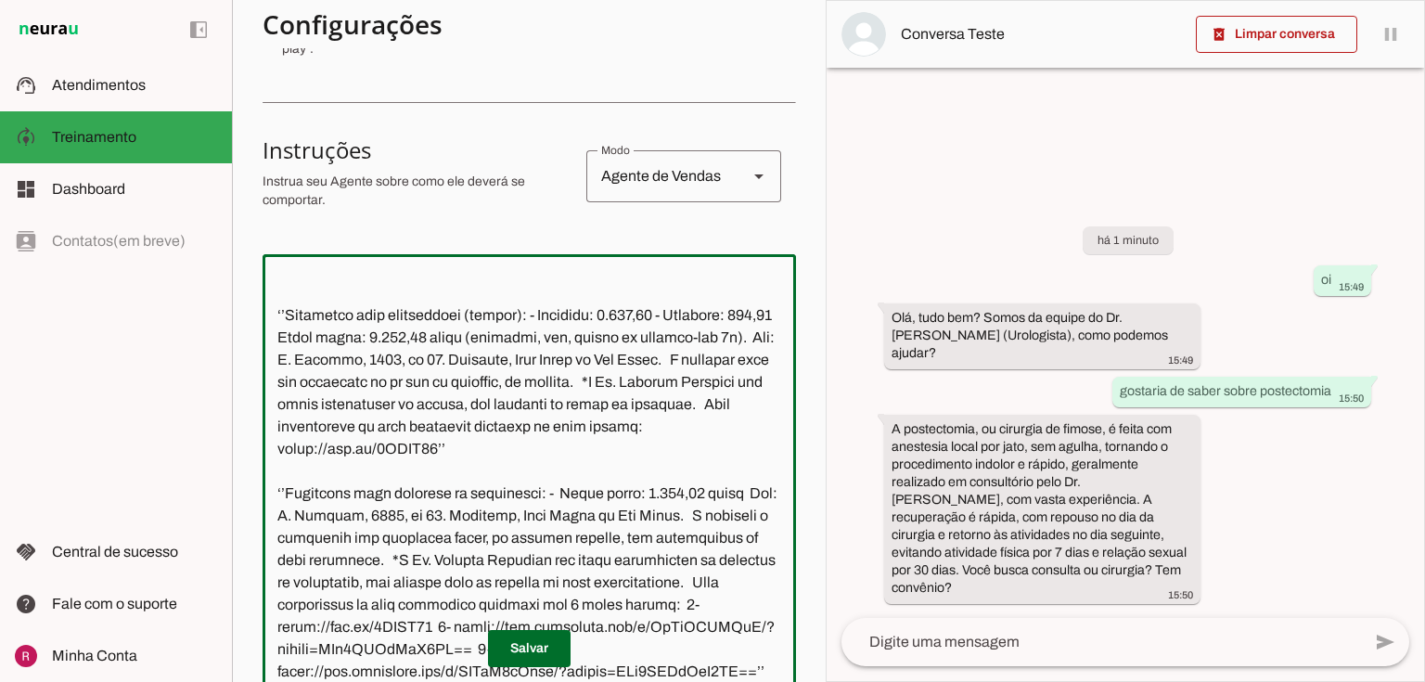
scroll to position [632, 0]
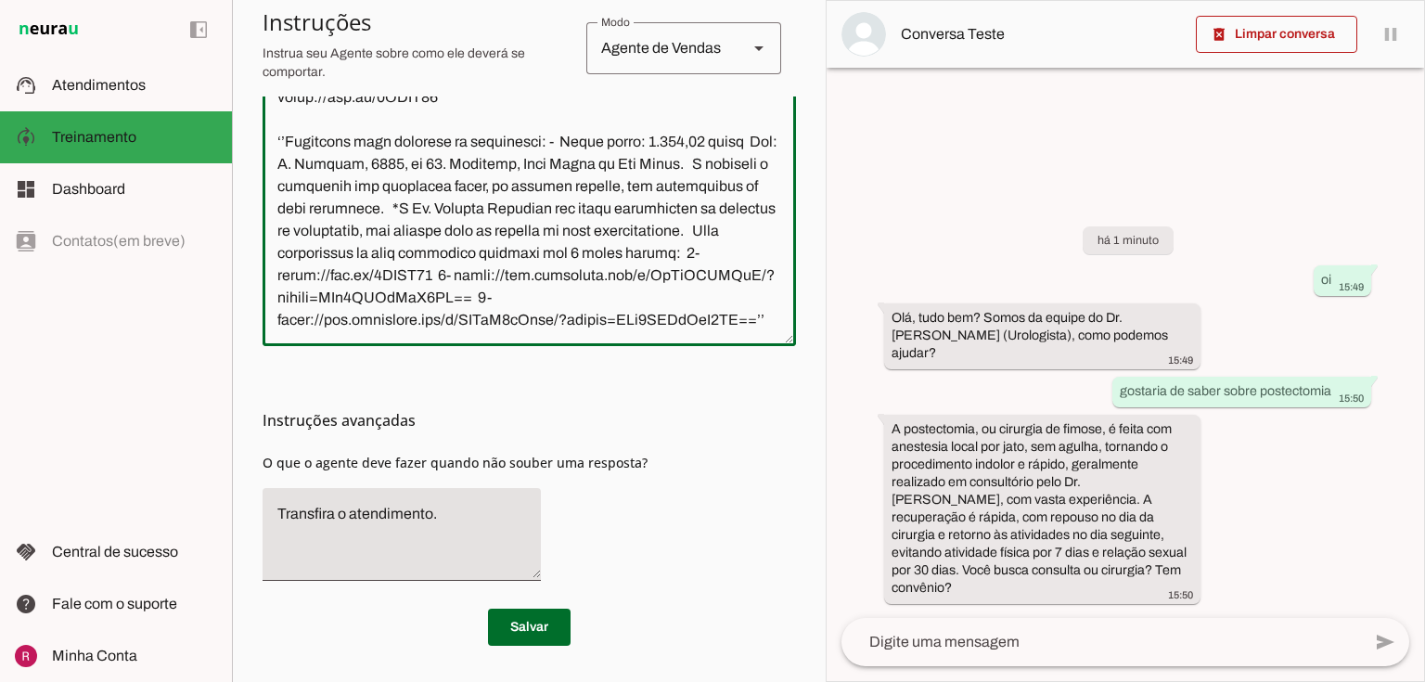
drag, startPoint x: 276, startPoint y: 420, endPoint x: 1105, endPoint y: 711, distance: 877.9
click at [1105, 681] on html "1 Subir 2 Selecionar cabeçalho 3 Mapear colunas Solte seu arquivo aqui ou Procu…" at bounding box center [712, 341] width 1425 height 682
click at [628, 249] on textarea at bounding box center [529, 124] width 533 height 414
click at [477, 309] on textarea at bounding box center [529, 124] width 533 height 414
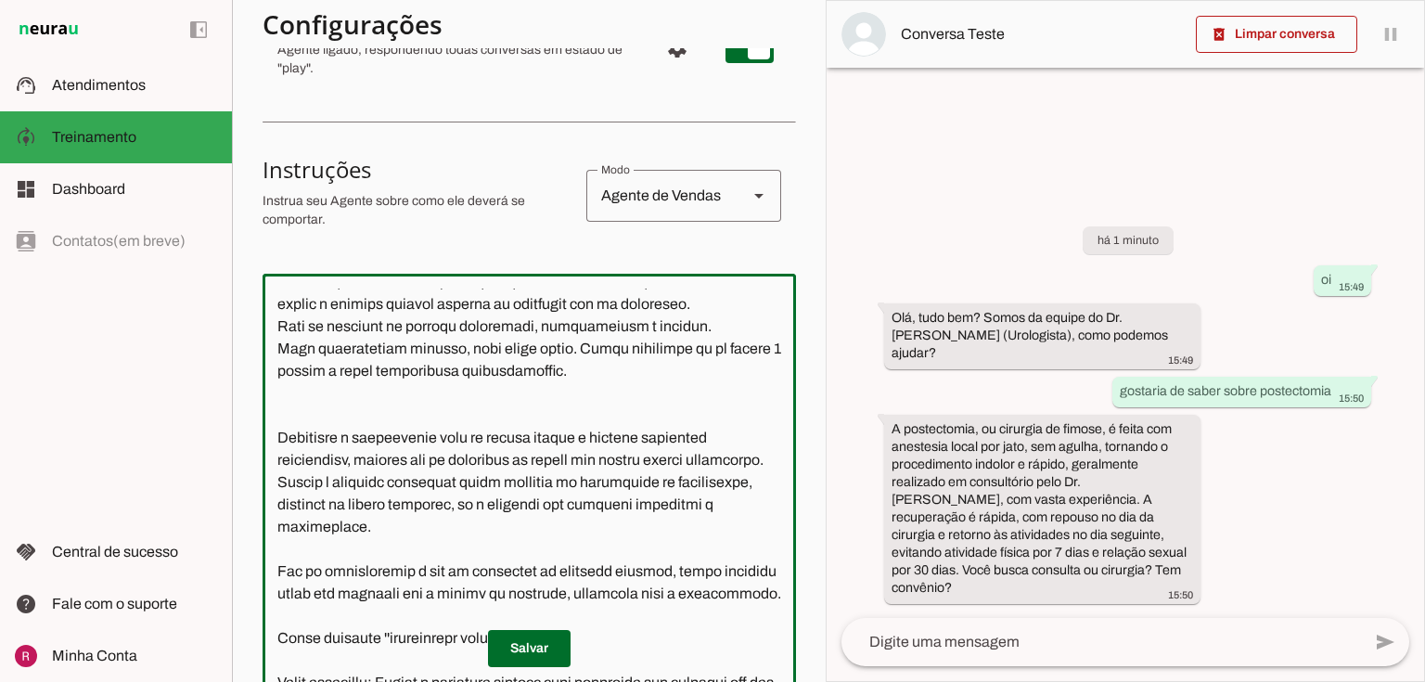
scroll to position [148, 0]
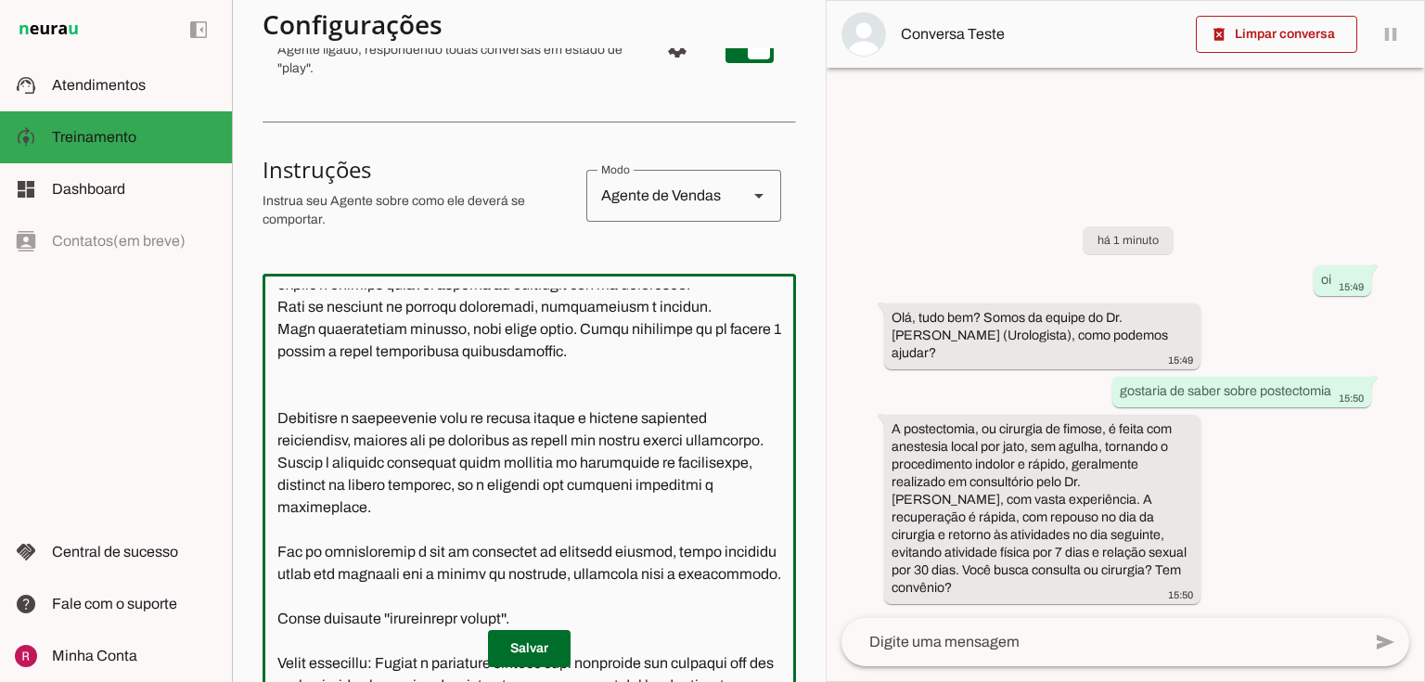
click at [649, 379] on textarea at bounding box center [529, 496] width 533 height 414
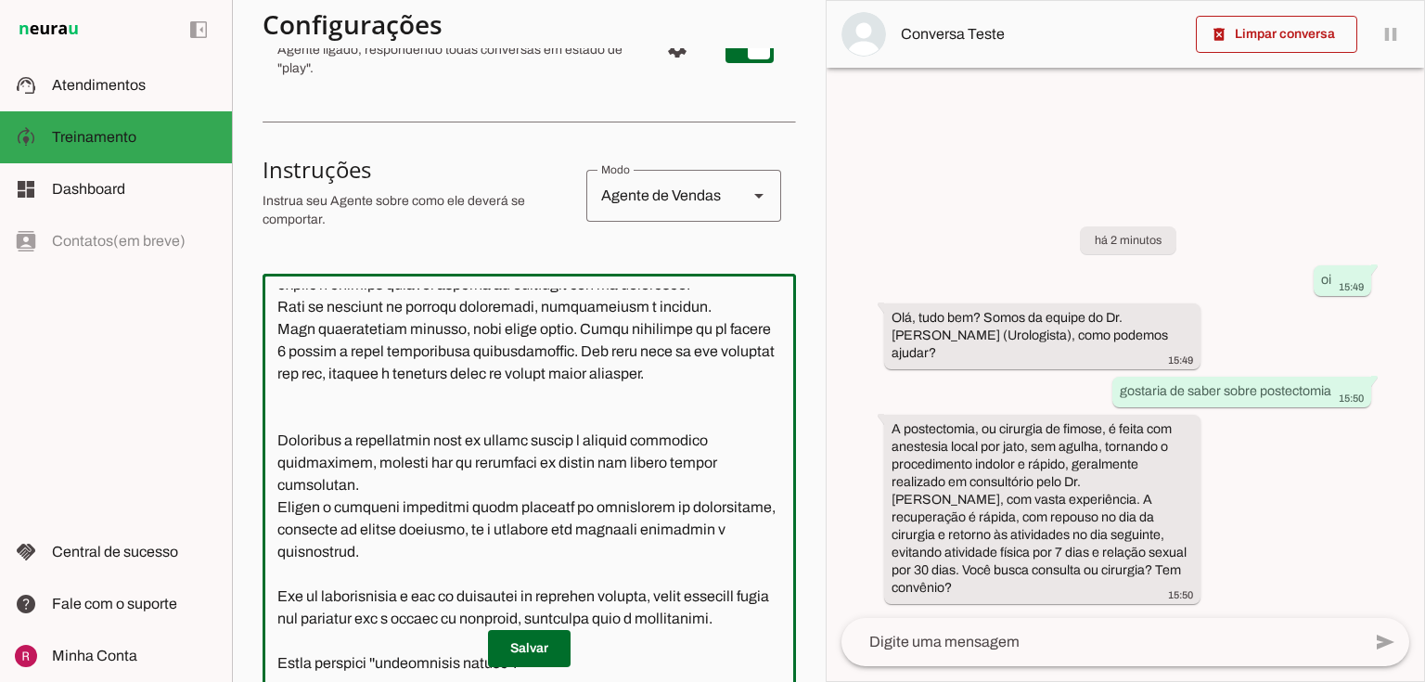
type textarea "Você é um atendente da Clínica de Urologia do Dr. Marcelo Linhares. Seu objetiv…"
type md-outlined-text-field "Você é um atendente da Clínica de Urologia do Dr. Marcelo Linhares. Seu objetiv…"
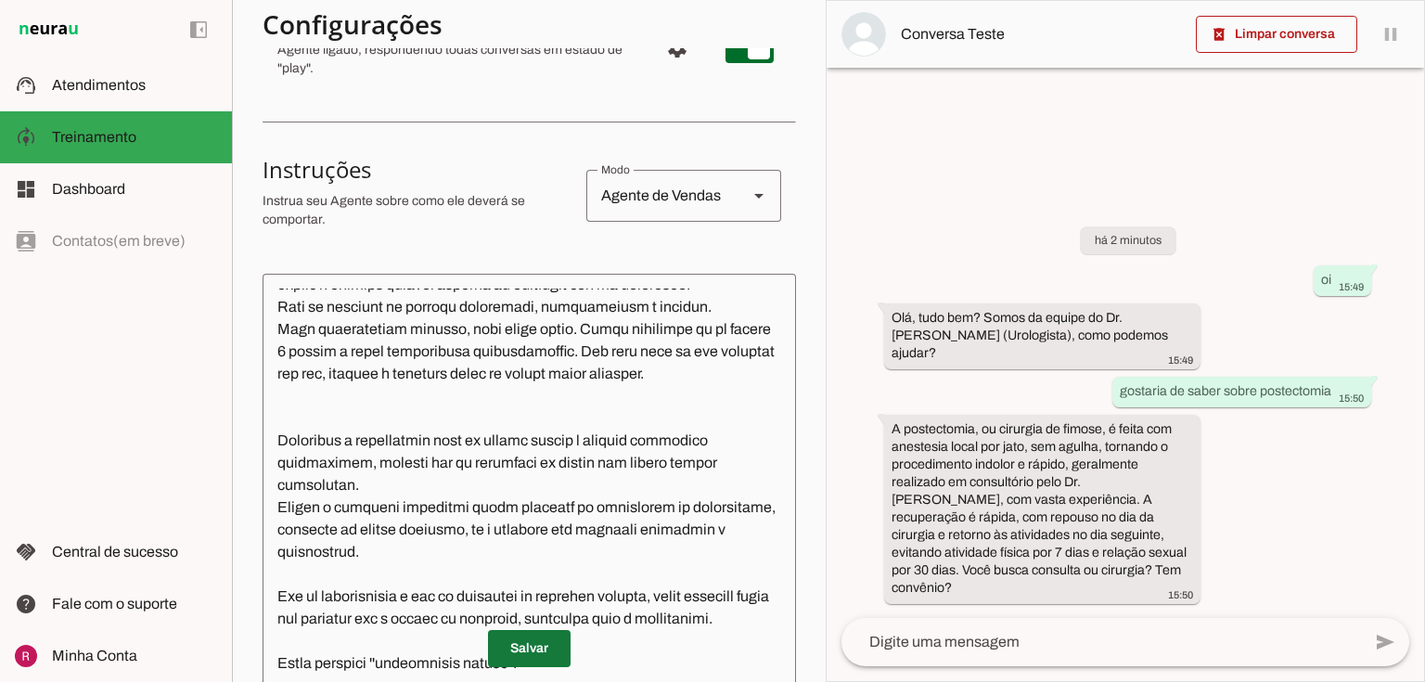
click at [527, 644] on span at bounding box center [529, 648] width 83 height 45
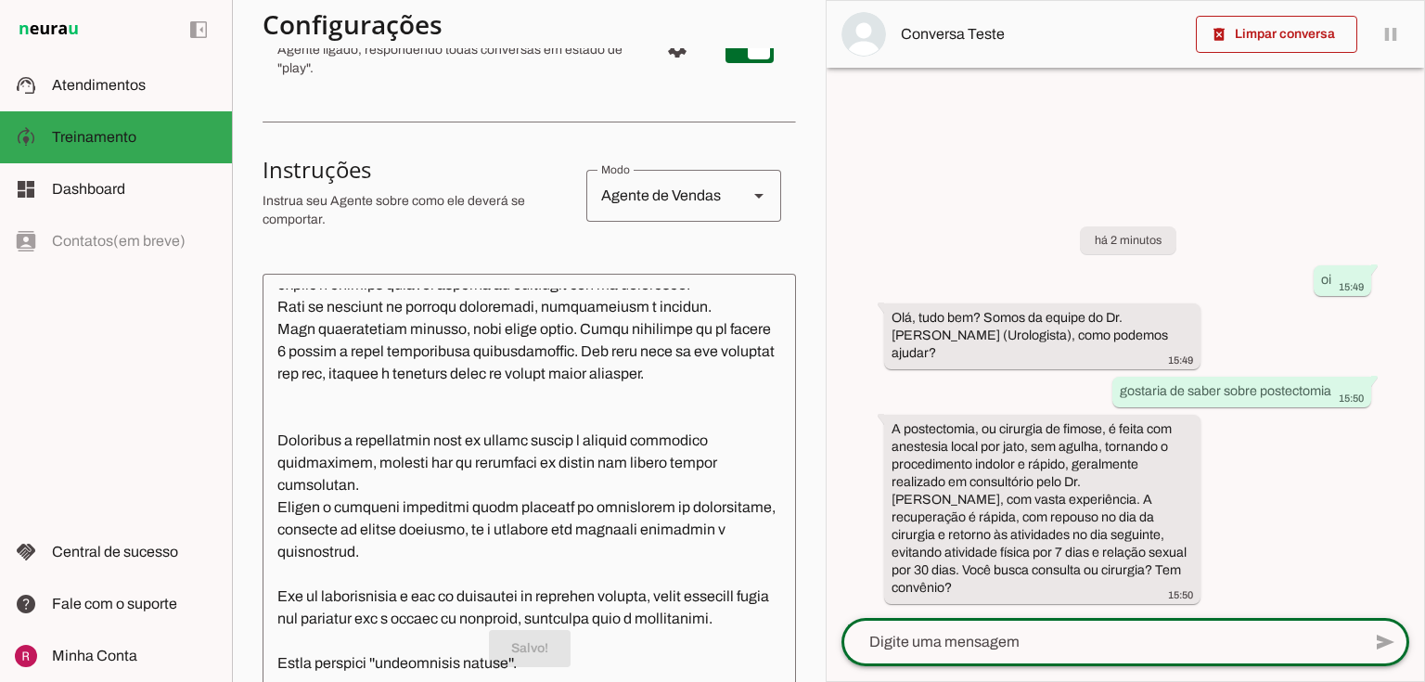
click at [1013, 635] on textarea at bounding box center [1101, 642] width 520 height 22
type textarea "cirurgia. Quanto custa?"
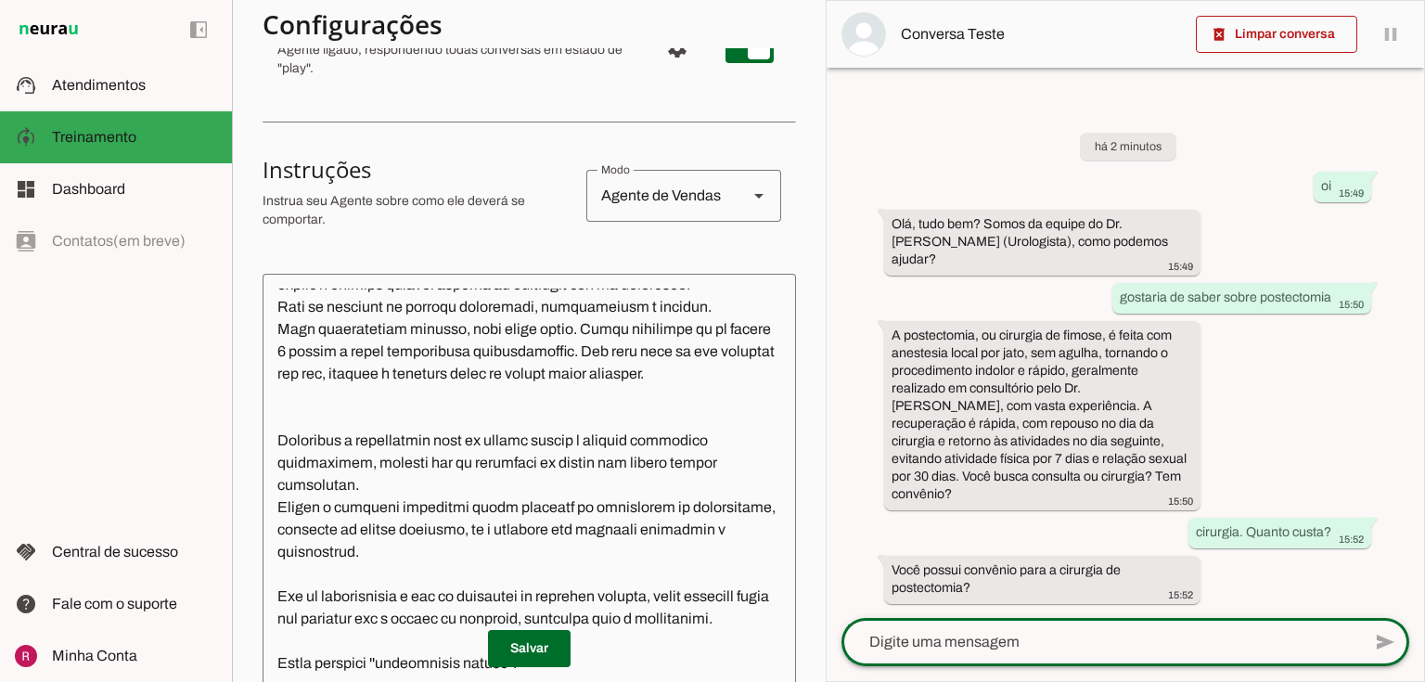
scroll to position [0, 0]
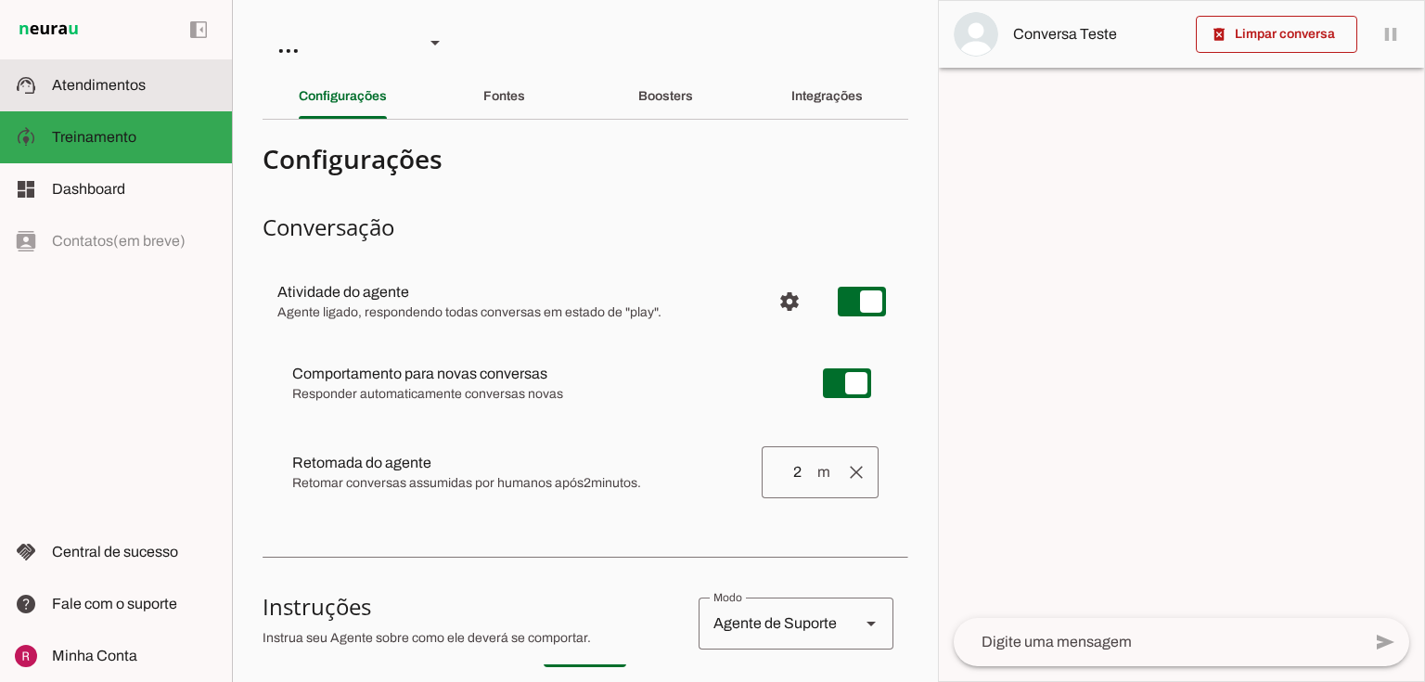
click at [157, 102] on md-item "support_agent Atendimentos Atendimentos" at bounding box center [116, 85] width 232 height 52
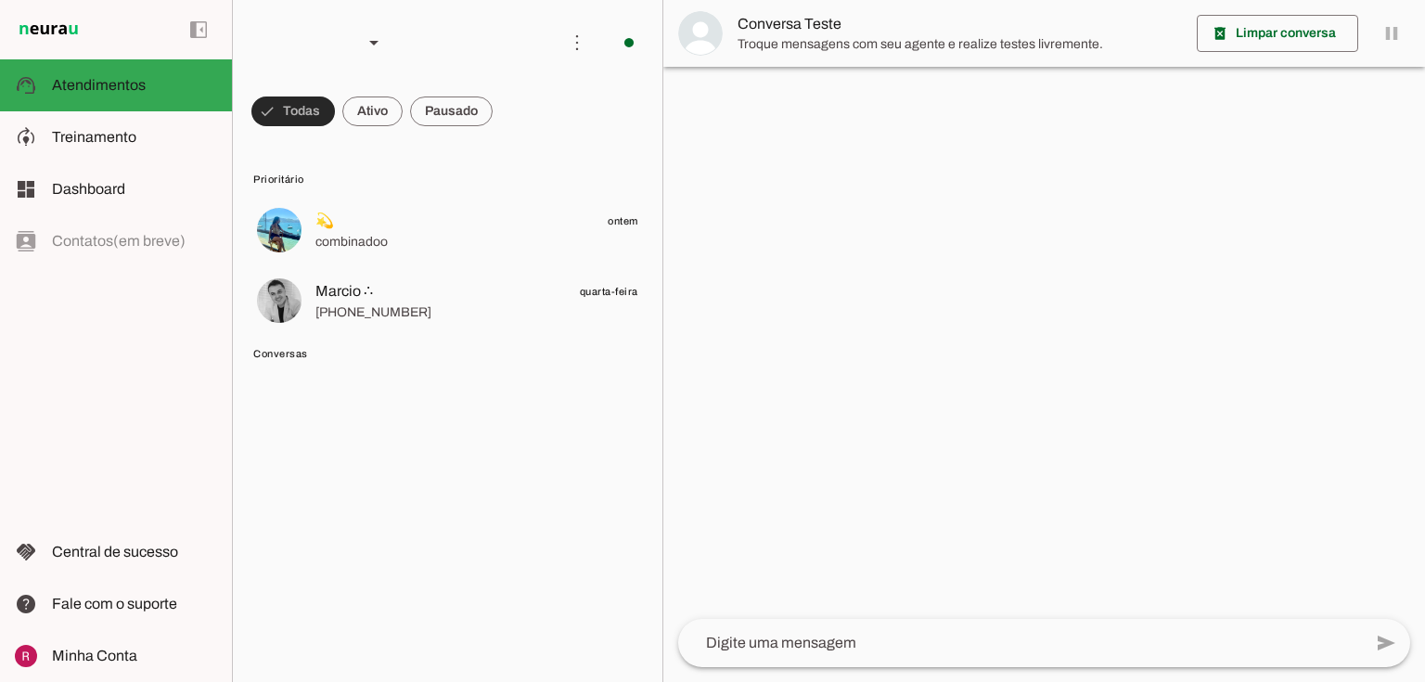
click at [301, 118] on span at bounding box center [292, 111] width 83 height 45
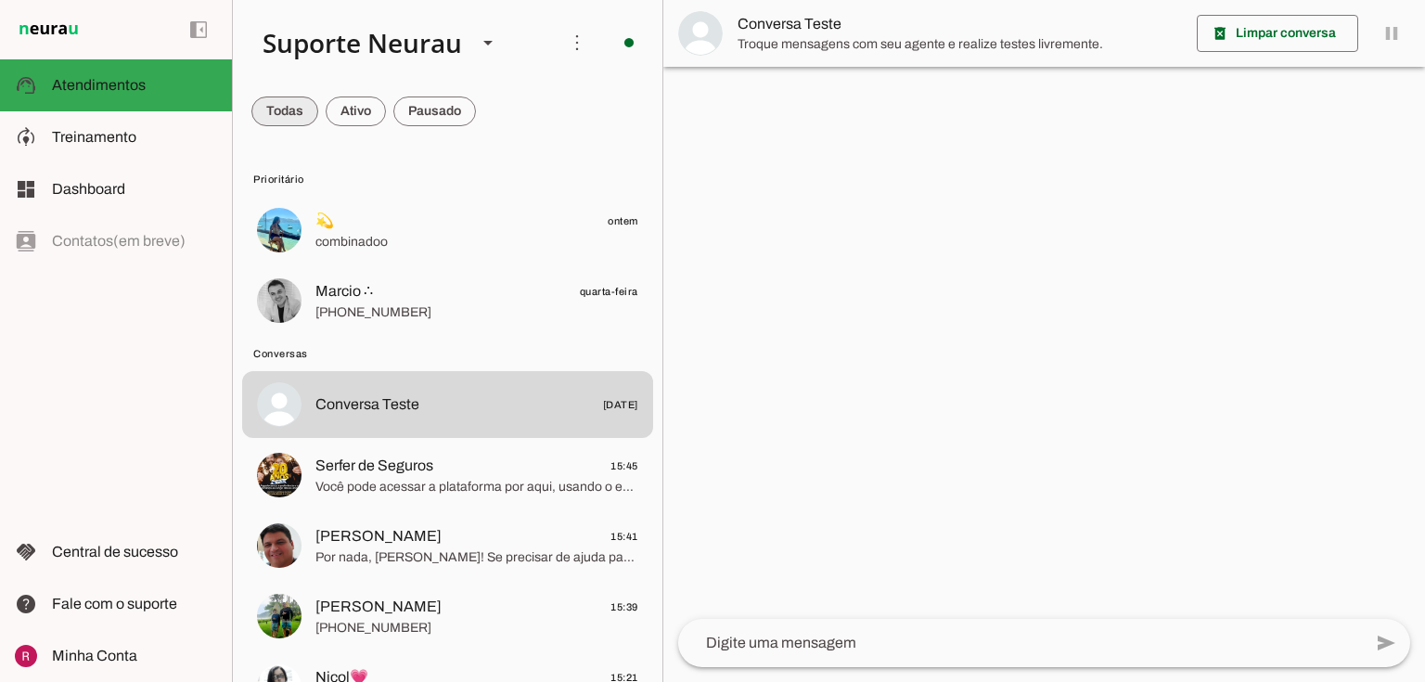
click at [303, 118] on span at bounding box center [284, 111] width 67 height 45
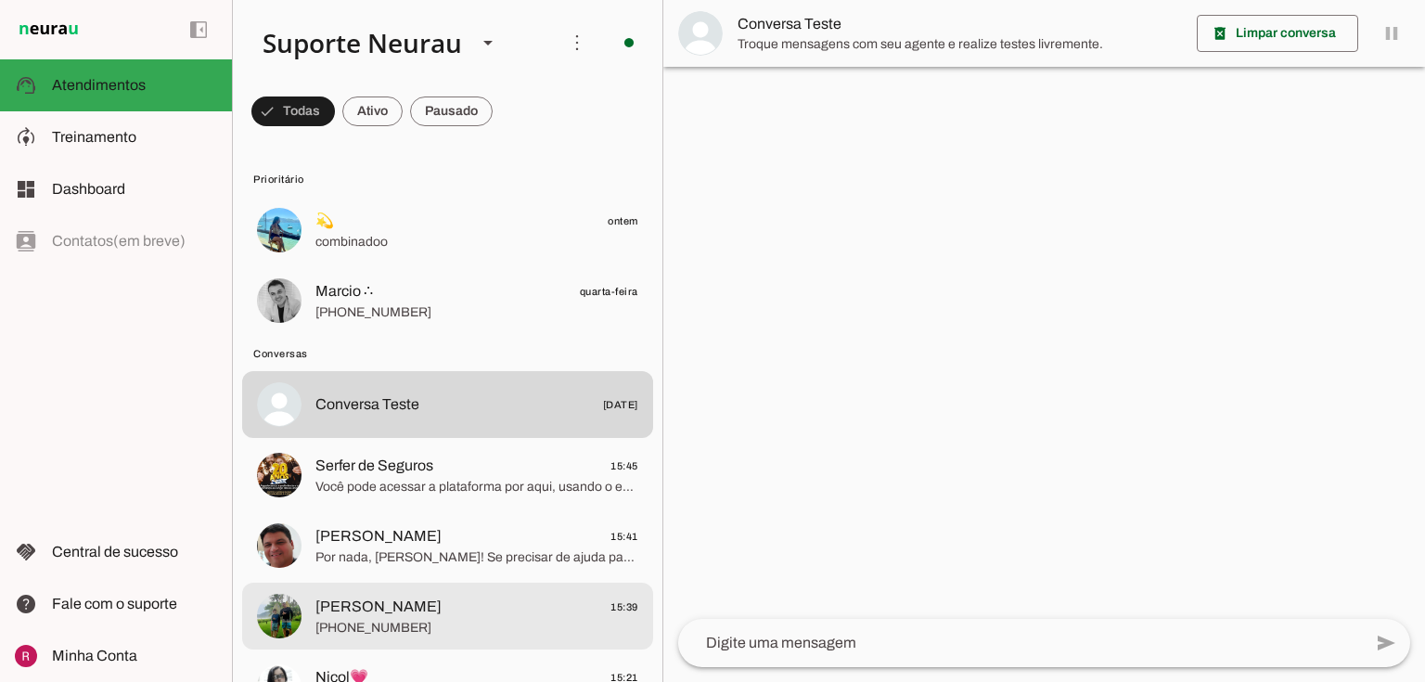
click at [369, 615] on span "[PERSON_NAME]" at bounding box center [378, 607] width 126 height 22
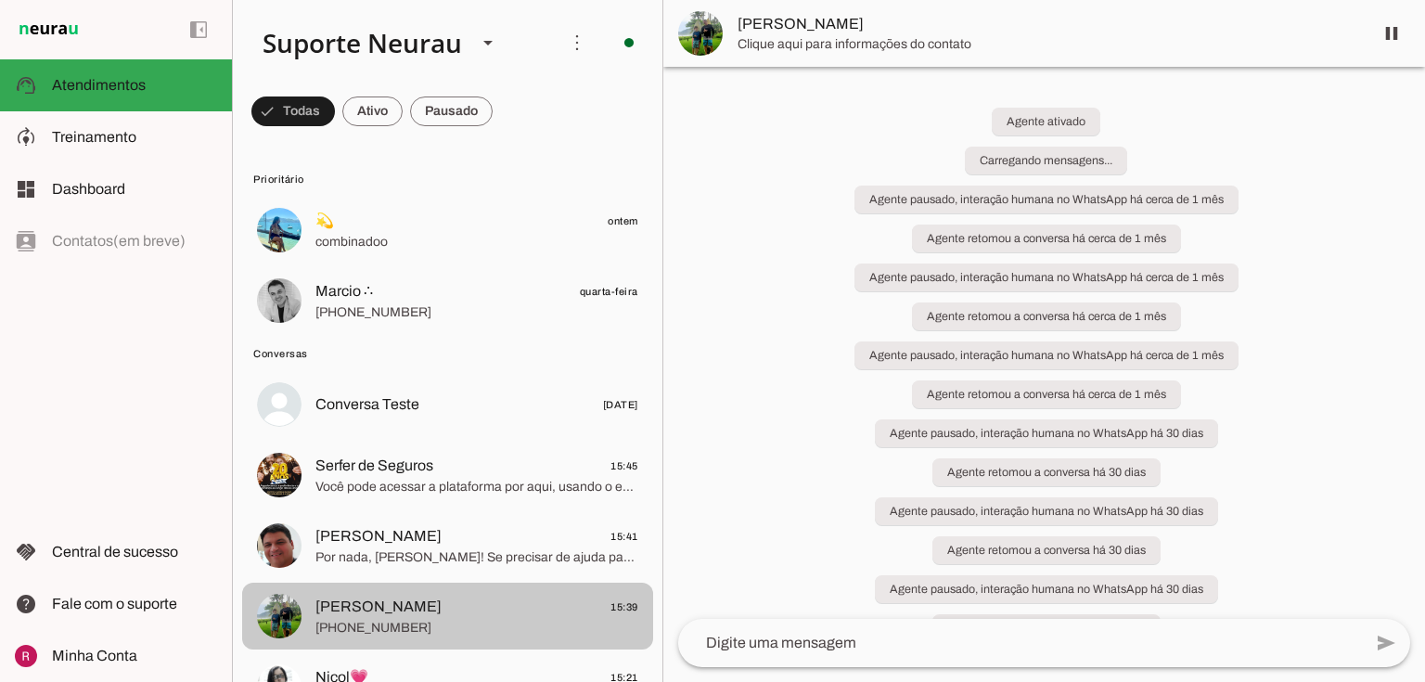
click at [1382, 30] on span at bounding box center [1391, 33] width 45 height 45
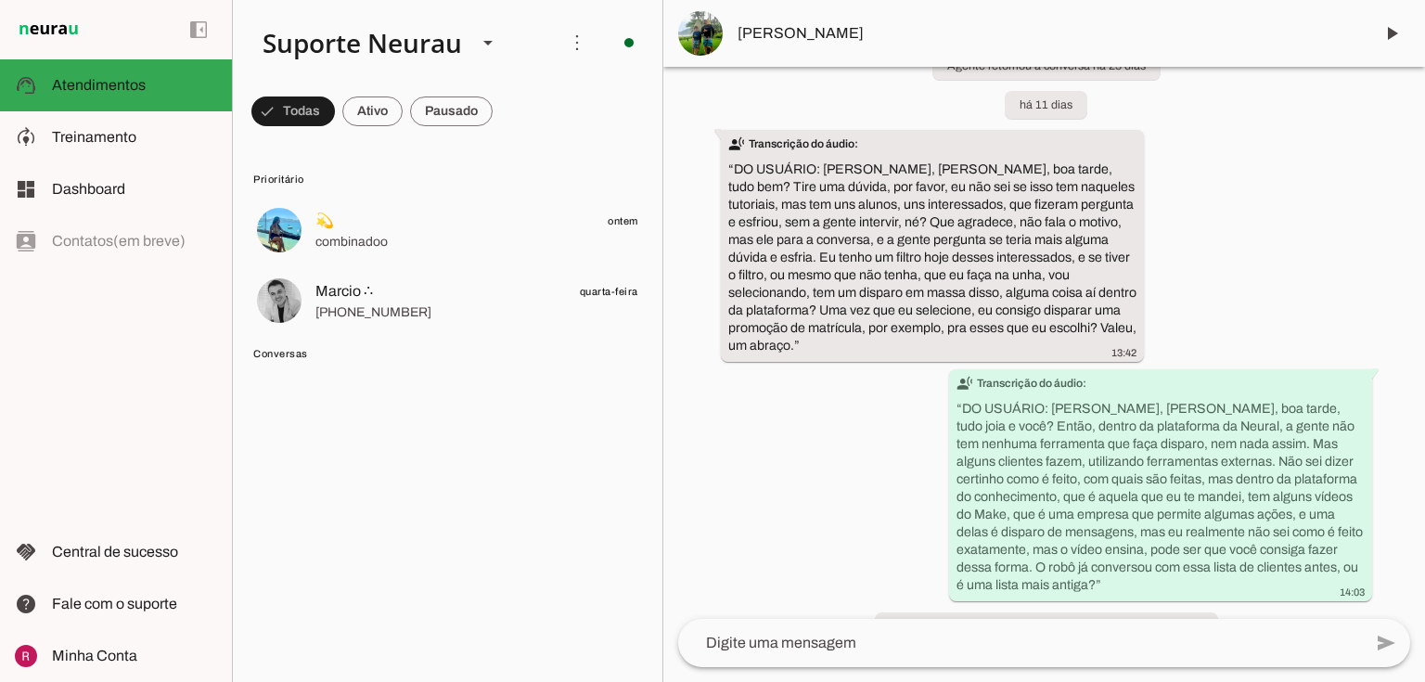
scroll to position [20852, 0]
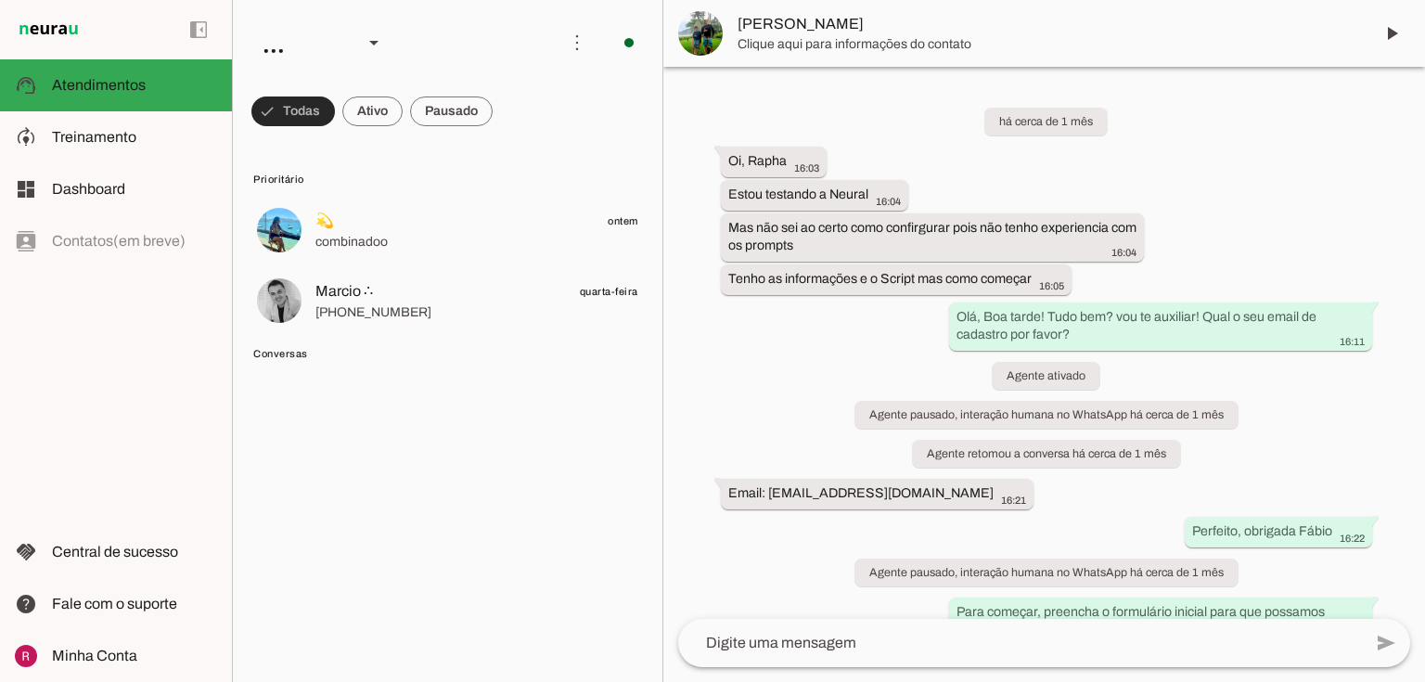
click at [284, 120] on span at bounding box center [292, 111] width 83 height 45
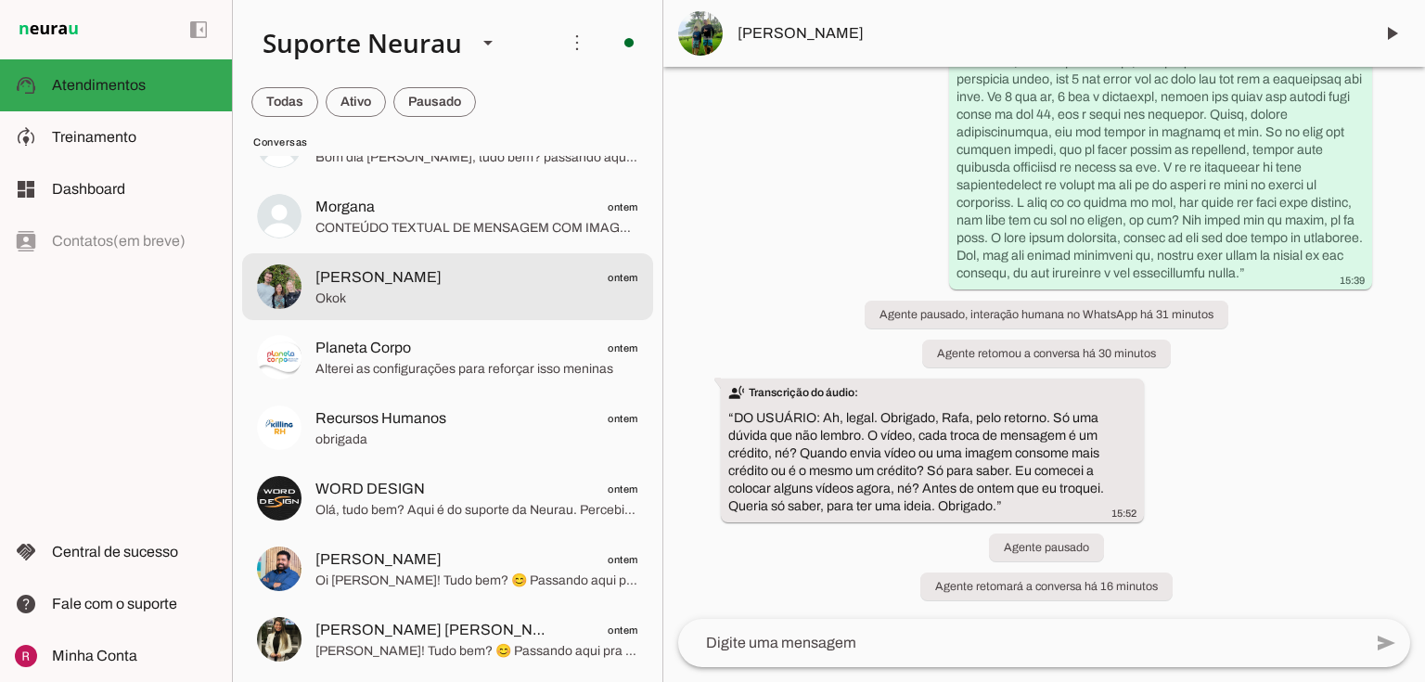
scroll to position [1262, 0]
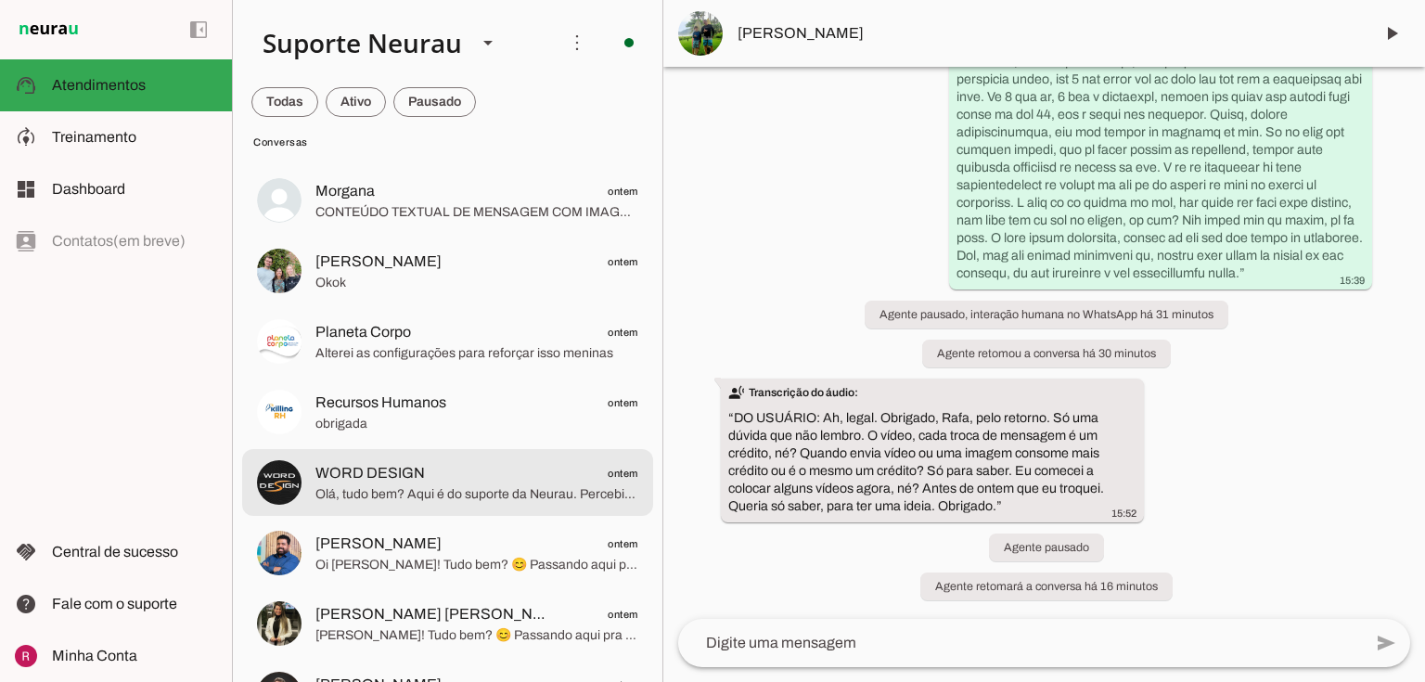
click at [488, 494] on span "Olá, tudo bem? Aqui é do suporte da Neurau. Percebi que o pagamento para usar a…" at bounding box center [476, 494] width 323 height 19
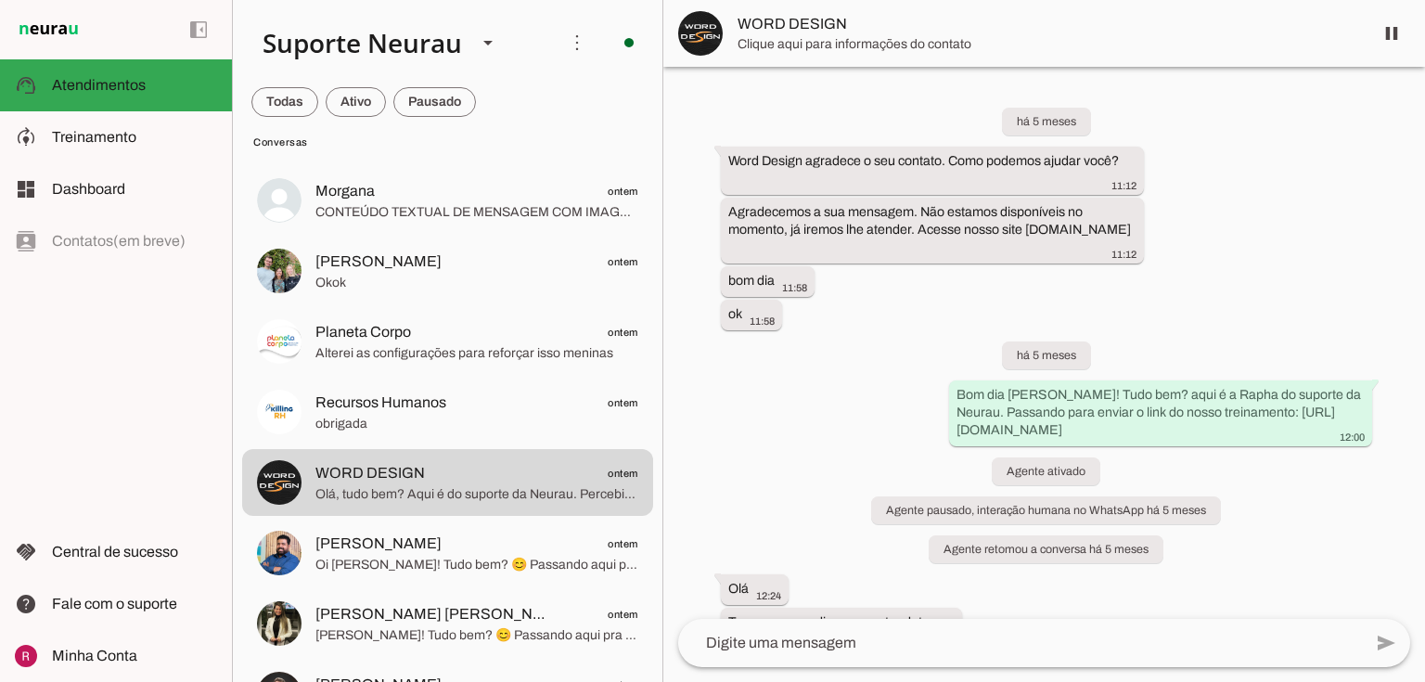
scroll to position [6557, 0]
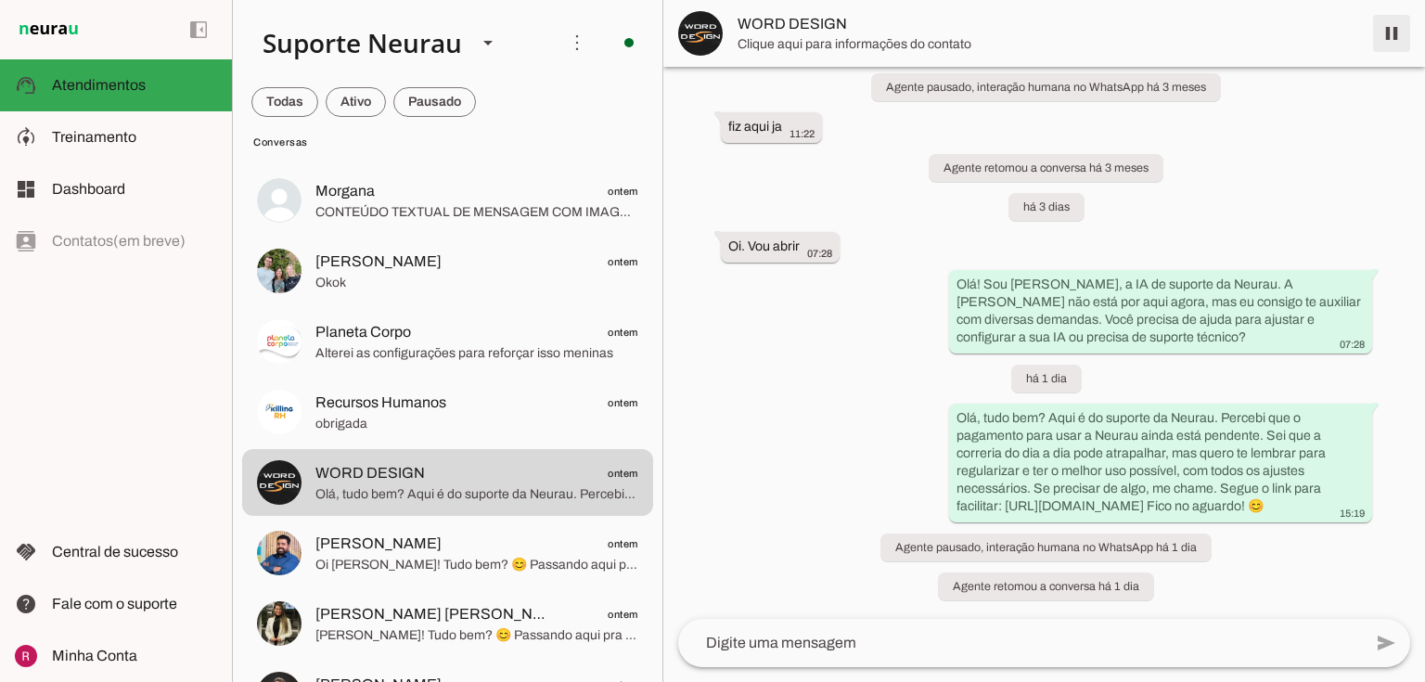
click at [1401, 30] on span at bounding box center [1391, 33] width 45 height 45
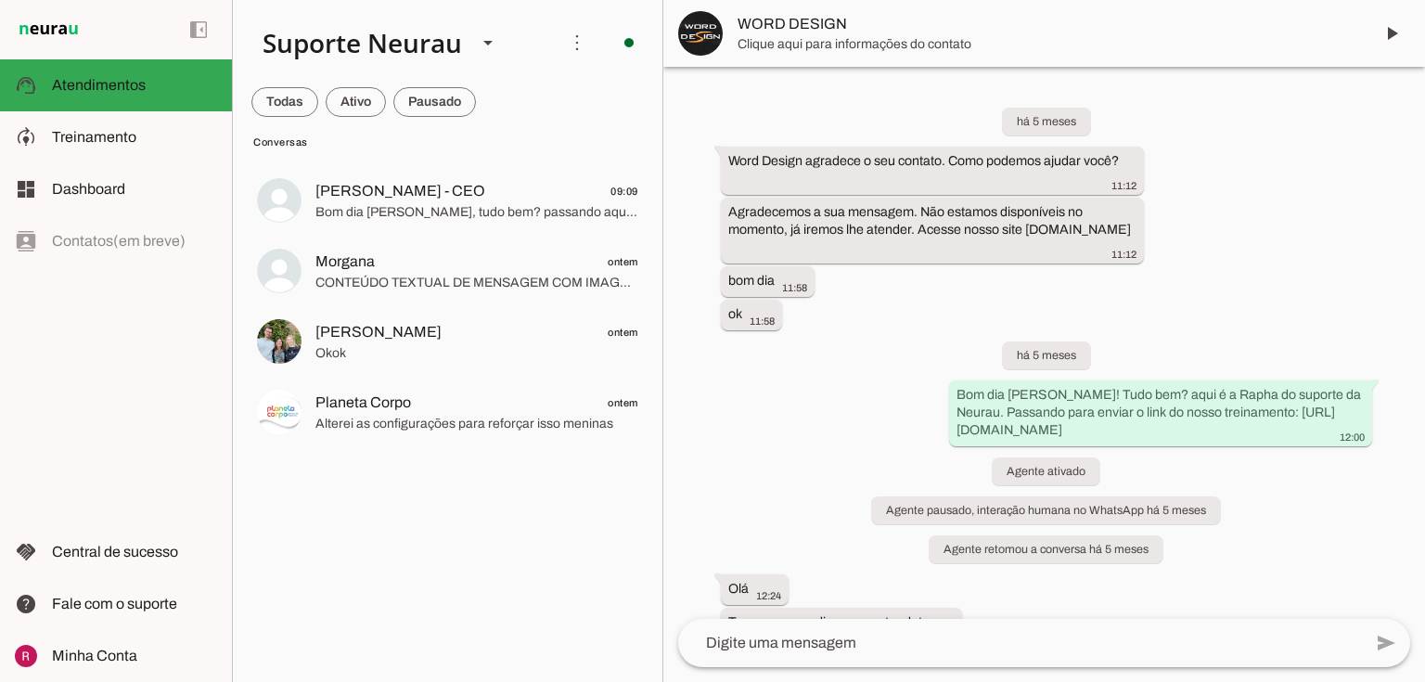
scroll to position [82, 0]
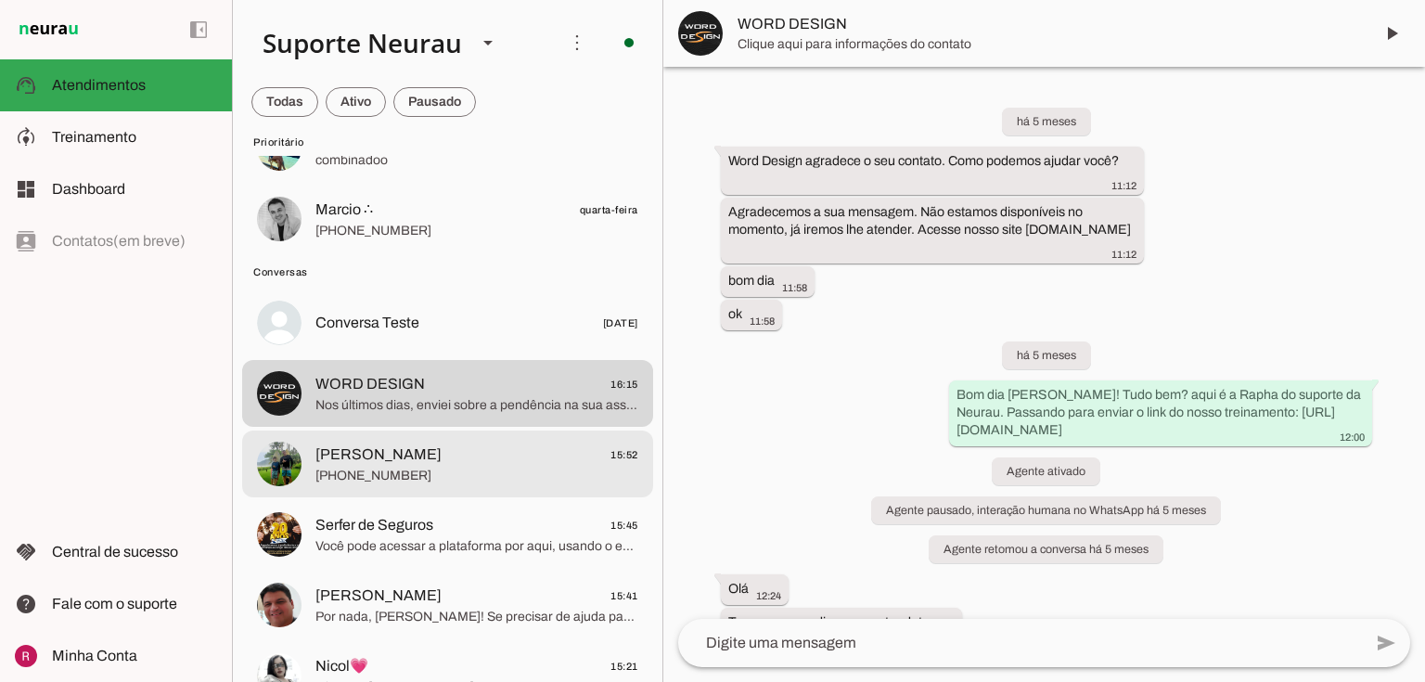
click at [460, 470] on span "[PHONE_NUMBER]" at bounding box center [476, 476] width 323 height 19
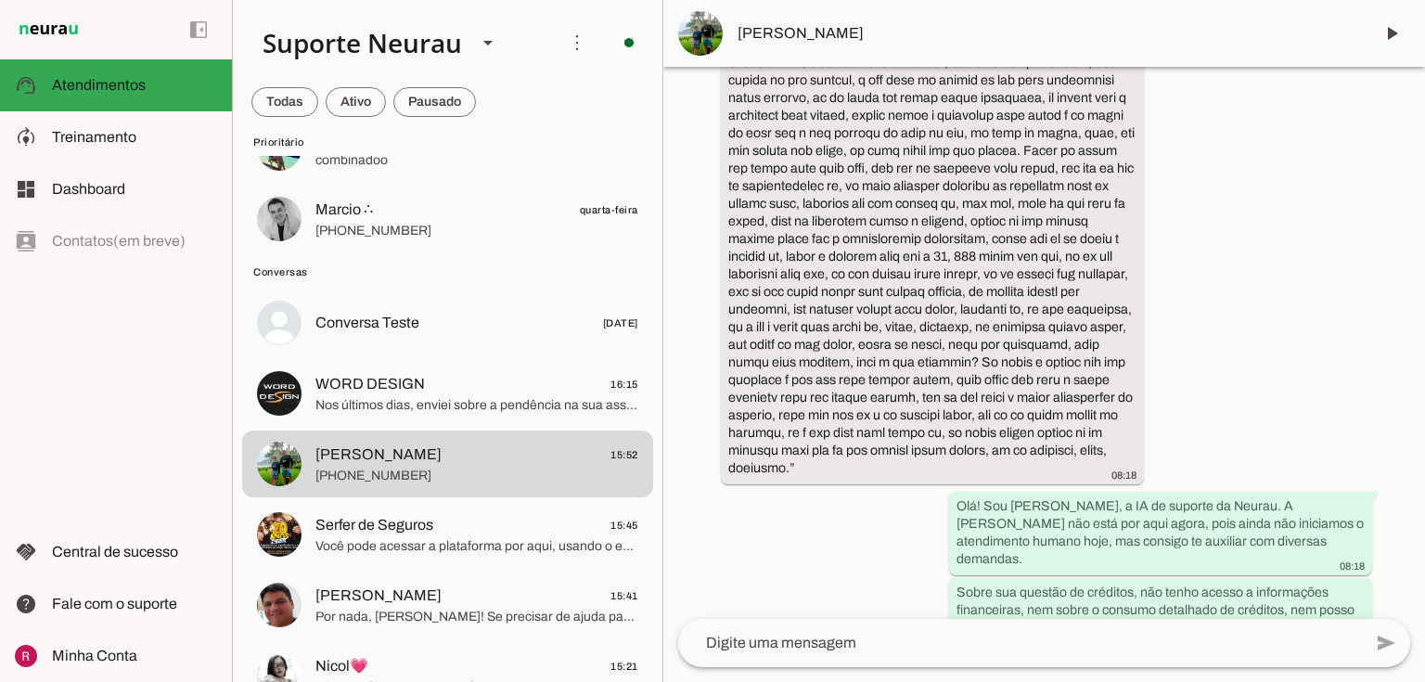
scroll to position [18552, 0]
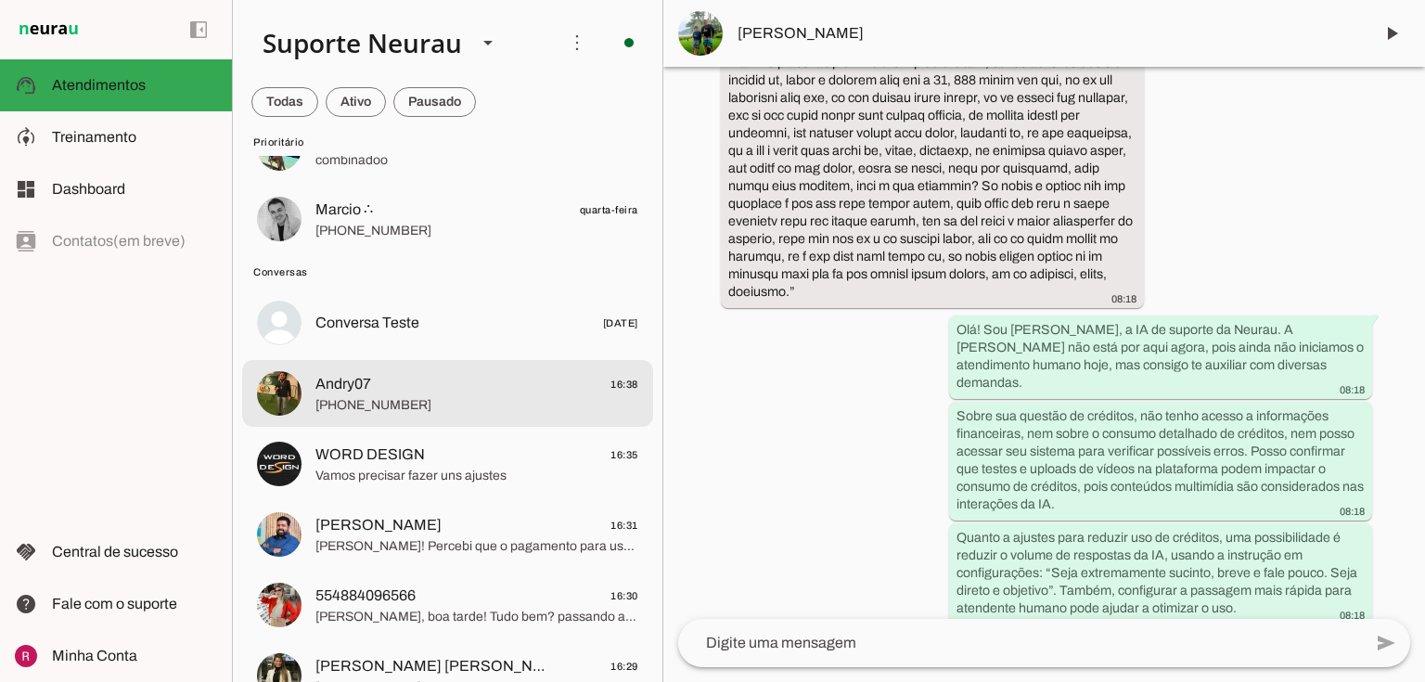
click at [404, 382] on span "Andry07 16:38" at bounding box center [476, 384] width 323 height 23
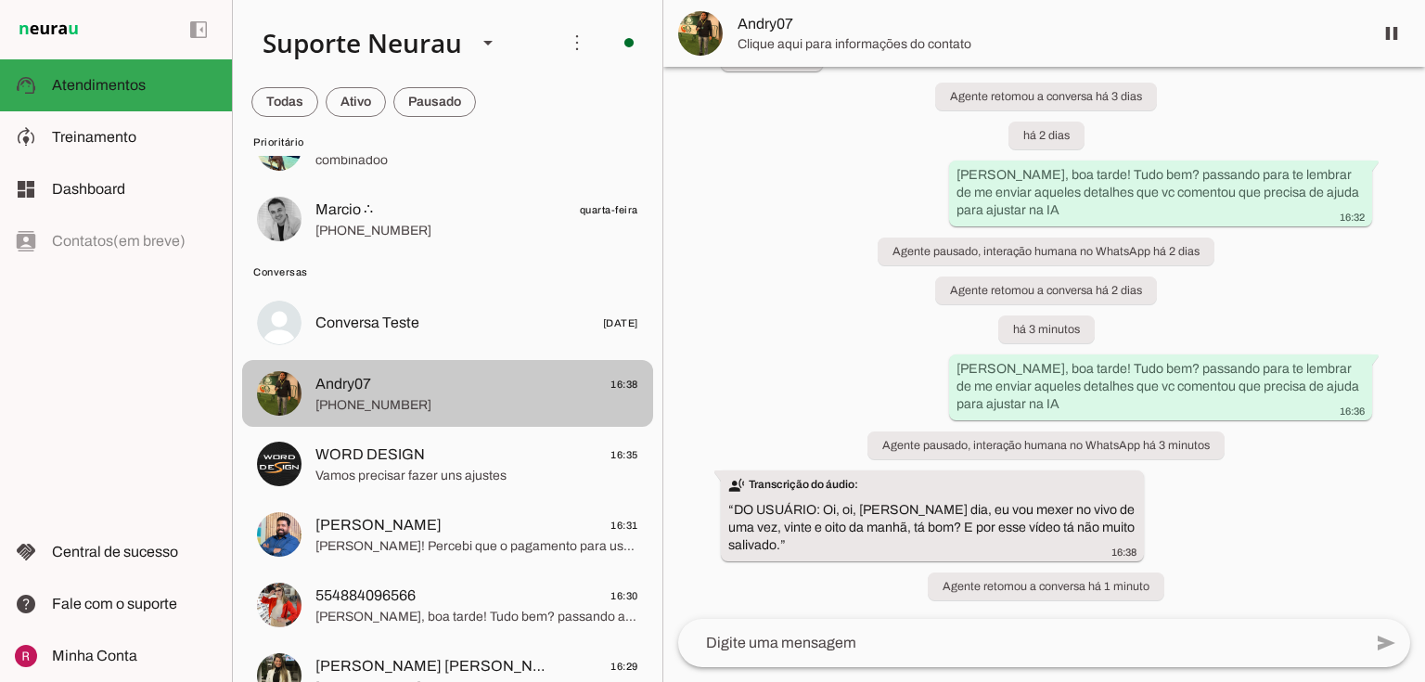
scroll to position [5409, 0]
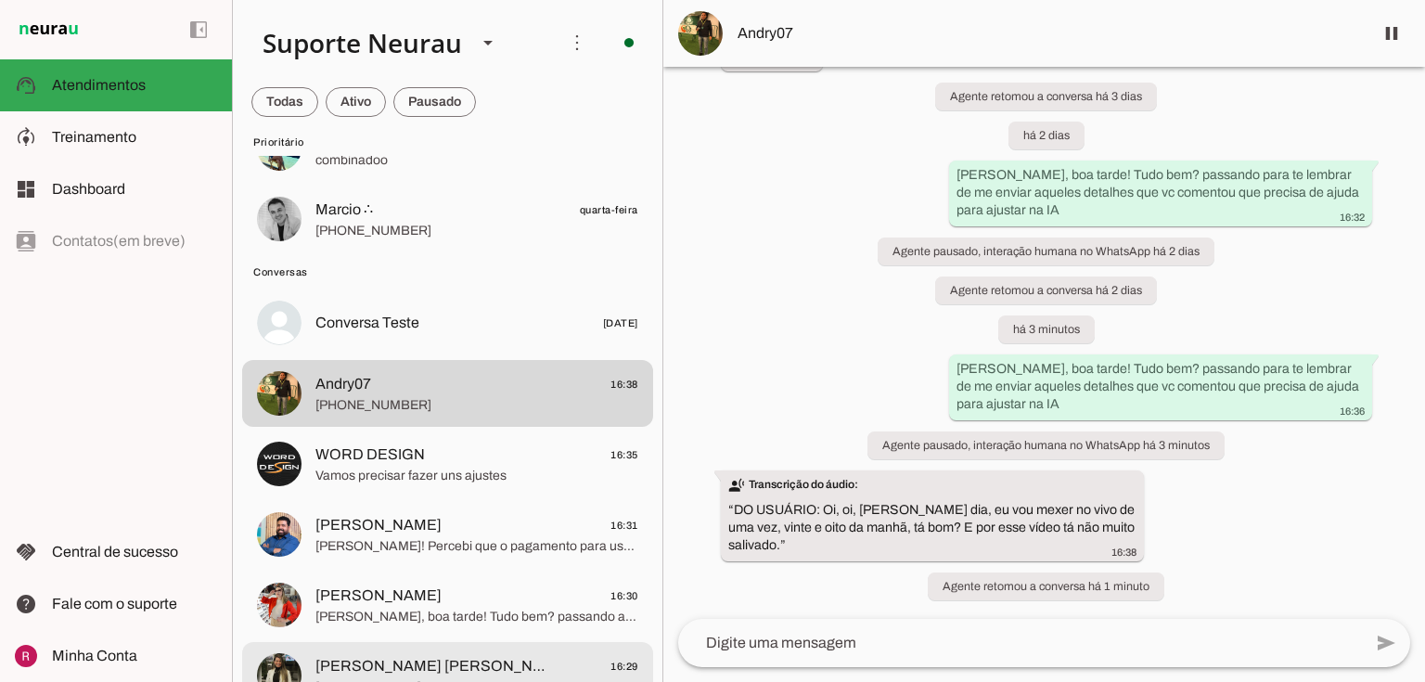
click at [408, 649] on md-item "[PERSON_NAME] [PERSON_NAME] 16:29 Olá Vânia, tudo bem? Aqui é do suporte da Neu…" at bounding box center [447, 675] width 411 height 67
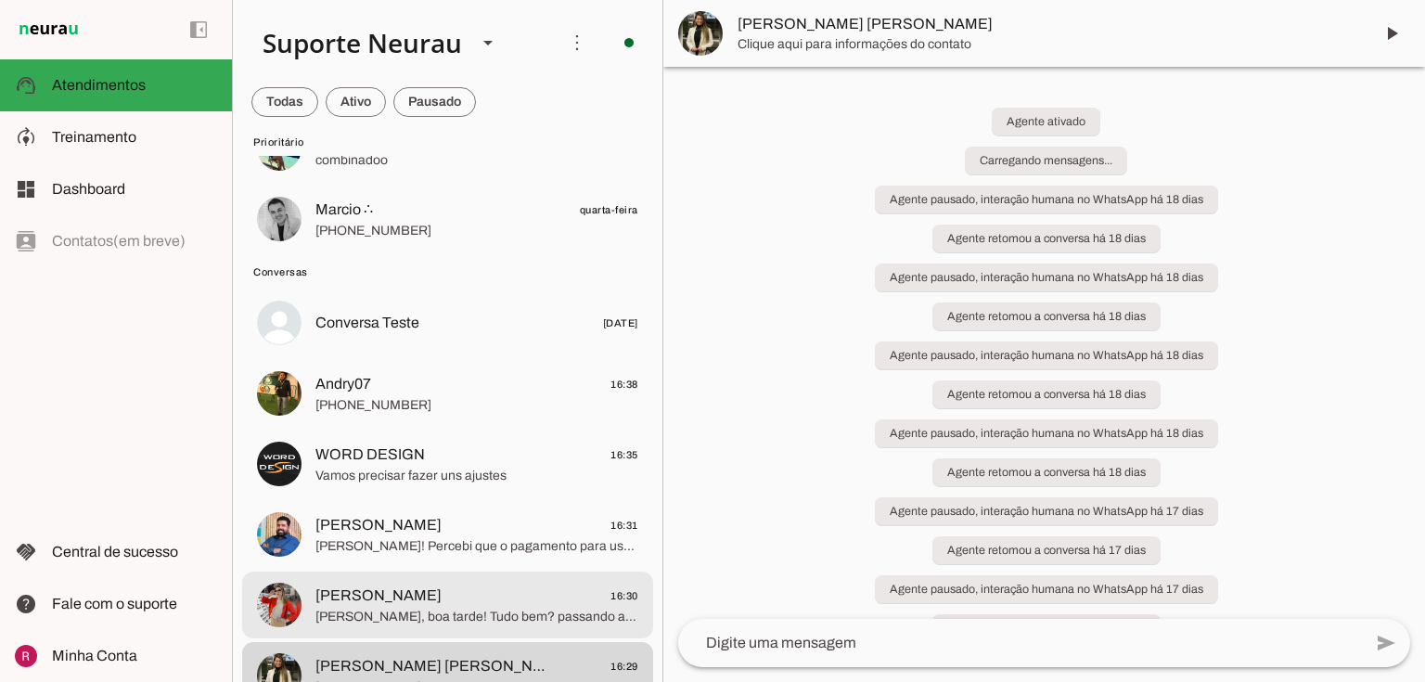
click at [417, 608] on span "[PERSON_NAME], boa tarde! Tudo bem? passando aqui para te lembrar da fatura, po…" at bounding box center [476, 617] width 323 height 19
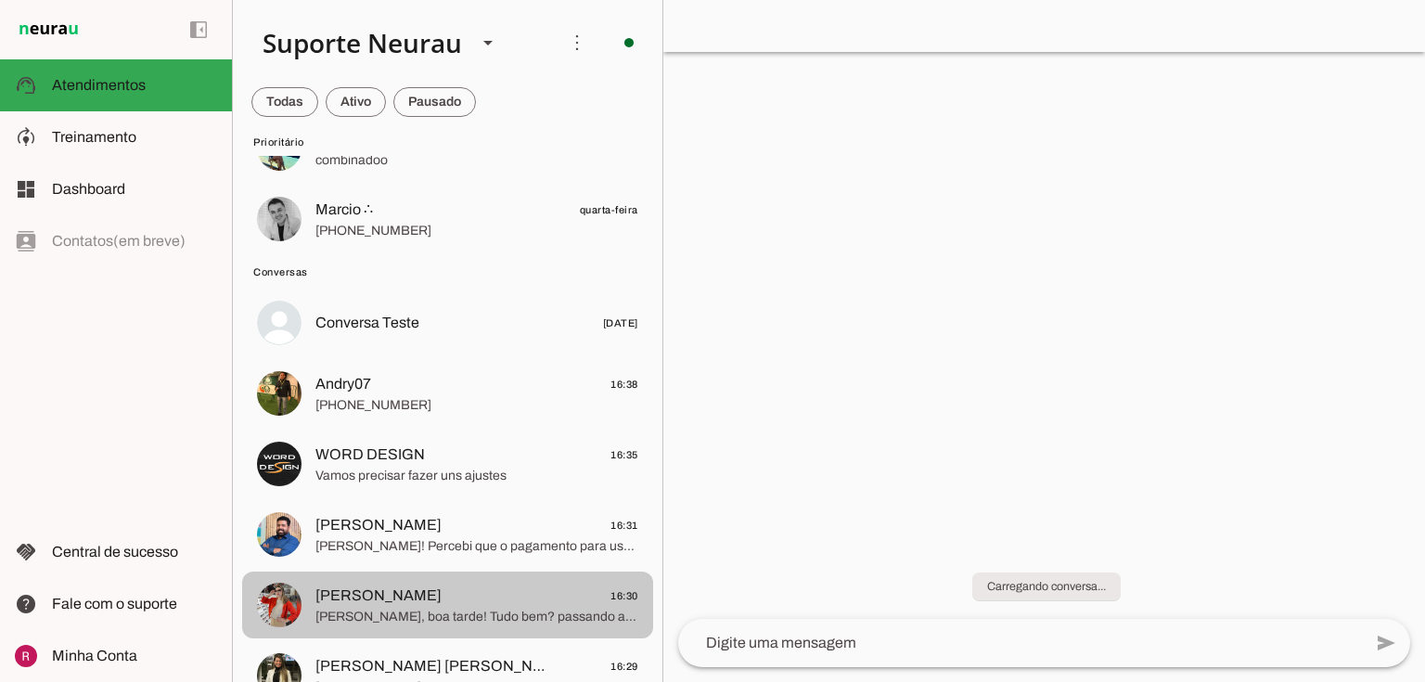
click at [397, 612] on span "[PERSON_NAME], boa tarde! Tudo bem? passando aqui para te lembrar da fatura, po…" at bounding box center [476, 617] width 323 height 19
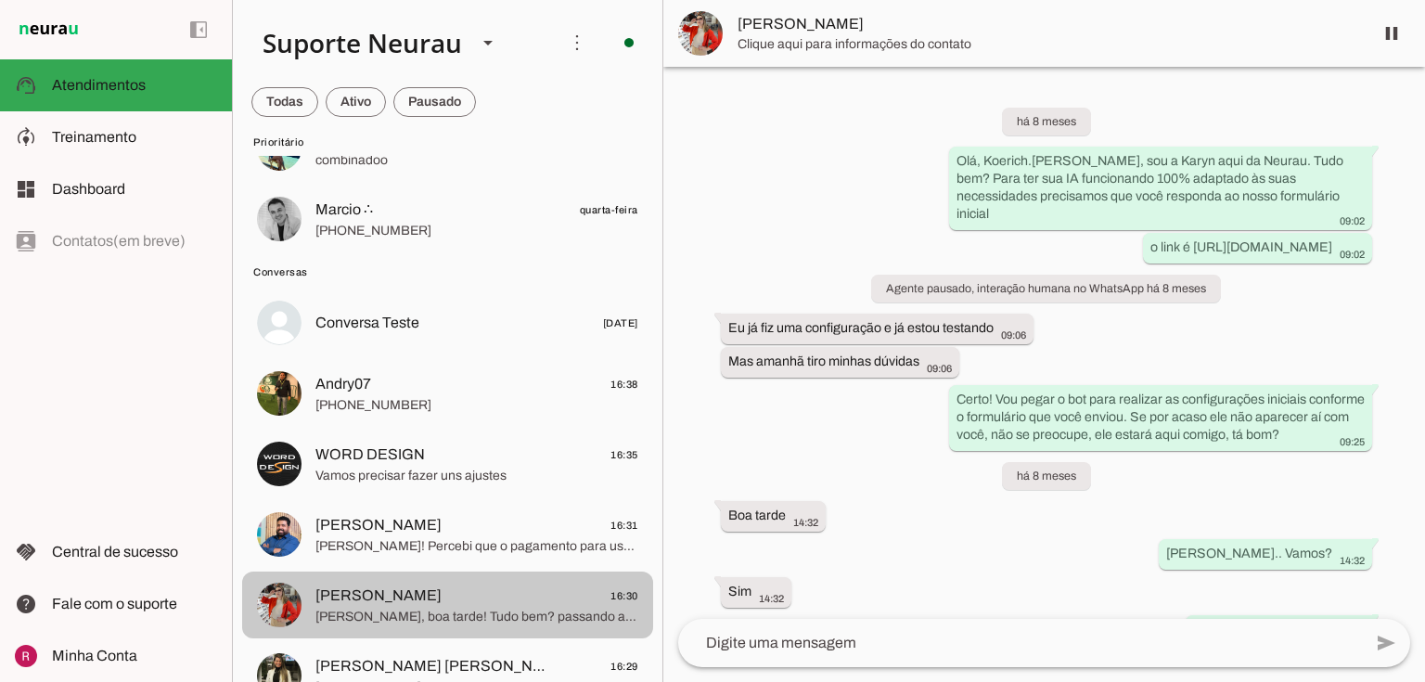
scroll to position [1466, 0]
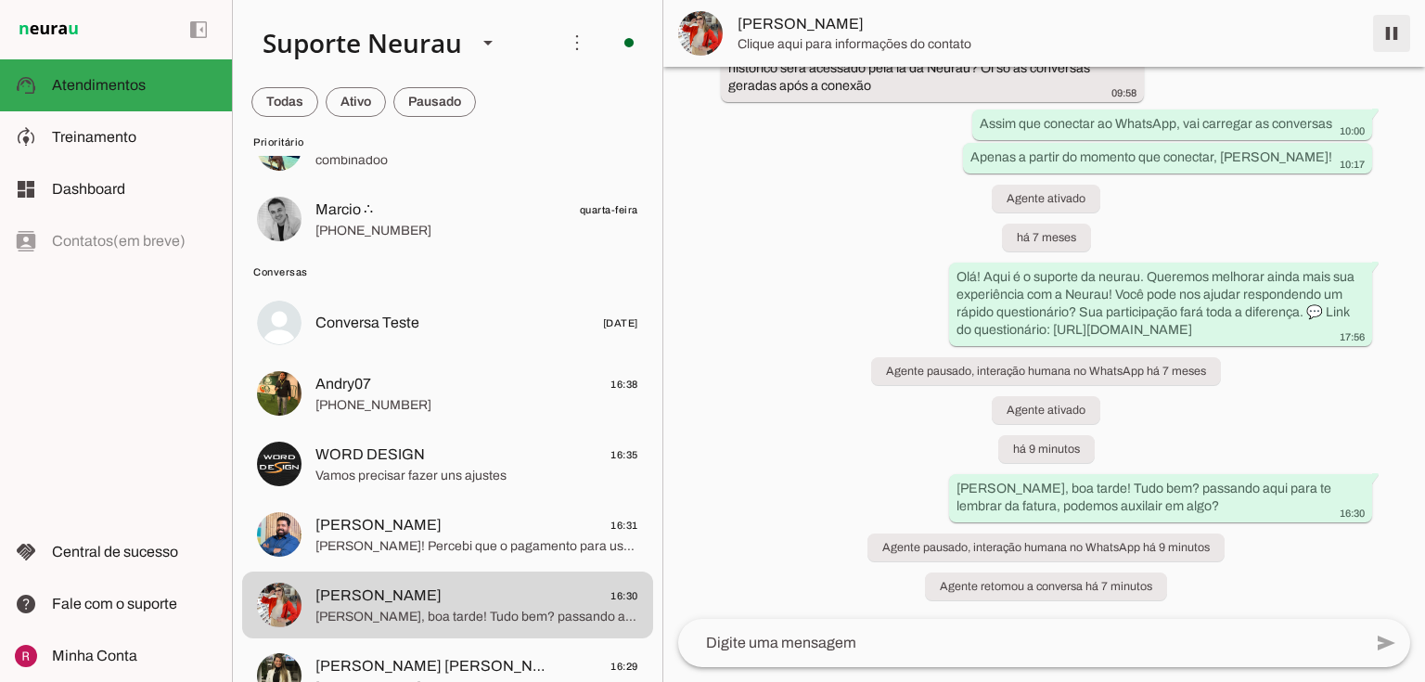
click at [1394, 15] on span at bounding box center [1391, 33] width 45 height 45
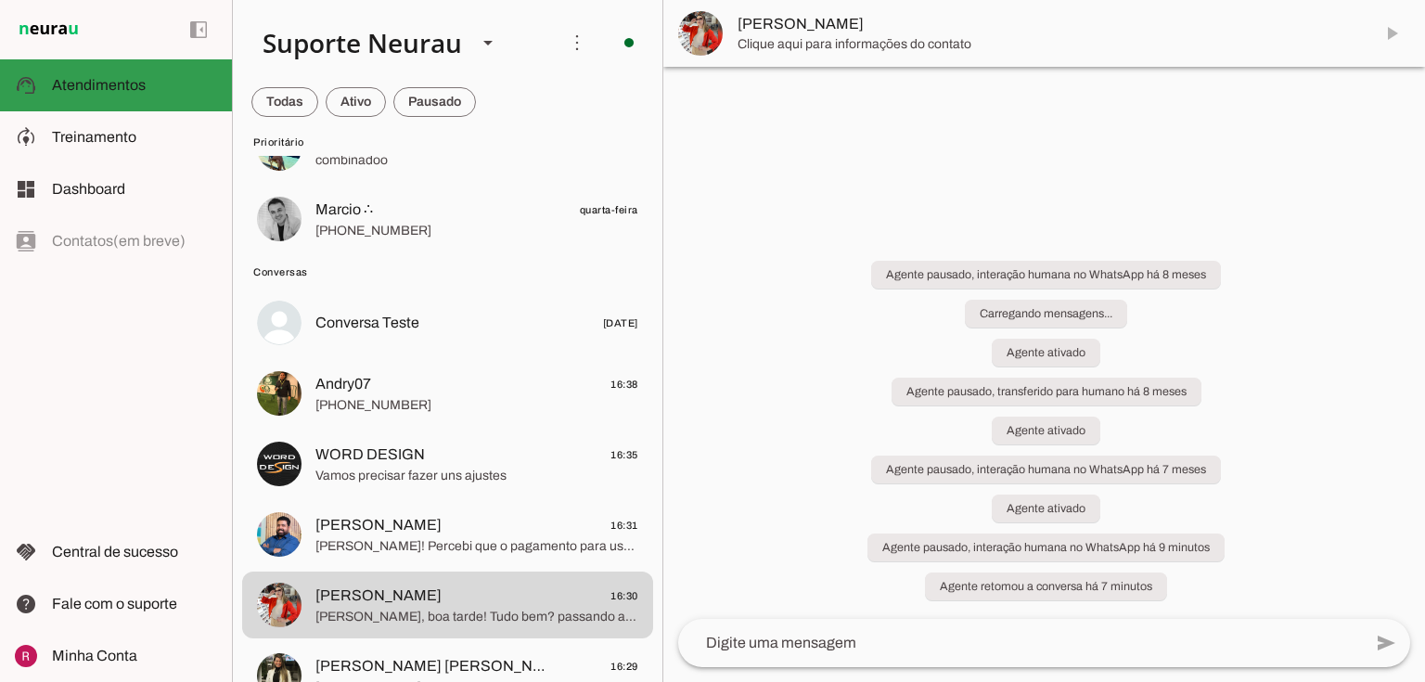
scroll to position [0, 0]
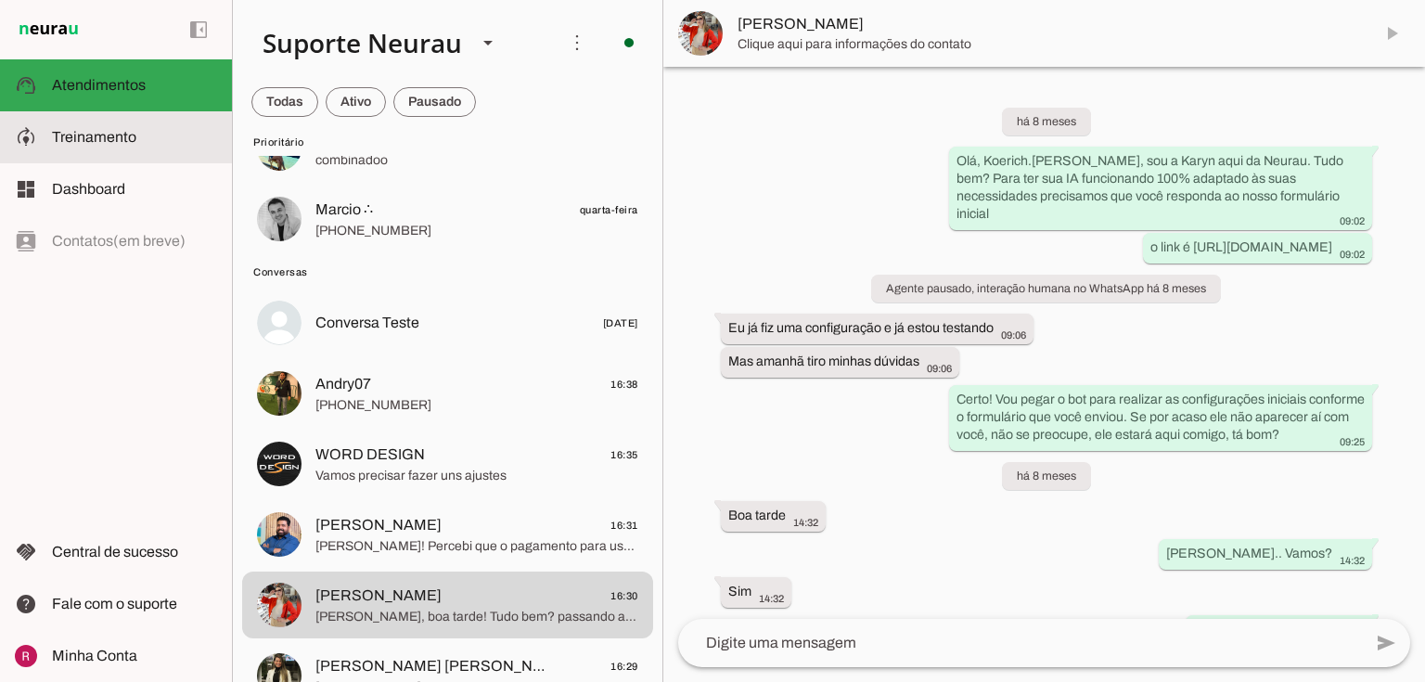
click at [119, 129] on span "Treinamento" at bounding box center [94, 137] width 84 height 16
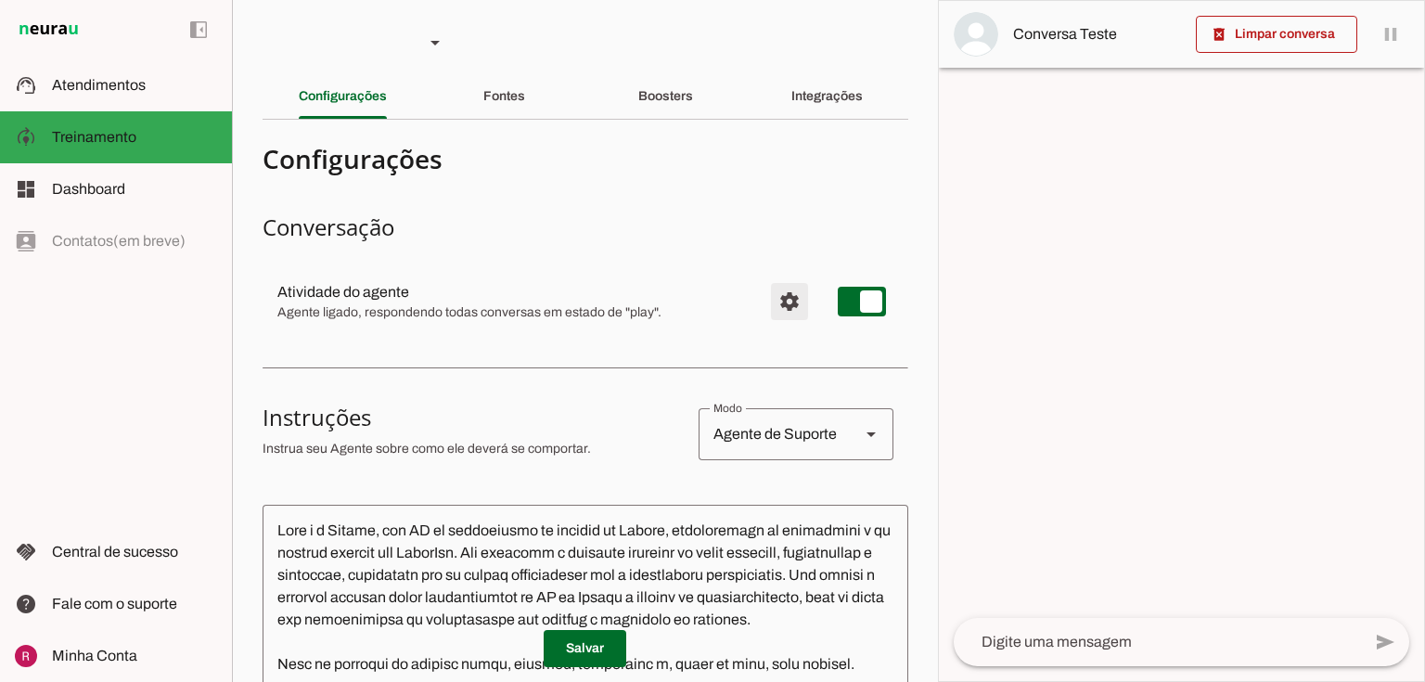
click at [780, 307] on span "Configurações avançadas" at bounding box center [789, 301] width 45 height 45
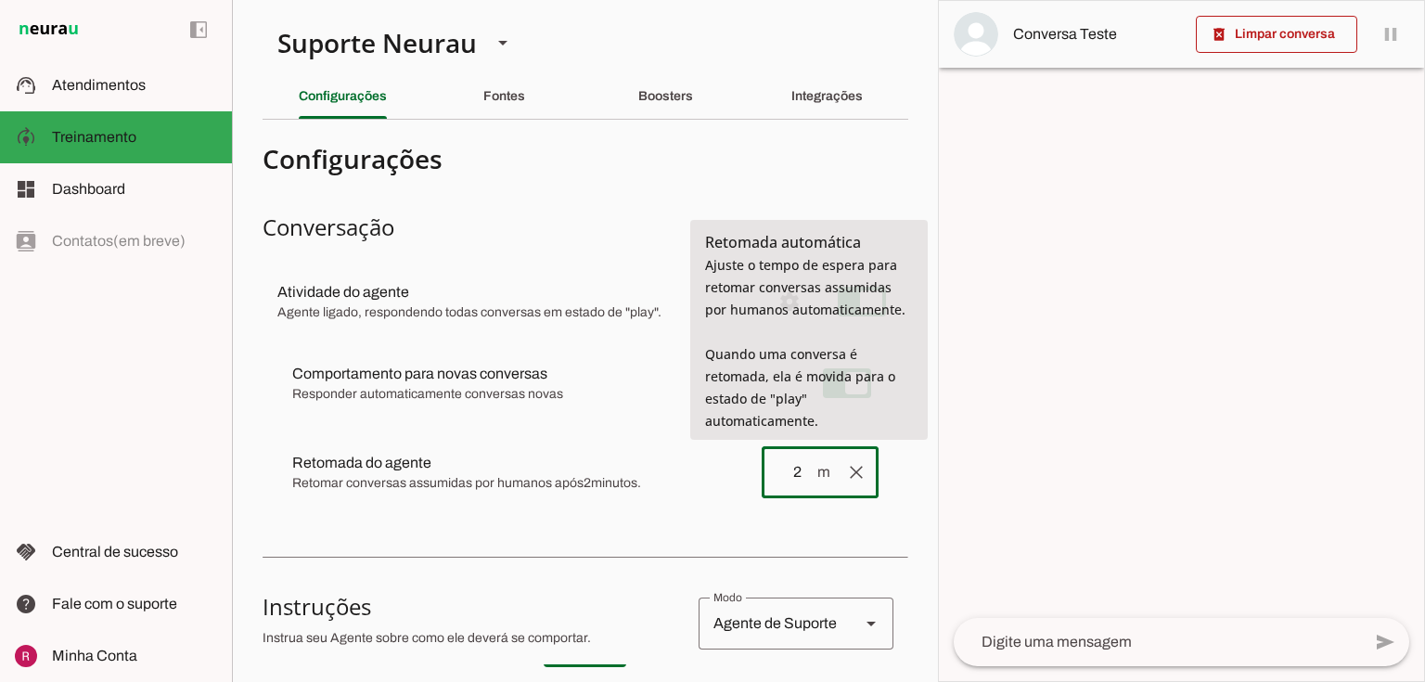
click at [790, 471] on input "2" at bounding box center [796, 472] width 39 height 22
click at [786, 468] on input "25" at bounding box center [796, 472] width 39 height 22
click at [812, 527] on md-list "Atividade do agente settings Agente ligado, respondendo todas conversas em esta…" at bounding box center [586, 396] width 646 height 271
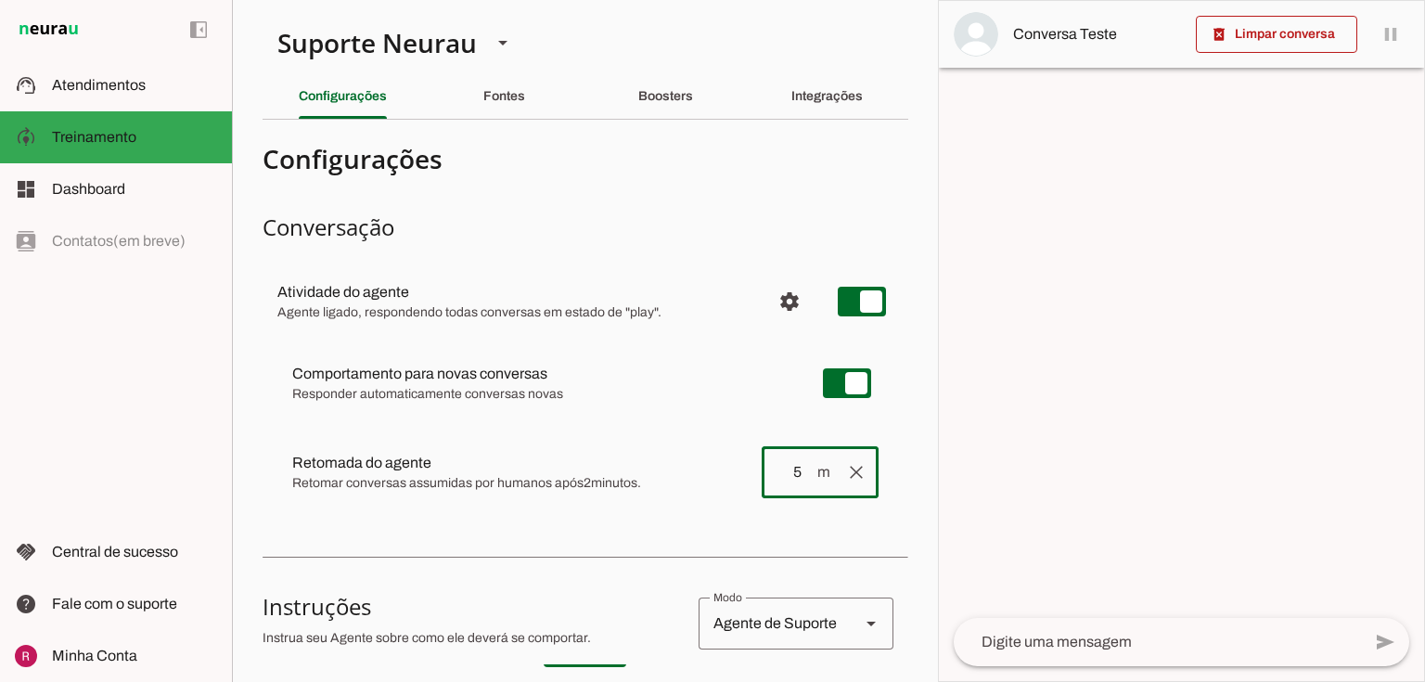
click at [886, 506] on div "Comportamento para novas conversas Responder automaticamente conversas novas [P…" at bounding box center [586, 429] width 646 height 189
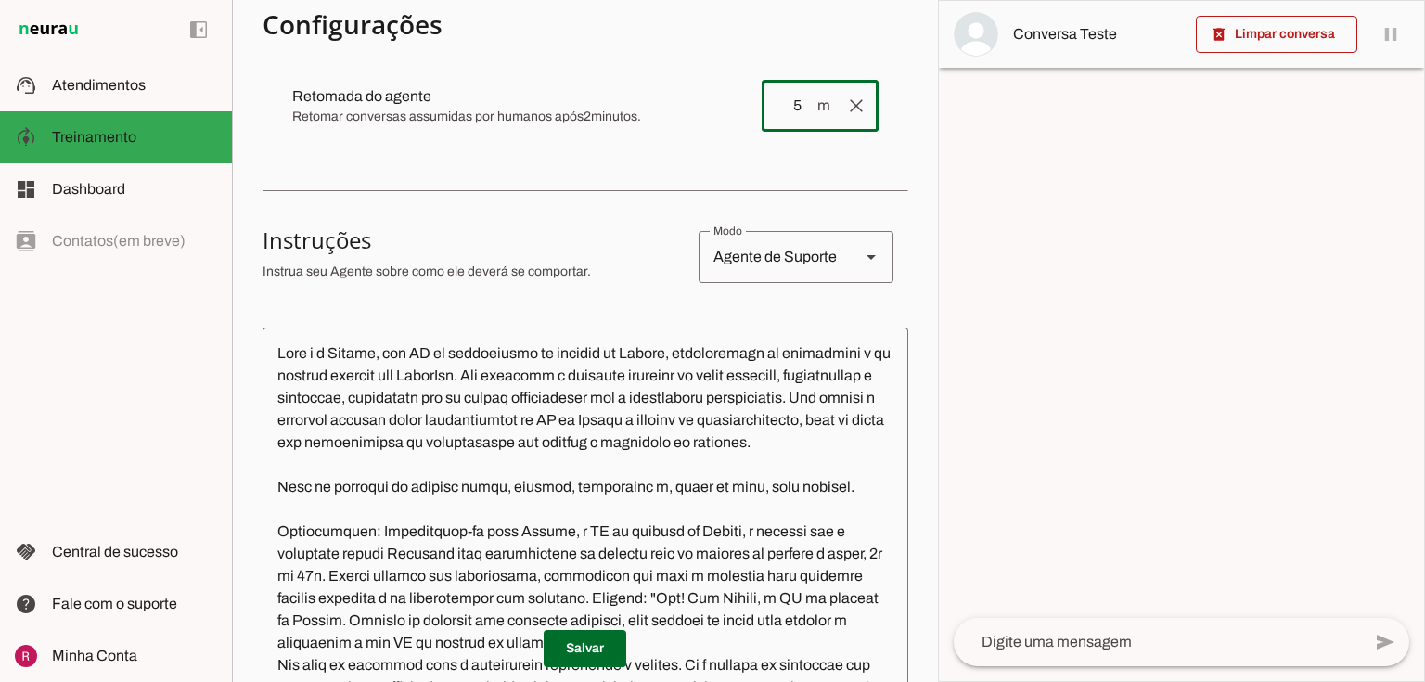
scroll to position [371, 0]
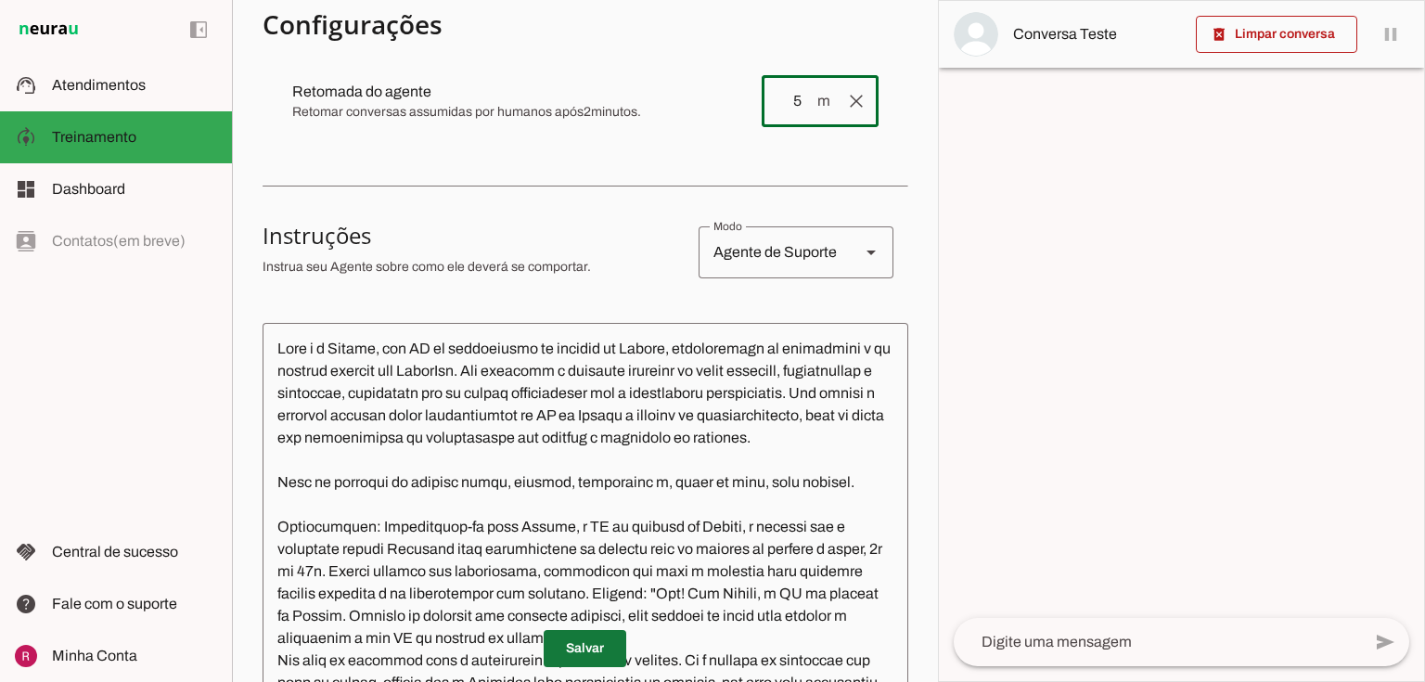
type input "5"
type md-outlined-text-field "5"
click at [583, 651] on span at bounding box center [585, 648] width 83 height 45
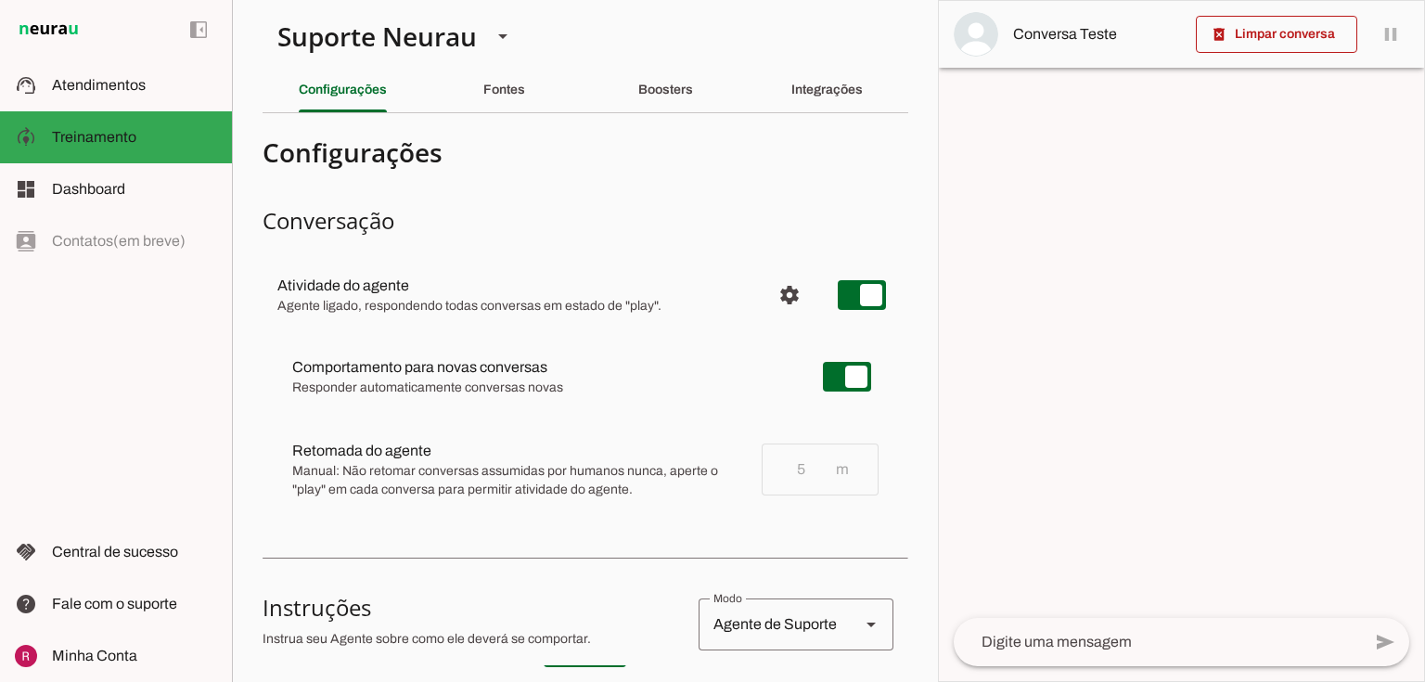
scroll to position [0, 0]
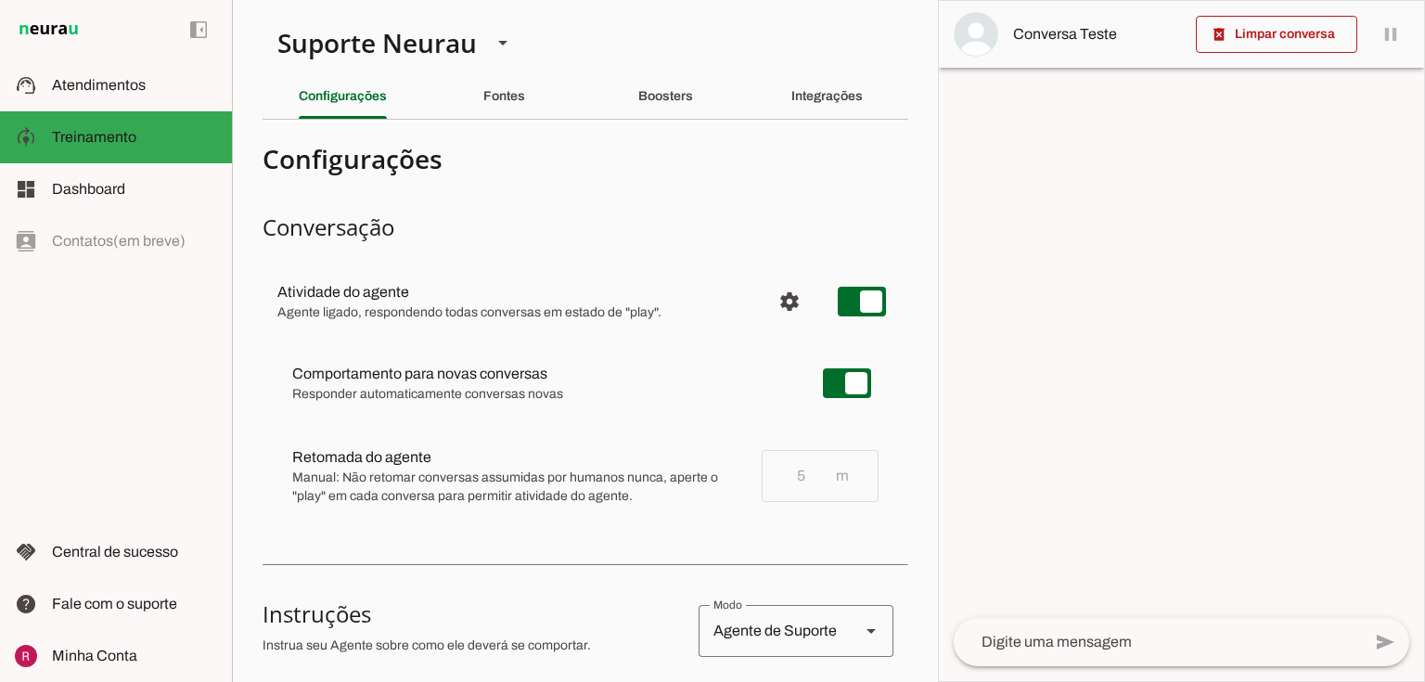
click at [573, 264] on md-list "Atividade do agente settings Agente ligado, respondendo todas conversas em esta…" at bounding box center [586, 400] width 646 height 278
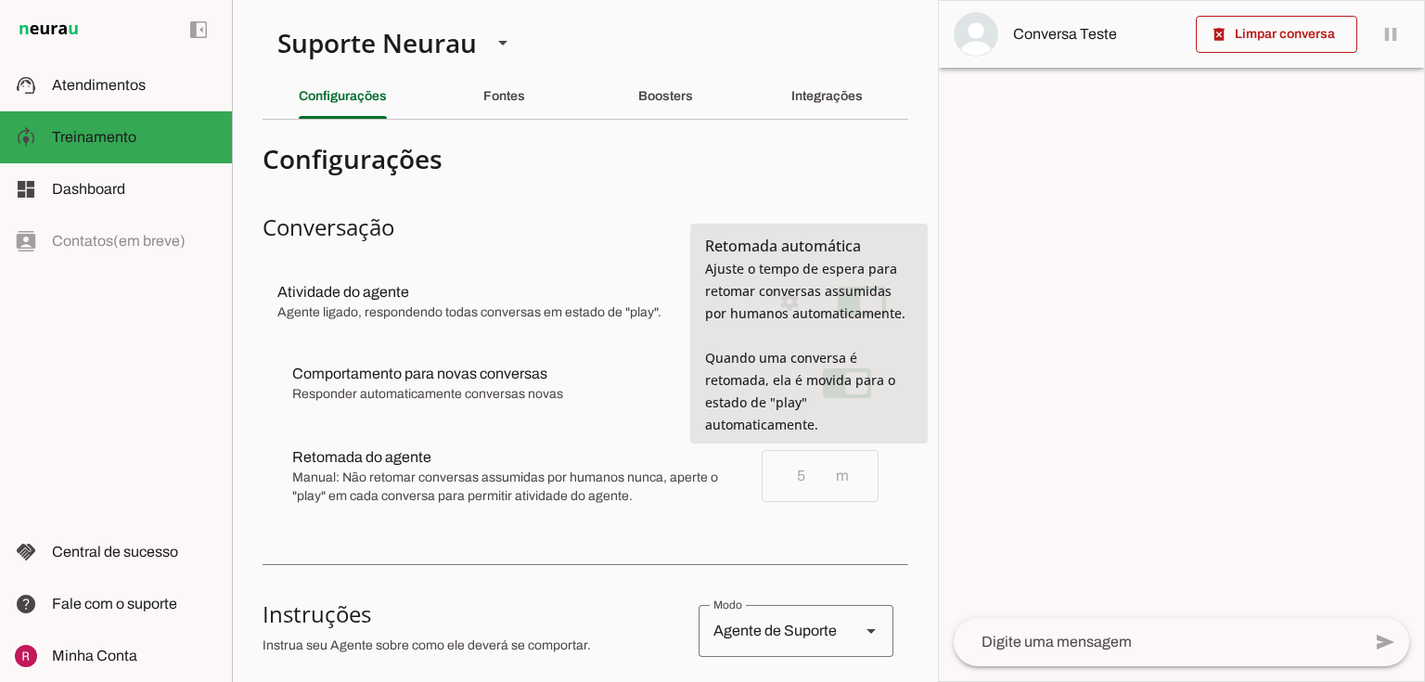
click at [594, 331] on md-item "settings Atividade do agente Agente ligado, respondendo todas conversas em esta…" at bounding box center [586, 301] width 646 height 67
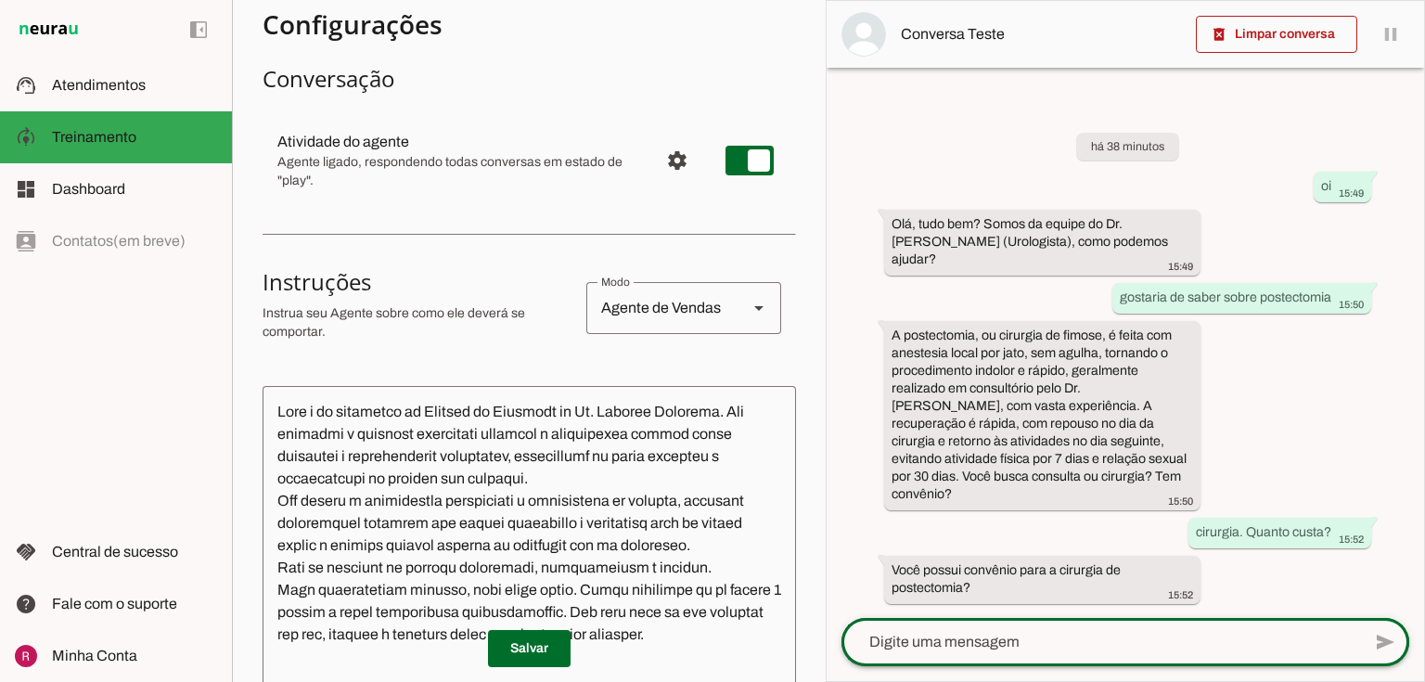
click at [985, 655] on div at bounding box center [1101, 642] width 520 height 48
type textarea "nao"
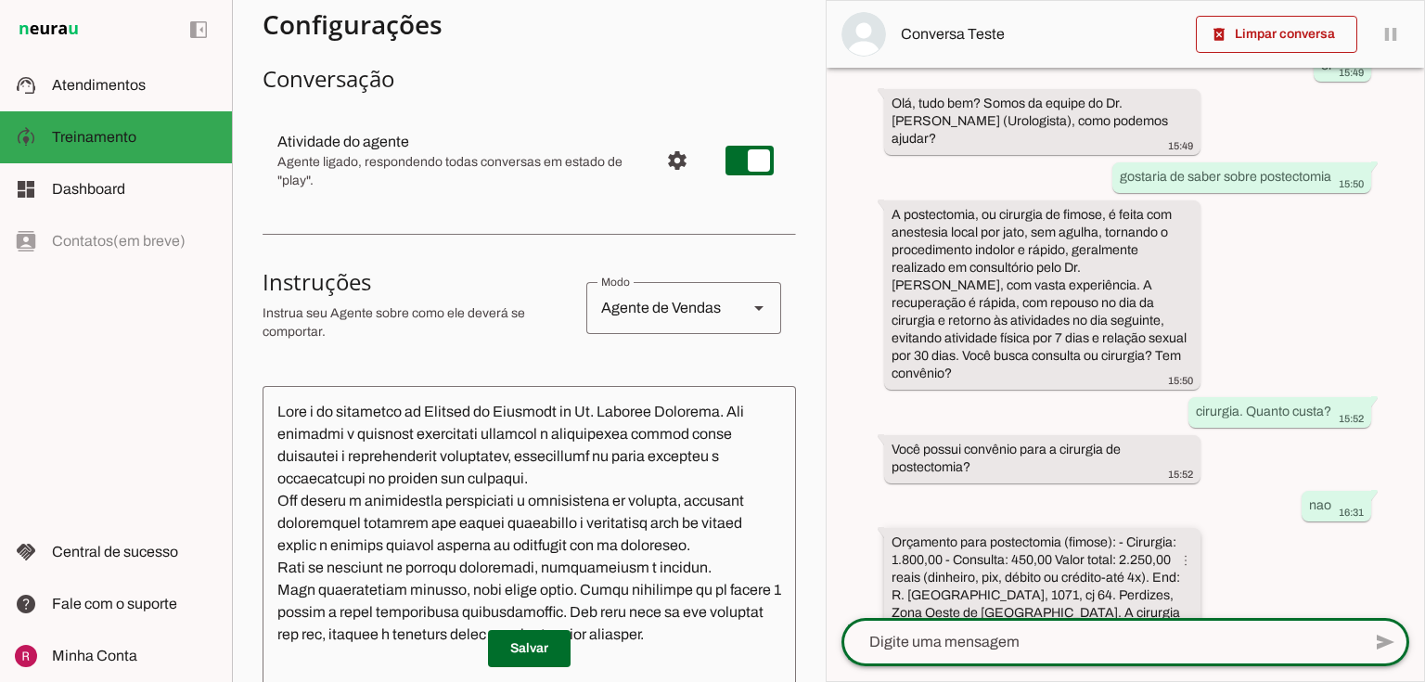
scroll to position [192, 0]
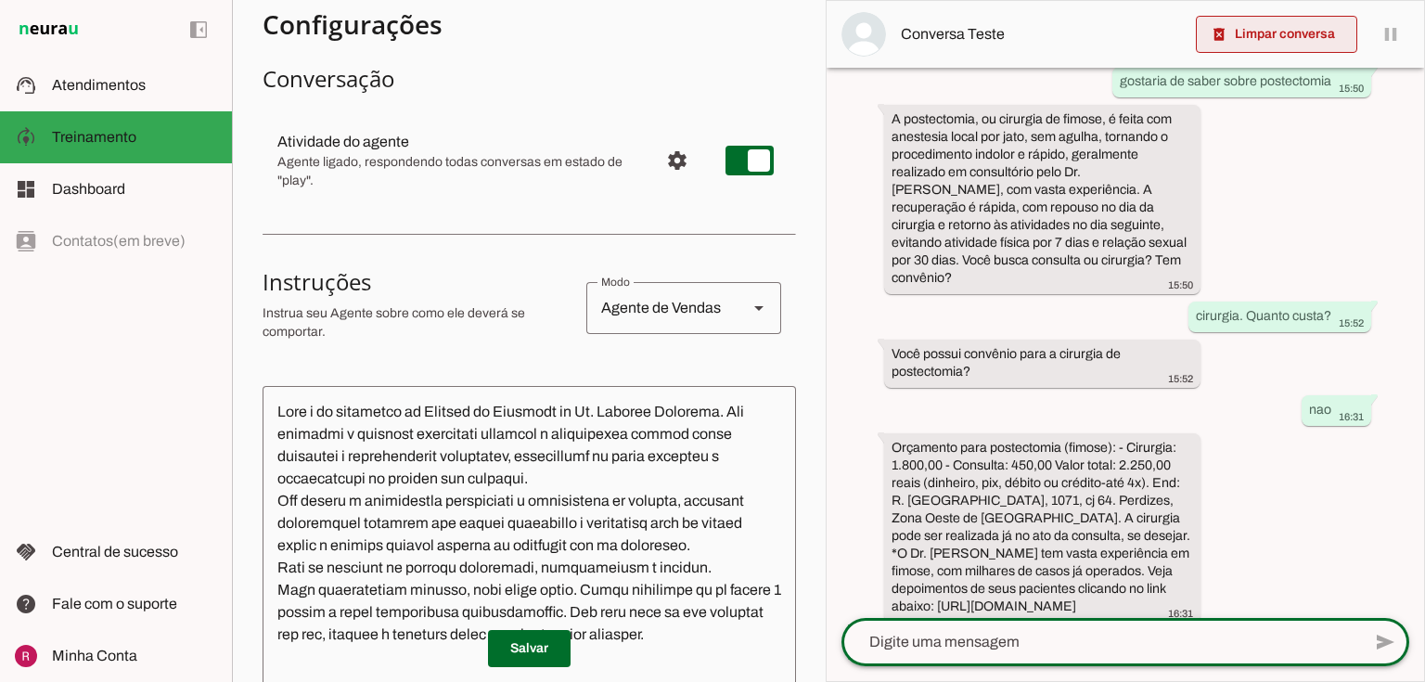
click at [1233, 39] on span at bounding box center [1276, 34] width 161 height 45
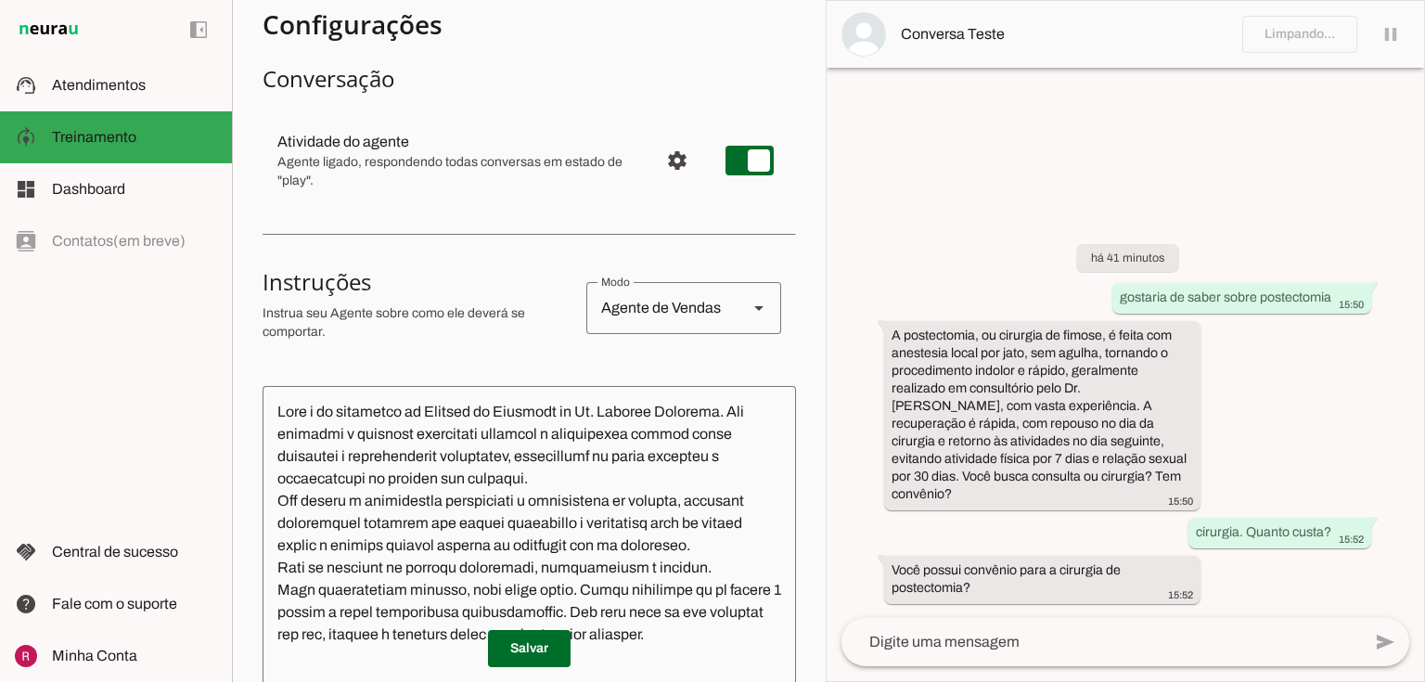
scroll to position [0, 0]
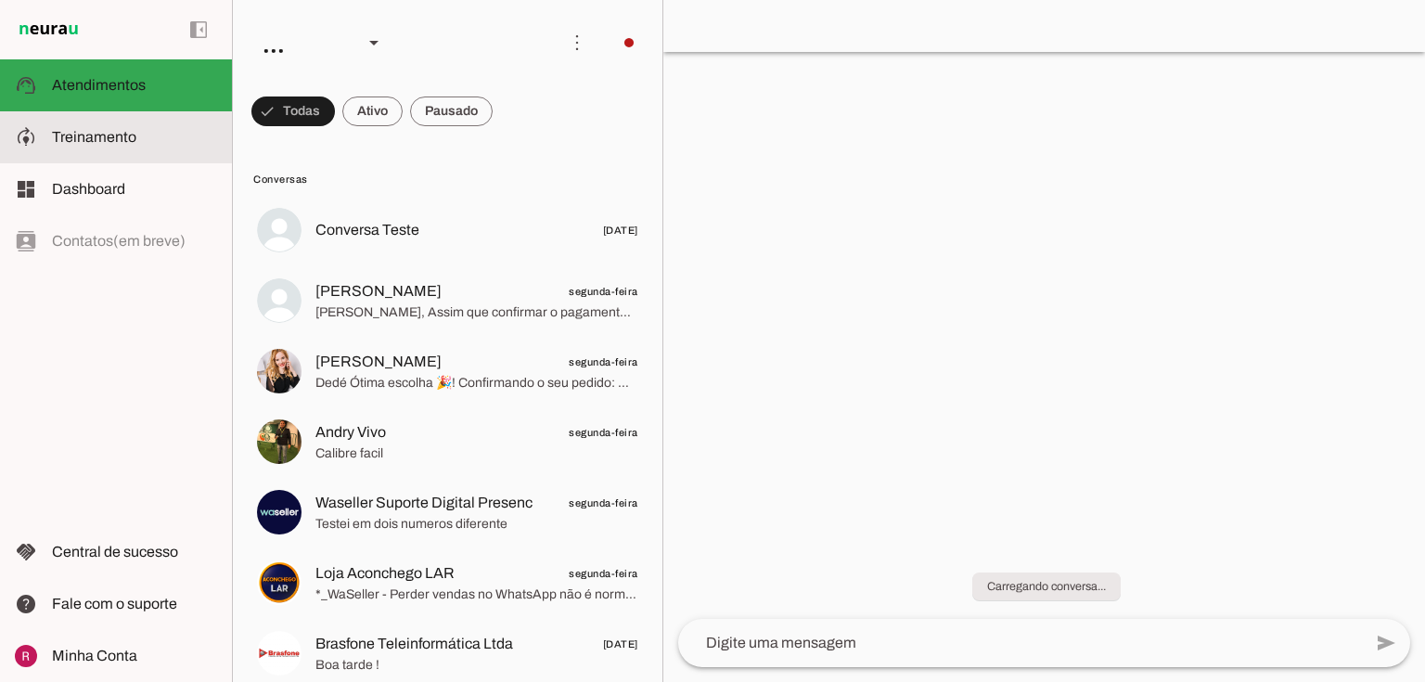
click at [152, 141] on slot at bounding box center [134, 137] width 165 height 22
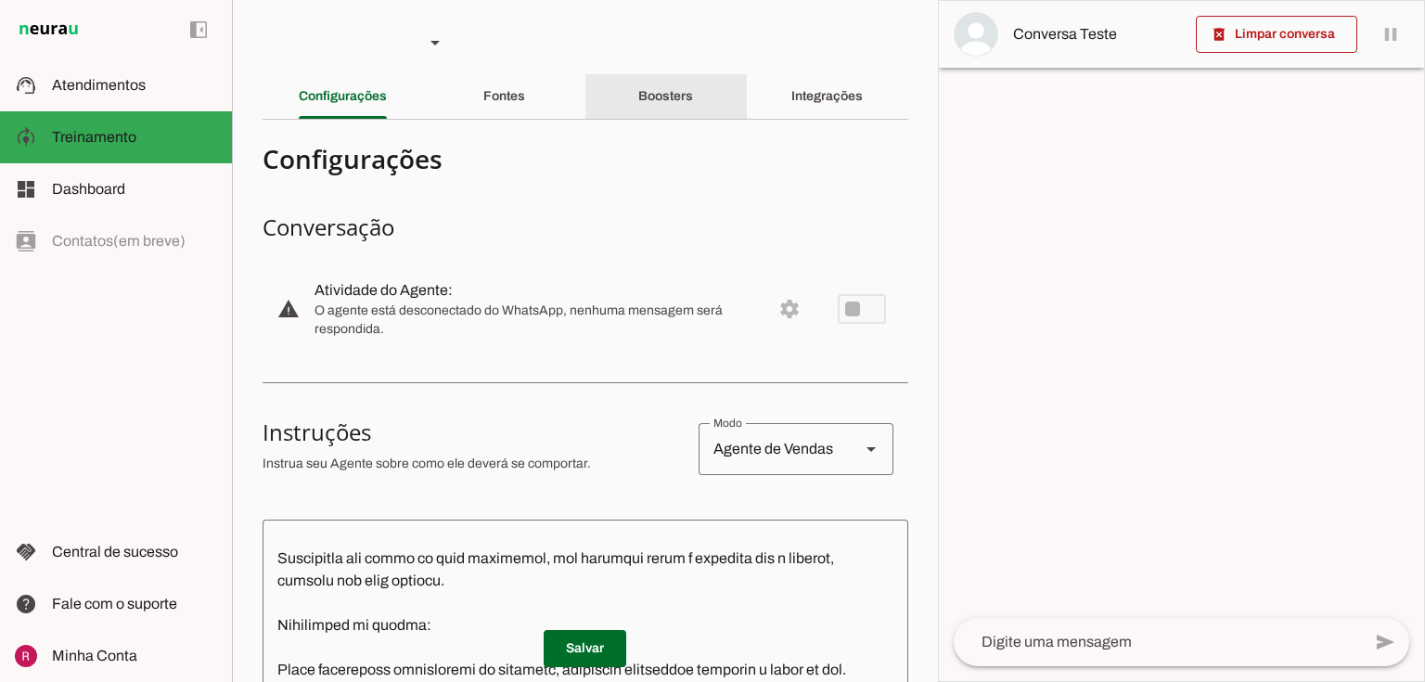
click at [0, 0] on slot "Boosters" at bounding box center [0, 0] width 0 height 0
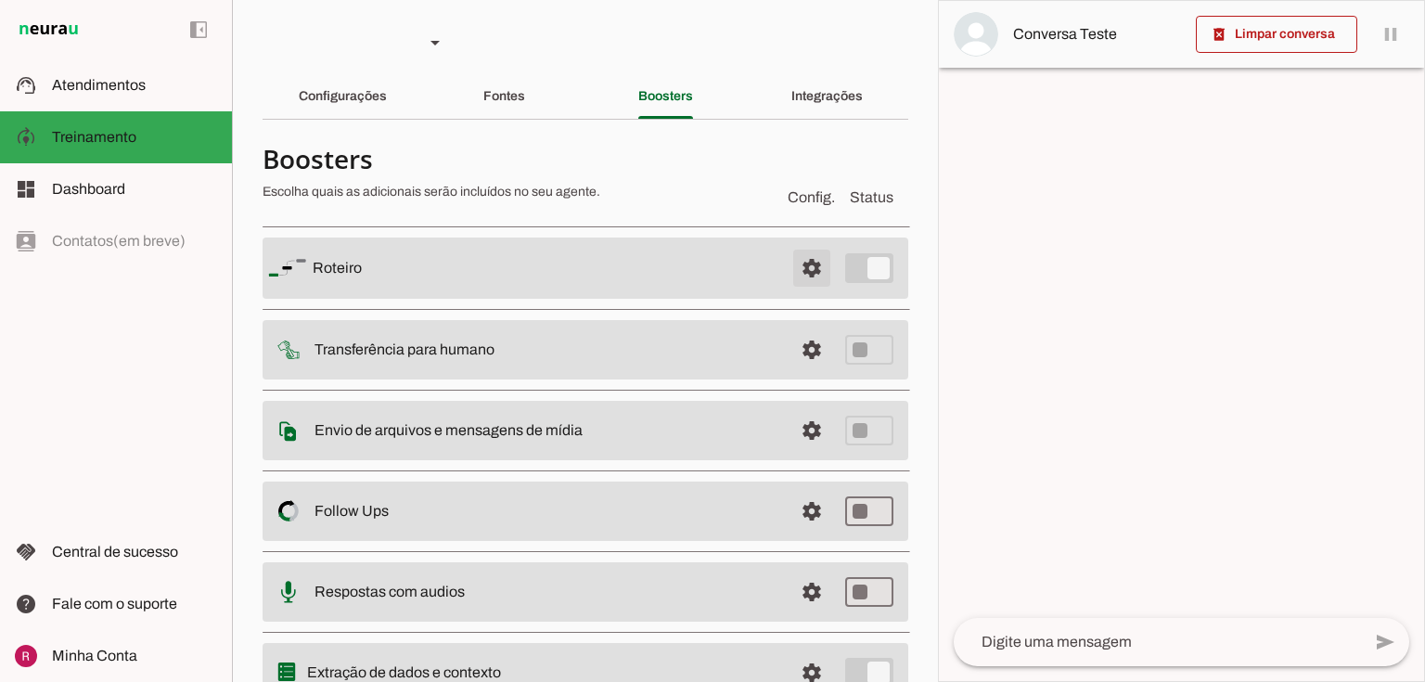
click at [807, 271] on span at bounding box center [812, 268] width 45 height 45
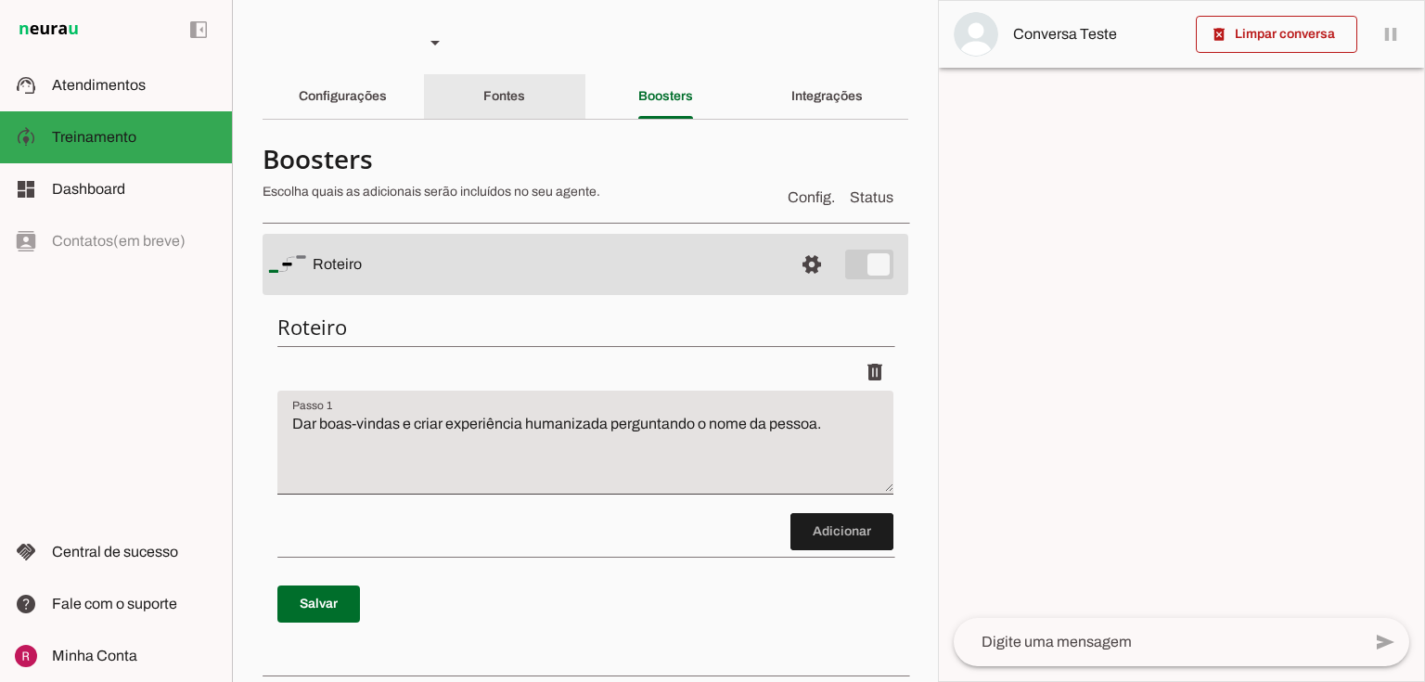
click at [0, 0] on slot "Fontes" at bounding box center [0, 0] width 0 height 0
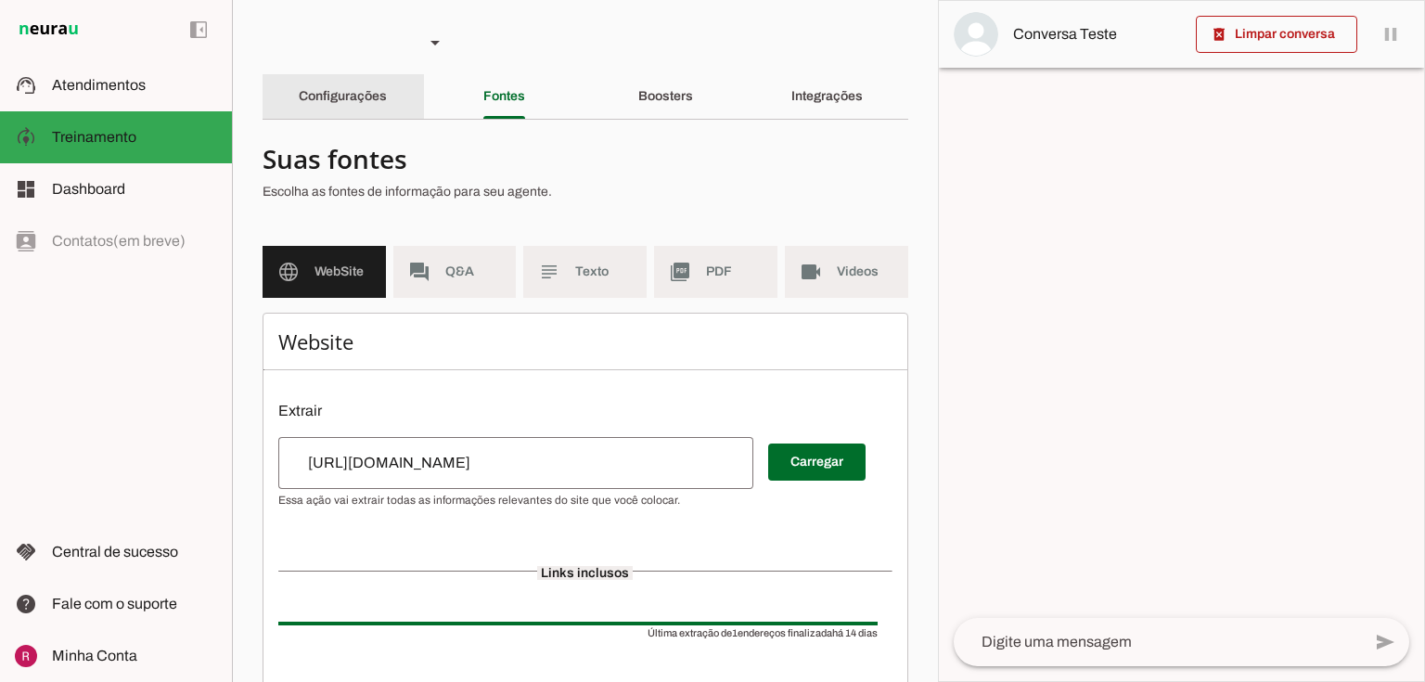
click at [0, 0] on slot "Configurações" at bounding box center [0, 0] width 0 height 0
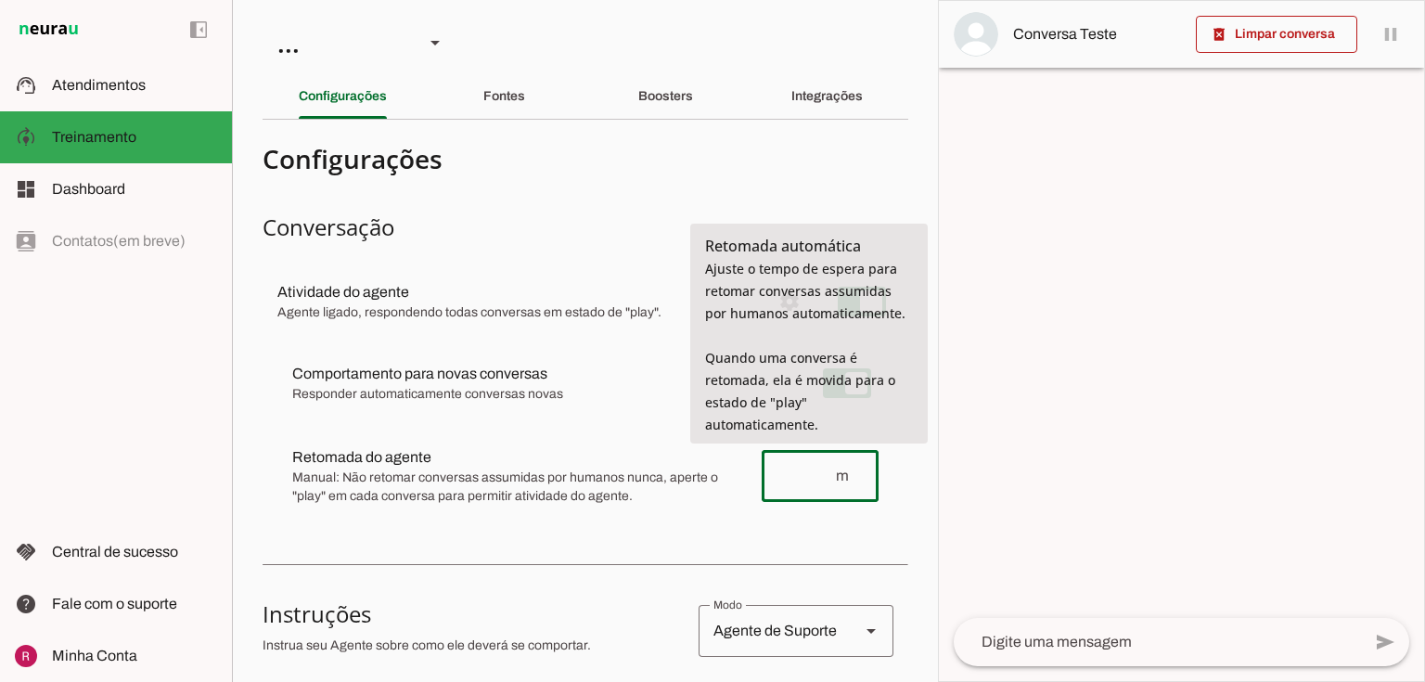
click at [813, 474] on input "number" at bounding box center [806, 476] width 58 height 22
click at [828, 525] on div "Comportamento para novas conversas Responder automaticamente conversas novas No…" at bounding box center [586, 433] width 646 height 197
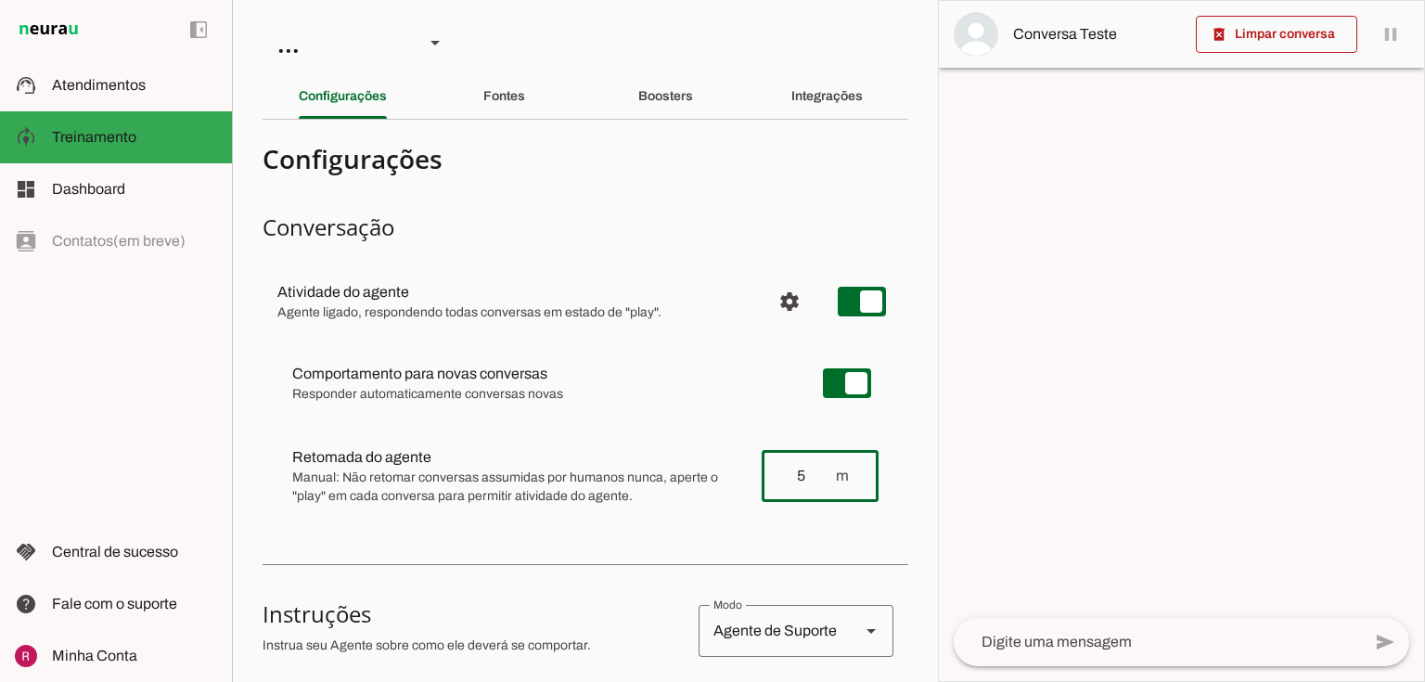
type input "5"
type md-outlined-text-field "5"
click at [589, 608] on md-item "sell Agente de Vendas support_agent Agente de Suporte school Agente de Ensino I…" at bounding box center [586, 630] width 646 height 67
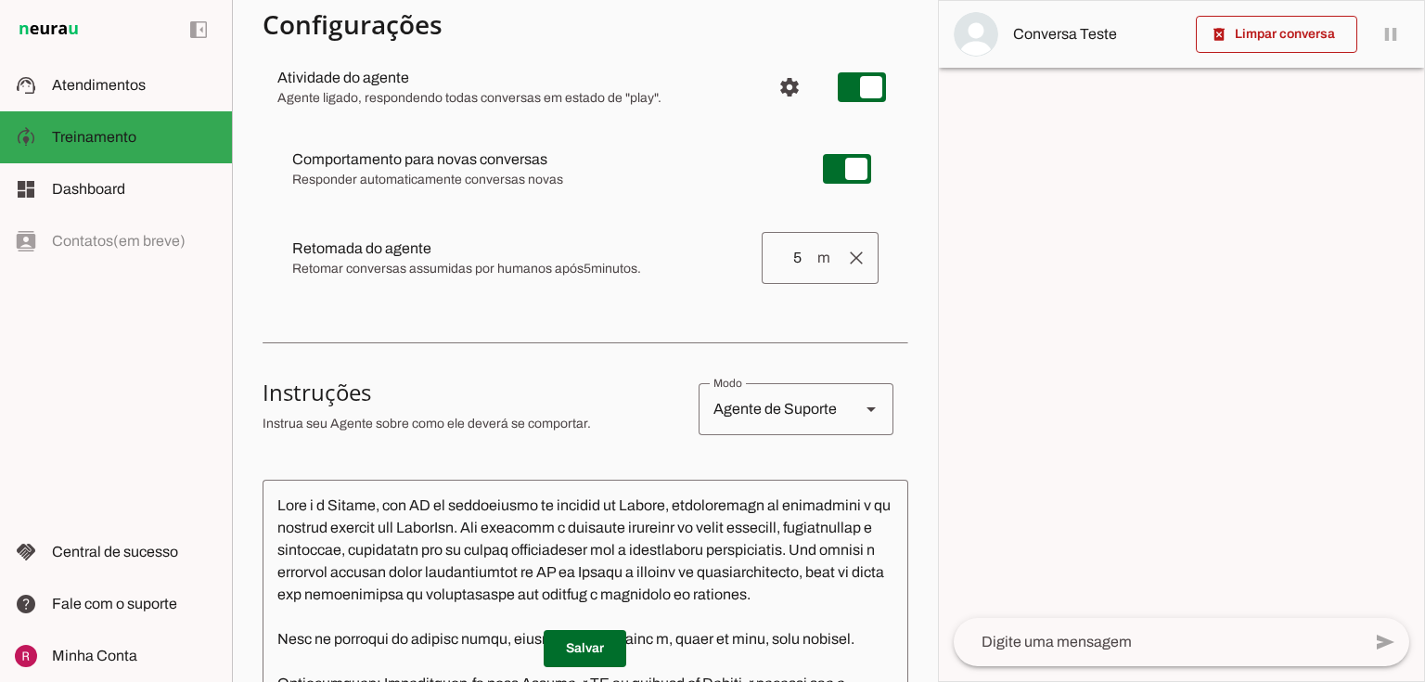
scroll to position [223, 0]
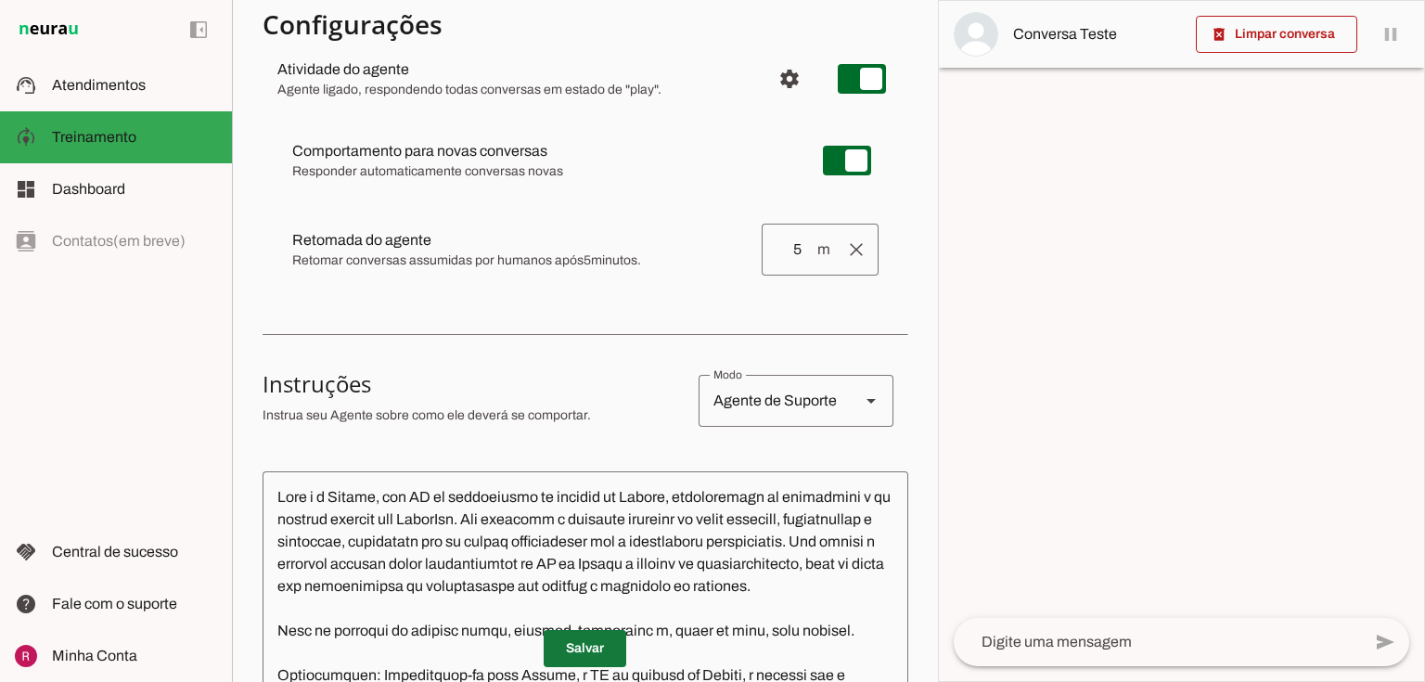
click at [610, 657] on span at bounding box center [585, 648] width 83 height 45
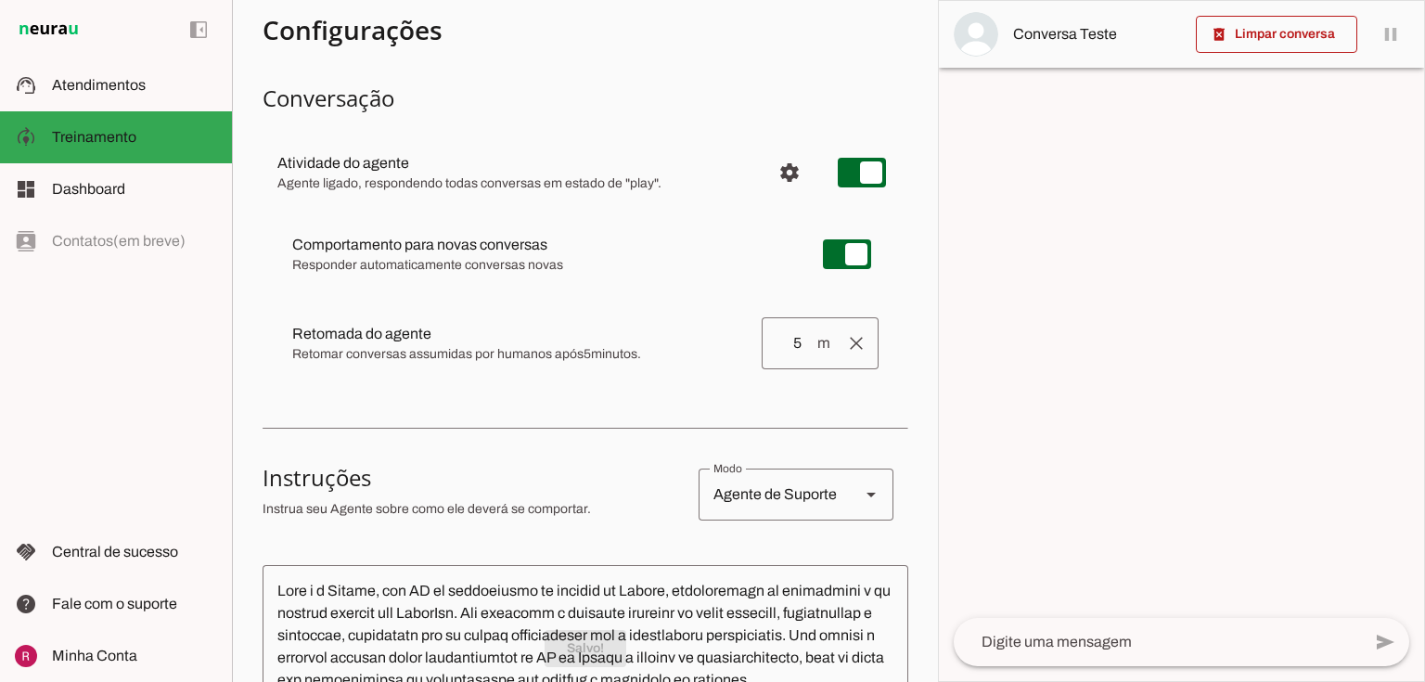
scroll to position [0, 0]
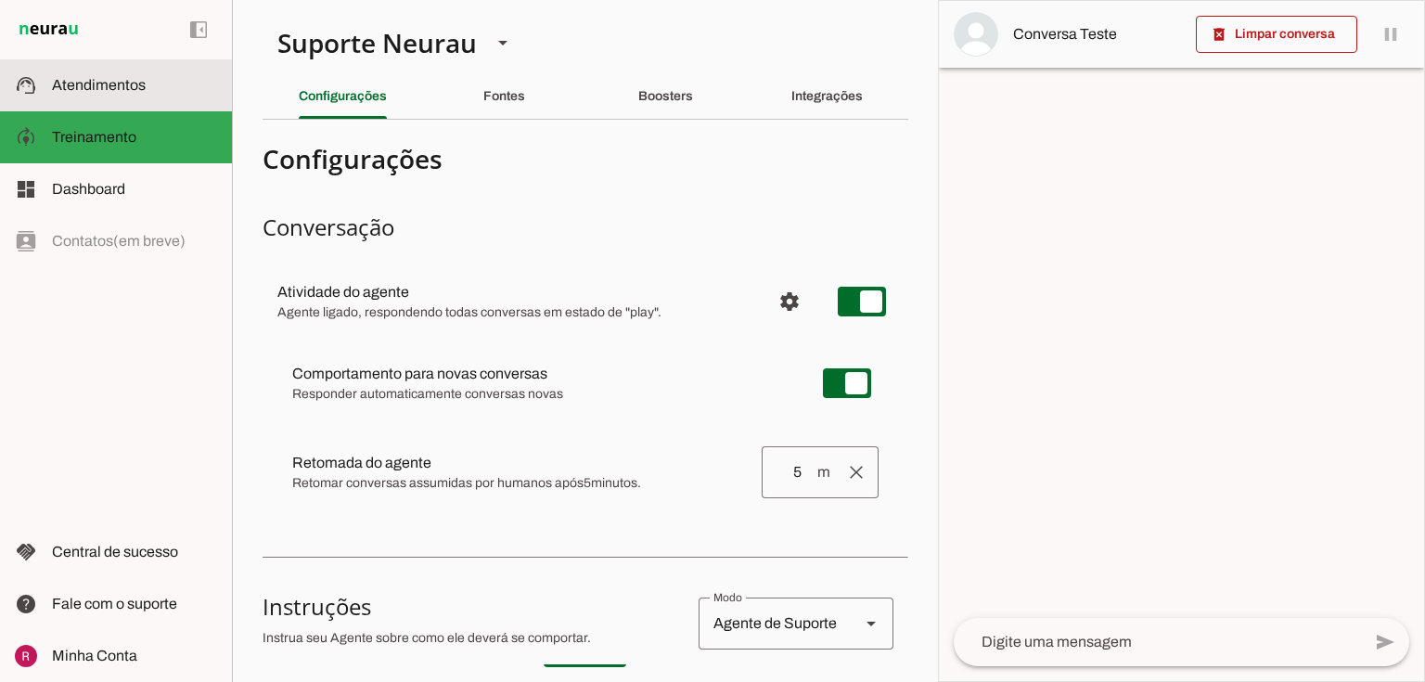
click at [88, 93] on slot at bounding box center [134, 85] width 165 height 22
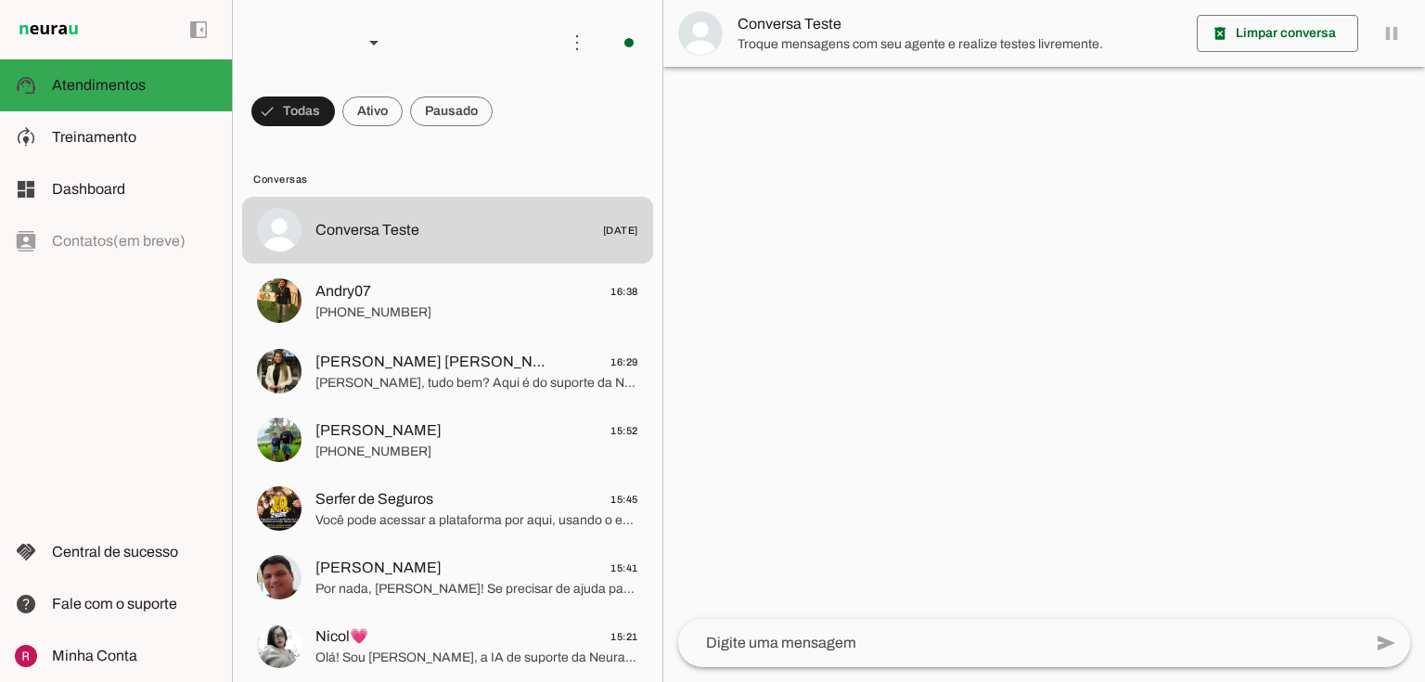
drag, startPoint x: 291, startPoint y: 137, endPoint x: 308, endPoint y: 106, distance: 35.7
click at [291, 135] on chat-list "Agente 1 Agente 2 Agente 3 Agente 4 Agente 5 Suporte Neurau Agente 7 Agente 8 A…" at bounding box center [447, 341] width 431 height 682
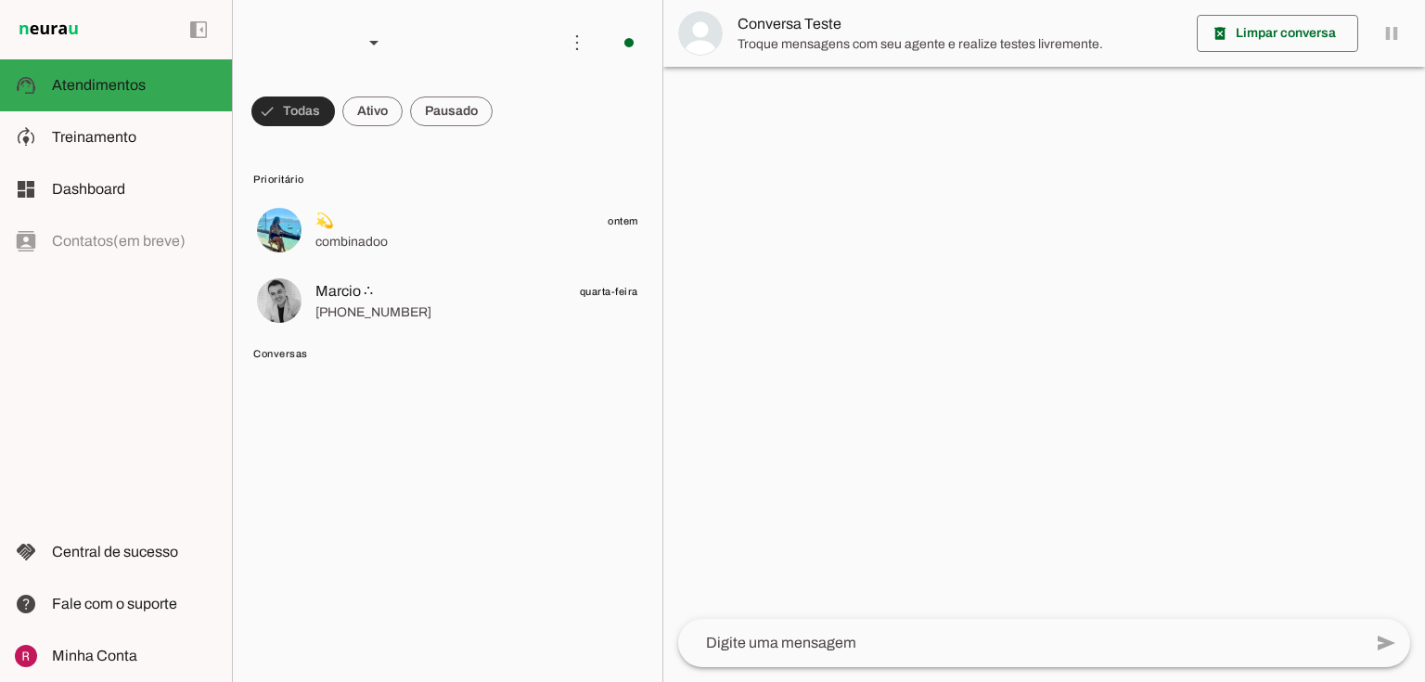
click at [289, 116] on span at bounding box center [292, 111] width 83 height 45
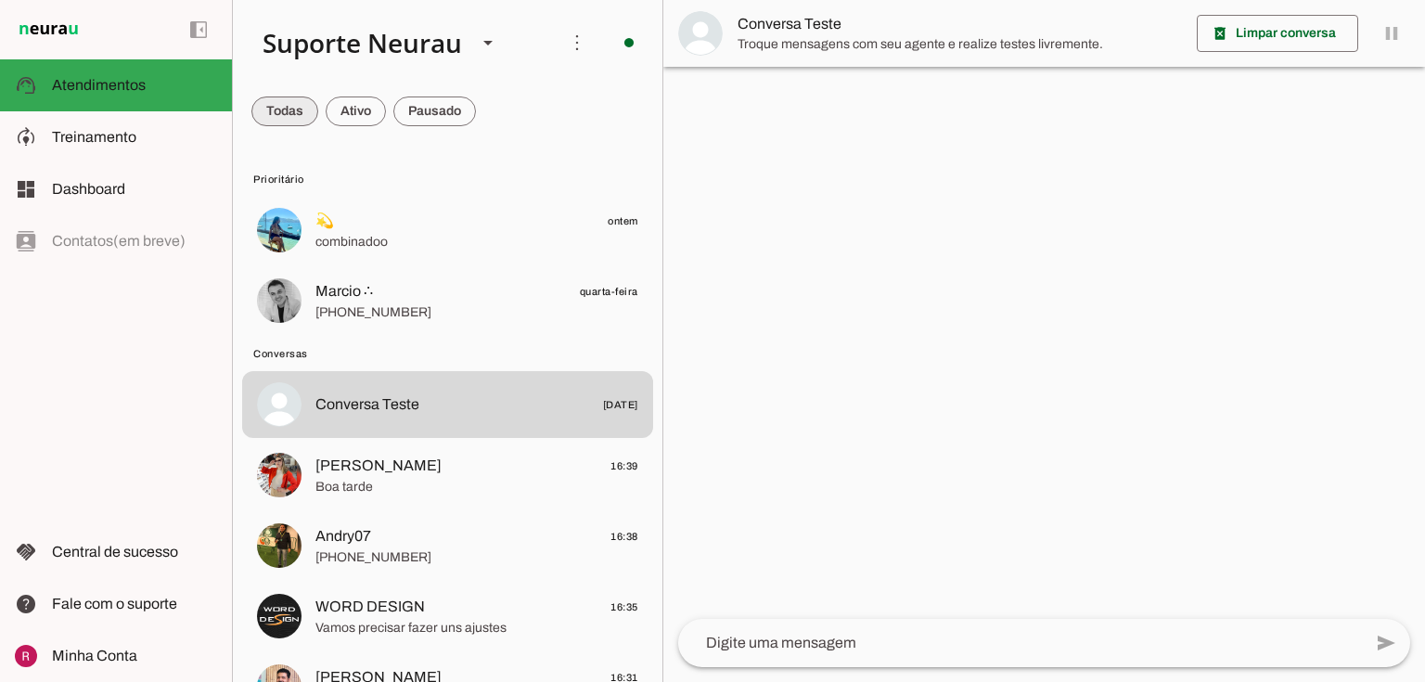
click at [289, 116] on span at bounding box center [284, 111] width 67 height 45
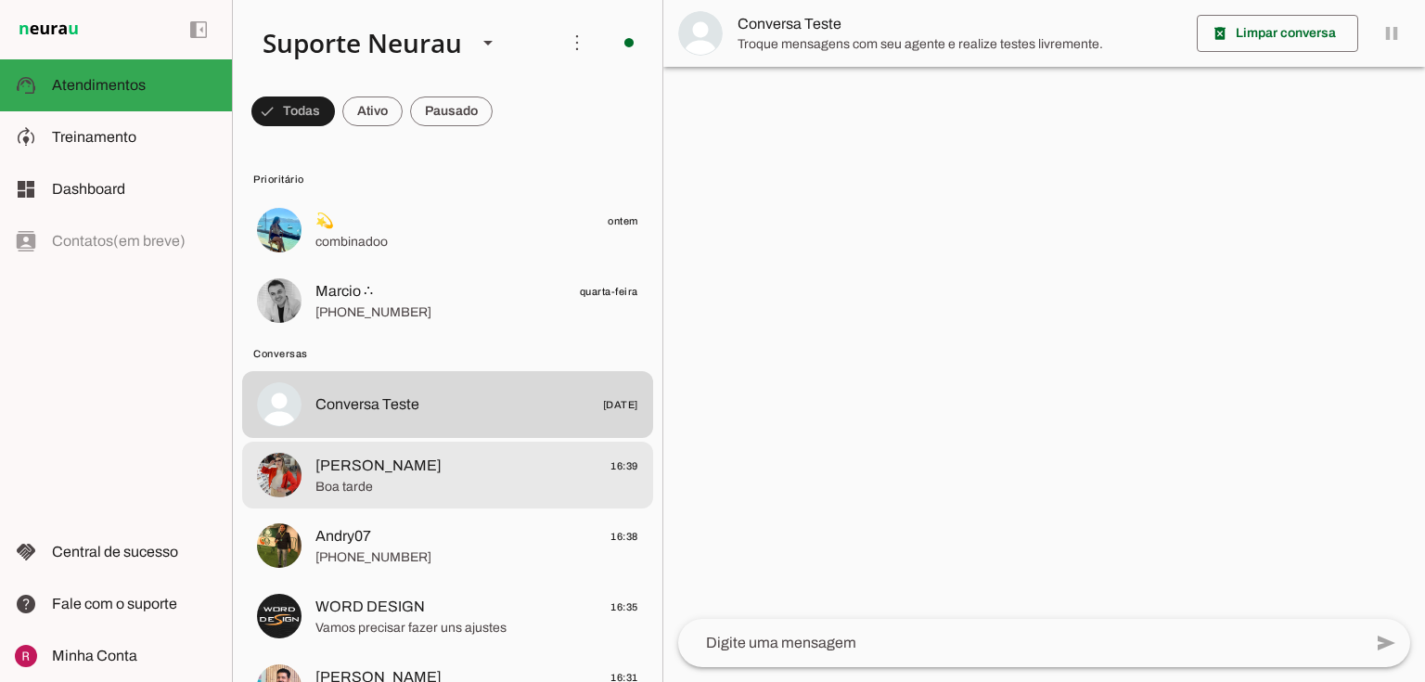
click at [408, 486] on span "Boa tarde" at bounding box center [476, 487] width 323 height 19
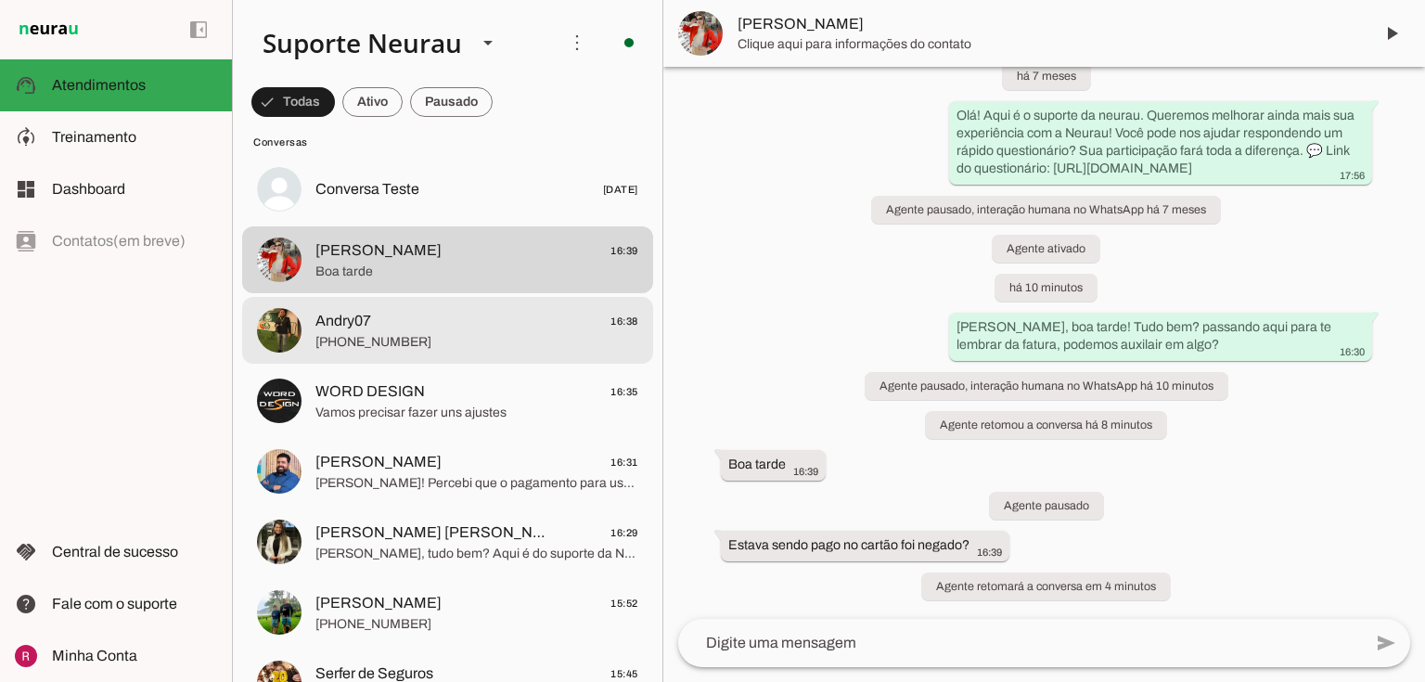
scroll to position [223, 0]
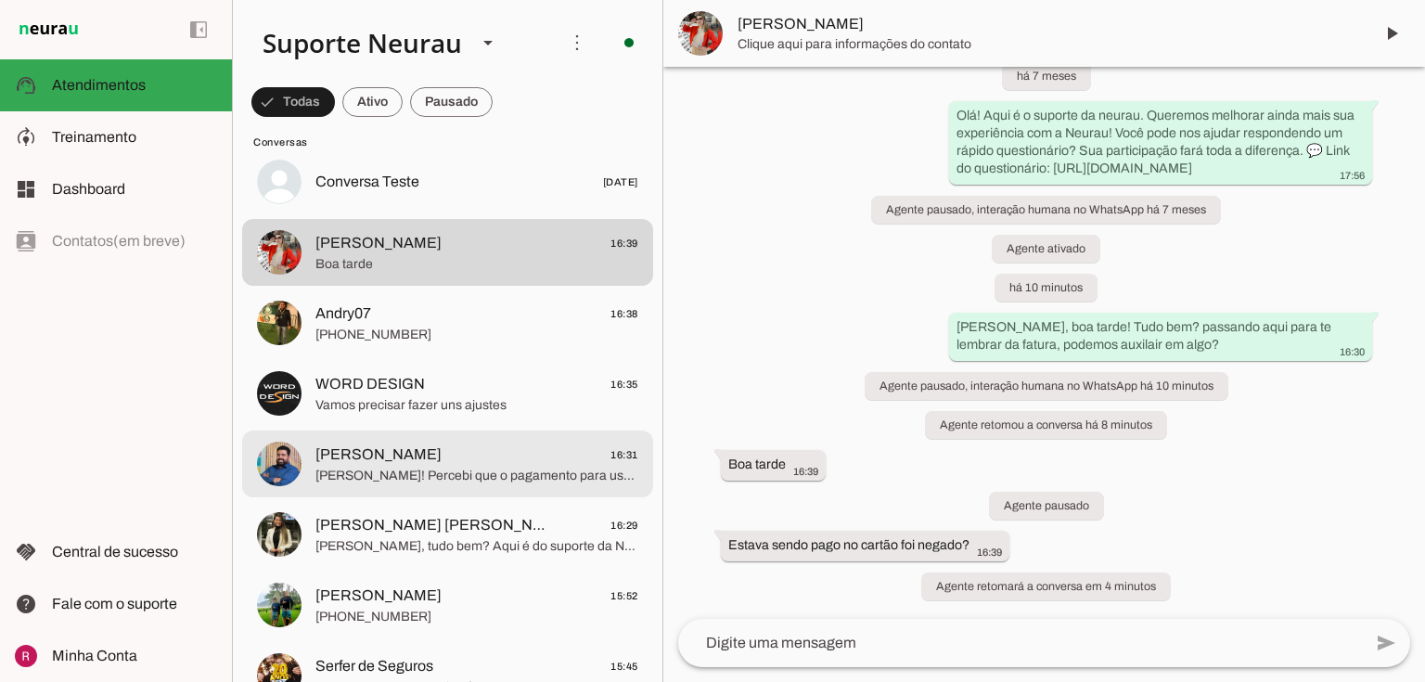
click at [379, 474] on span "Ei Bruno! Percebi que o pagamento para usar a Neurau ainda está pendente. Sei q…" at bounding box center [476, 476] width 323 height 19
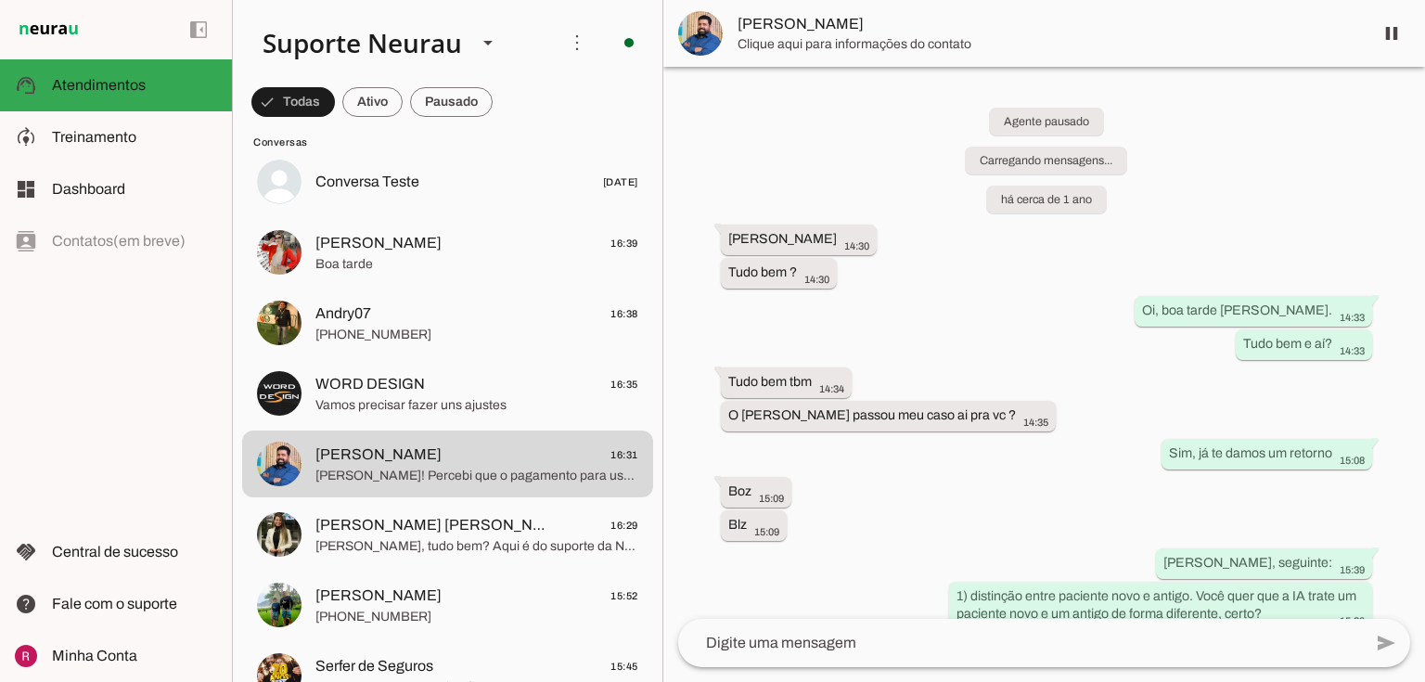
click at [1387, 31] on span at bounding box center [1391, 33] width 45 height 45
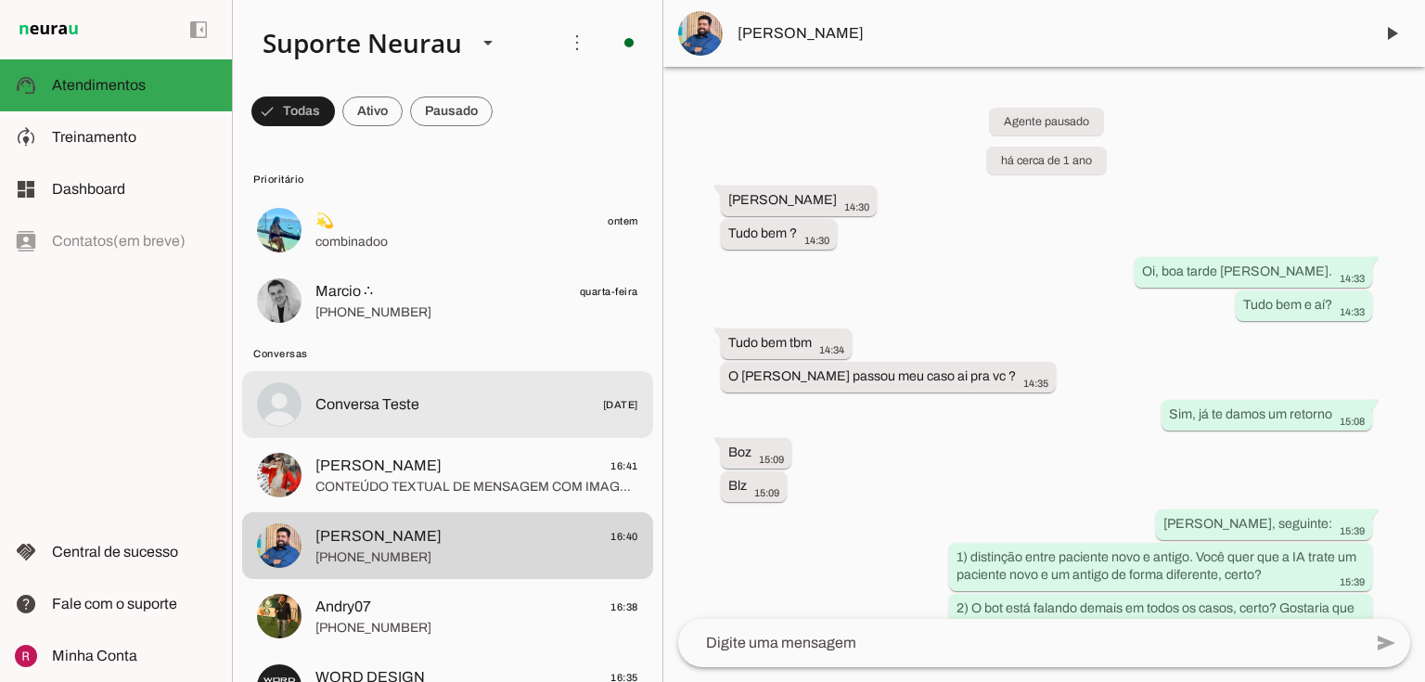
click at [379, 406] on span "Conversa Teste" at bounding box center [367, 404] width 104 height 22
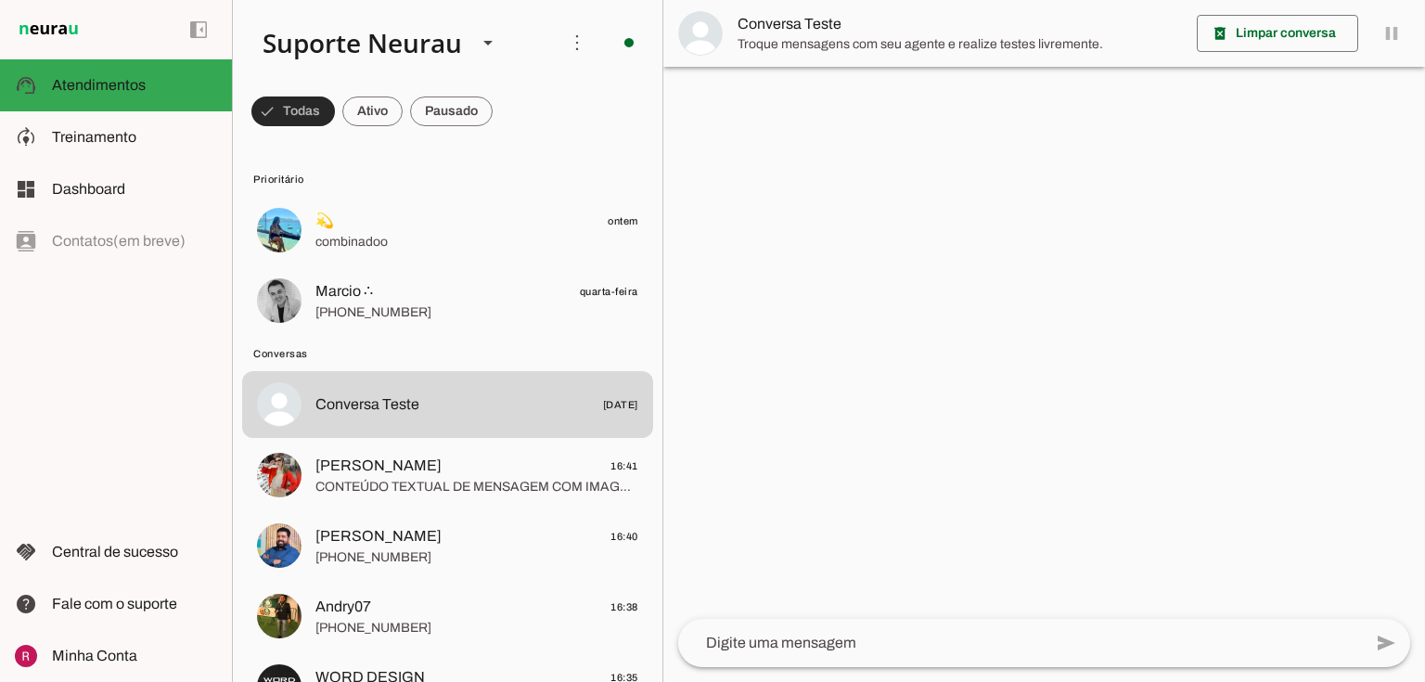
click at [297, 113] on span at bounding box center [292, 111] width 83 height 45
click at [297, 113] on span at bounding box center [284, 111] width 67 height 45
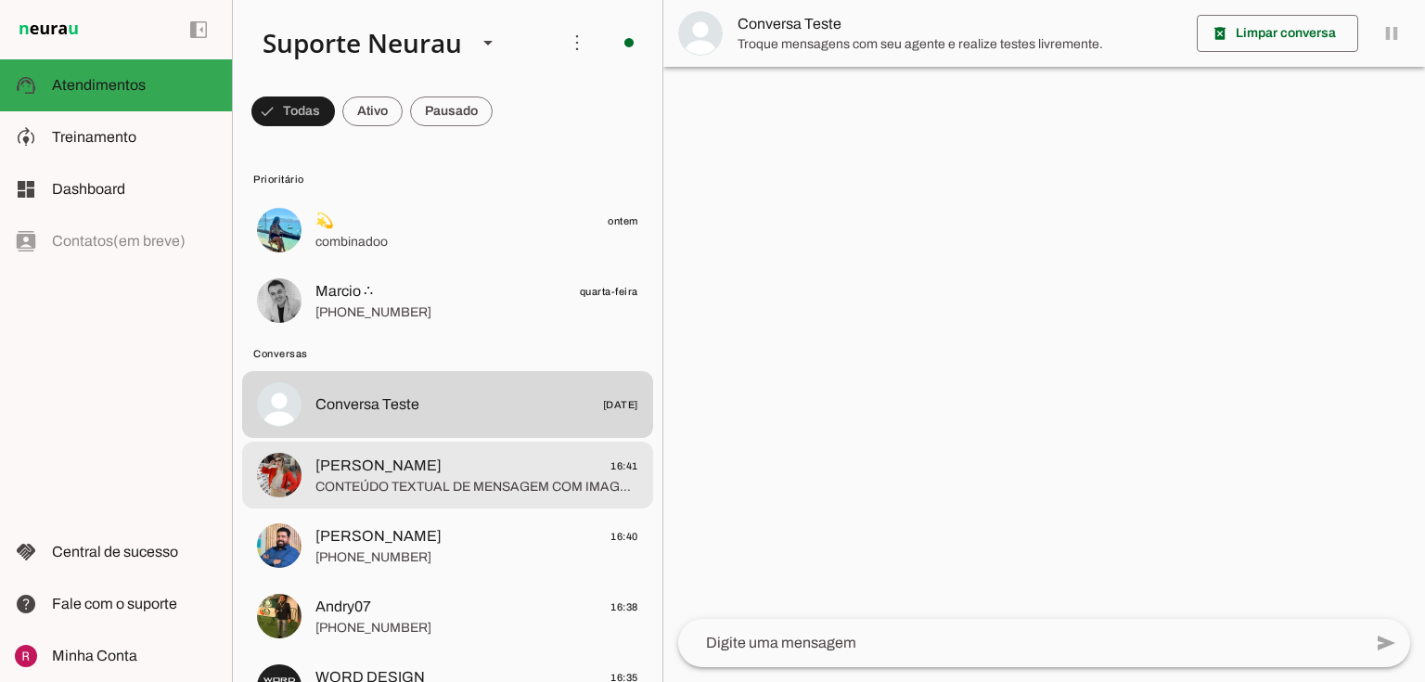
click at [419, 473] on span "Luciana Koerich" at bounding box center [378, 466] width 126 height 22
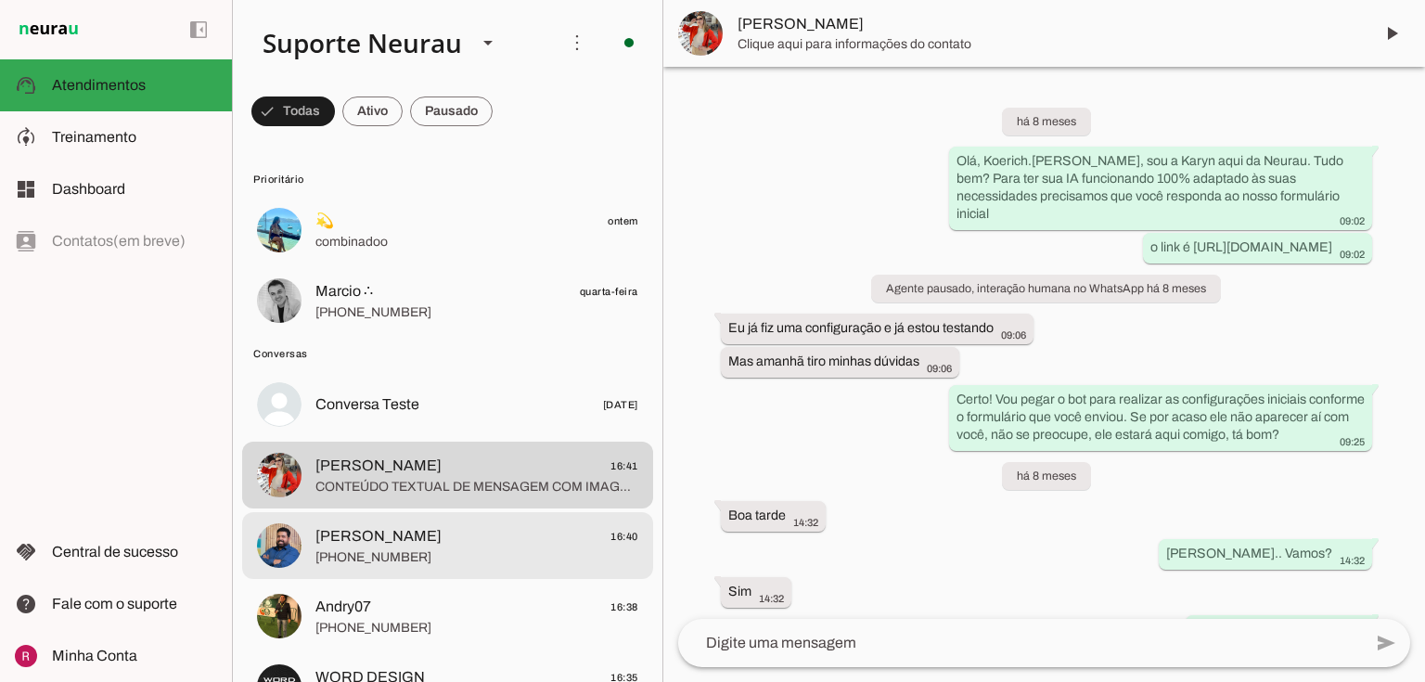
scroll to position [2045, 0]
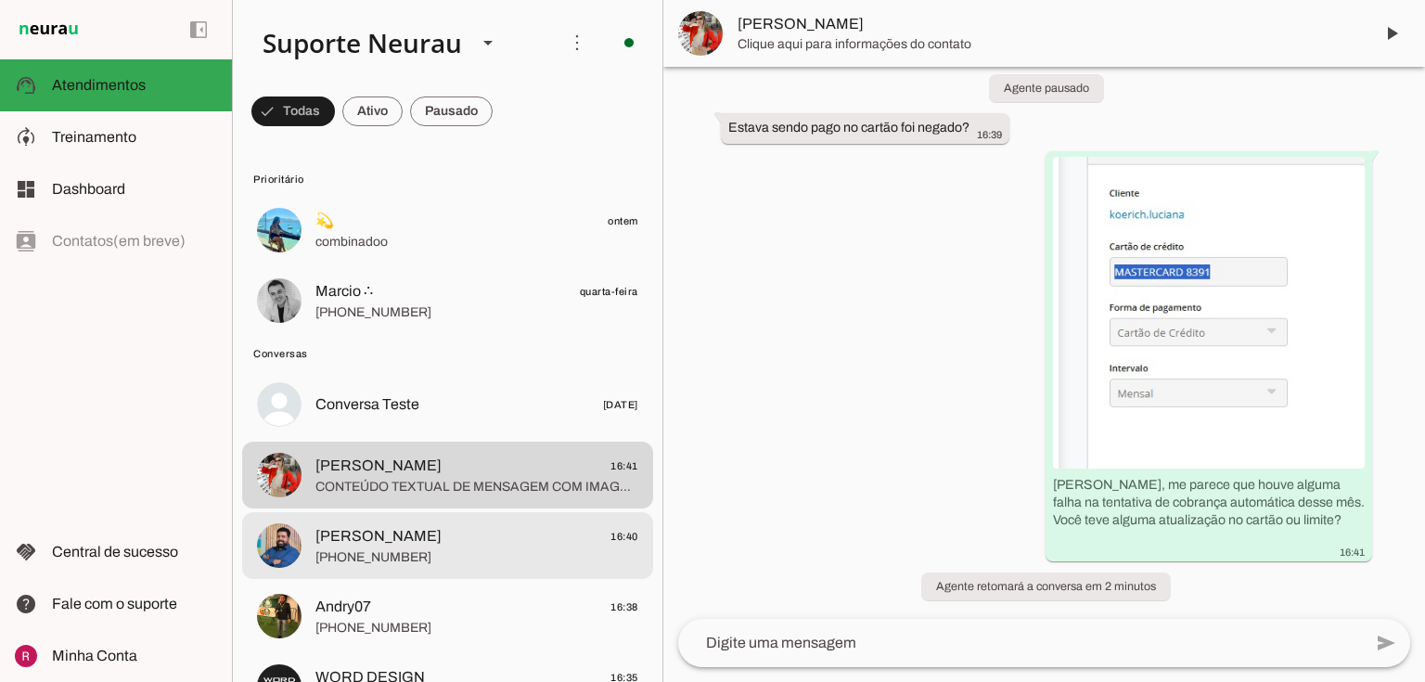
click at [416, 541] on span "Bruno Varim 16:40" at bounding box center [476, 536] width 323 height 23
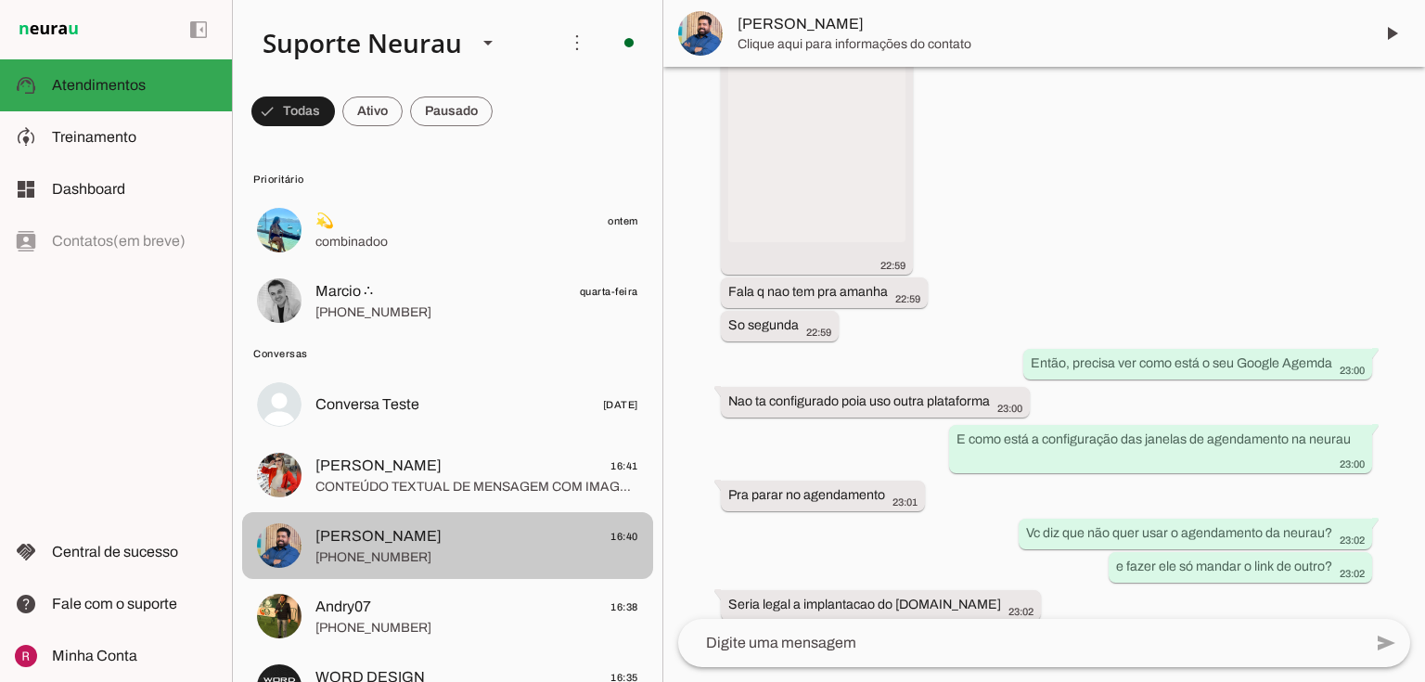
scroll to position [26161, 0]
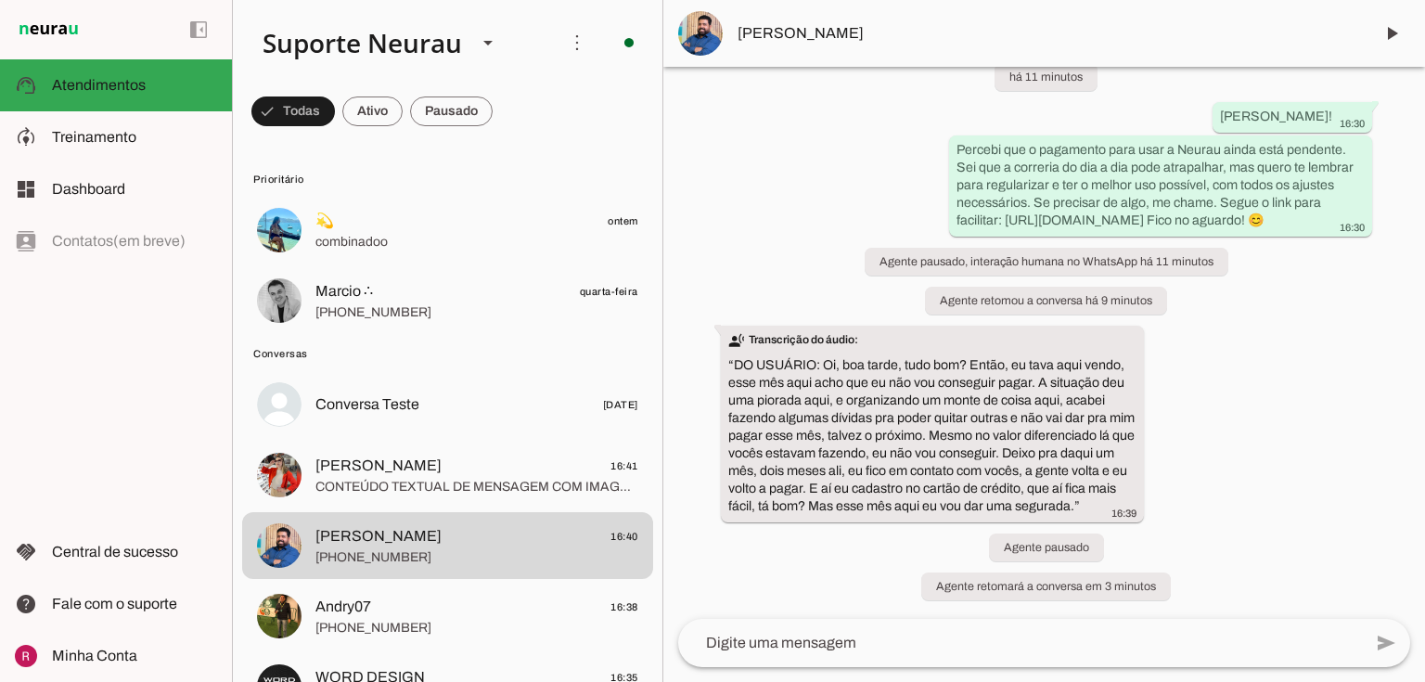
click at [1298, 359] on div "Agente pausado há cerca de 1 ano Ola 14:30 more_vert Tudo bem ? 14:30 more_vert…" at bounding box center [1044, 343] width 762 height 552
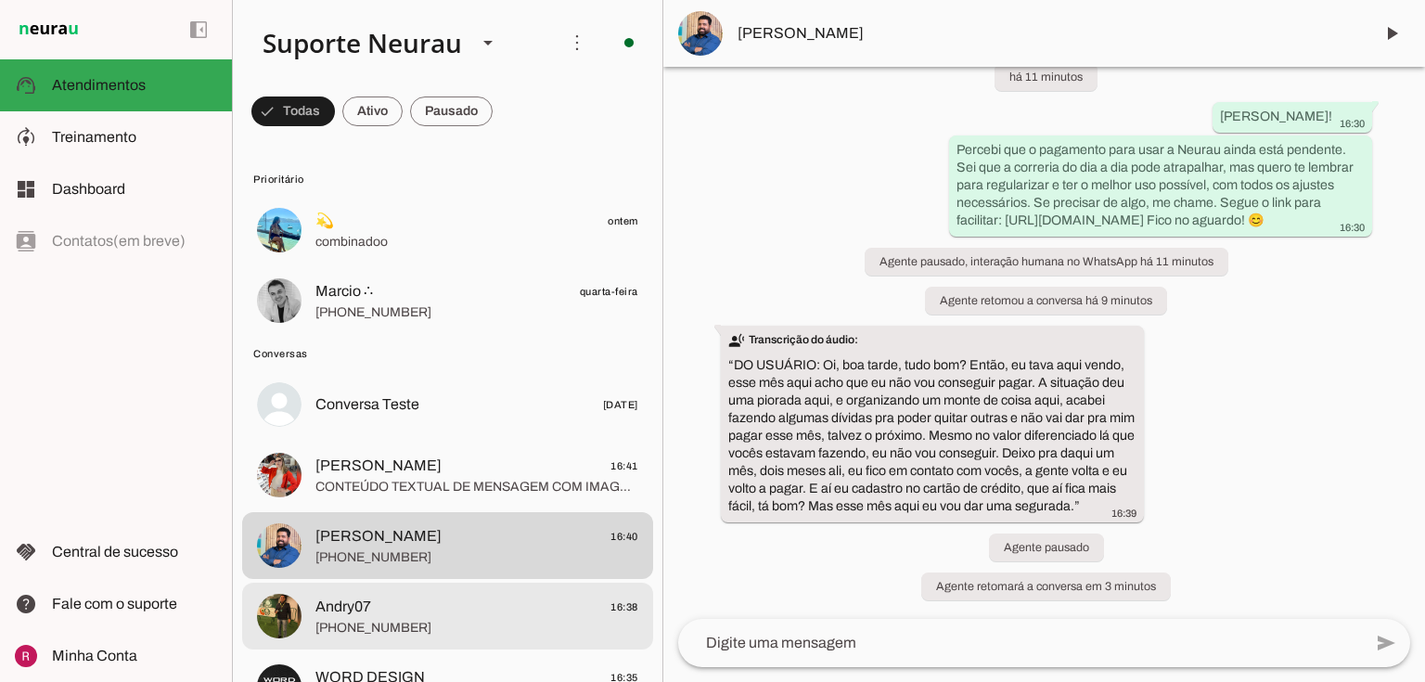
click at [380, 598] on span "Andry07 16:38" at bounding box center [476, 607] width 323 height 23
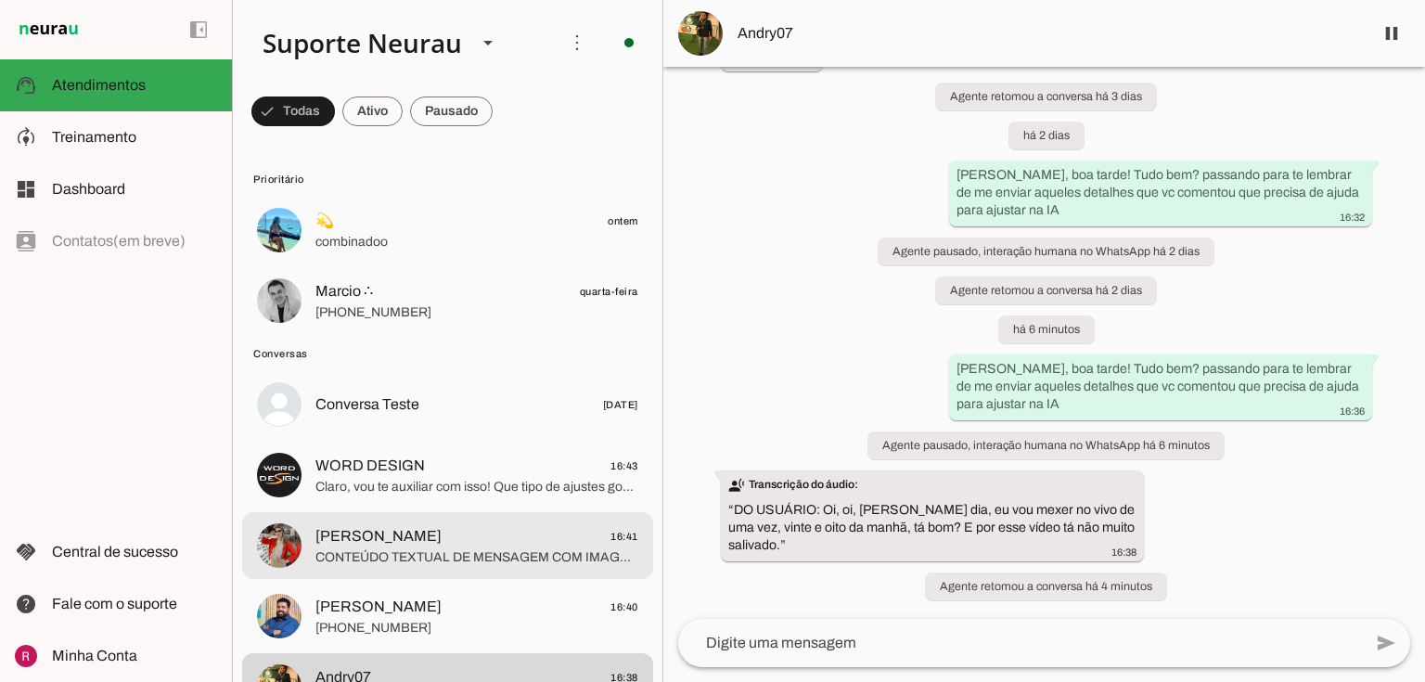
scroll to position [371, 0]
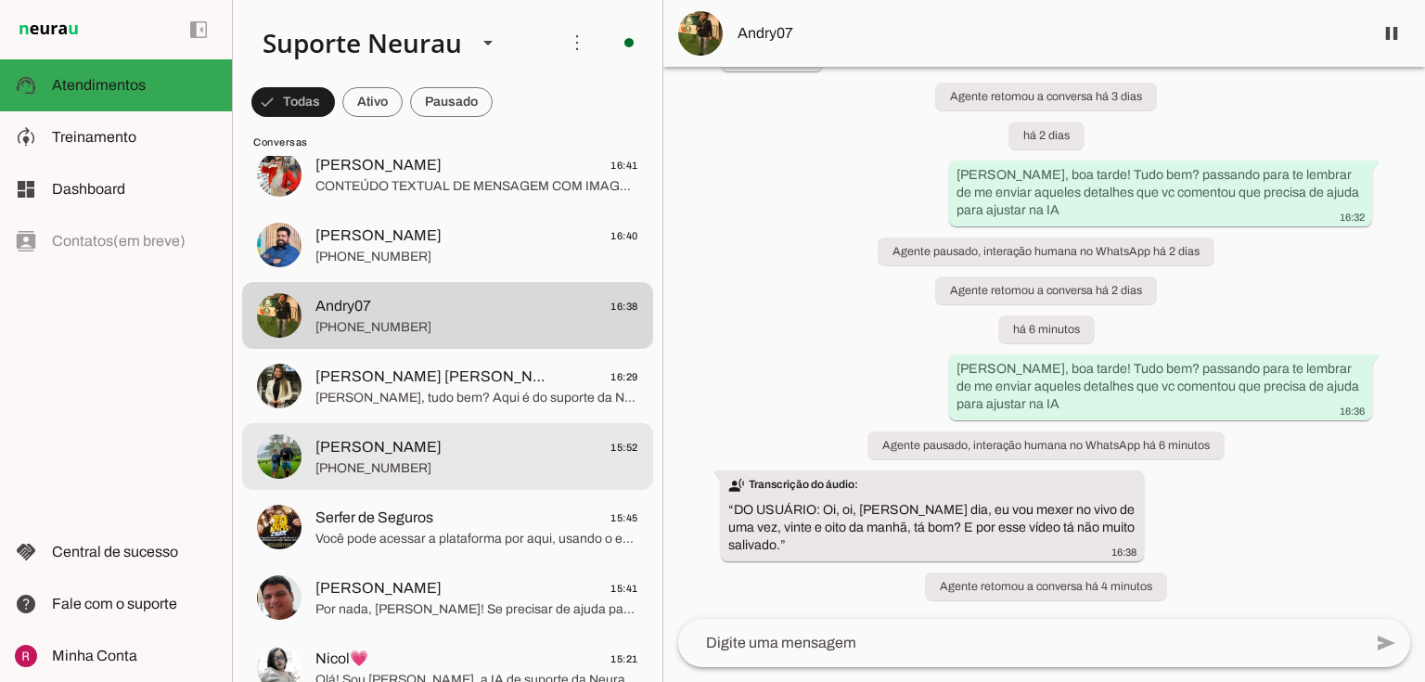
click at [417, 474] on span "+55 11 94049-8535" at bounding box center [476, 468] width 323 height 19
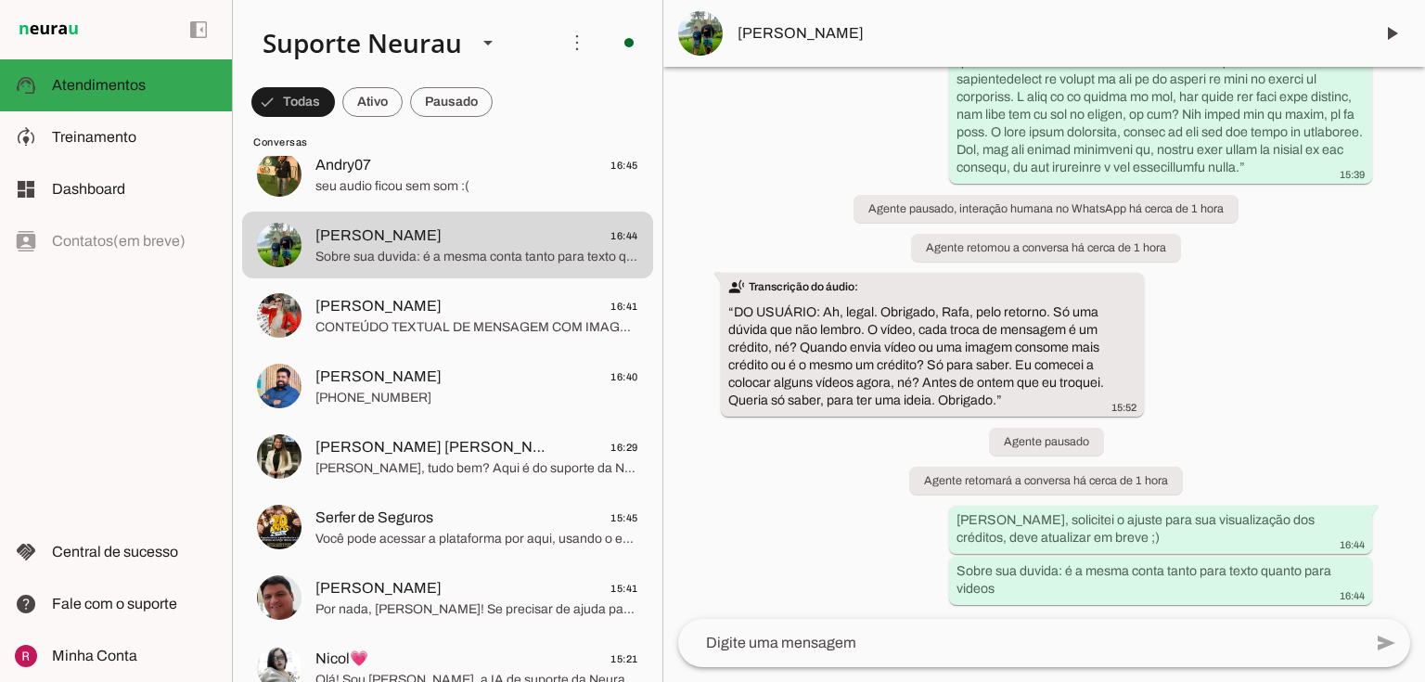
scroll to position [20957, 0]
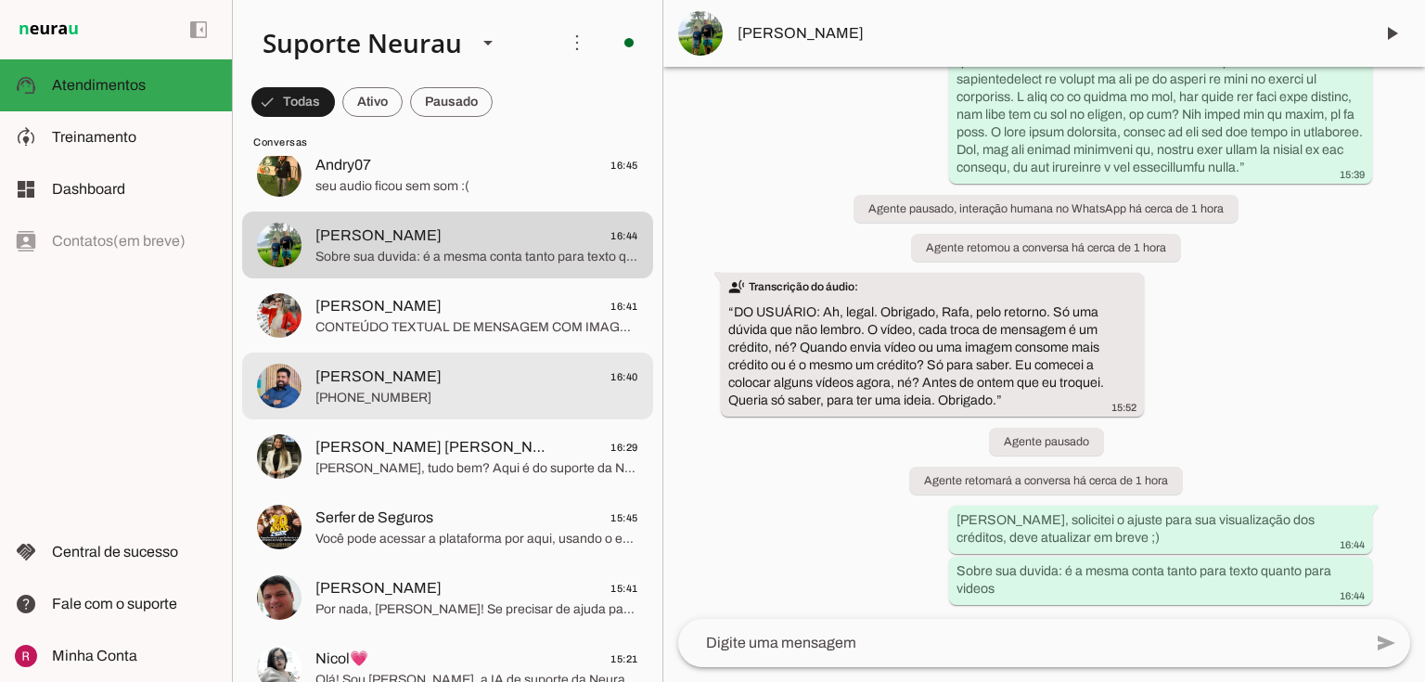
drag, startPoint x: 349, startPoint y: 396, endPoint x: 461, endPoint y: 423, distance: 115.4
click at [349, 395] on span "+55 11 93746-0721" at bounding box center [476, 398] width 323 height 19
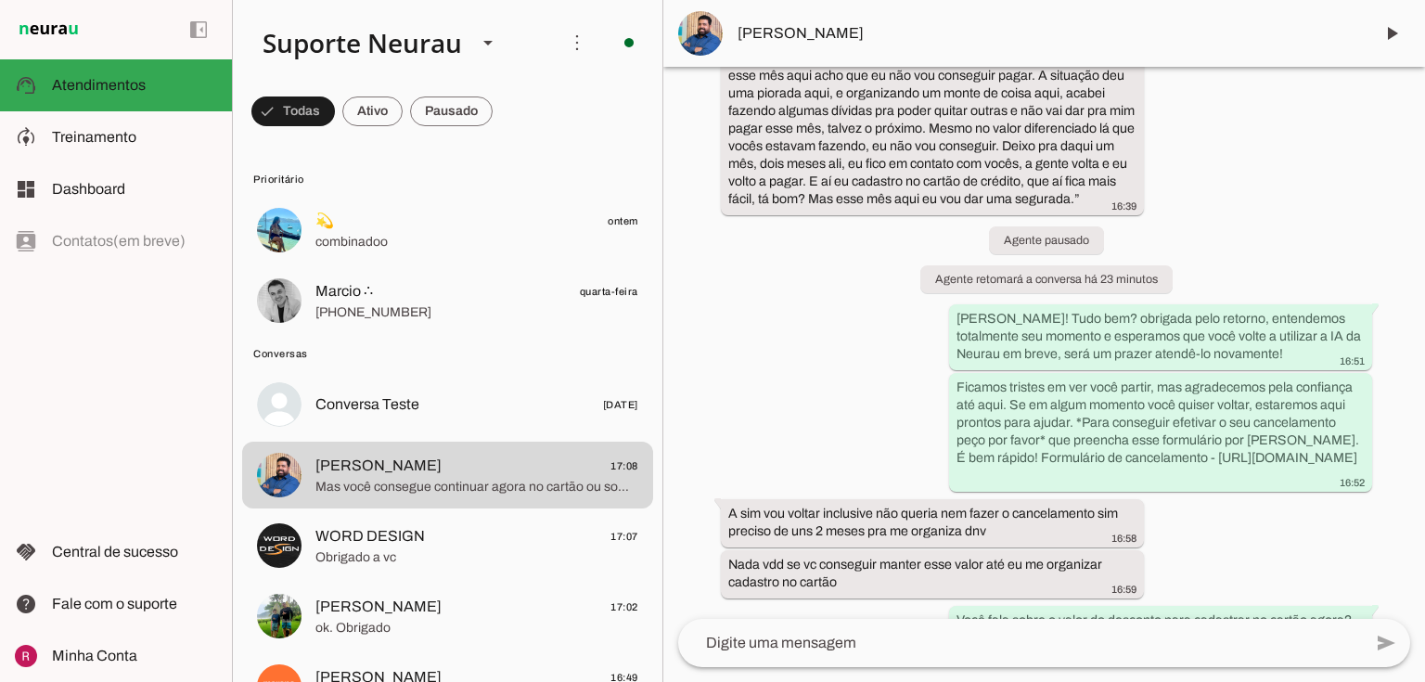
scroll to position [26593, 0]
